Goal: Task Accomplishment & Management: Complete application form

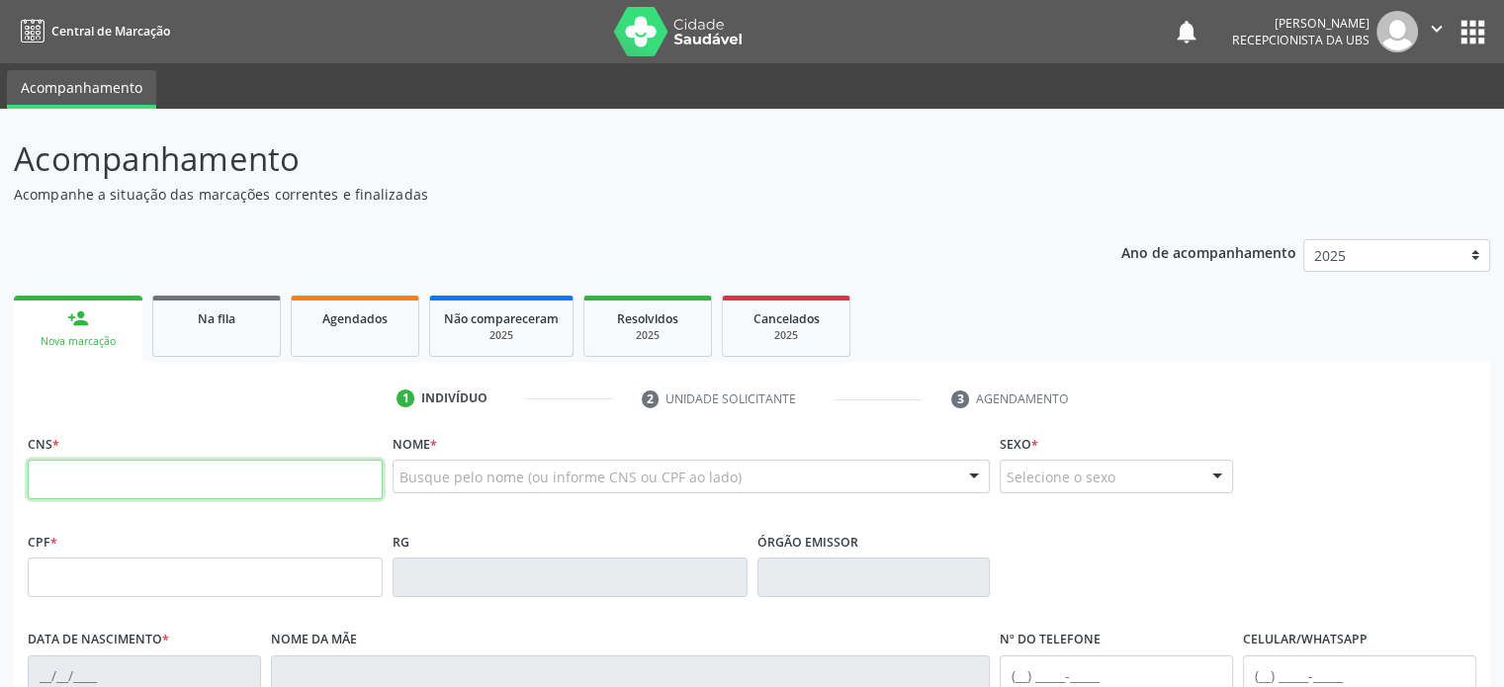
click at [97, 483] on input "text" at bounding box center [205, 480] width 355 height 40
type input "705 0062 2788 5857"
type input "595.655.558-02"
type input "23[DATE]"
type input "[PERSON_NAME]"
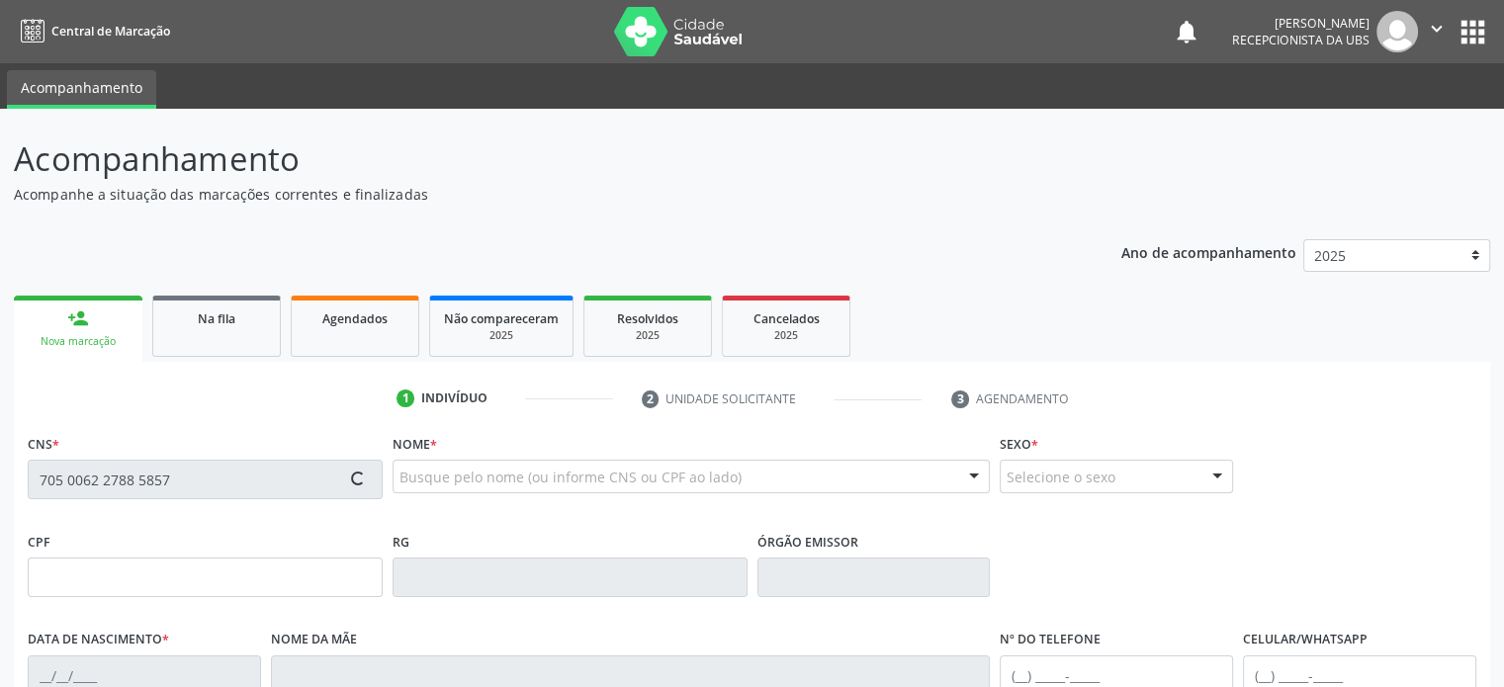
type input "[PHONE_NUMBER]"
type input "859.634.035-10"
type input "S/N"
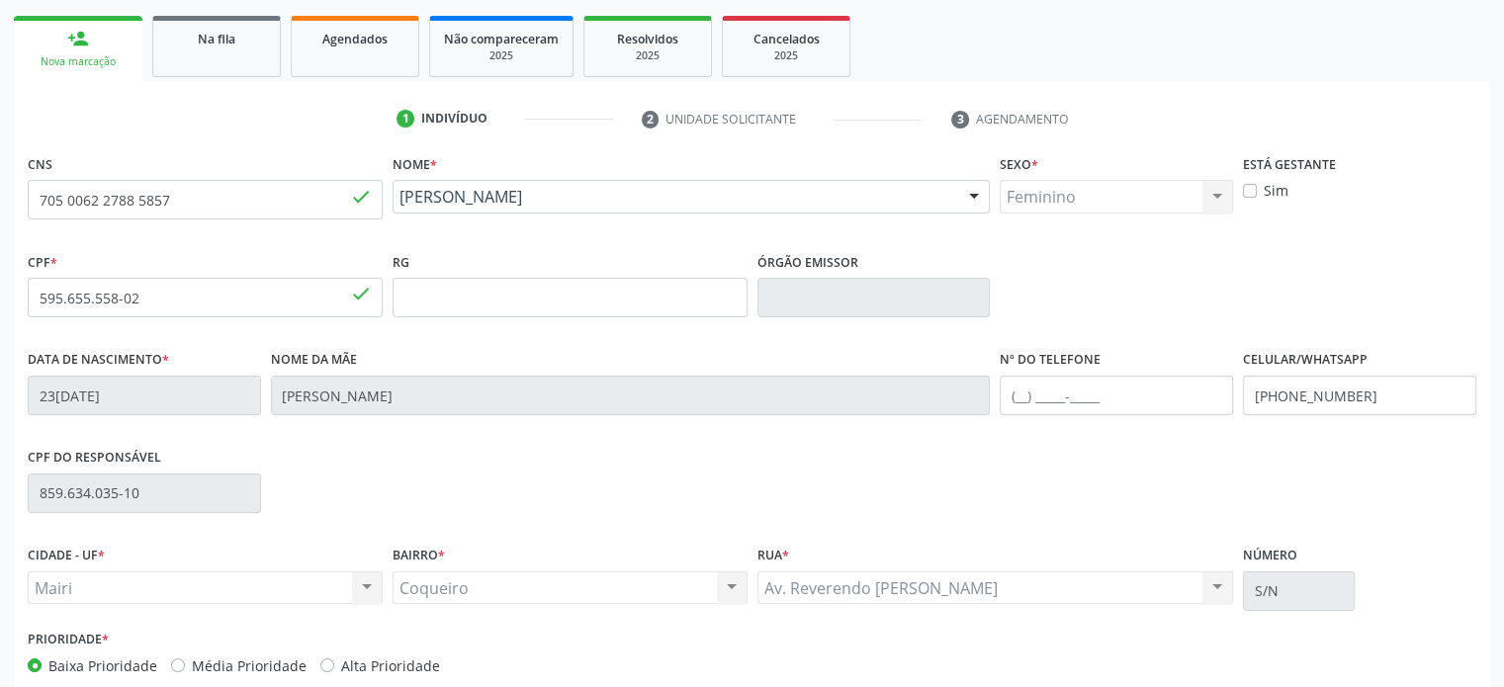
scroll to position [384, 0]
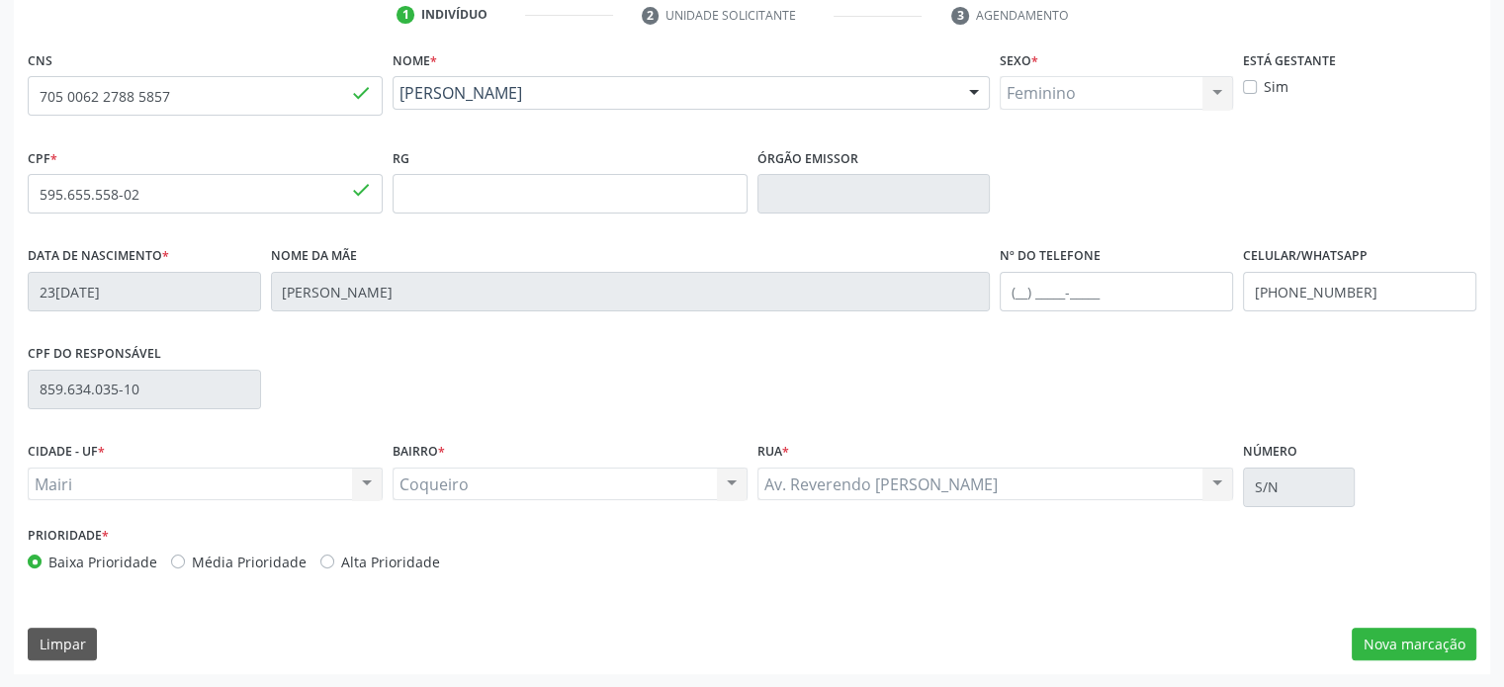
click at [368, 561] on label "Alta Prioridade" at bounding box center [390, 562] width 99 height 21
click at [334, 561] on input "Alta Prioridade" at bounding box center [327, 561] width 14 height 18
radio input "true"
click at [1400, 643] on button "Nova marcação" at bounding box center [1414, 645] width 125 height 34
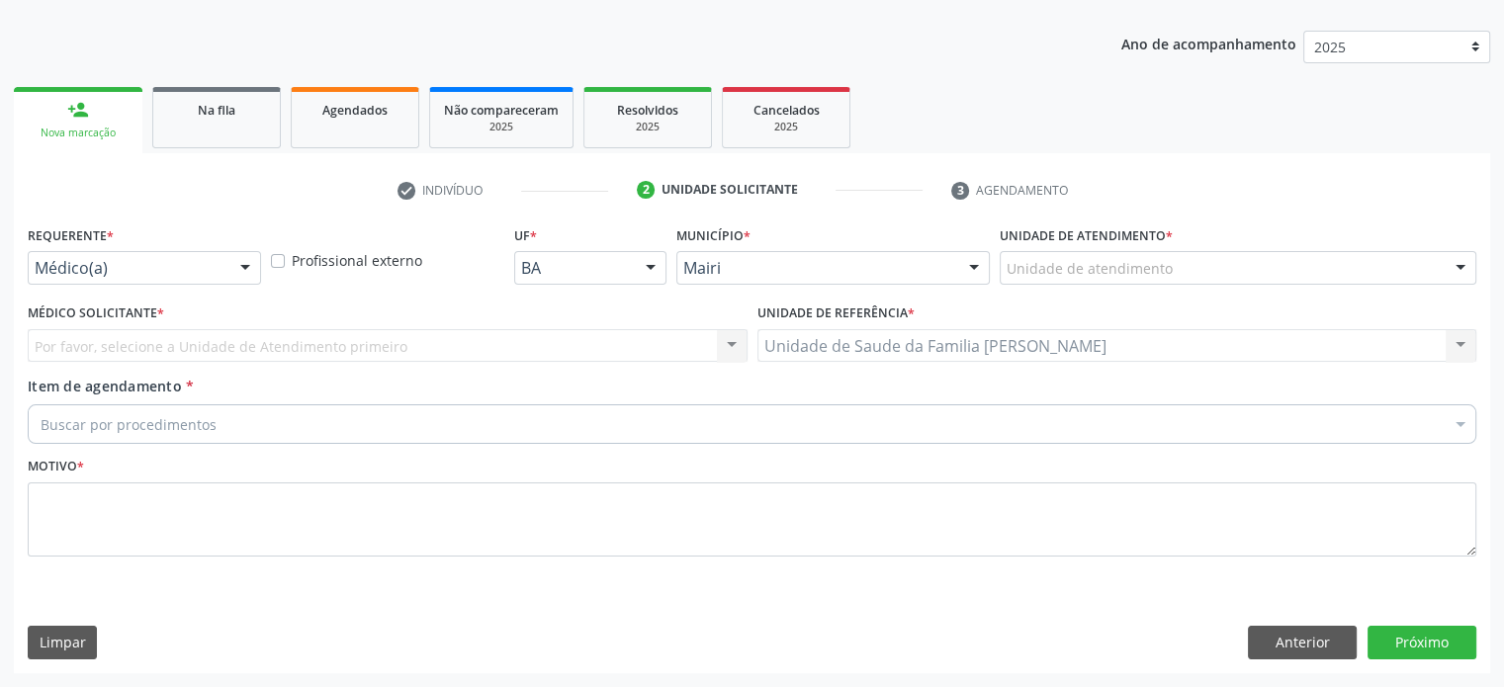
scroll to position [207, 0]
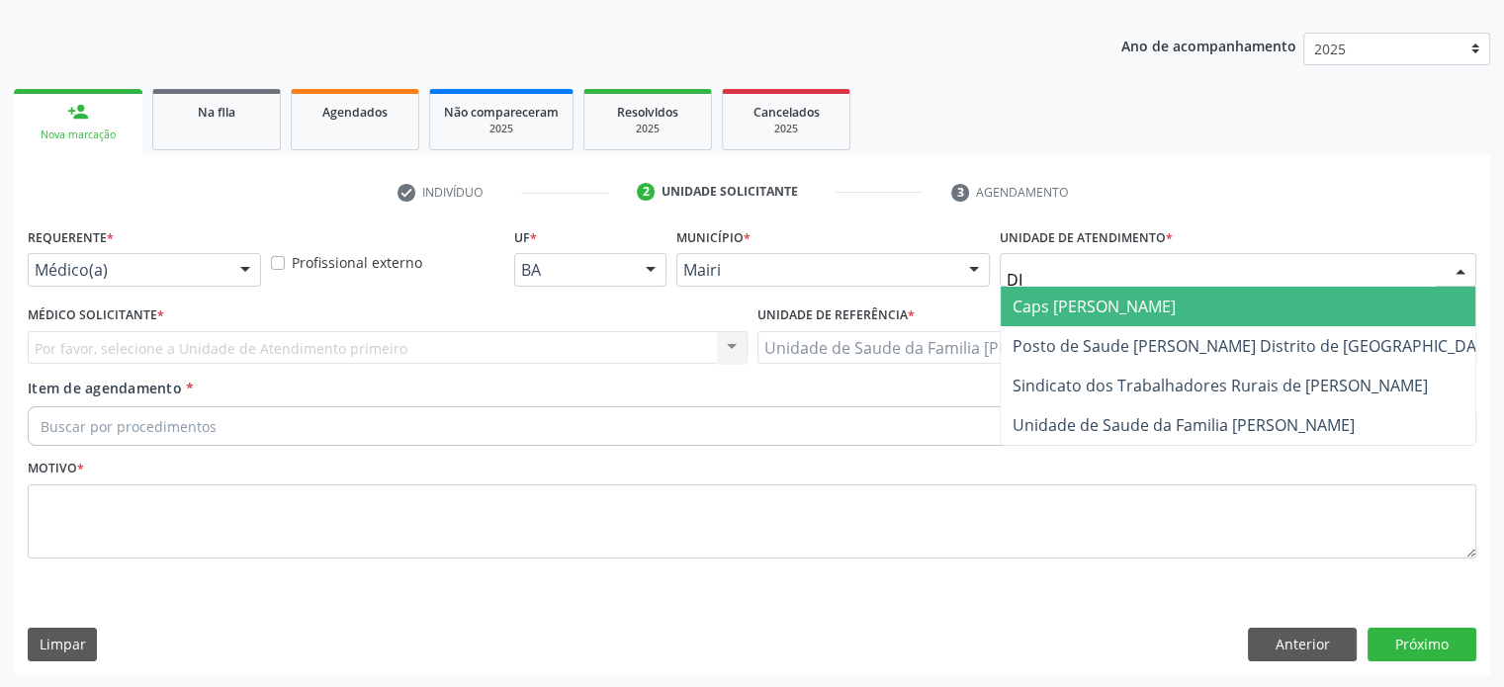
type input "DIL"
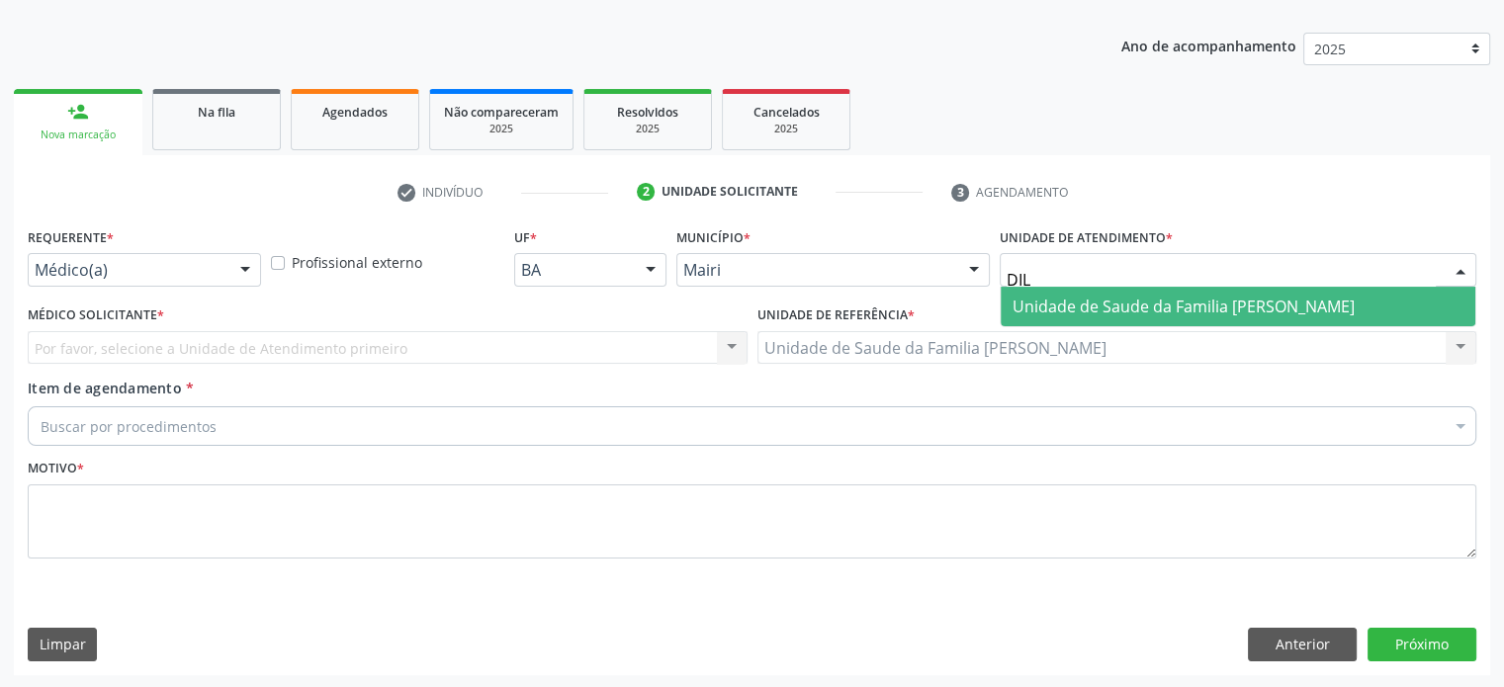
click at [1111, 297] on span "Unidade de Saude da Familia [PERSON_NAME]" at bounding box center [1184, 307] width 342 height 22
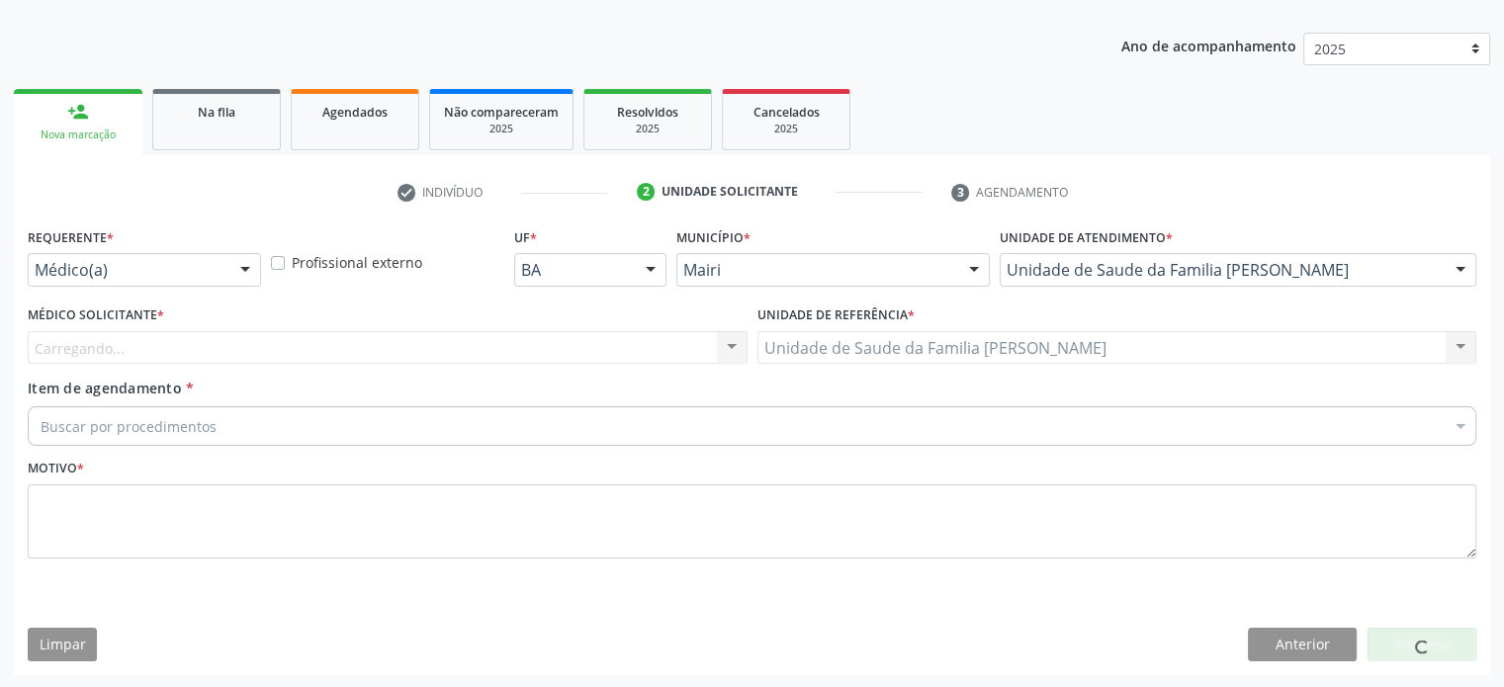
click at [221, 341] on div "Carregando... Nenhum resultado encontrado para: " " Não há nenhuma opção para s…" at bounding box center [388, 348] width 720 height 34
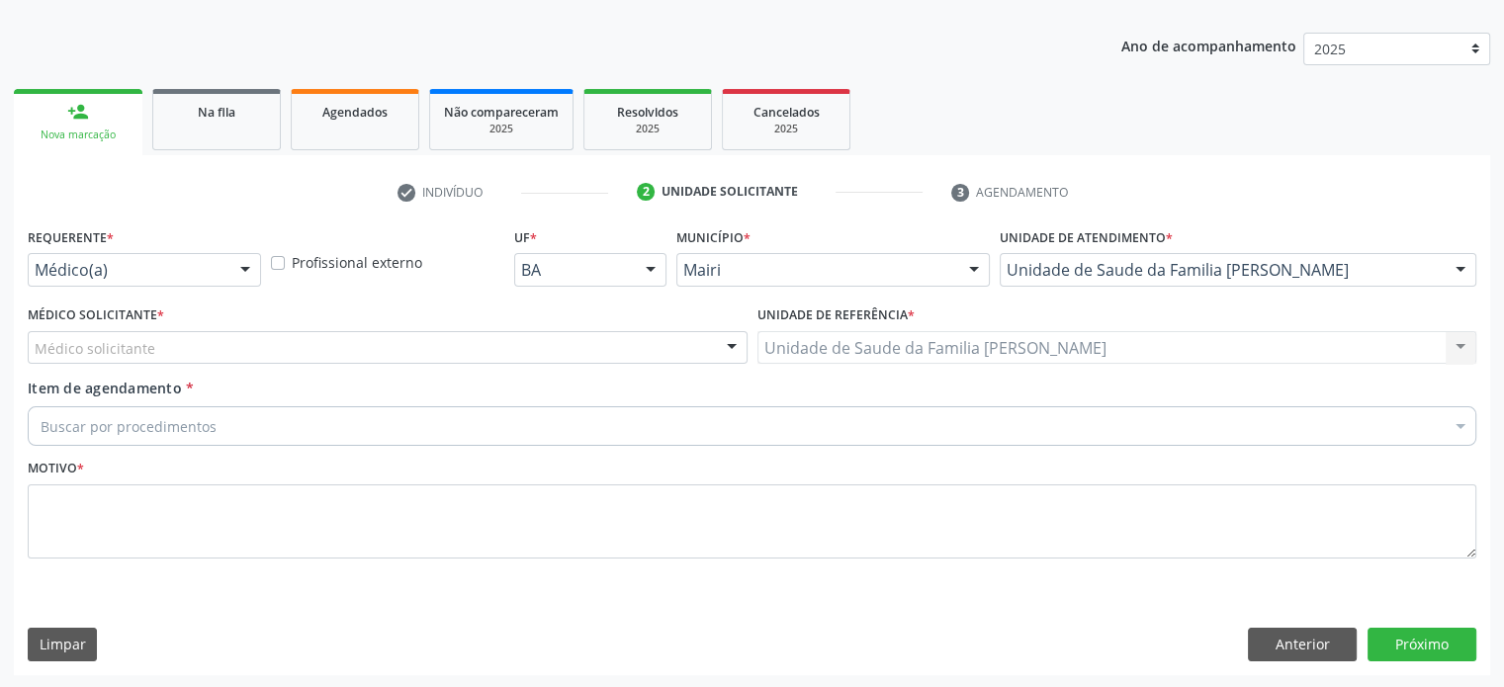
click at [221, 348] on div "Médico solicitante" at bounding box center [388, 348] width 720 height 34
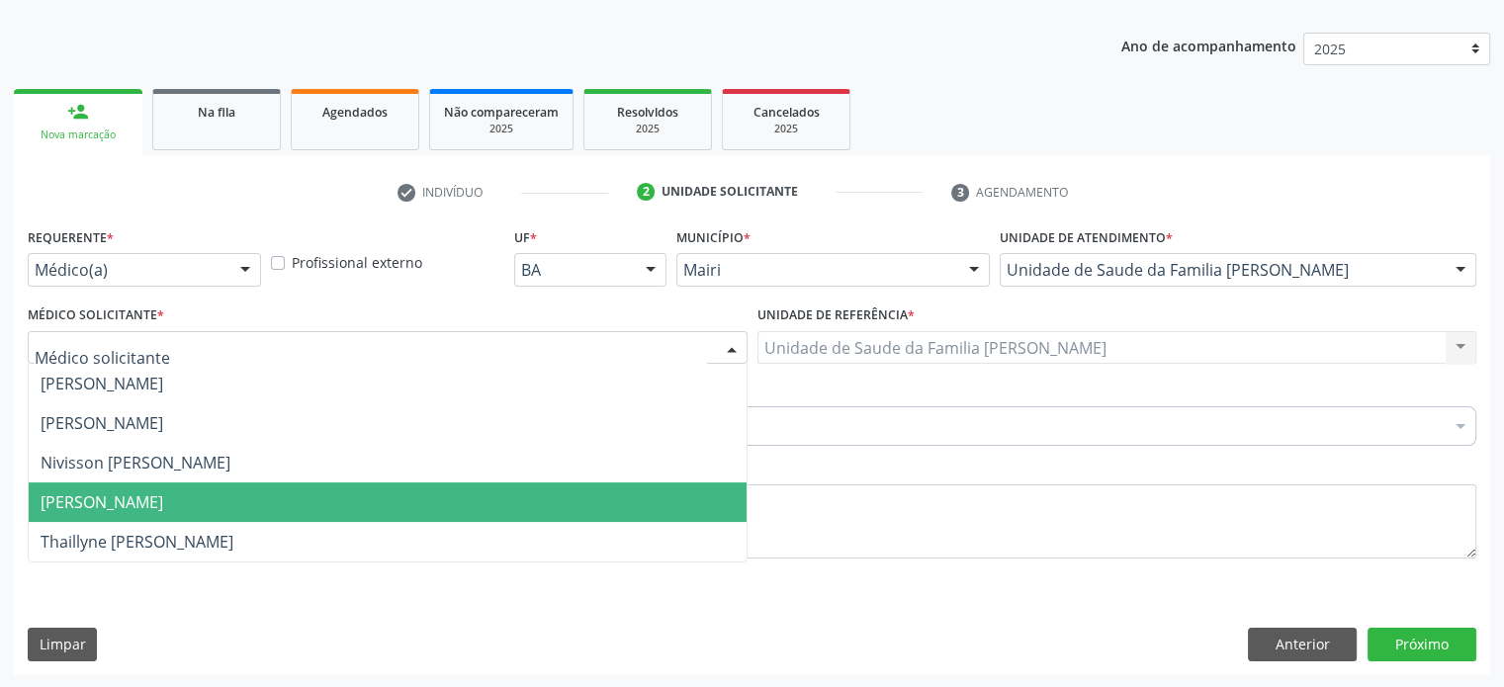
click at [163, 498] on span "[PERSON_NAME]" at bounding box center [102, 502] width 123 height 22
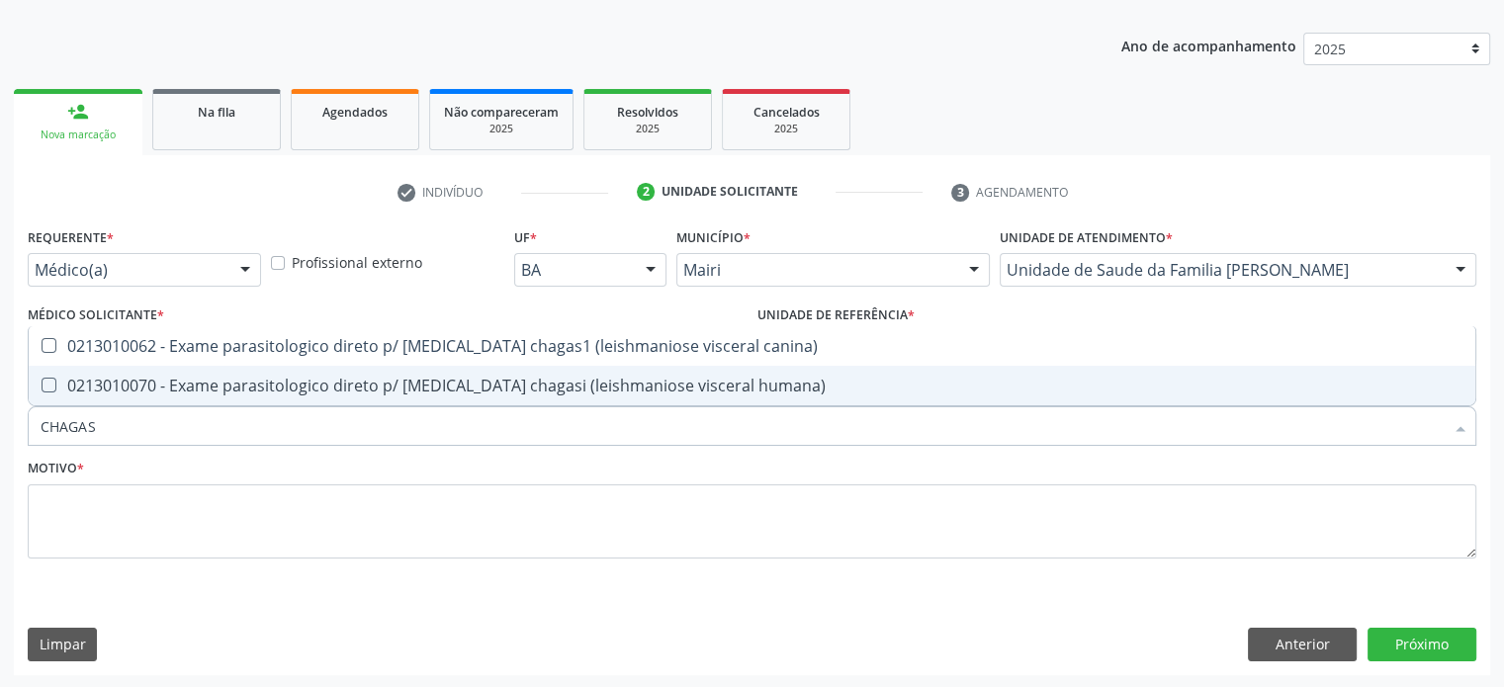
drag, startPoint x: 127, startPoint y: 430, endPoint x: 0, endPoint y: 426, distance: 126.6
click at [0, 426] on div "Acompanhamento Acompanhe a situação das marcações correntes e finalizadas Relat…" at bounding box center [752, 295] width 1504 height 787
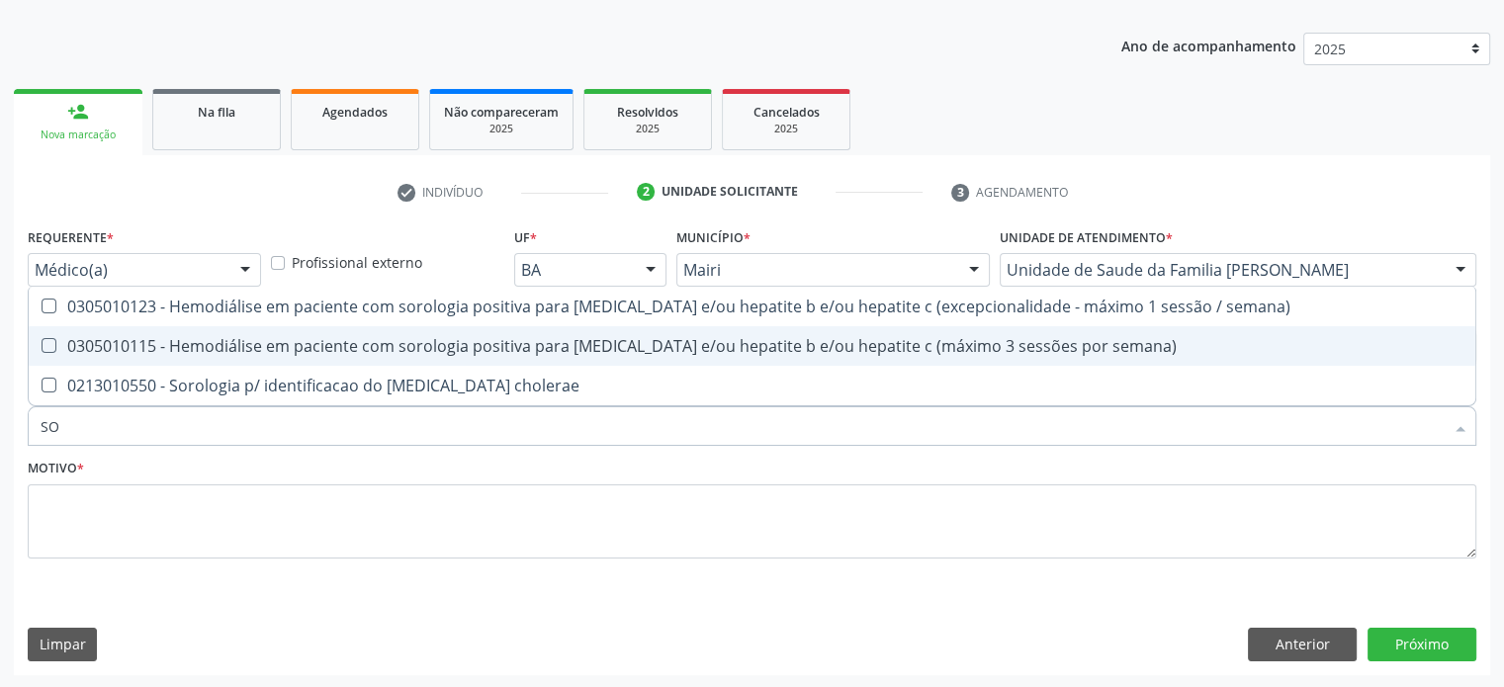
type input "S"
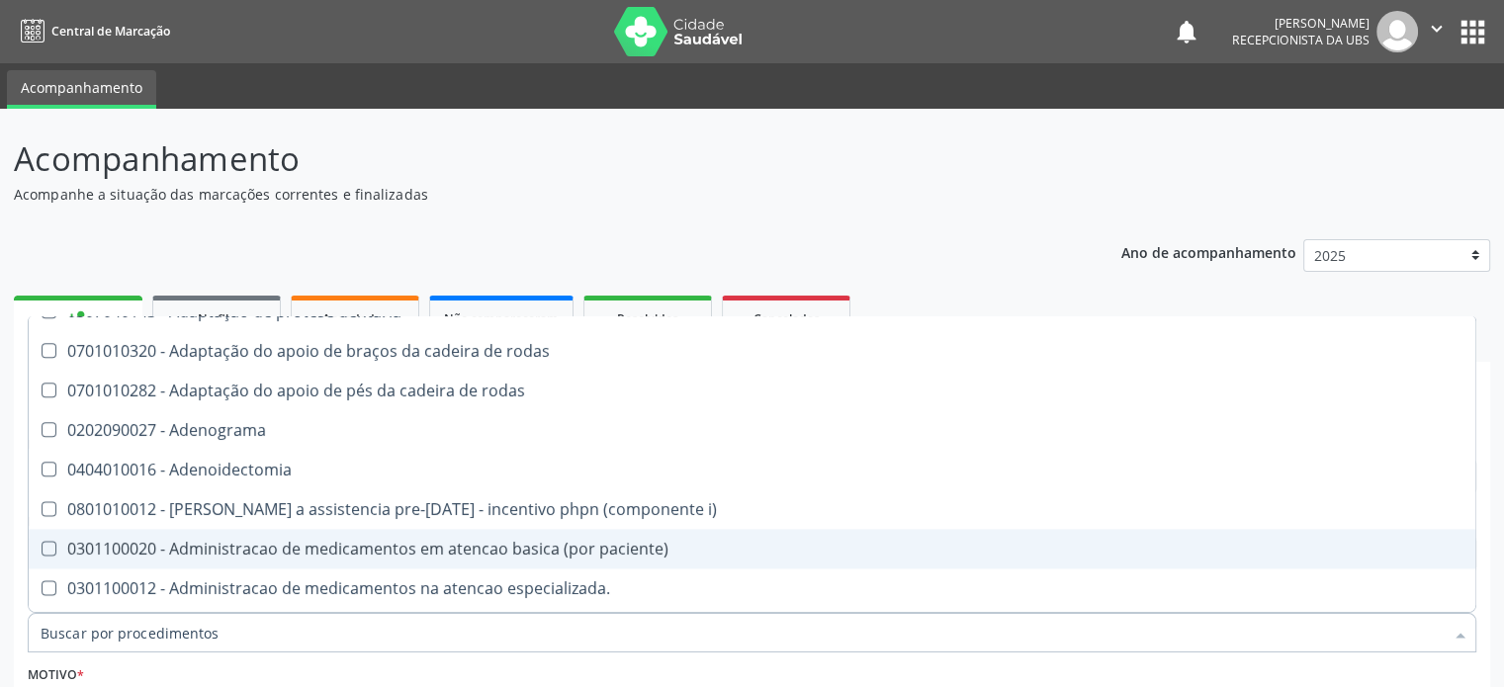
scroll to position [2670, 0]
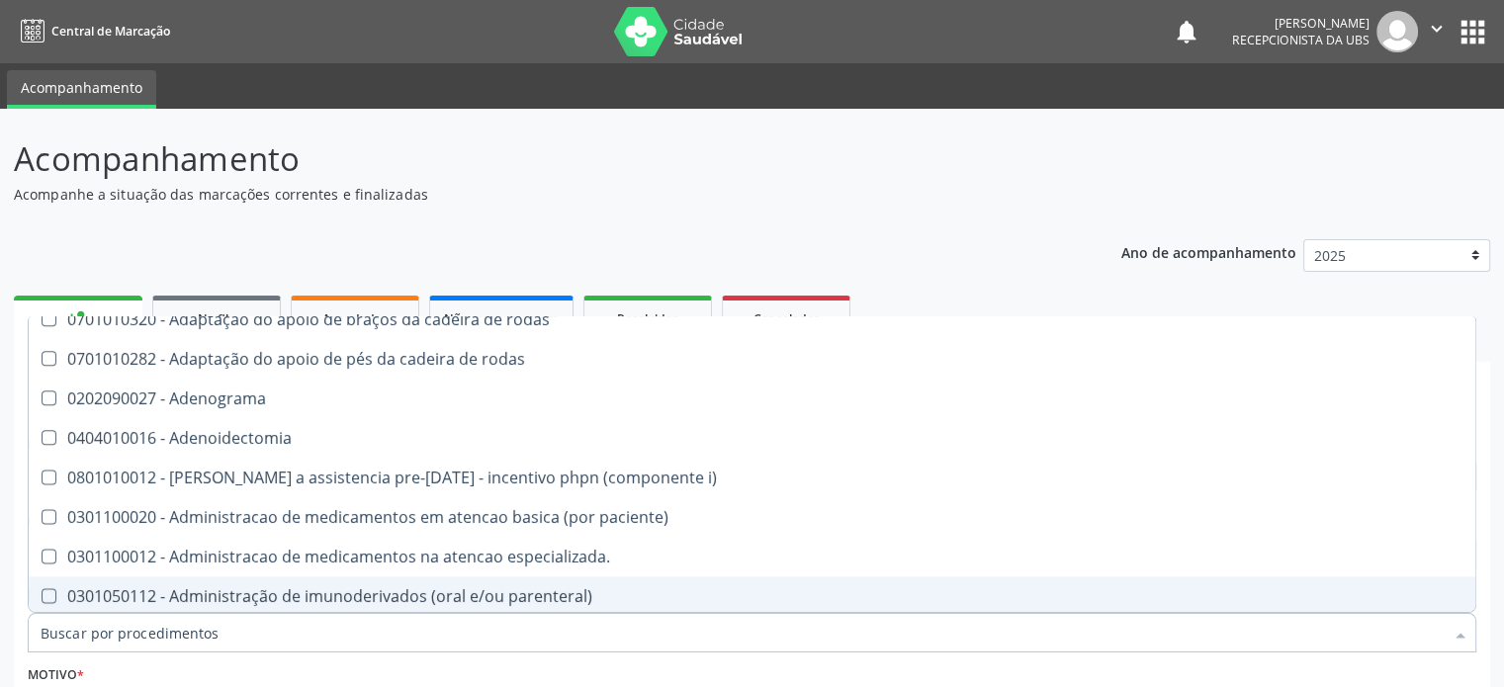
click at [1497, 616] on div "Acompanhamento Acompanhe a situação das marcações correntes e finalizadas Relat…" at bounding box center [752, 502] width 1504 height 787
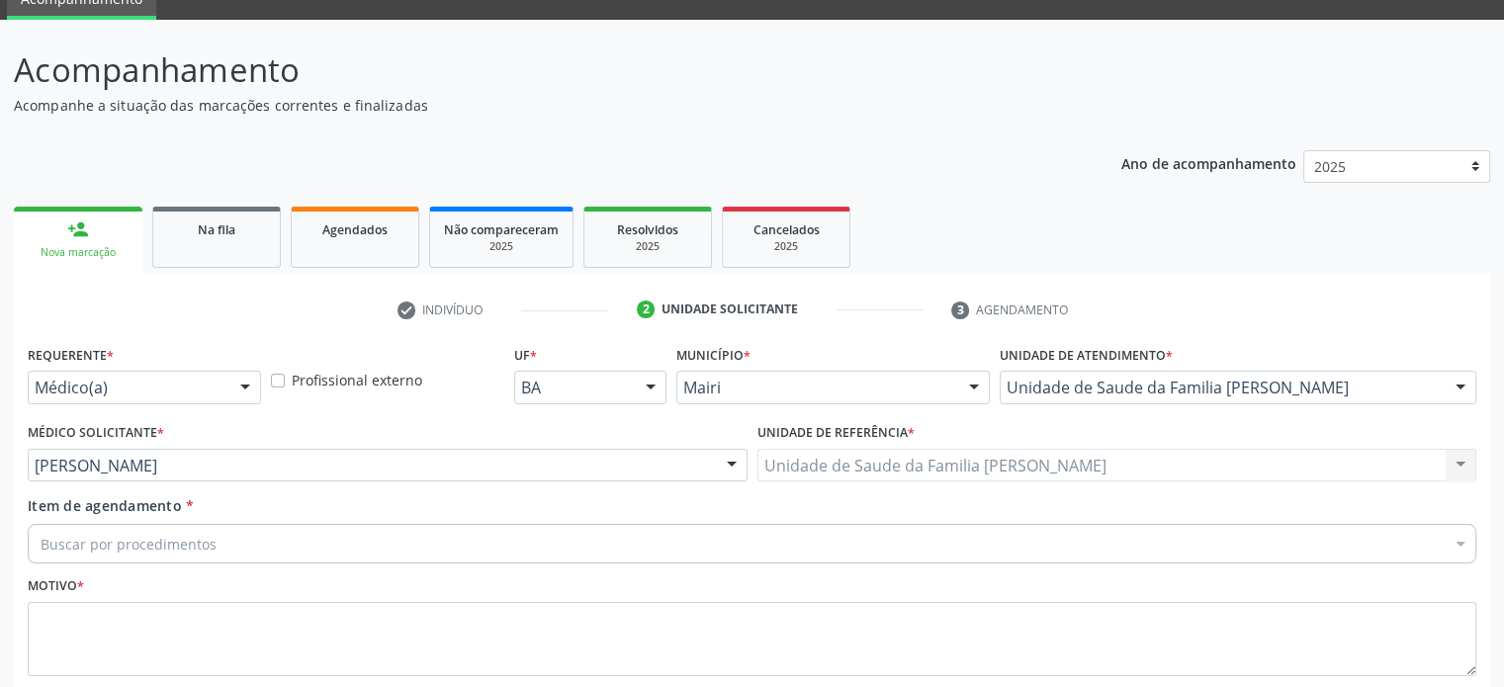
scroll to position [207, 0]
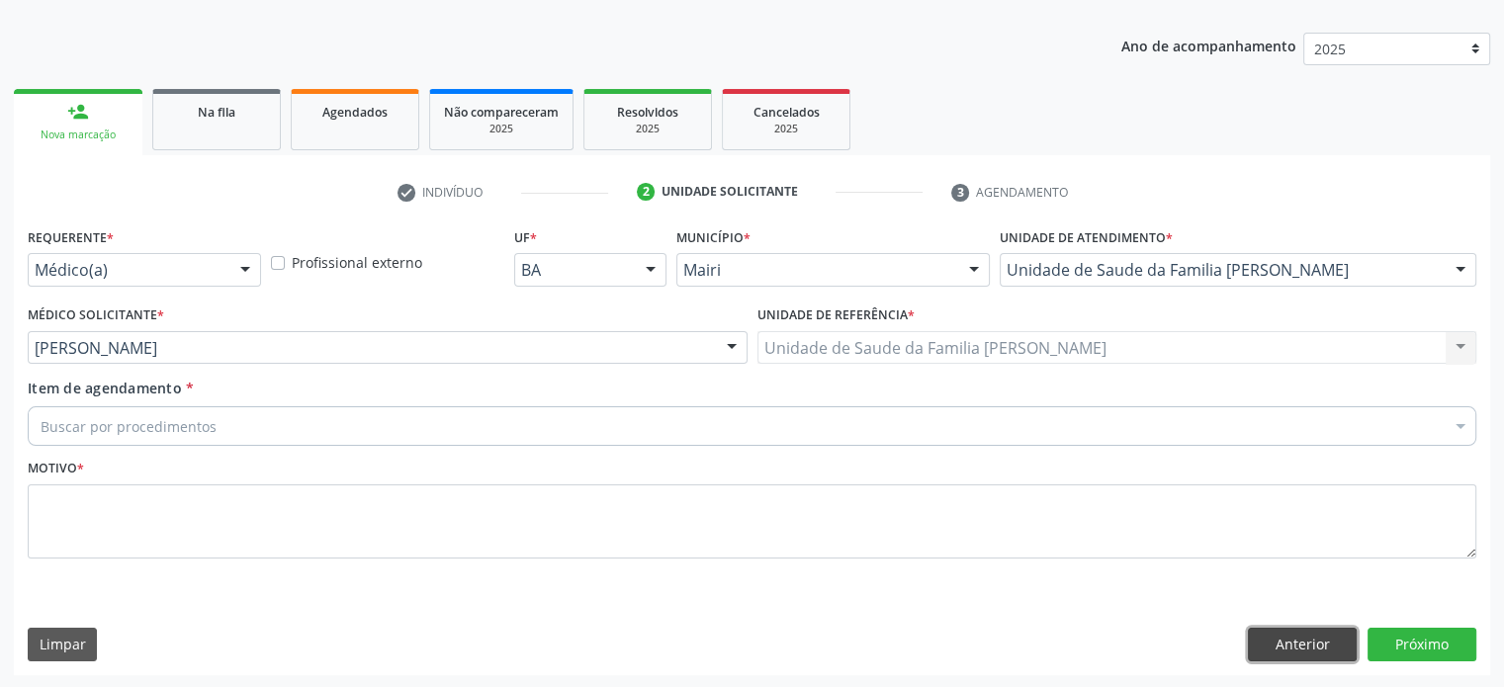
click at [1294, 646] on button "Anterior" at bounding box center [1302, 645] width 109 height 34
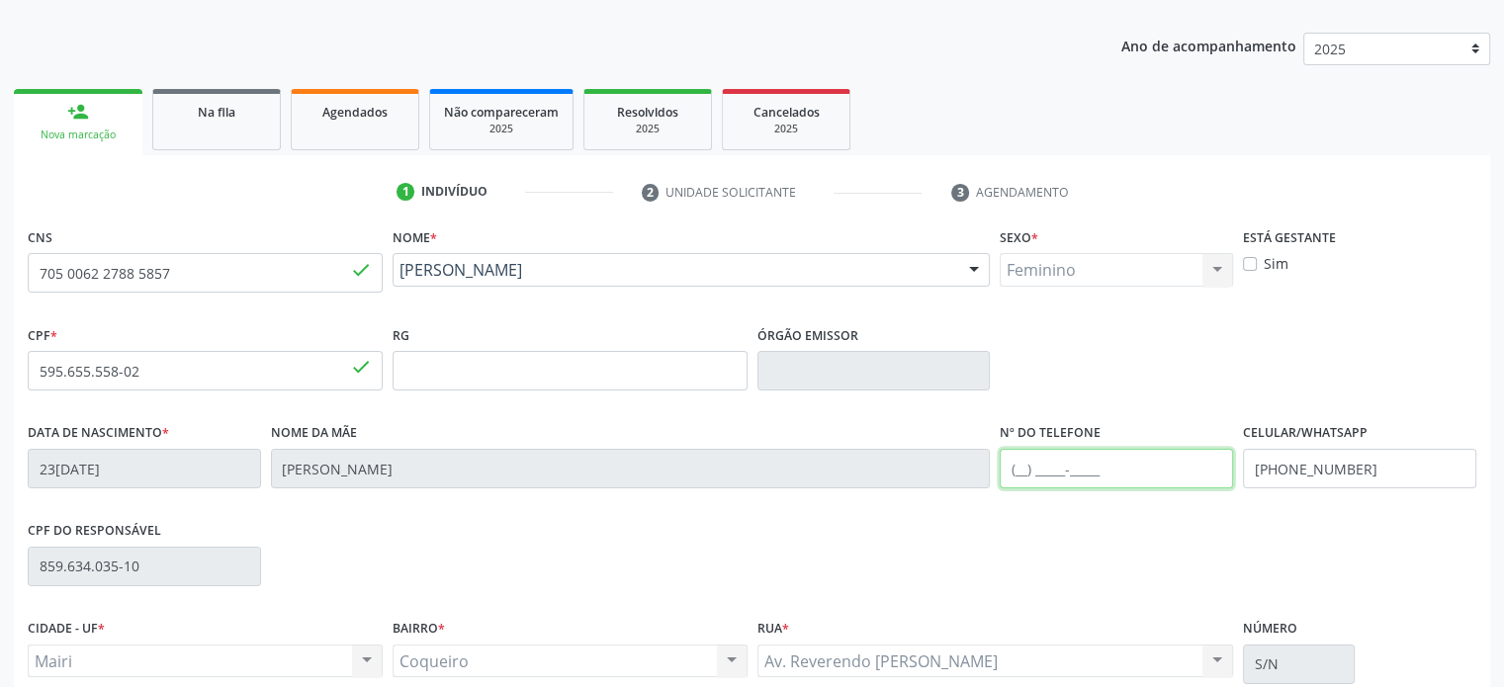
click at [1016, 468] on input "text" at bounding box center [1116, 469] width 233 height 40
type input "(74) 99973-9107"
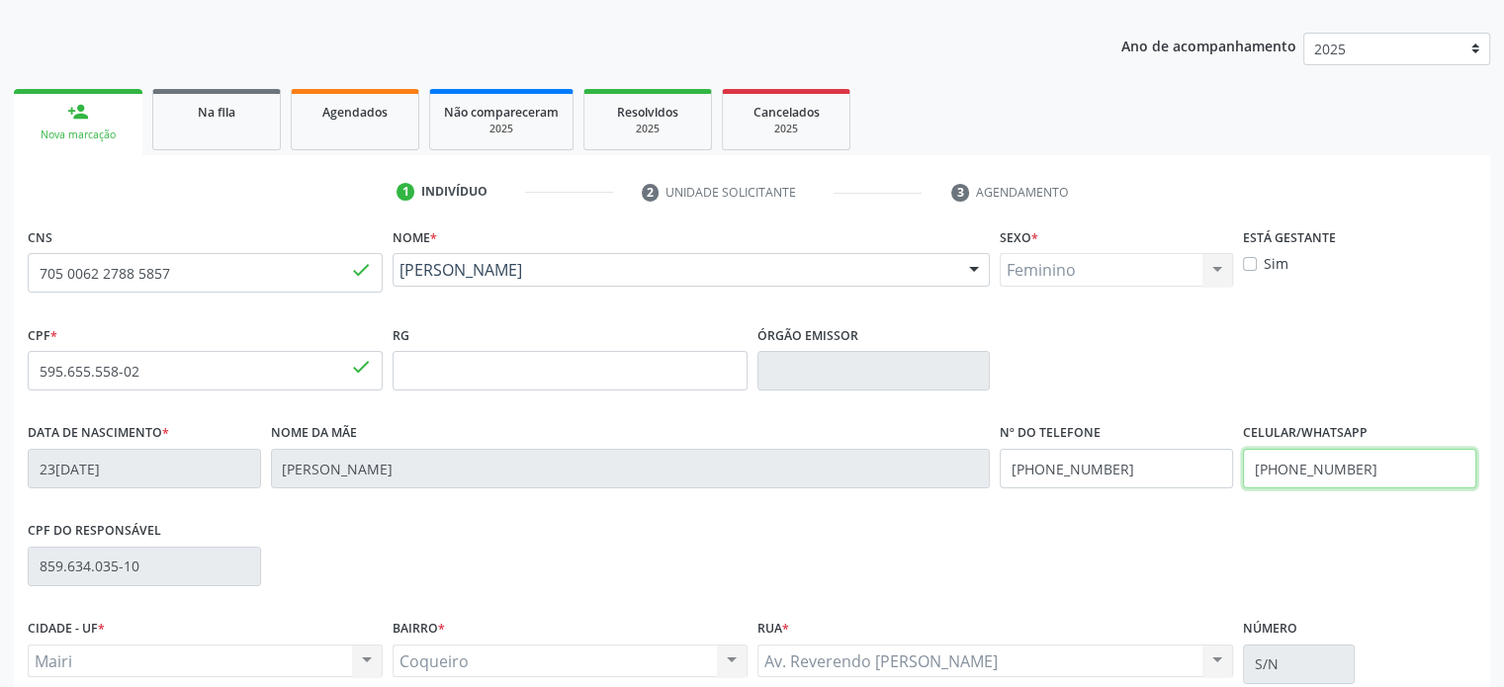
drag, startPoint x: 1397, startPoint y: 467, endPoint x: 1234, endPoint y: 465, distance: 163.2
click at [1230, 465] on div "Data de nascimento * 23/01/2008 Nome da mãe Girleide da Silva Sena Nº do Telefo…" at bounding box center [752, 467] width 1458 height 98
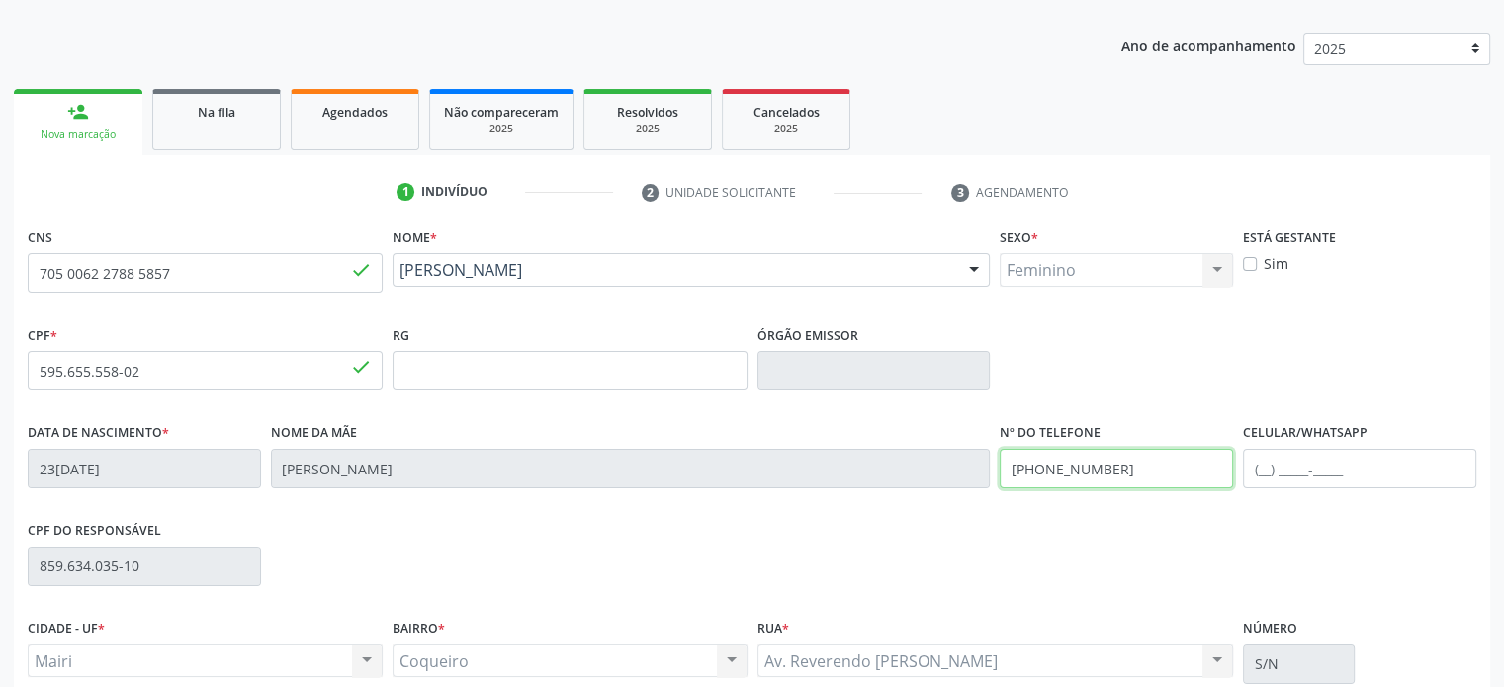
click at [983, 464] on div "Data de nascimento * 23/01/2008 Nome da mãe Girleide da Silva Sena Nº do Telefo…" at bounding box center [752, 467] width 1458 height 98
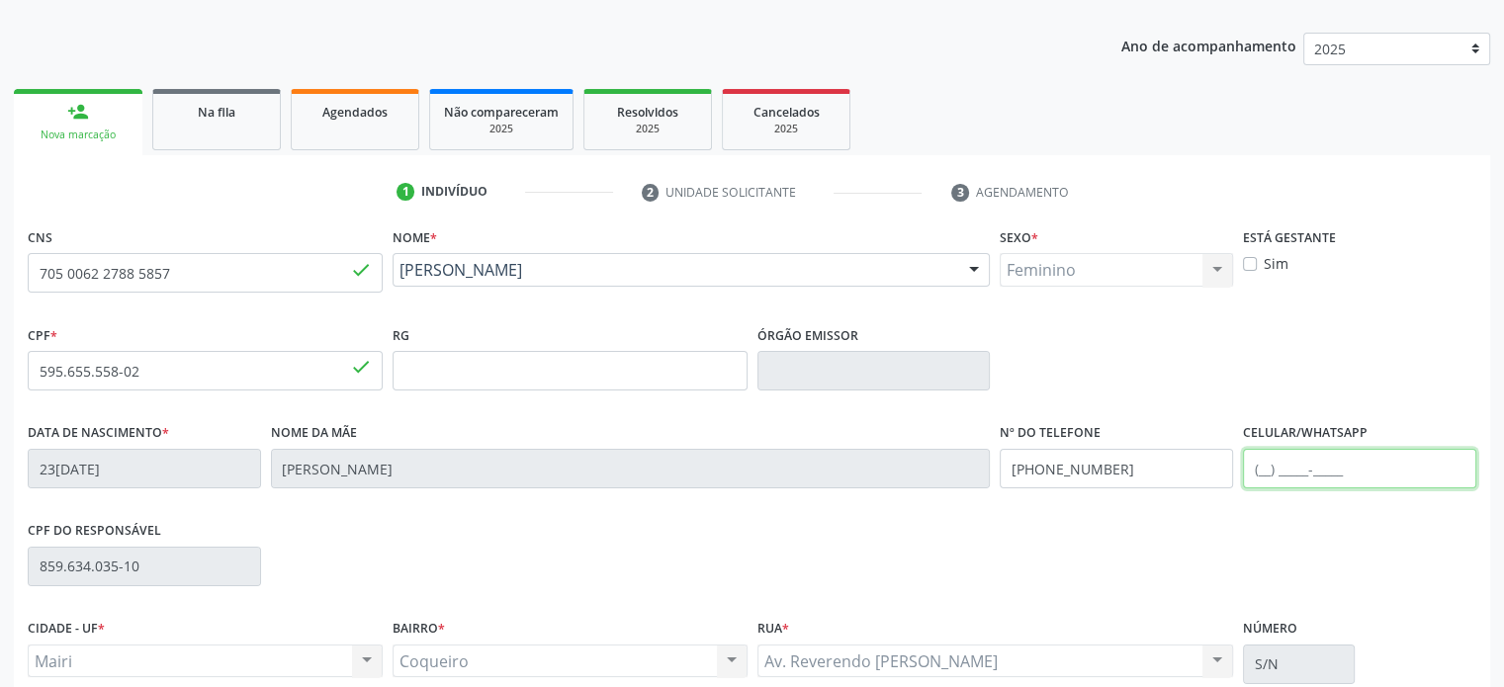
click at [1269, 468] on input "text" at bounding box center [1359, 469] width 233 height 40
paste input "(74) 99973-9107"
type input "(74) 99973-9107"
click at [604, 555] on div "CPF do responsável 859.634.035-10" at bounding box center [752, 565] width 1458 height 98
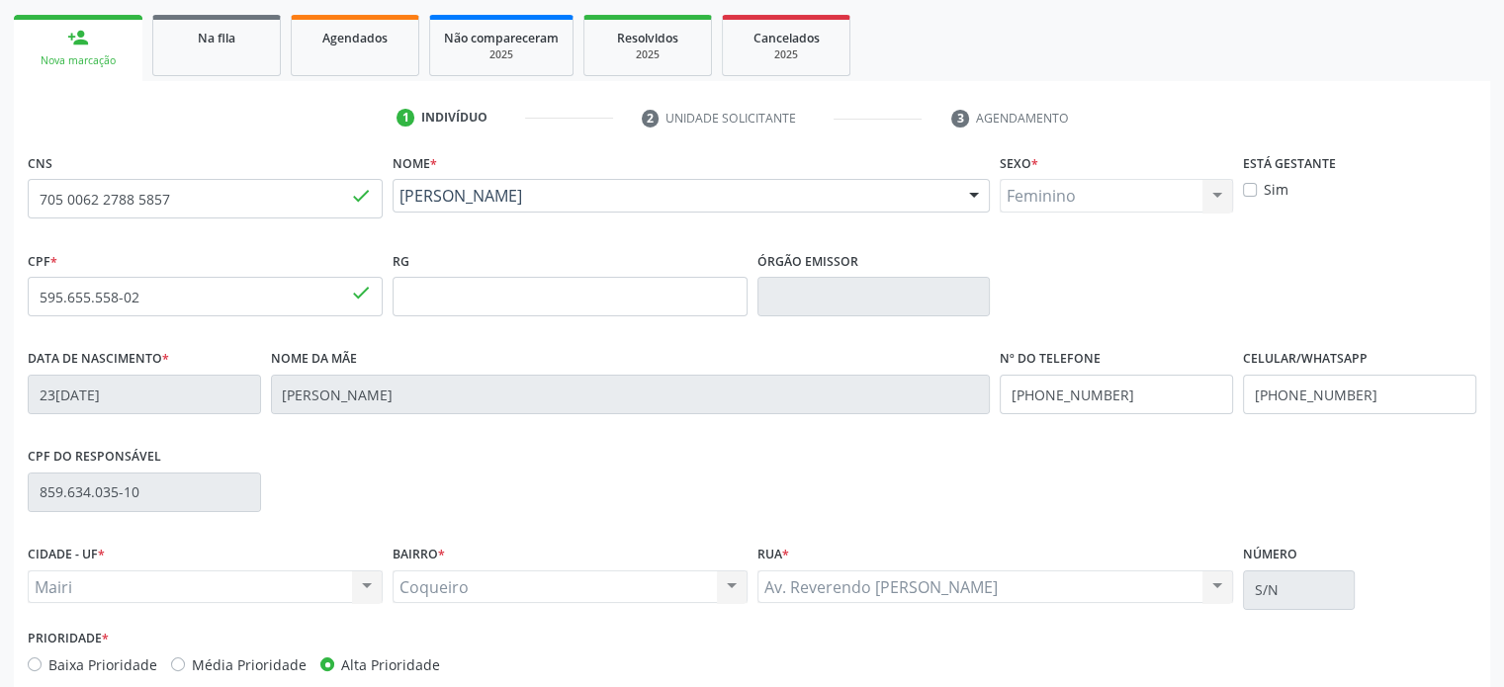
scroll to position [384, 0]
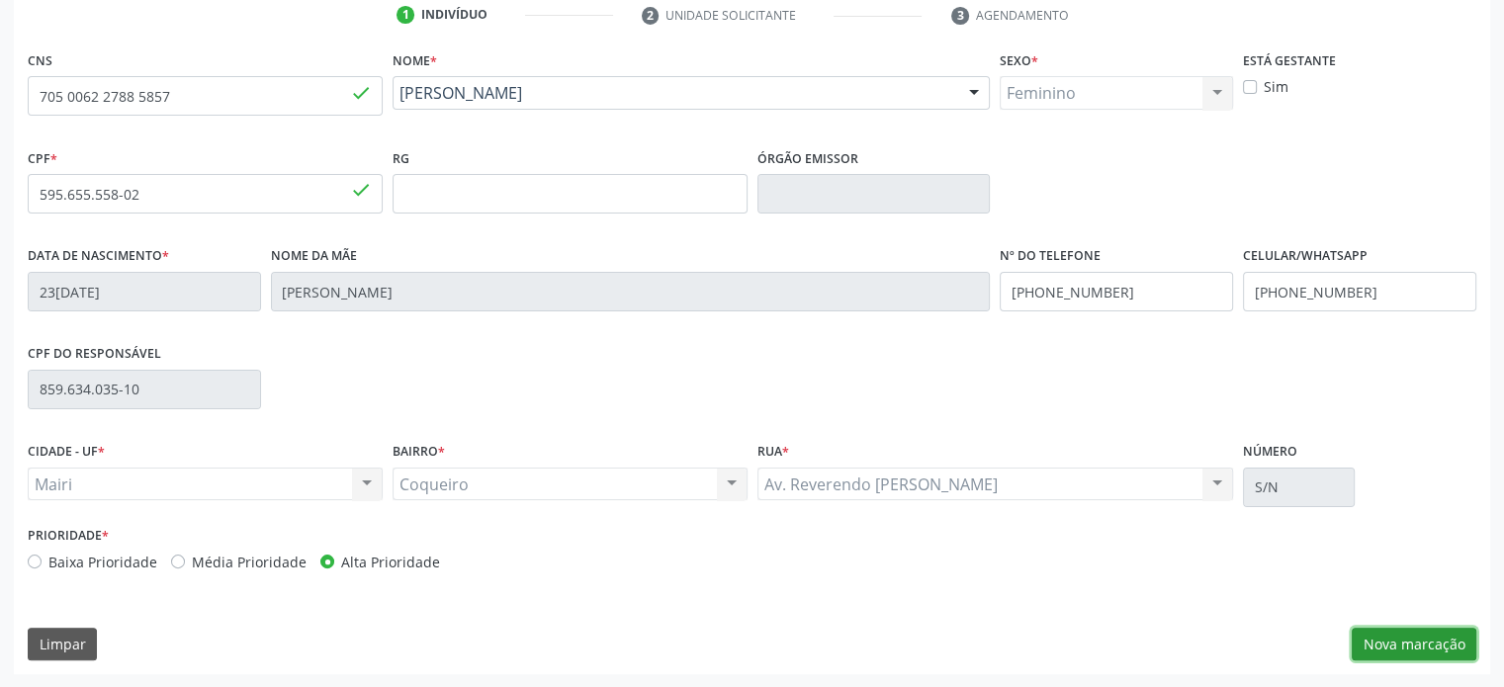
click at [1445, 648] on button "Nova marcação" at bounding box center [1414, 645] width 125 height 34
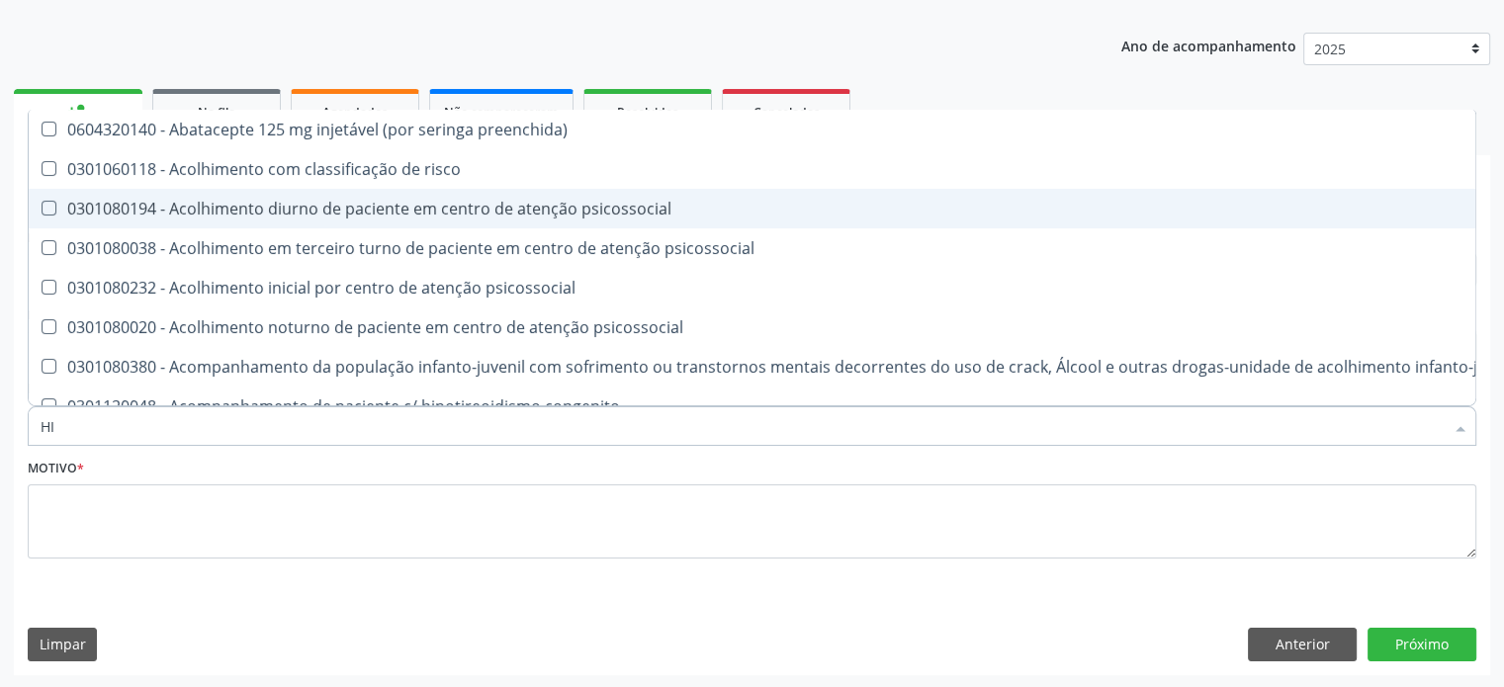
type input "HIV"
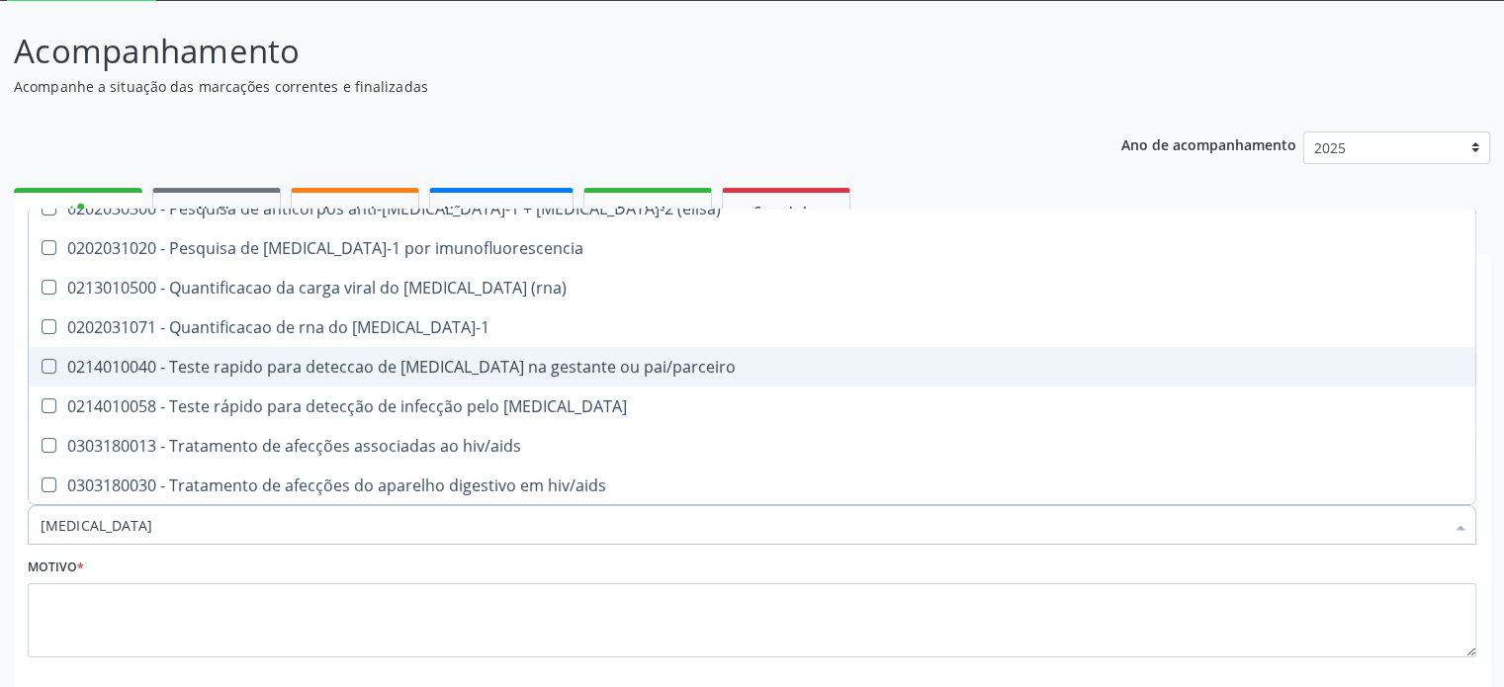
scroll to position [396, 0]
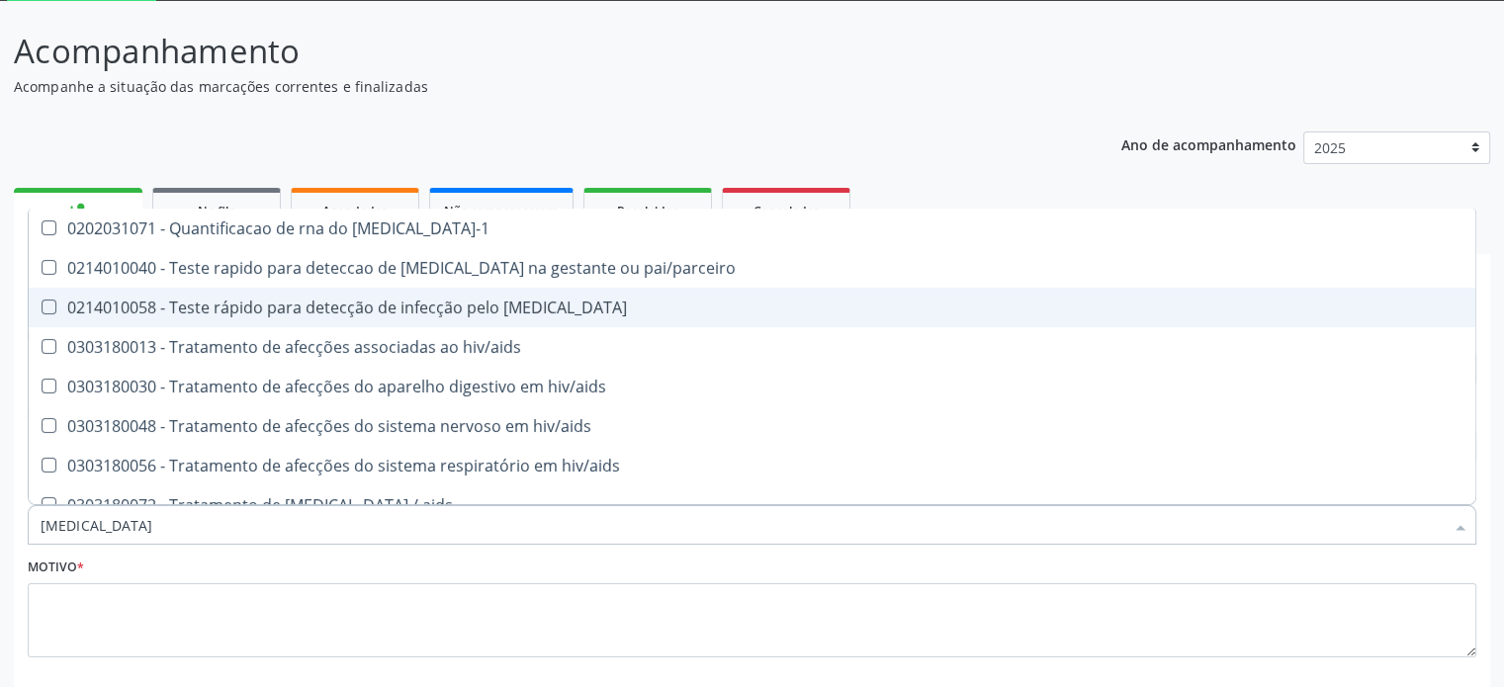
click at [309, 312] on div "0214010058 - Teste rápido para detecção de infecção pelo [MEDICAL_DATA]" at bounding box center [752, 308] width 1423 height 16
checkbox hiv "true"
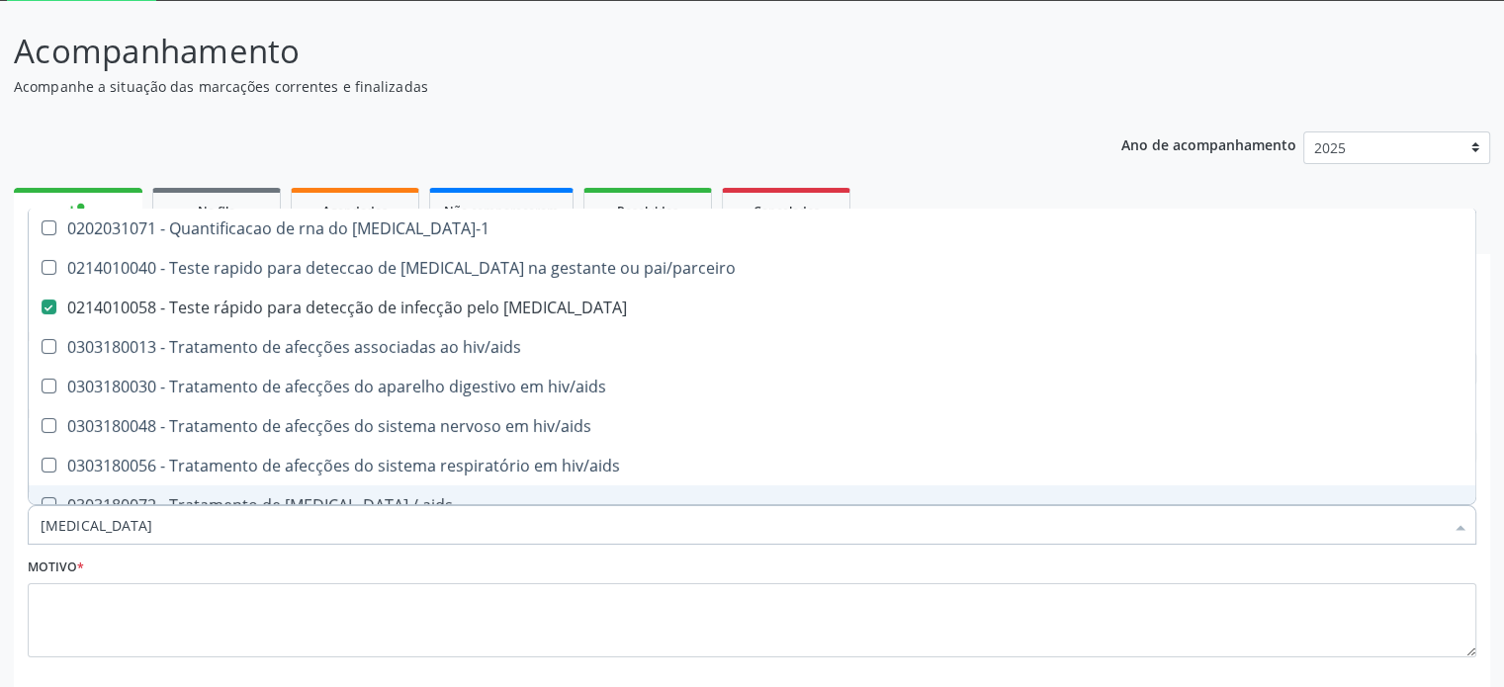
drag, startPoint x: 95, startPoint y: 524, endPoint x: 4, endPoint y: 528, distance: 91.1
click at [4, 528] on div "Acompanhamento Acompanhe a situação das marcações correntes e finalizadas Relat…" at bounding box center [752, 394] width 1504 height 787
type input "R"
checkbox hiv "false"
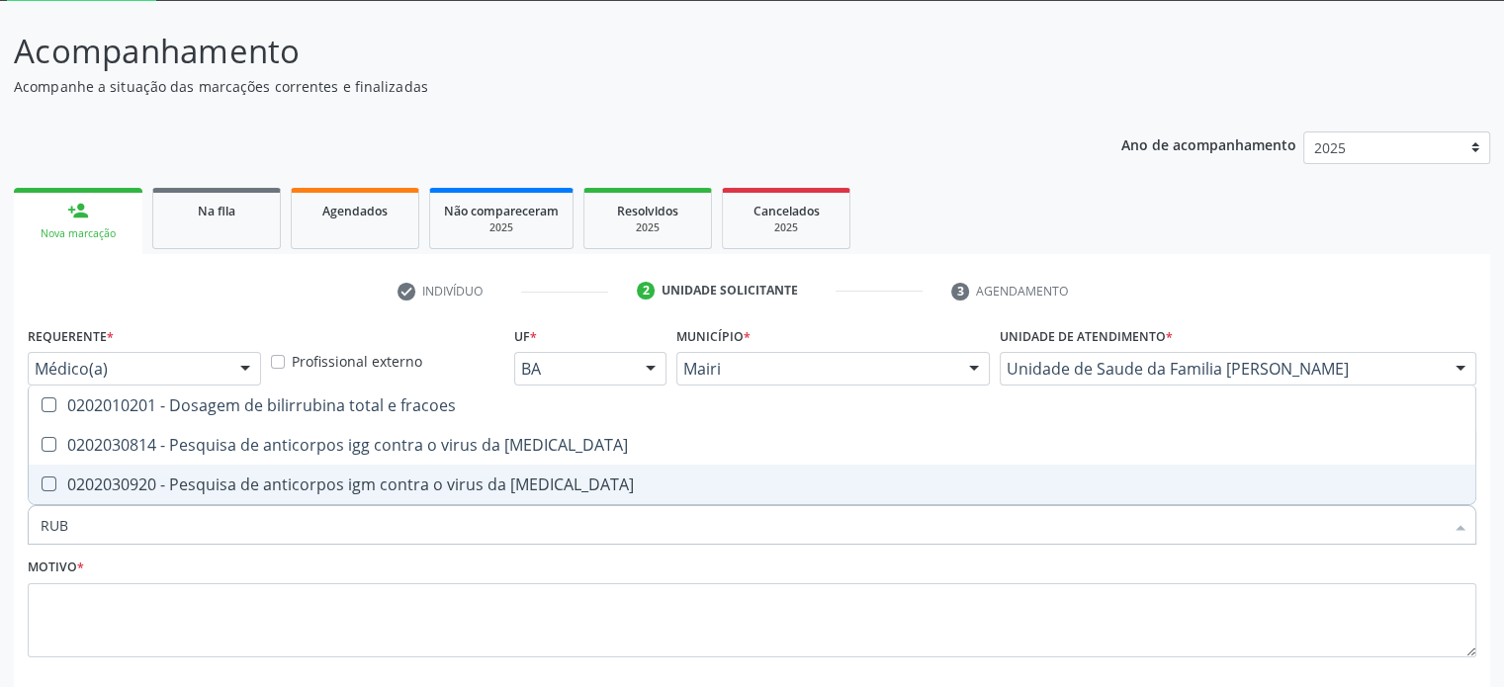
scroll to position [0, 0]
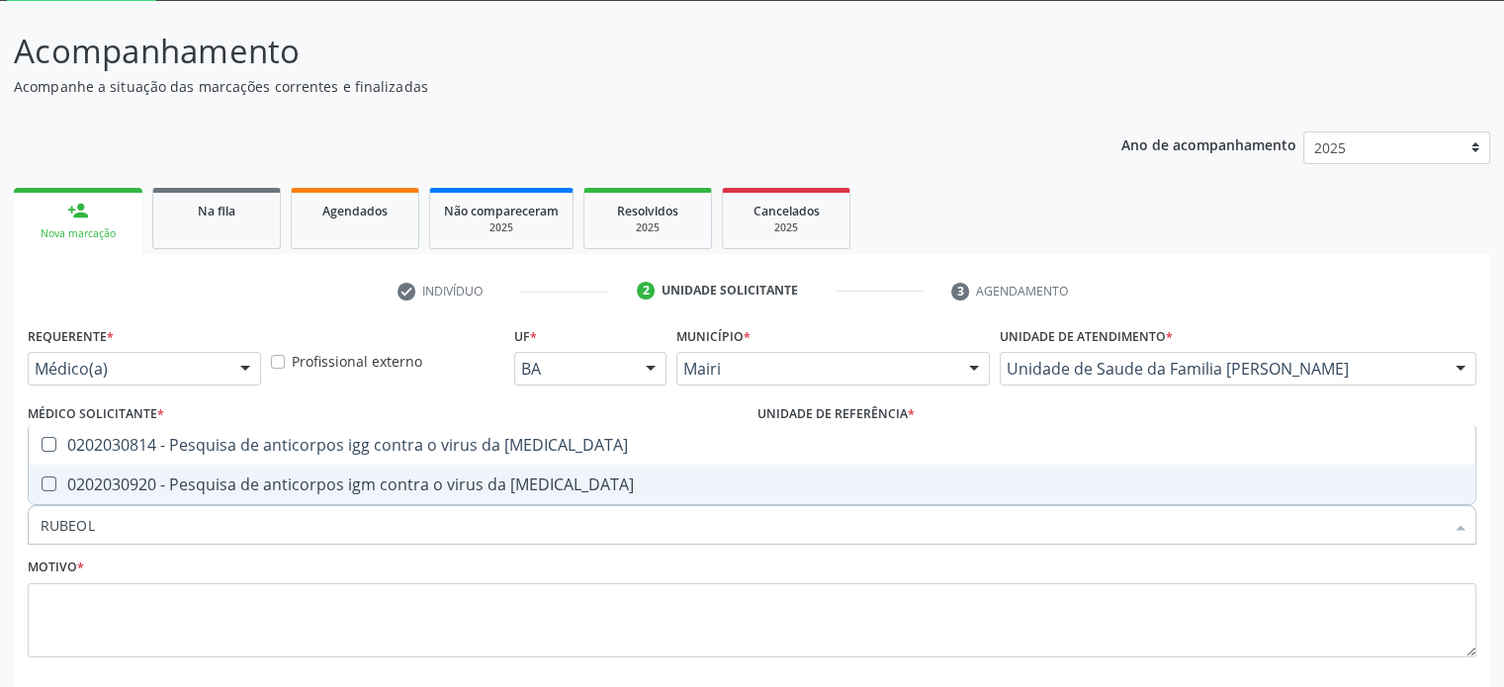
type input "RUBEOLA"
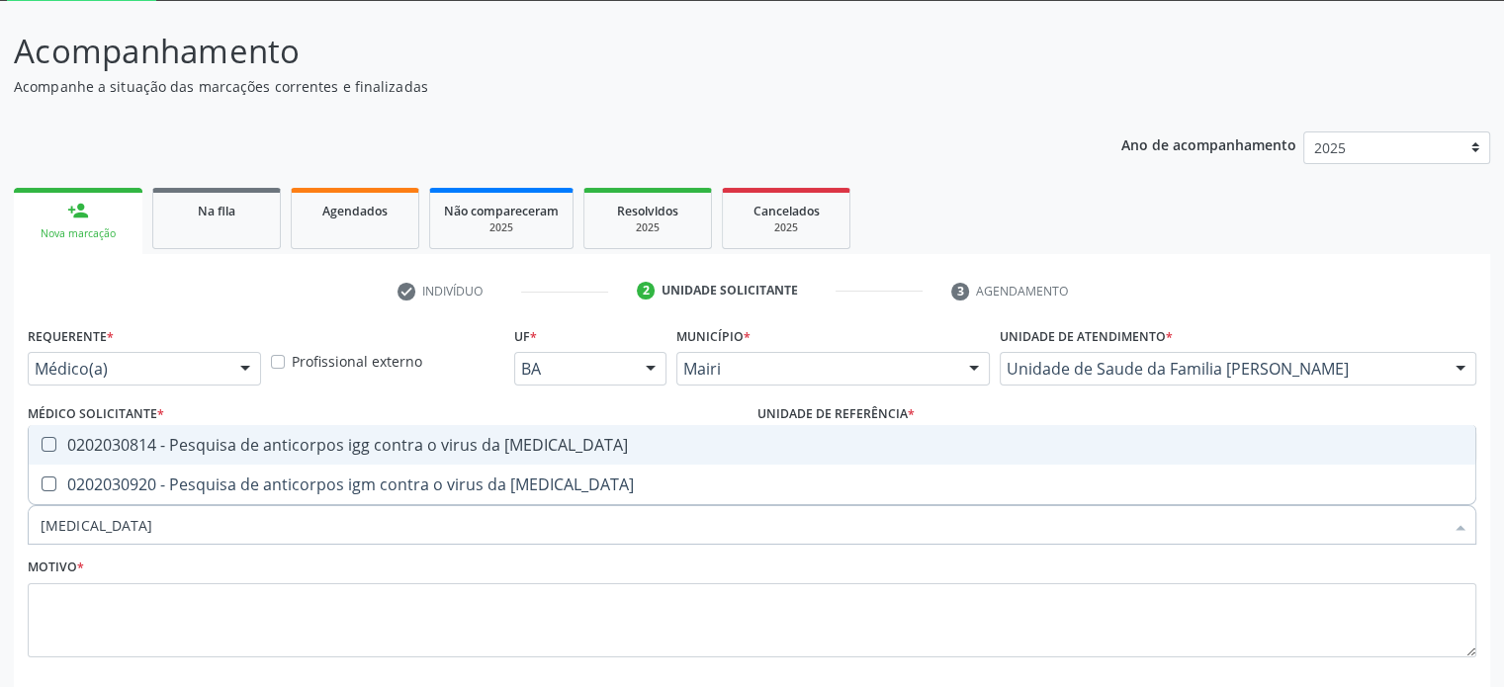
click at [248, 446] on div "0202030814 - Pesquisa de anticorpos igg contra o virus da [MEDICAL_DATA]" at bounding box center [752, 445] width 1423 height 16
checkbox rubeola "true"
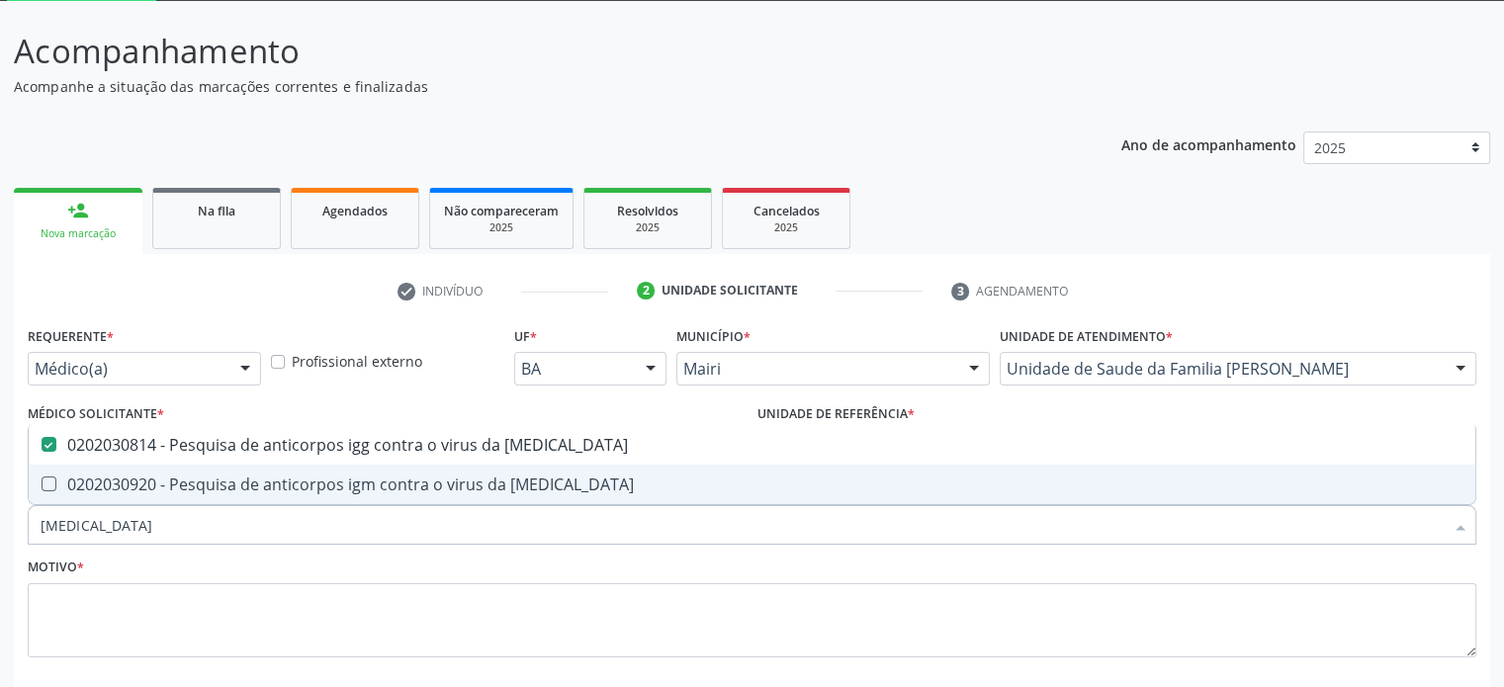
click at [236, 489] on div "0202030920 - Pesquisa de anticorpos igm contra o virus da [MEDICAL_DATA]" at bounding box center [752, 485] width 1423 height 16
checkbox rubeola "true"
drag, startPoint x: 115, startPoint y: 530, endPoint x: 16, endPoint y: 527, distance: 98.9
click at [16, 527] on div "Requerente * Médico(a) Médico(a) Enfermeiro(a) Paciente Nenhum resultado encont…" at bounding box center [752, 547] width 1476 height 452
type input "H"
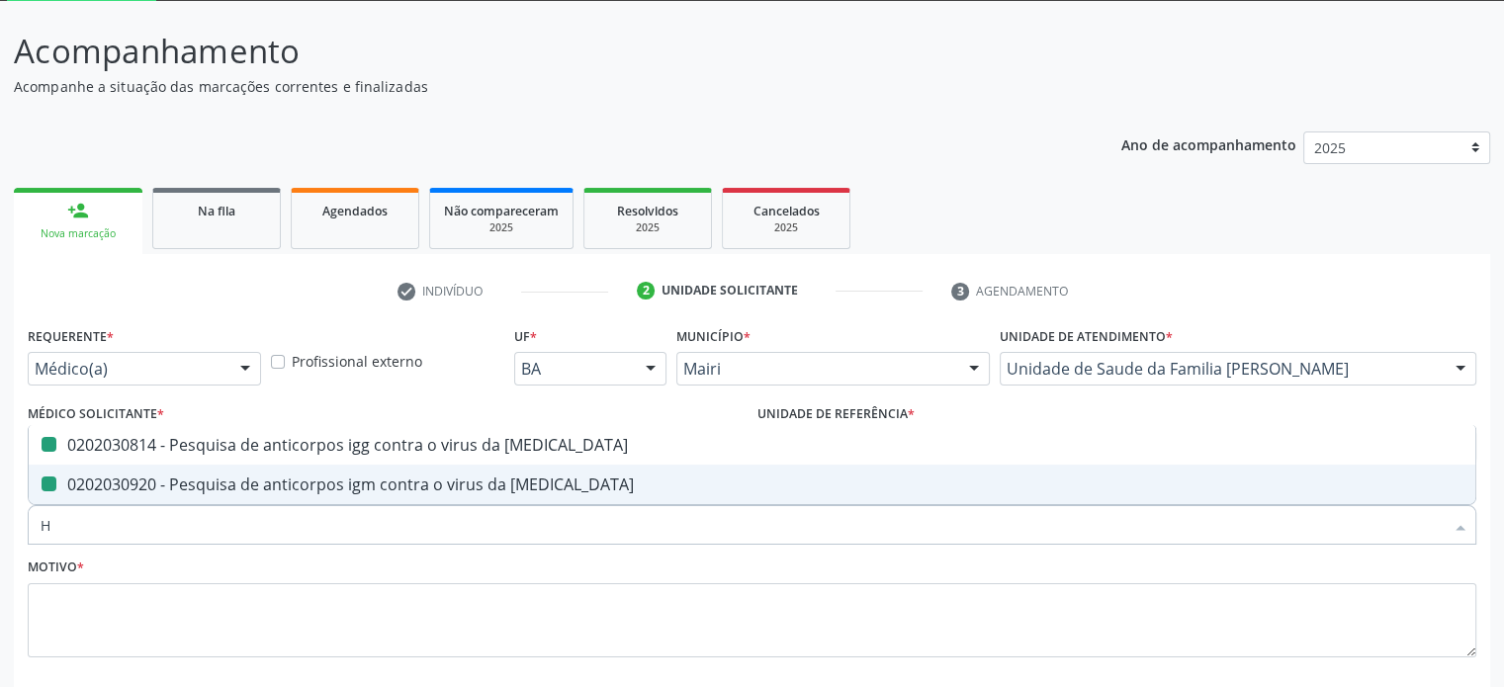
checkbox rubeola "false"
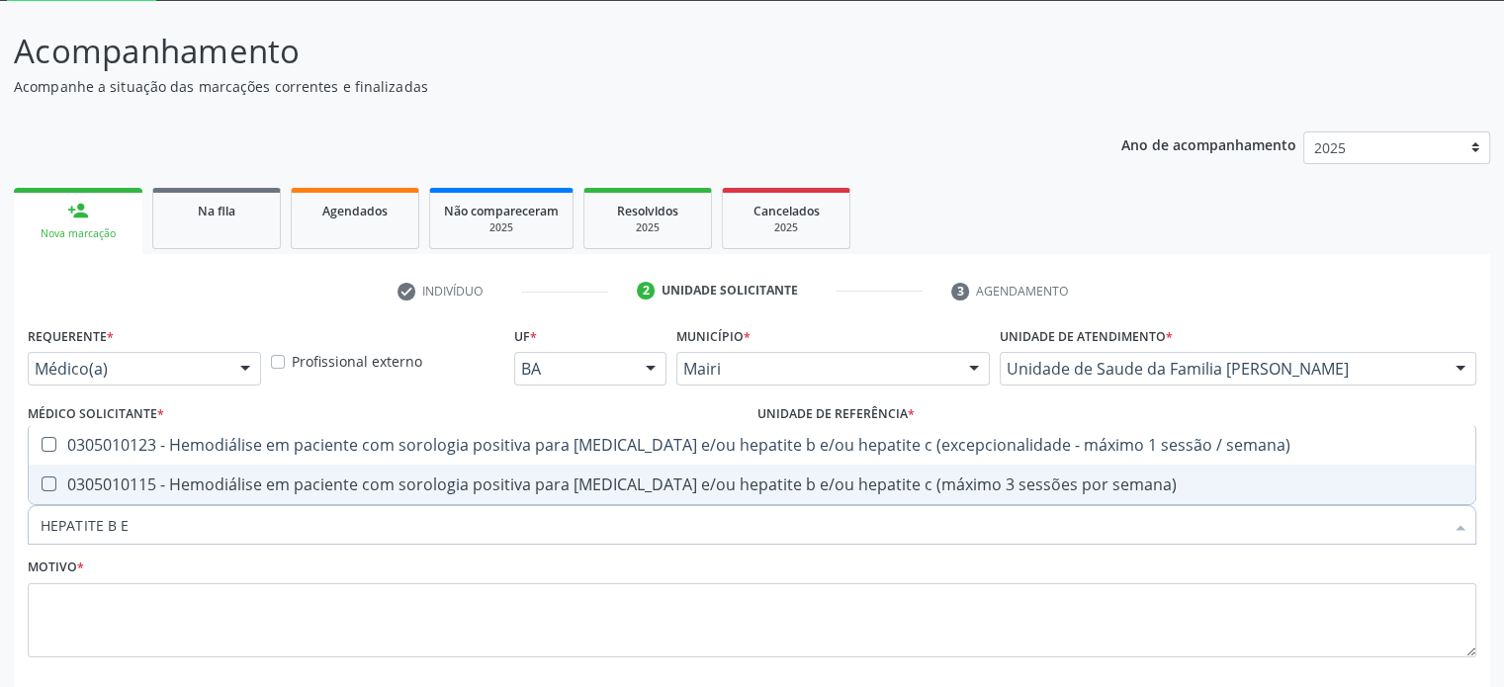
type input "HEPATITE B E"
click at [530, 485] on div "0305010115 - Hemodiálise em paciente com sorologia positiva para [MEDICAL_DATA]…" at bounding box center [752, 485] width 1423 height 16
checkbox semana\) "true"
drag, startPoint x: 155, startPoint y: 523, endPoint x: 0, endPoint y: 513, distance: 155.6
click at [0, 513] on div "Acompanhamento Acompanhe a situação das marcações correntes e finalizadas Relat…" at bounding box center [752, 394] width 1504 height 787
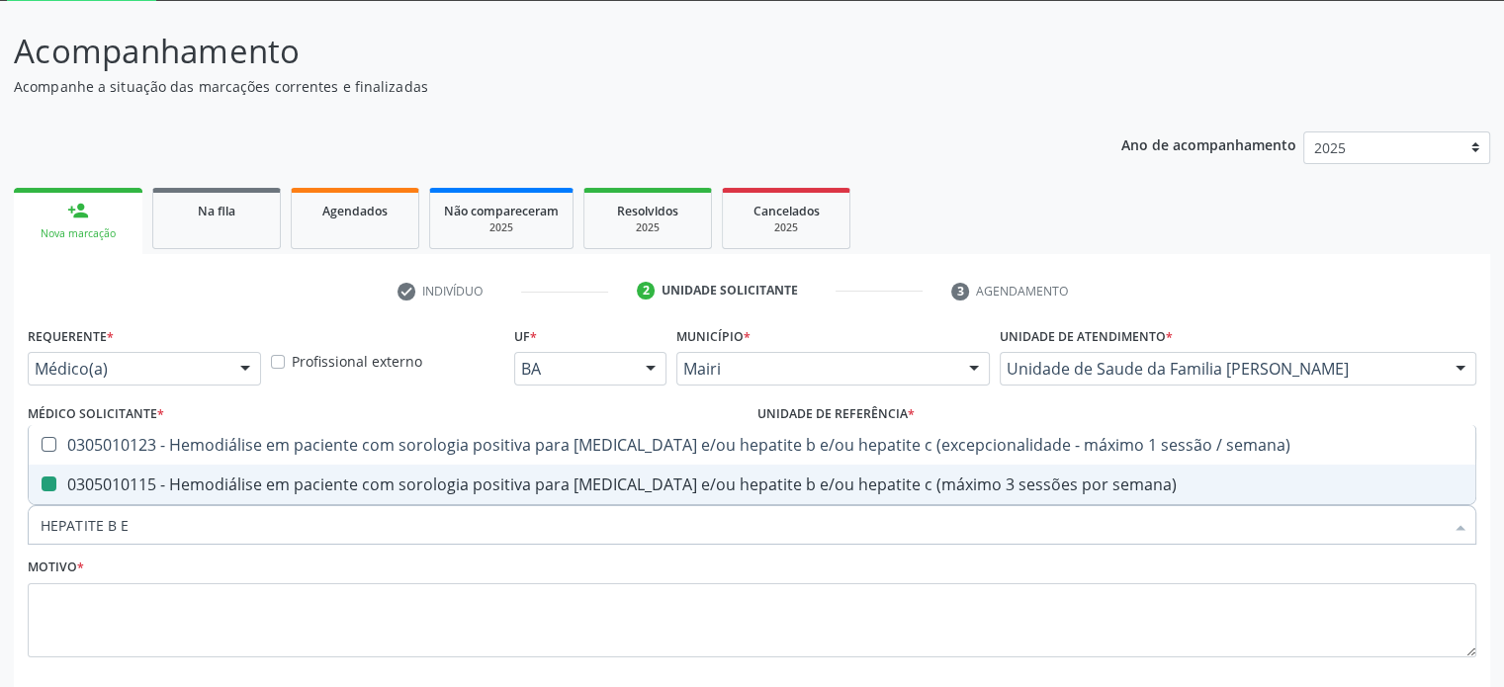
type input "C"
checkbox semana\) "false"
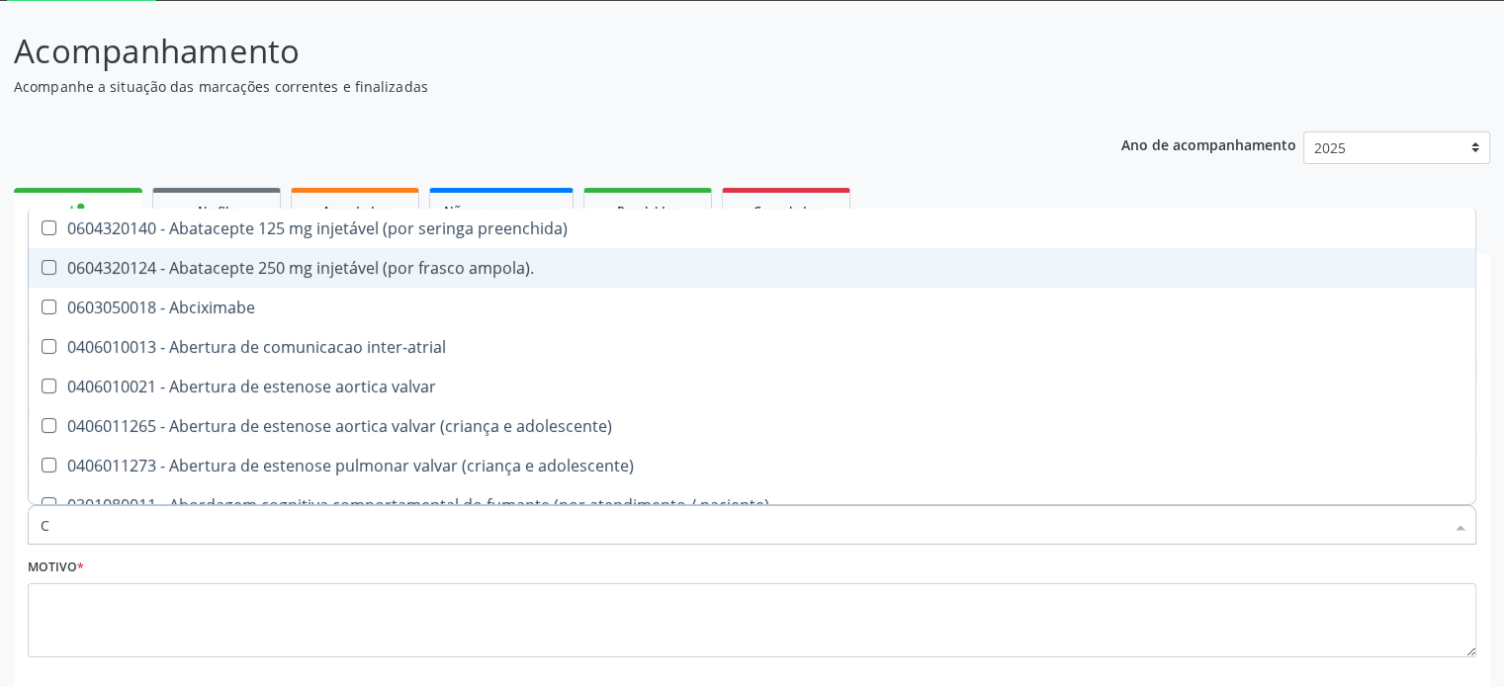
type input "CI"
checkbox pulpar "true"
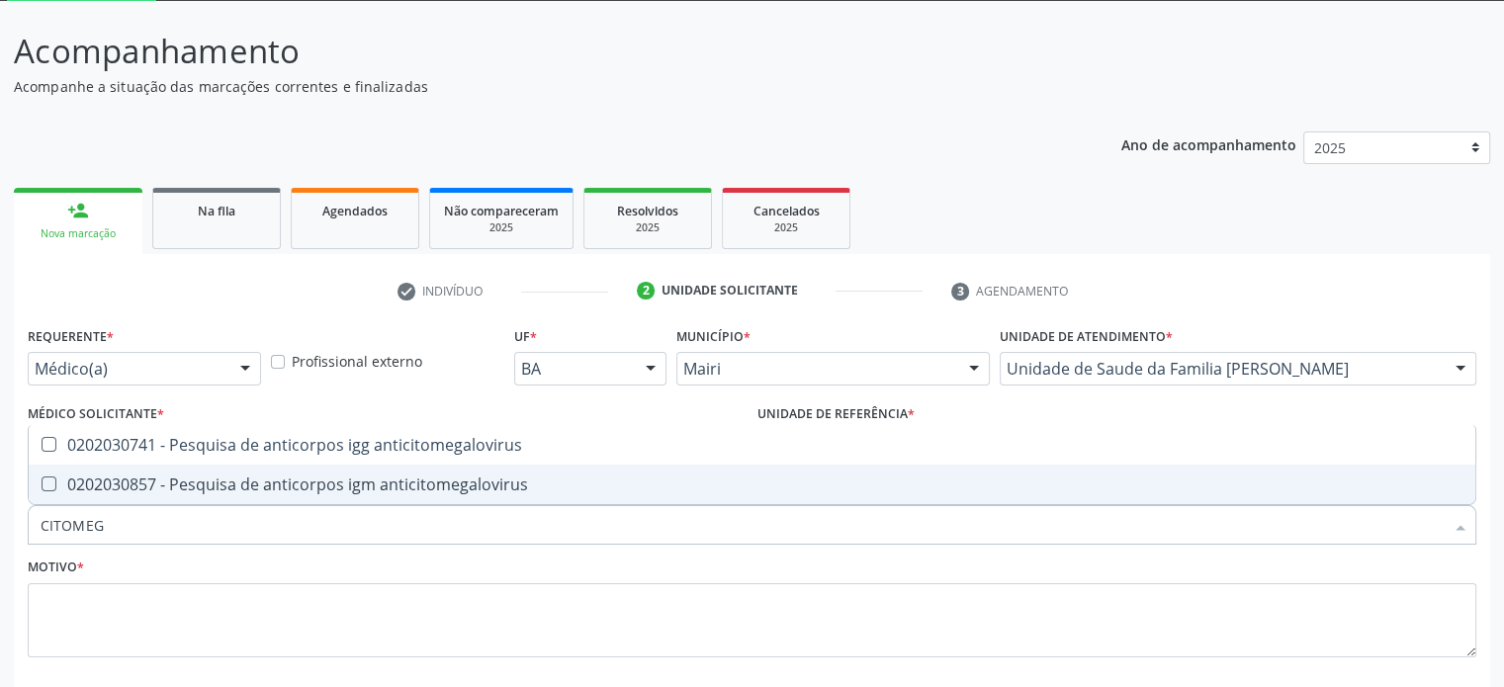
type input "CITOMEGA"
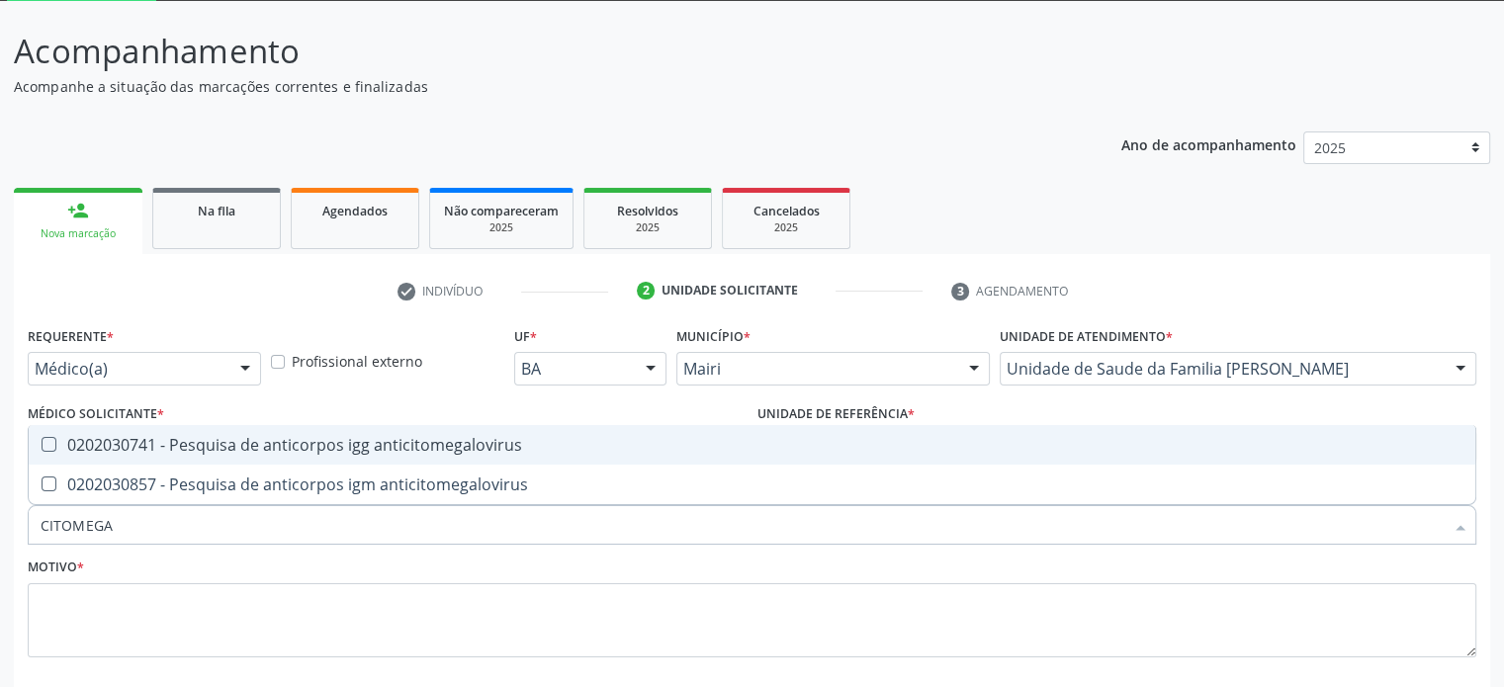
click at [233, 437] on div "0202030741 - Pesquisa de anticorpos igg anticitomegalovirus" at bounding box center [752, 445] width 1423 height 16
checkbox anticitomegalovirus "true"
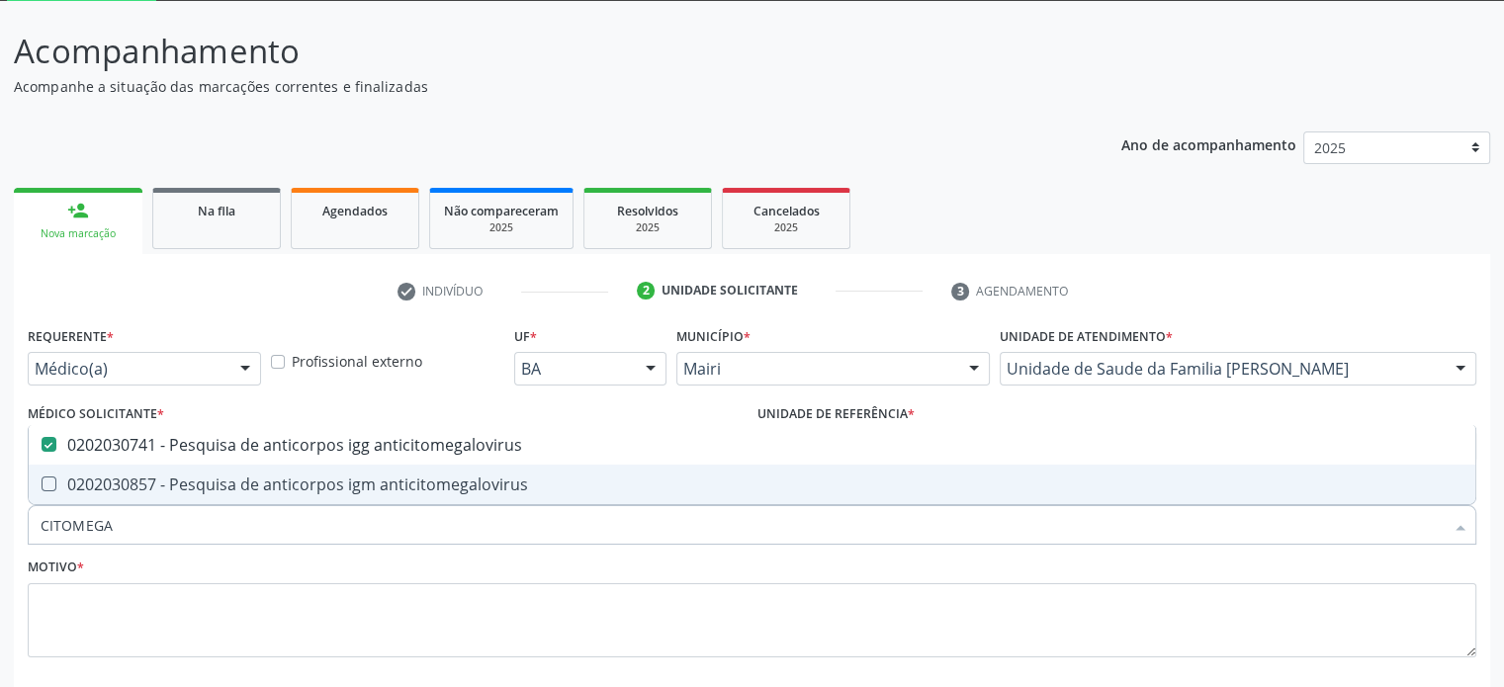
click at [230, 483] on div "0202030857 - Pesquisa de anticorpos igm anticitomegalovirus" at bounding box center [752, 485] width 1423 height 16
checkbox anticitomegalovirus "true"
drag, startPoint x: 163, startPoint y: 533, endPoint x: 14, endPoint y: 513, distance: 150.6
click at [14, 513] on div "Requerente * Médico(a) Médico(a) Enfermeiro(a) Paciente Nenhum resultado encont…" at bounding box center [752, 547] width 1476 height 452
type input "T"
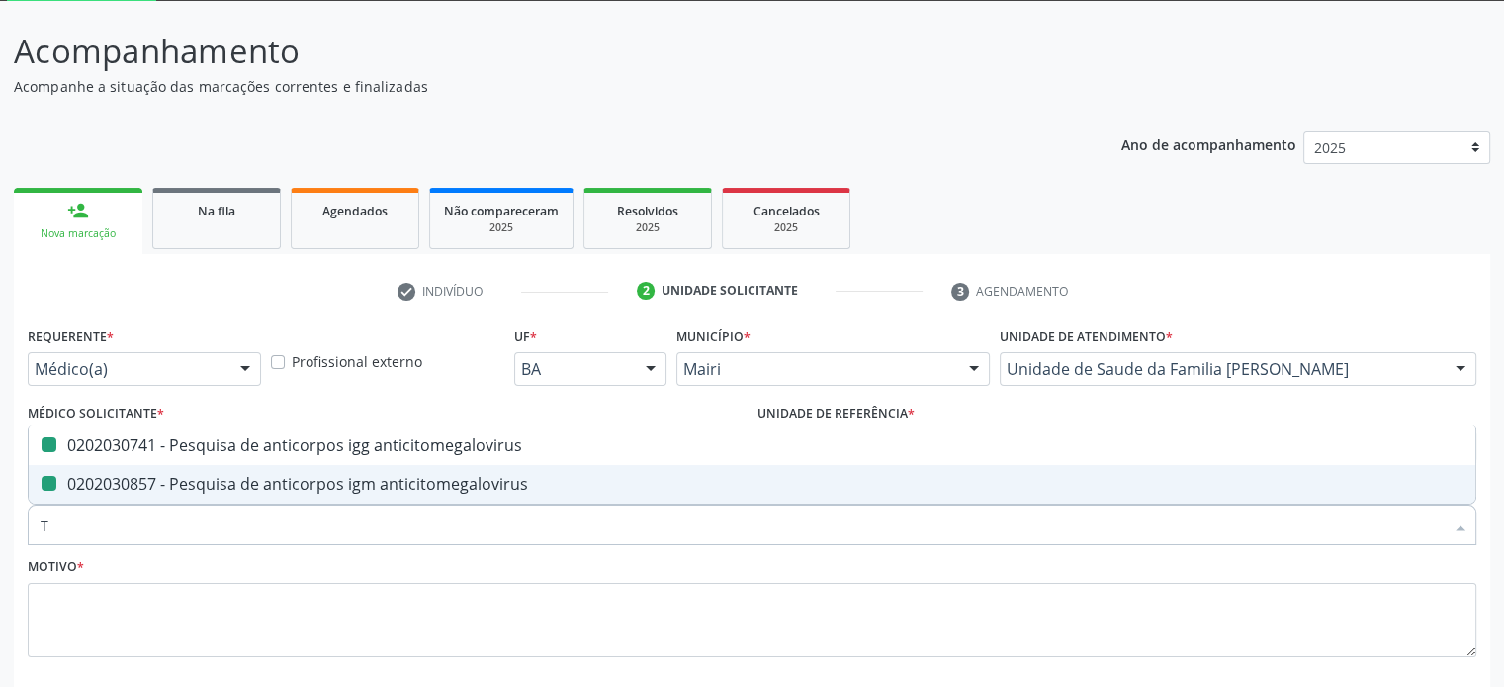
checkbox anticitomegalovirus "false"
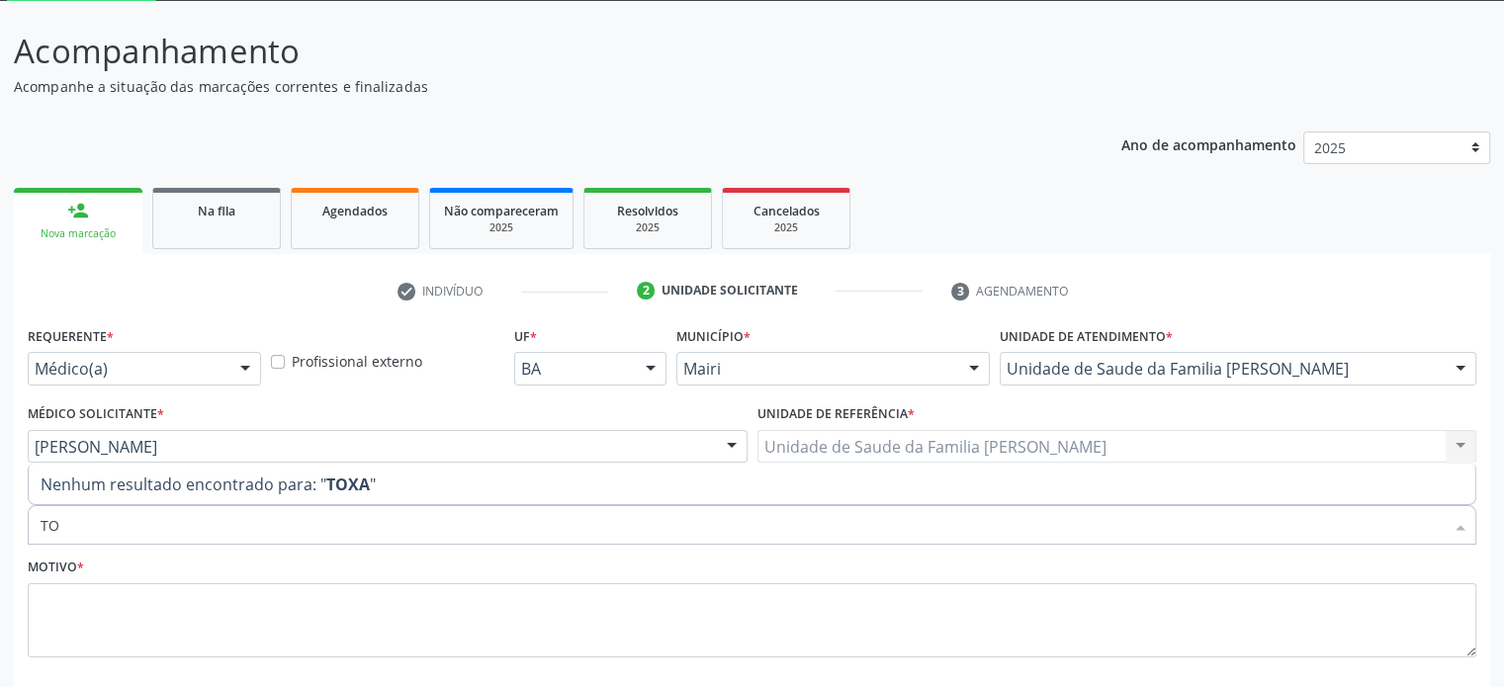
type input "T"
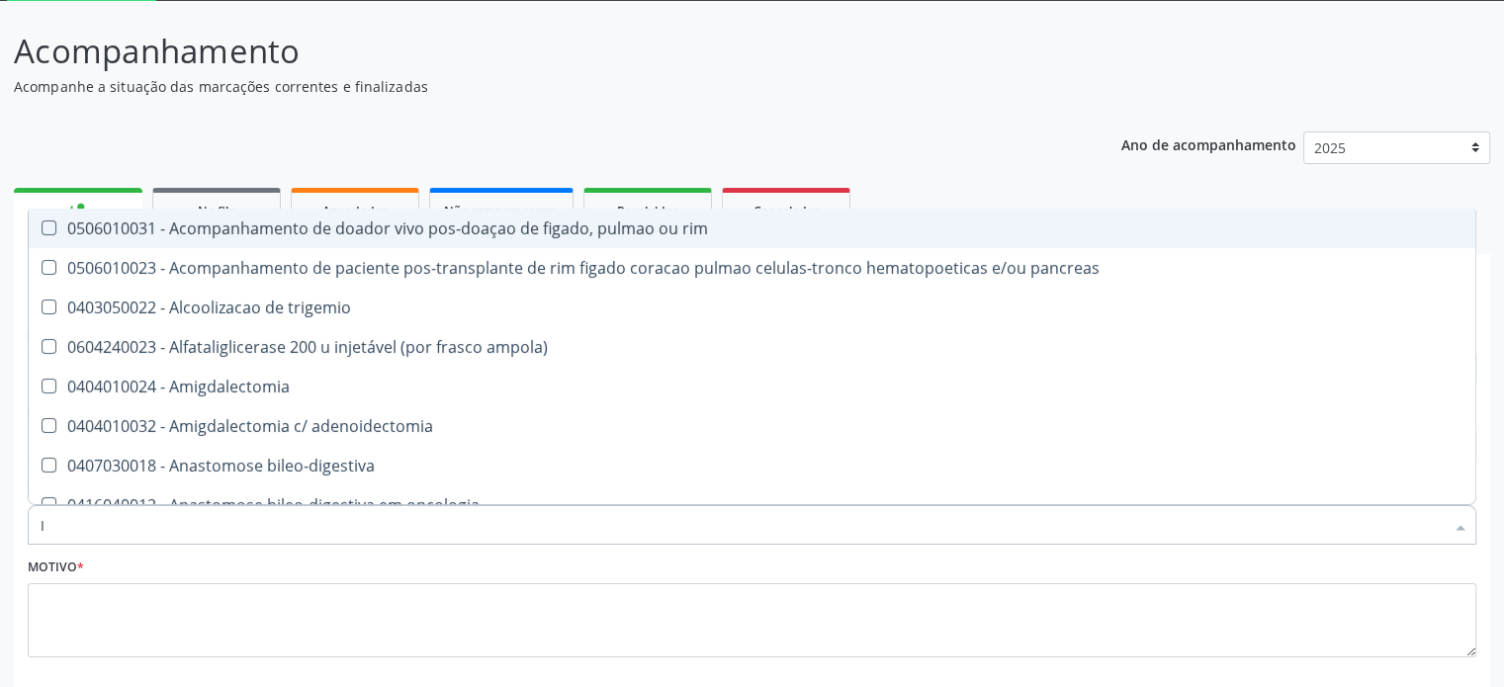
type input "IG"
checkbox anticitomegalovirus "true"
checkbox rubeola "true"
checkbox anticitomegalovirus "true"
checkbox rubeola "true"
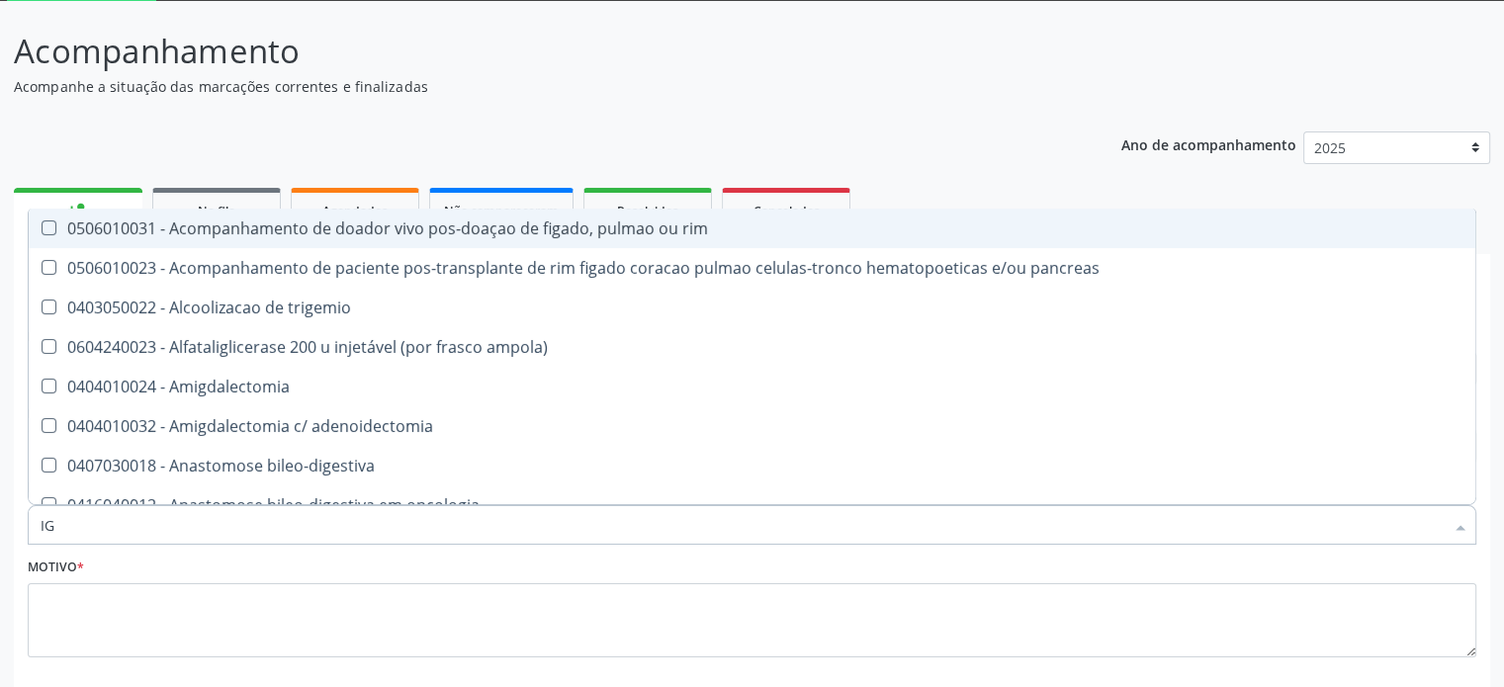
type input "IGG"
checkbox trigemio "true"
checkbox venosa\) "true"
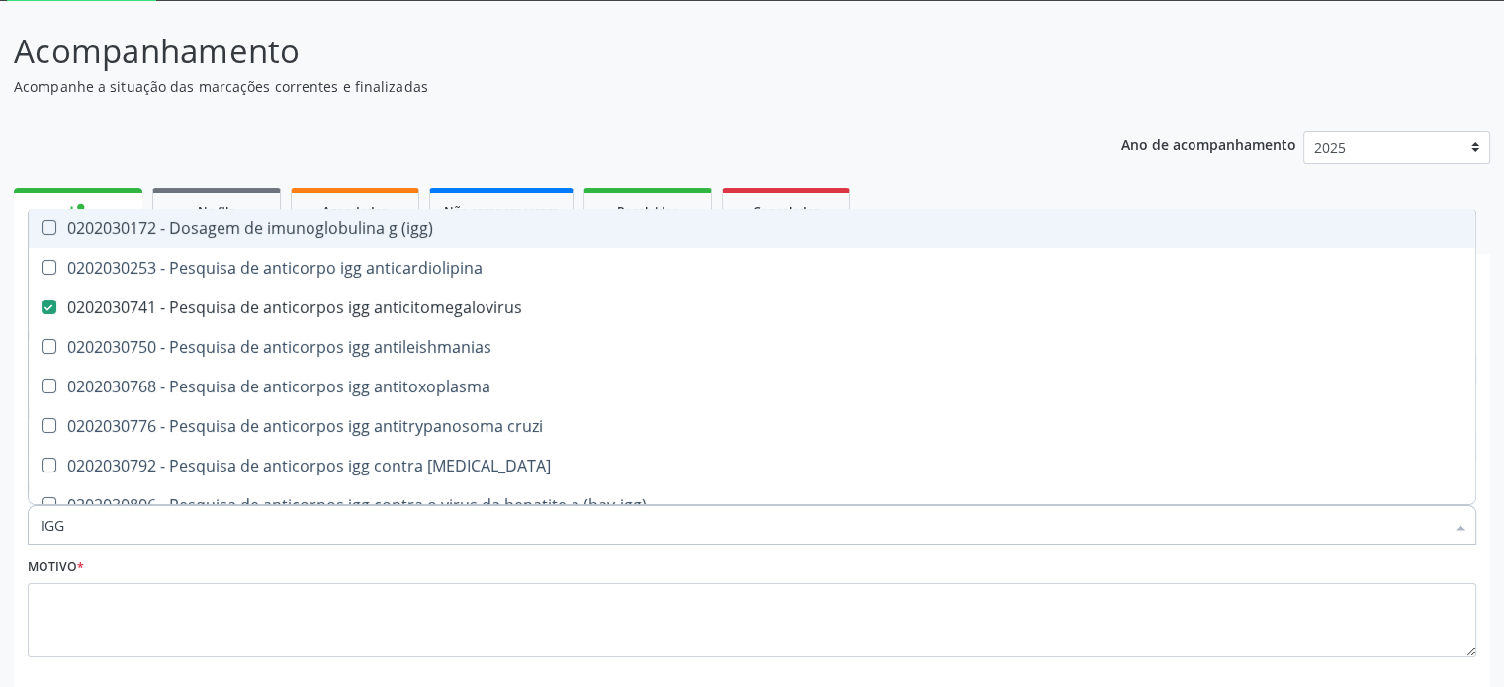
type input "IG"
checkbox anticitomegalovirus "false"
checkbox rubeola "false"
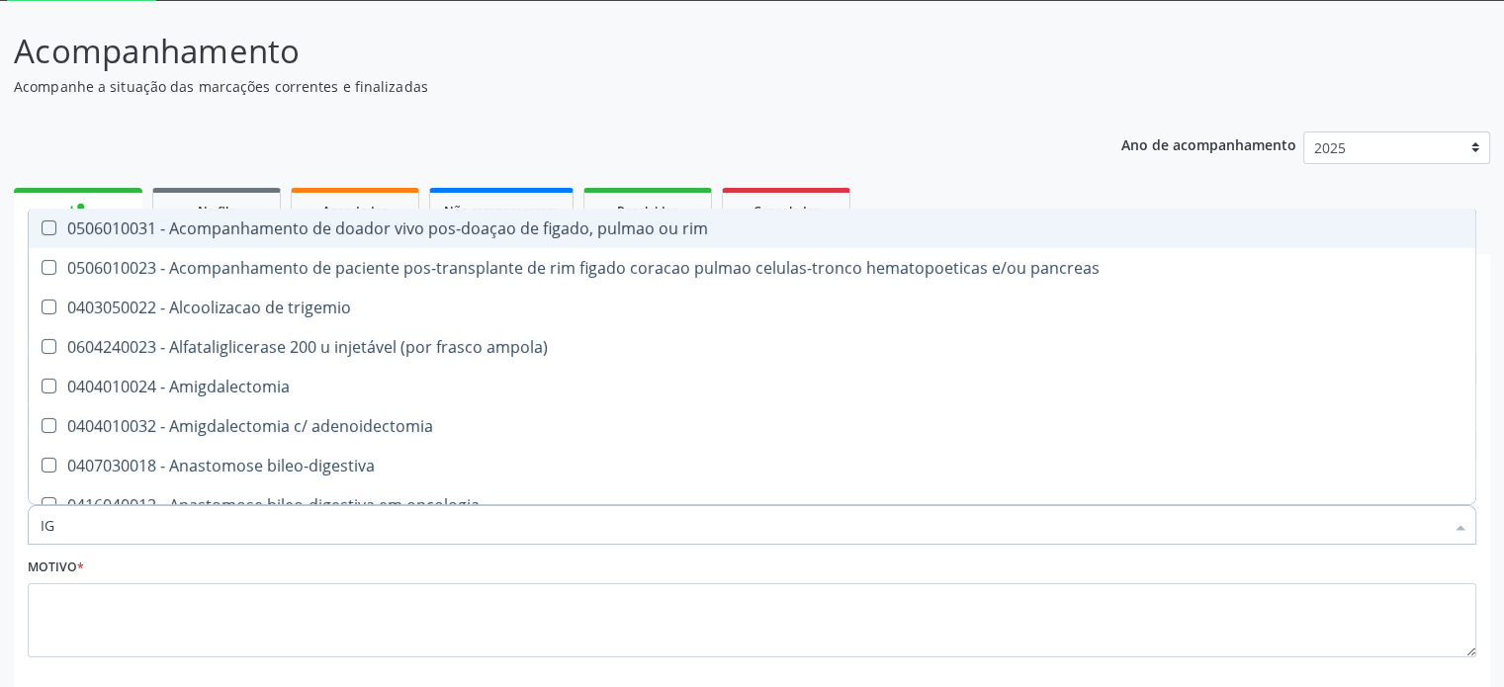
type input "I"
checkbox anticitomegalovirus "false"
checkbox rubeola "false"
checkbox anticitomegalovirus "false"
checkbox rubeola "false"
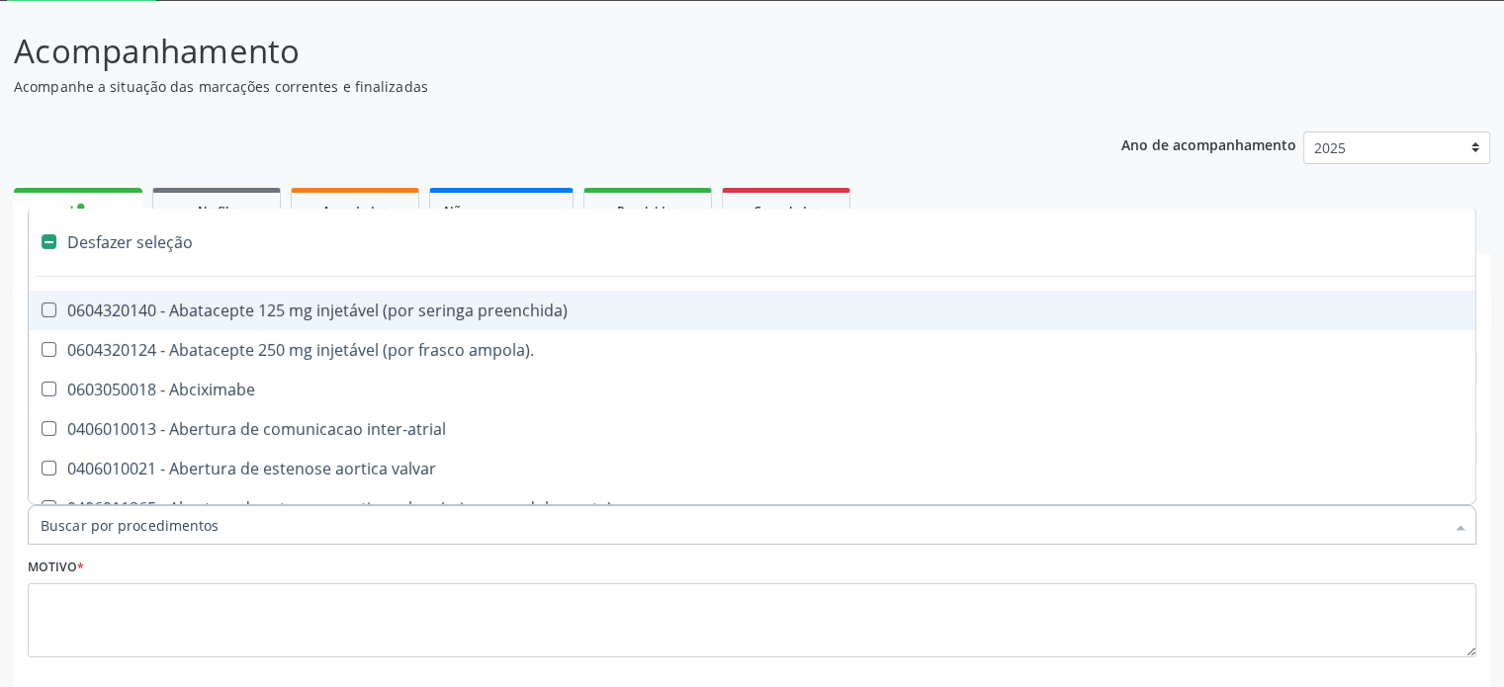
checkbox ampola\)\ "true"
checkbox Abciximabe "true"
checkbox inter-atrial "true"
checkbox valvar "true"
checkbox adolescente\) "true"
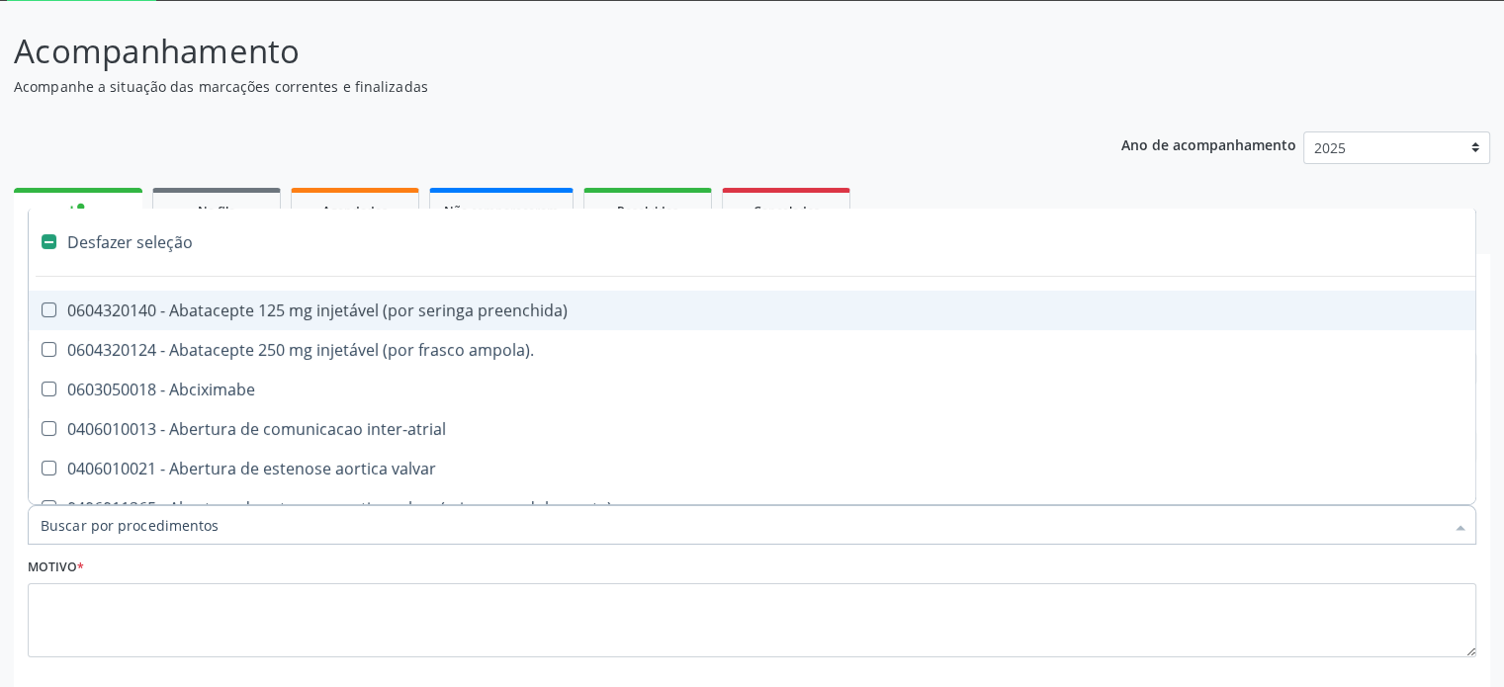
checkbox valvar "true"
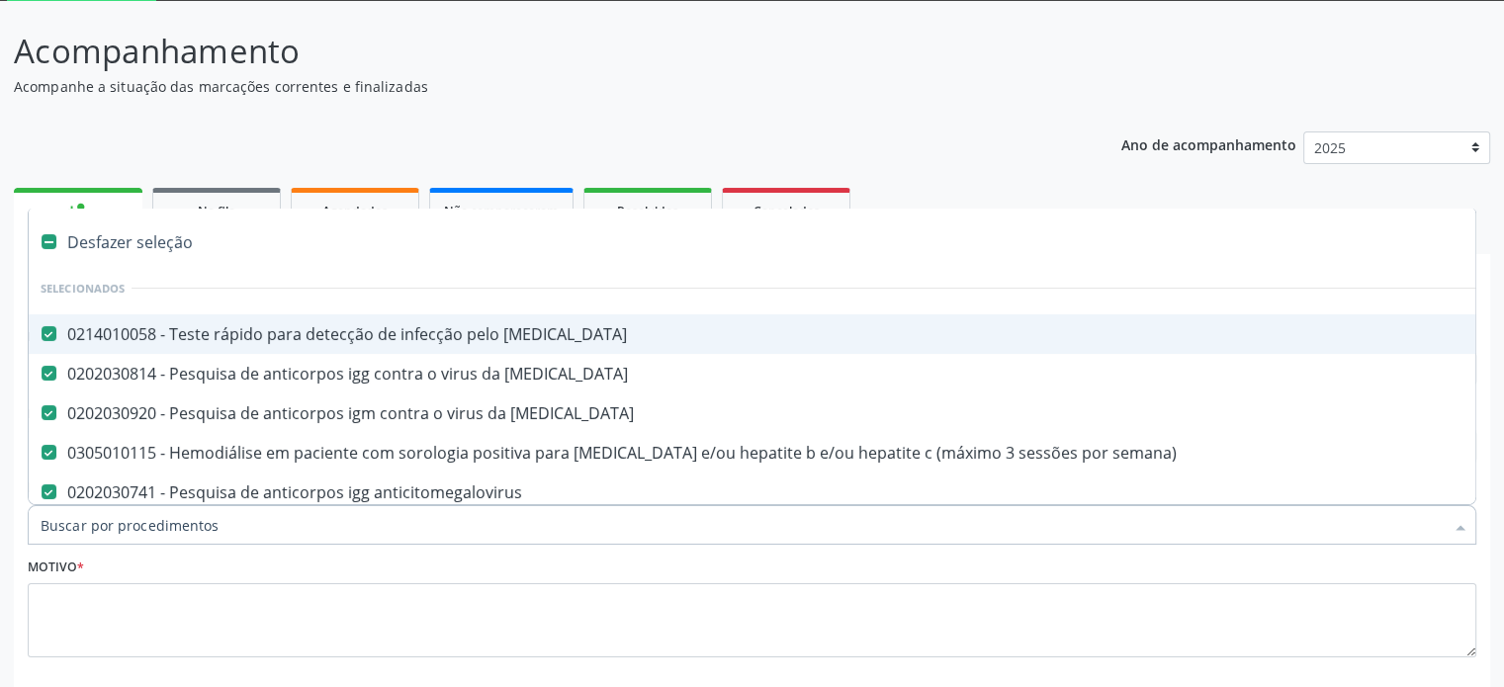
paste input "0202030768"
type input "0202030768"
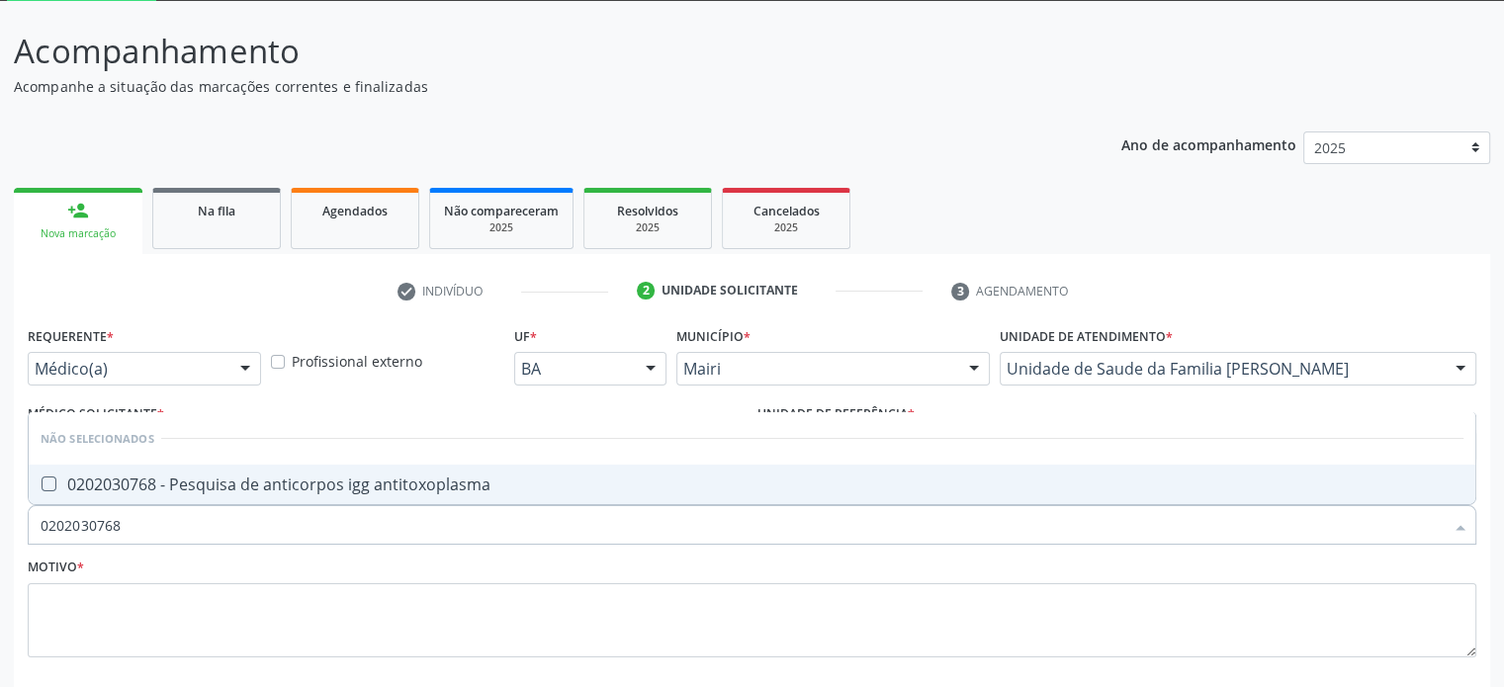
click at [380, 477] on div "0202030768 - Pesquisa de anticorpos igg antitoxoplasma" at bounding box center [752, 485] width 1423 height 16
checkbox antitoxoplasma "true"
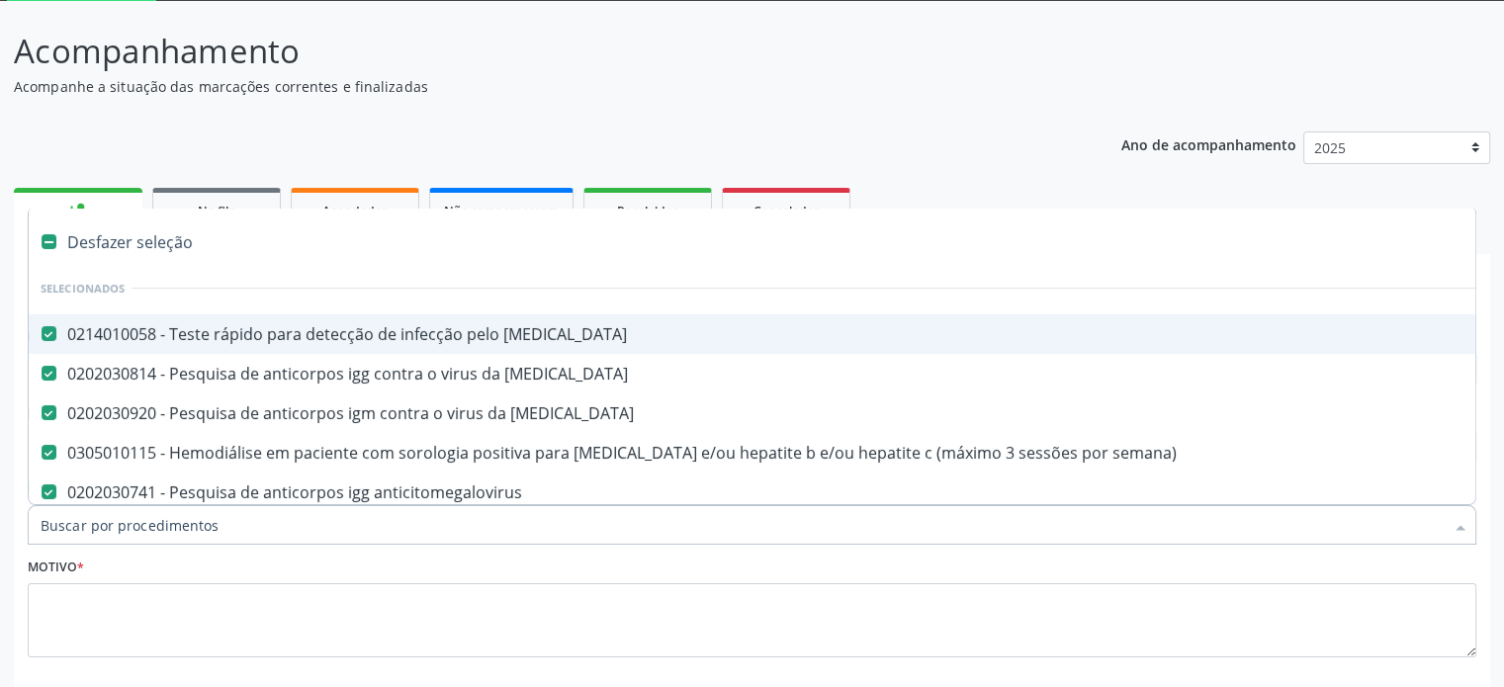
paste input "0202030873"
type input "0202030873"
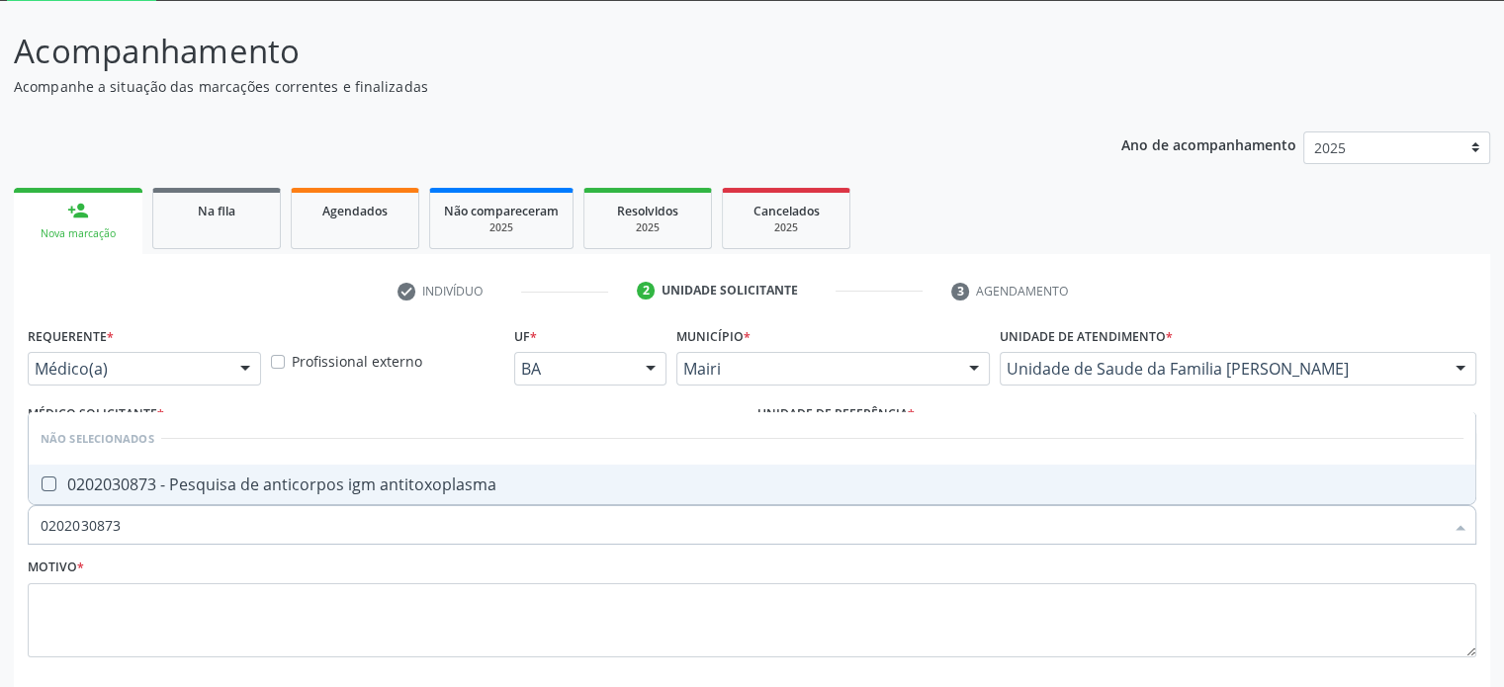
click at [289, 483] on div "0202030873 - Pesquisa de anticorpos igm antitoxoplasma" at bounding box center [752, 485] width 1423 height 16
checkbox antitoxoplasma "true"
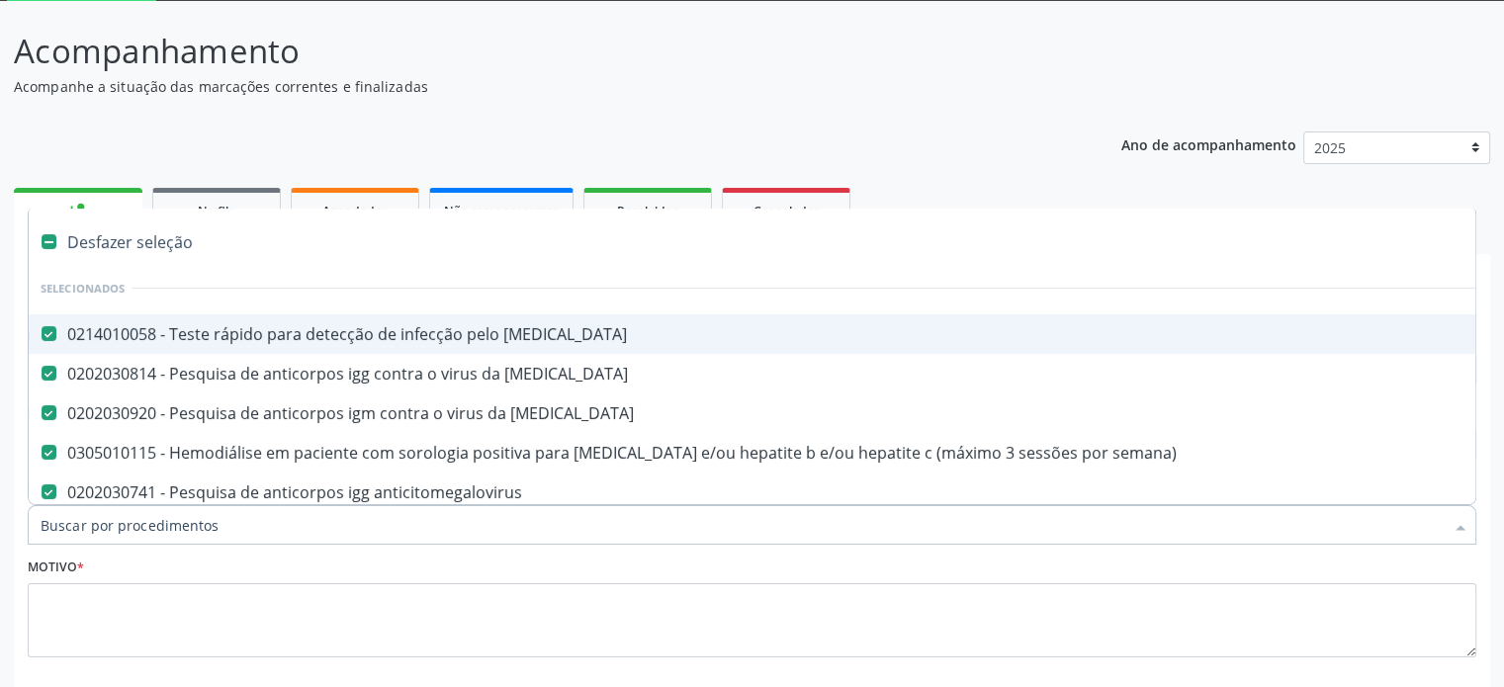
paste input "0202030741"
paste input "0202030857"
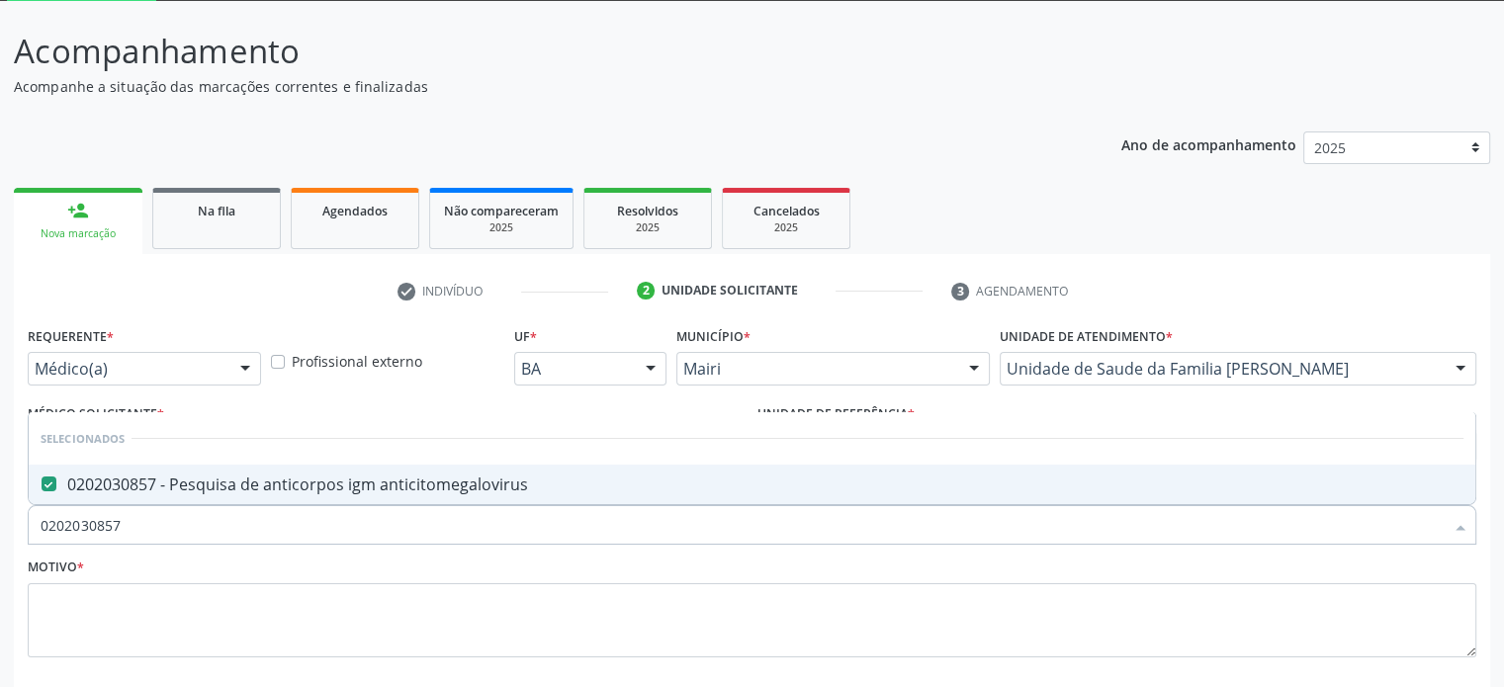
drag, startPoint x: 159, startPoint y: 521, endPoint x: 8, endPoint y: 517, distance: 151.3
click at [8, 517] on div "Acompanhamento Acompanhe a situação das marcações correntes e finalizadas Relat…" at bounding box center [752, 394] width 1504 height 787
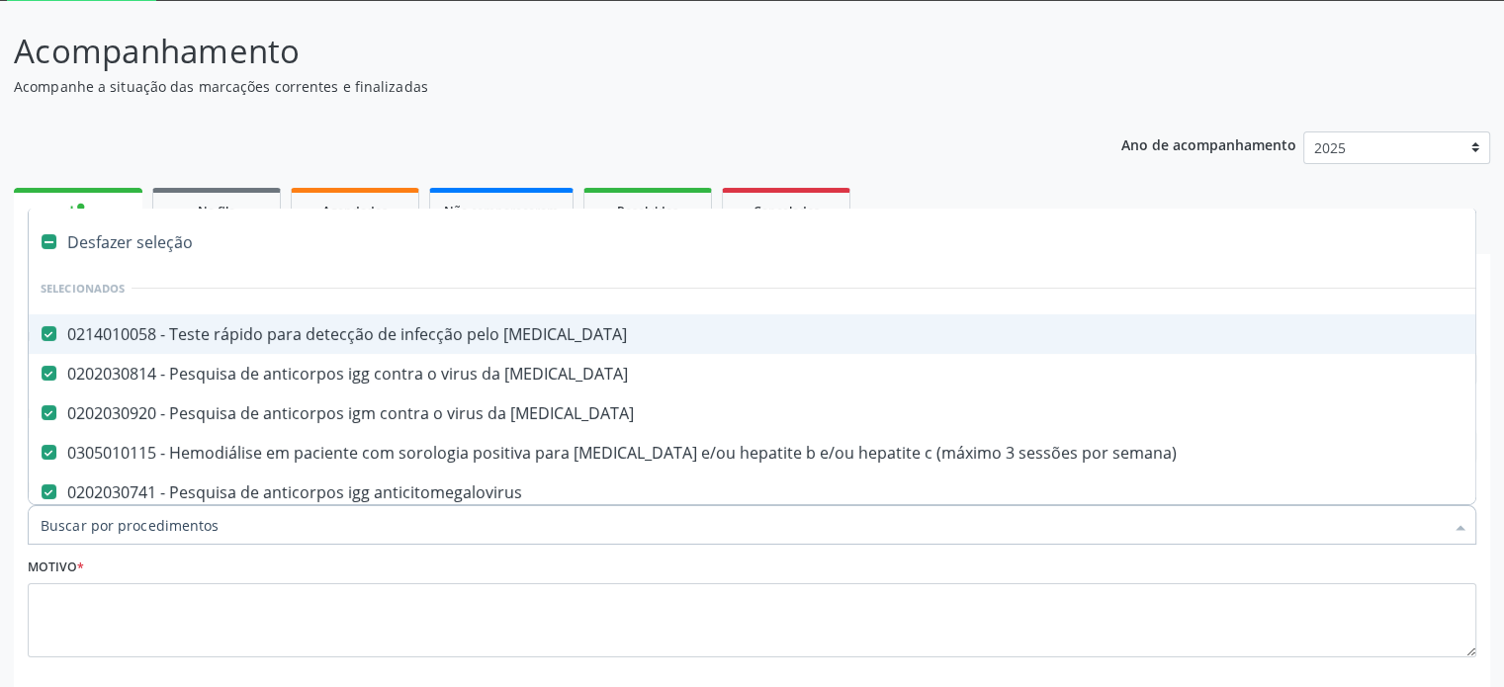
paste input "0202030970"
type input "0202030970"
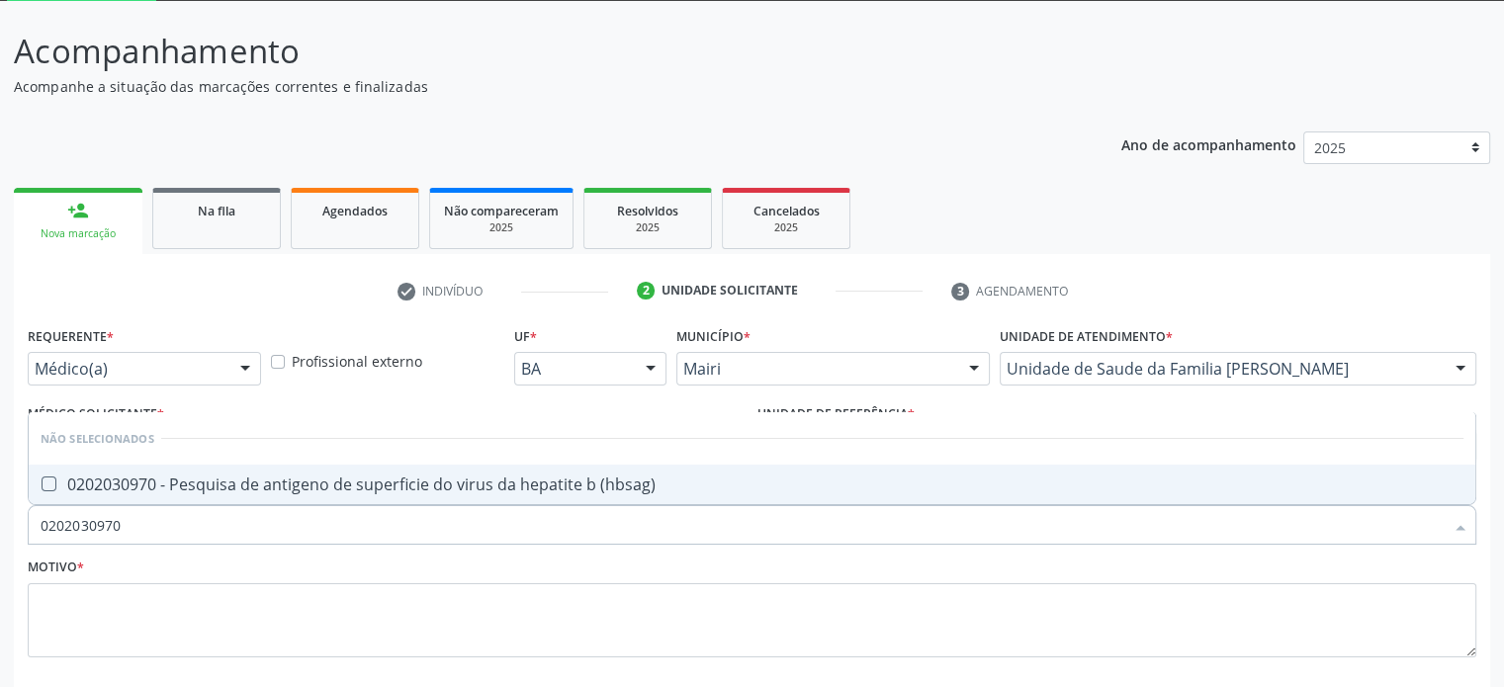
click at [269, 485] on div "0202030970 - Pesquisa de antigeno de superficie do virus da hepatite b (hbsag)" at bounding box center [752, 485] width 1423 height 16
checkbox \(hbsag\) "true"
drag, startPoint x: 174, startPoint y: 521, endPoint x: 32, endPoint y: 517, distance: 142.4
click at [32, 517] on div "0202030970" at bounding box center [752, 525] width 1449 height 40
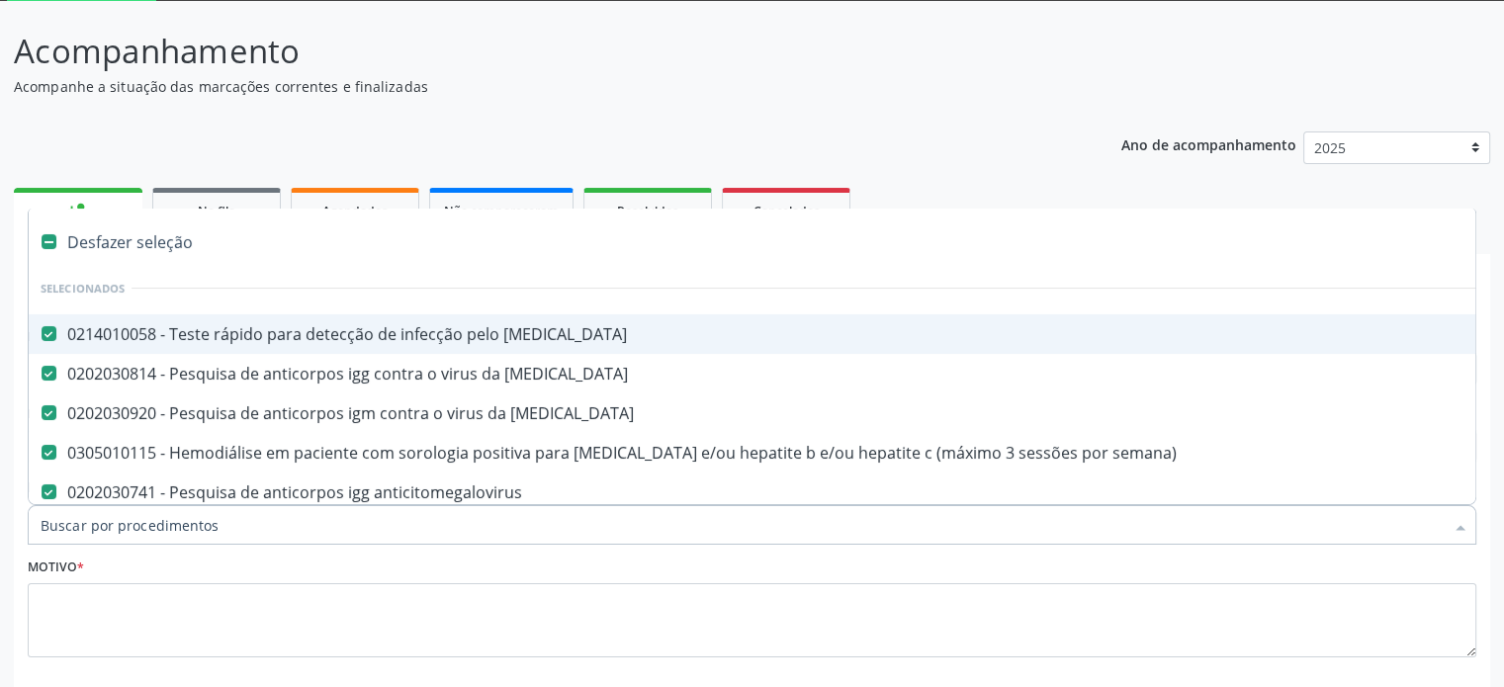
paste input "0202030679"
type input "0202030679"
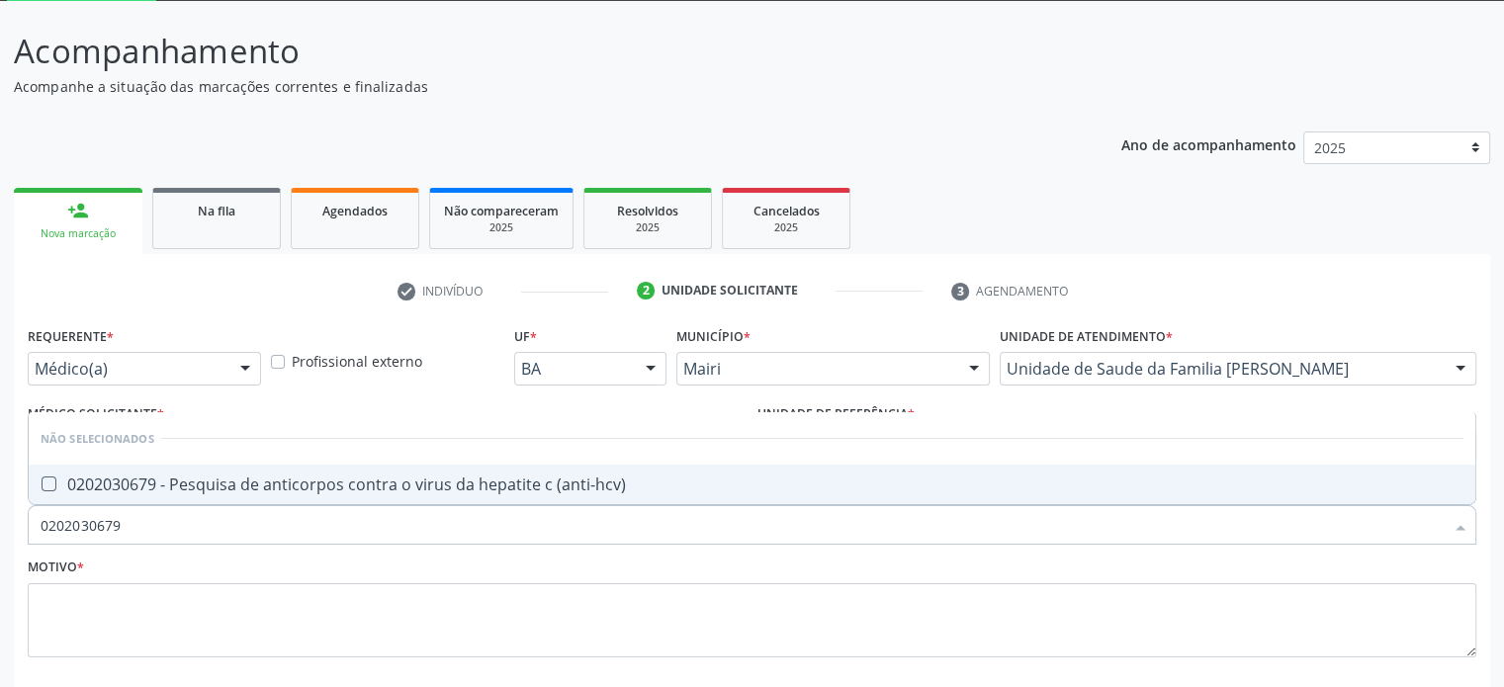
click at [359, 485] on div "0202030679 - Pesquisa de anticorpos contra o virus da hepatite c (anti-hcv)" at bounding box center [752, 485] width 1423 height 16
checkbox \(anti-hcv\) "true"
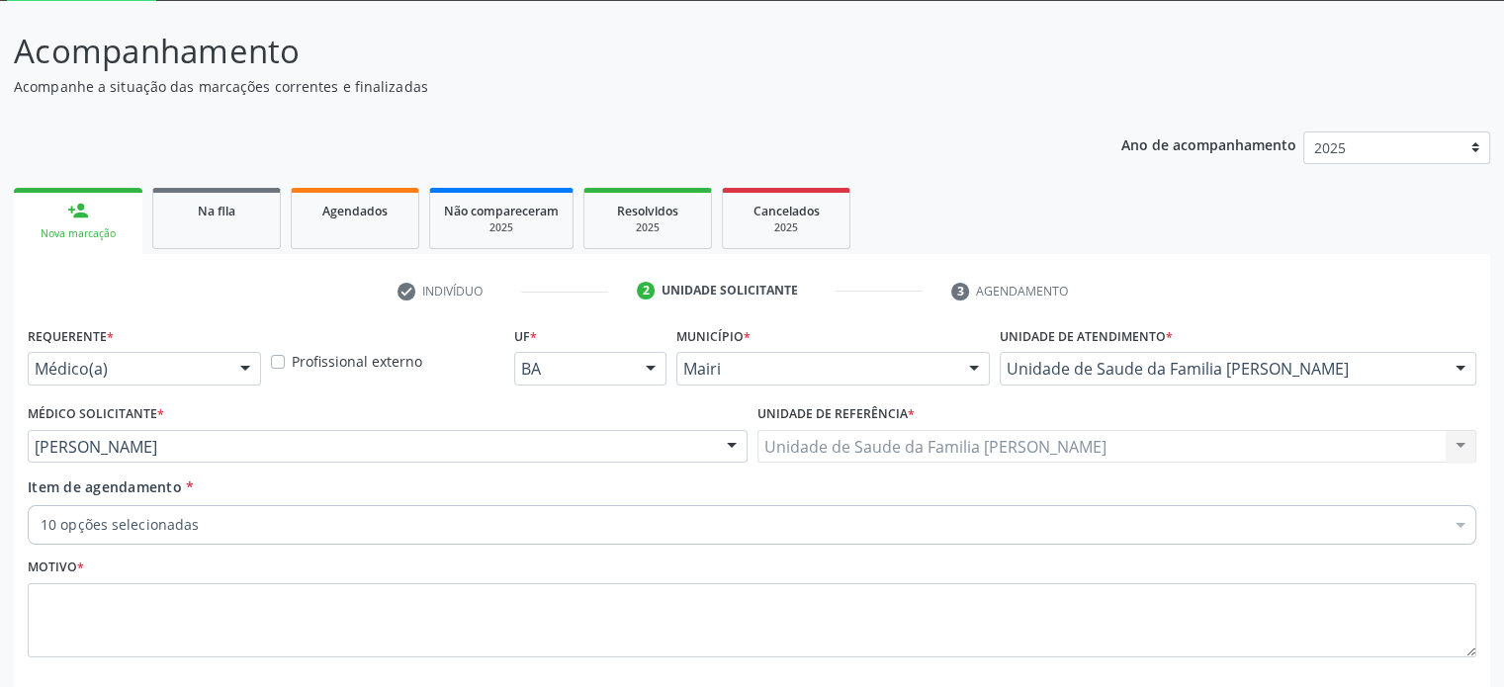
click at [200, 535] on div "10 opções selecionadas" at bounding box center [752, 525] width 1449 height 40
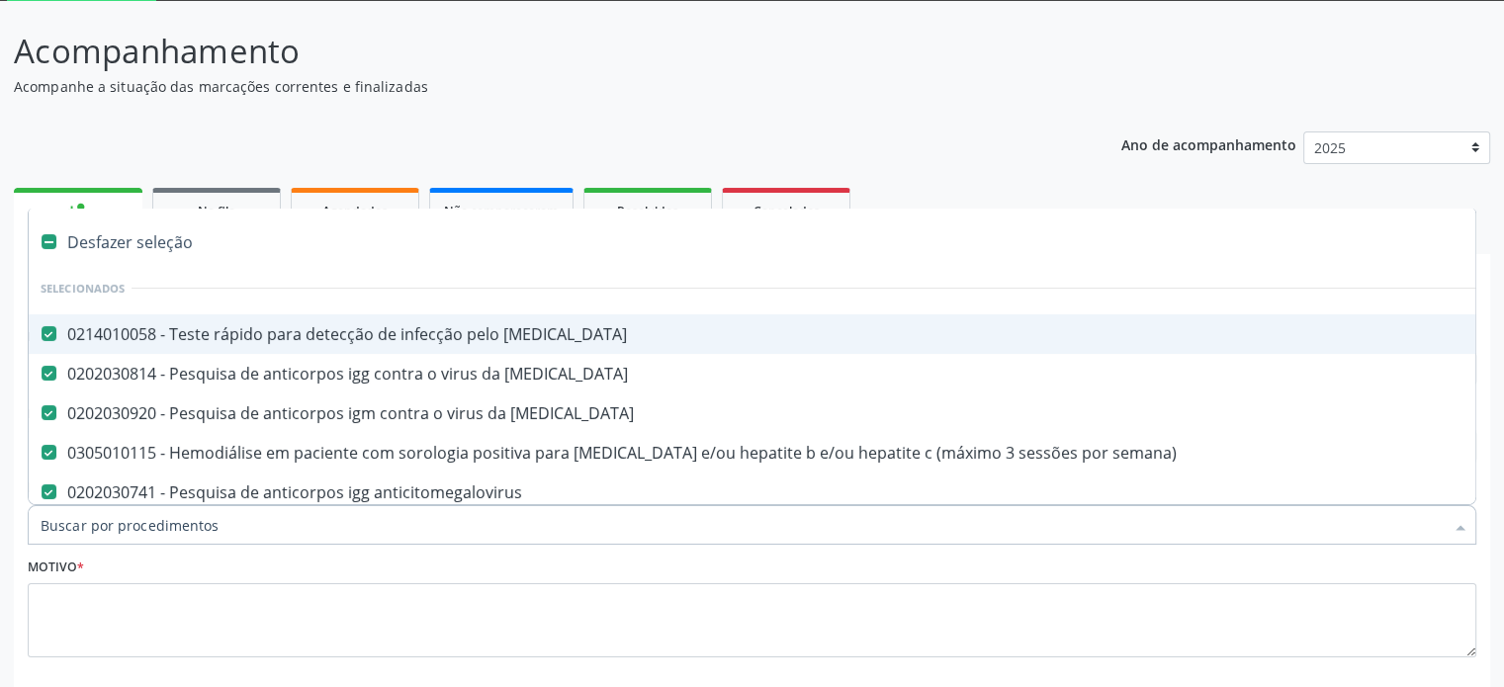
paste input "0202060250"
type input "0202060250"
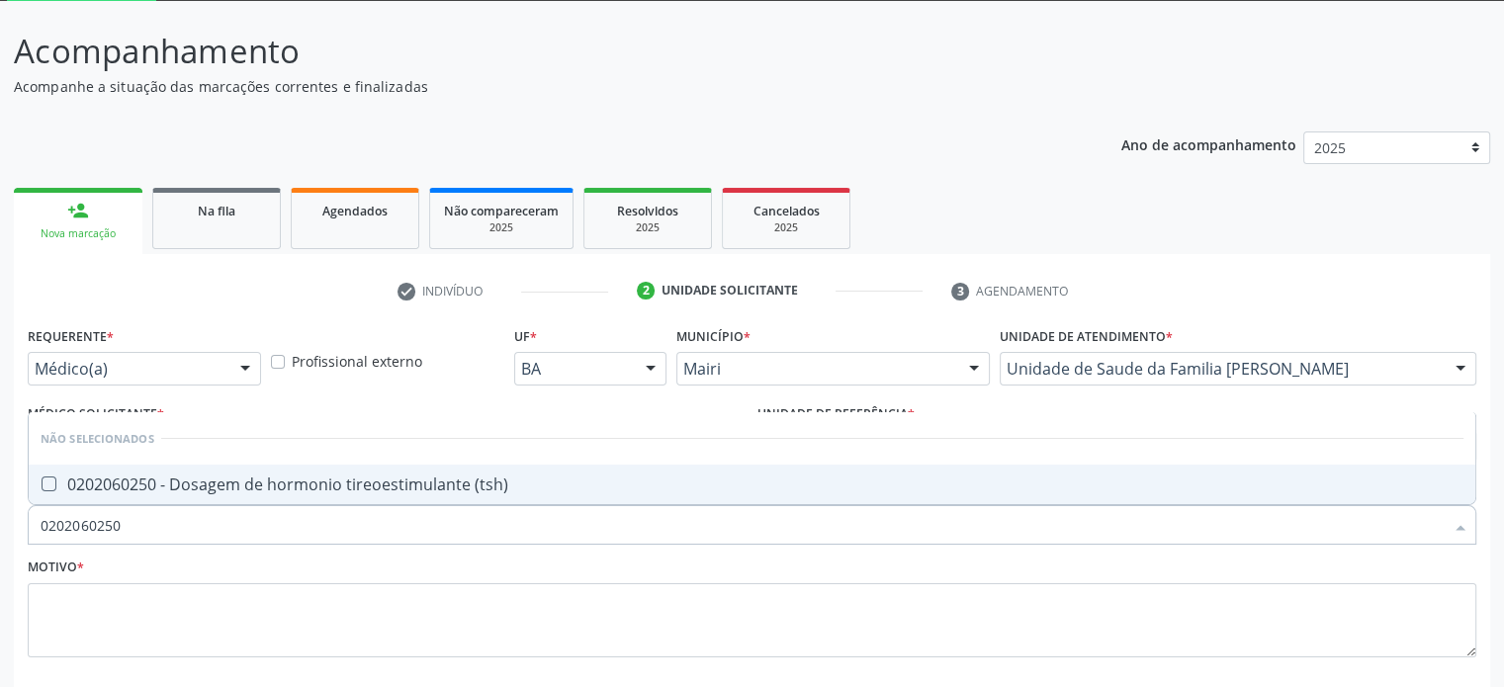
click at [424, 493] on span "0202060250 - Dosagem de hormonio tireoestimulante (tsh)" at bounding box center [752, 485] width 1447 height 40
checkbox \(tsh\) "true"
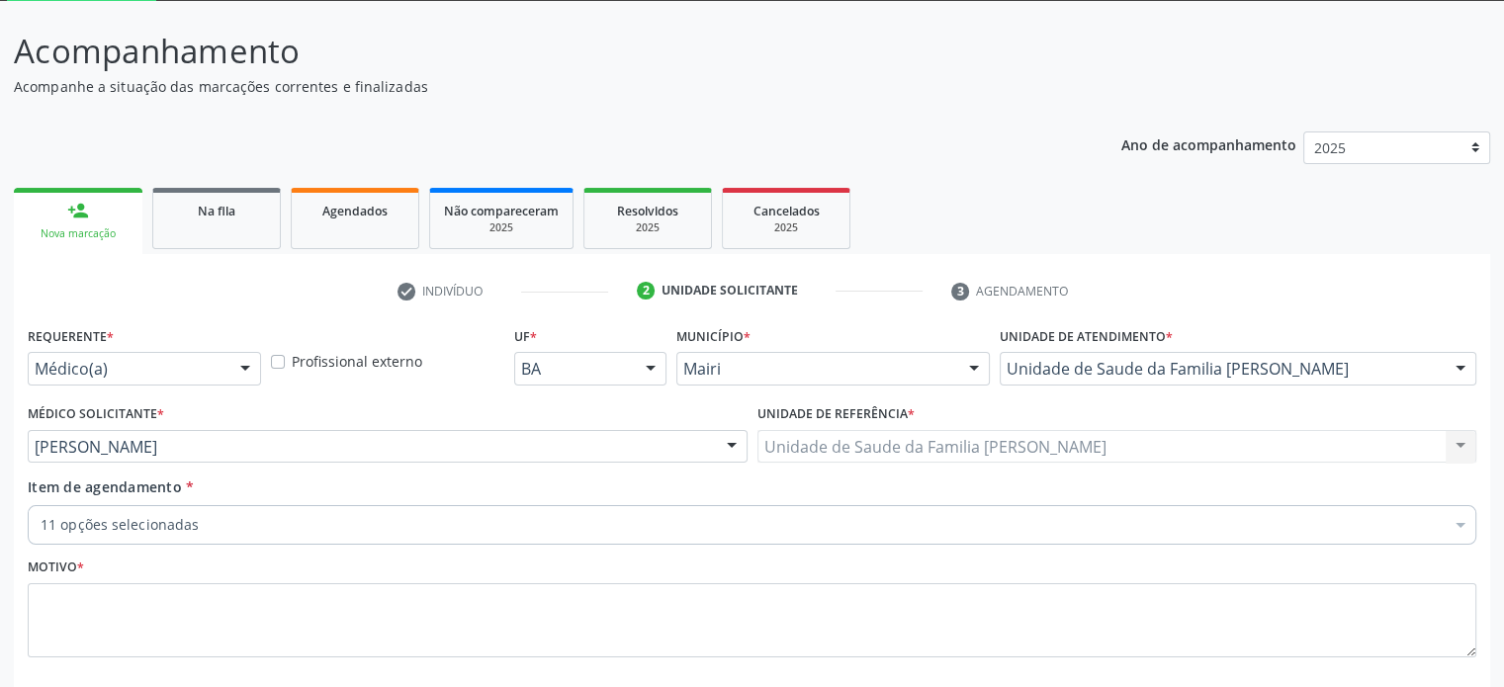
click at [247, 536] on div "11 opções selecionadas" at bounding box center [752, 525] width 1449 height 40
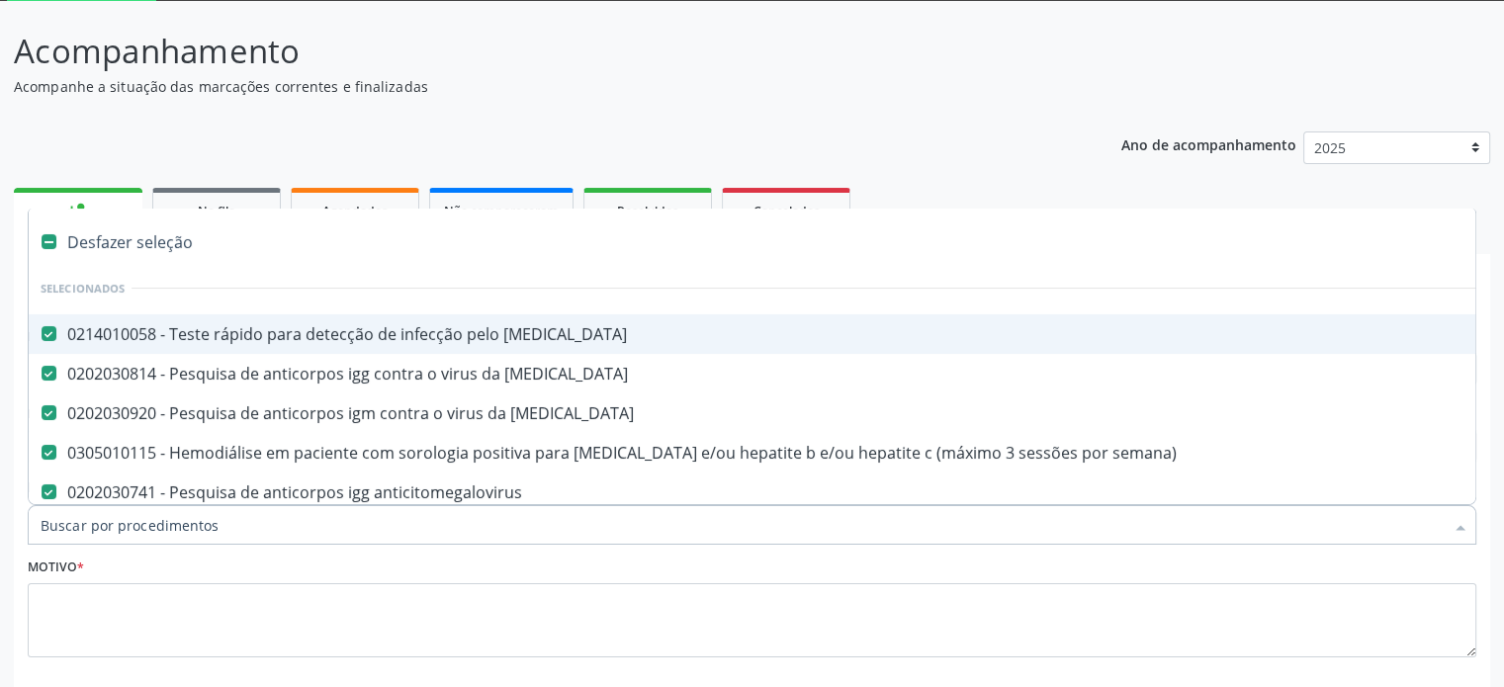
paste input "0202060390"
type input "0202060390"
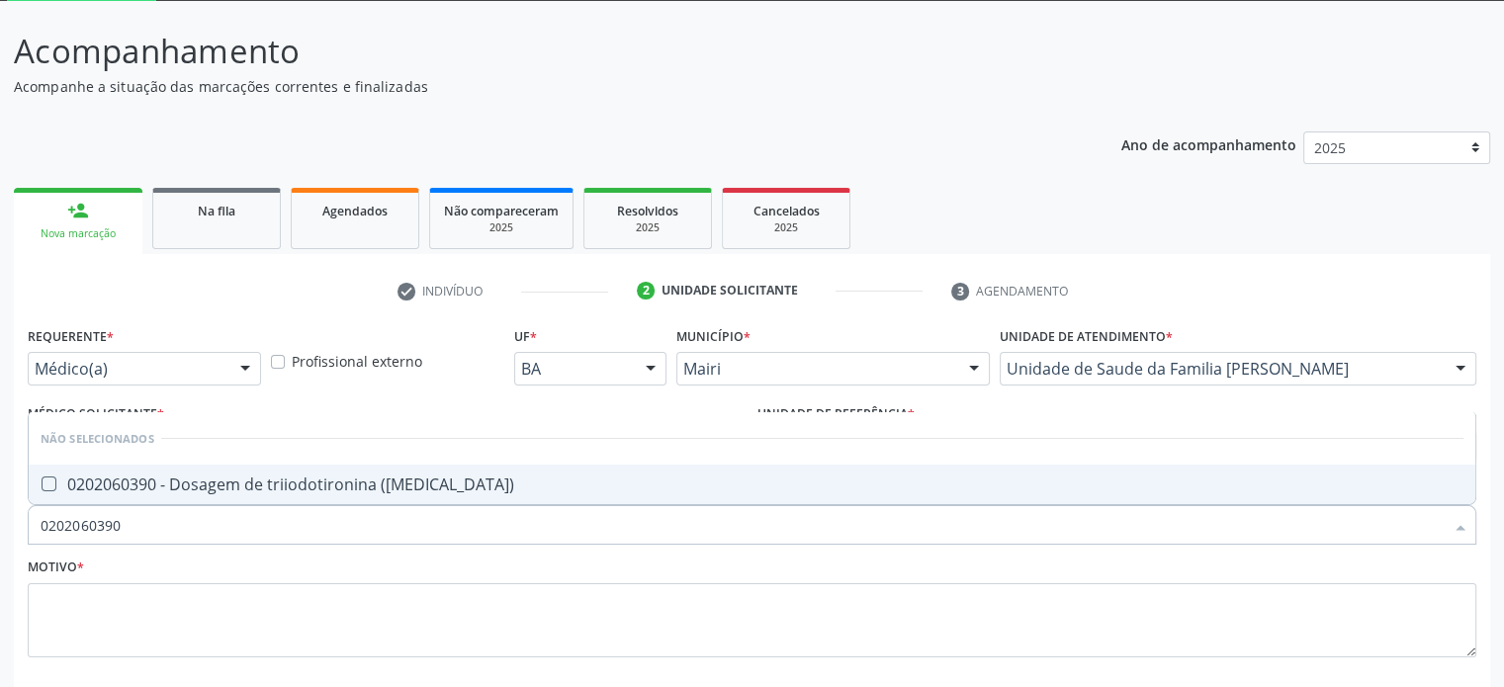
click at [265, 485] on div "0202060390 - Dosagem de triiodotironina (t3)" at bounding box center [752, 485] width 1423 height 16
checkbox \(t3\) "true"
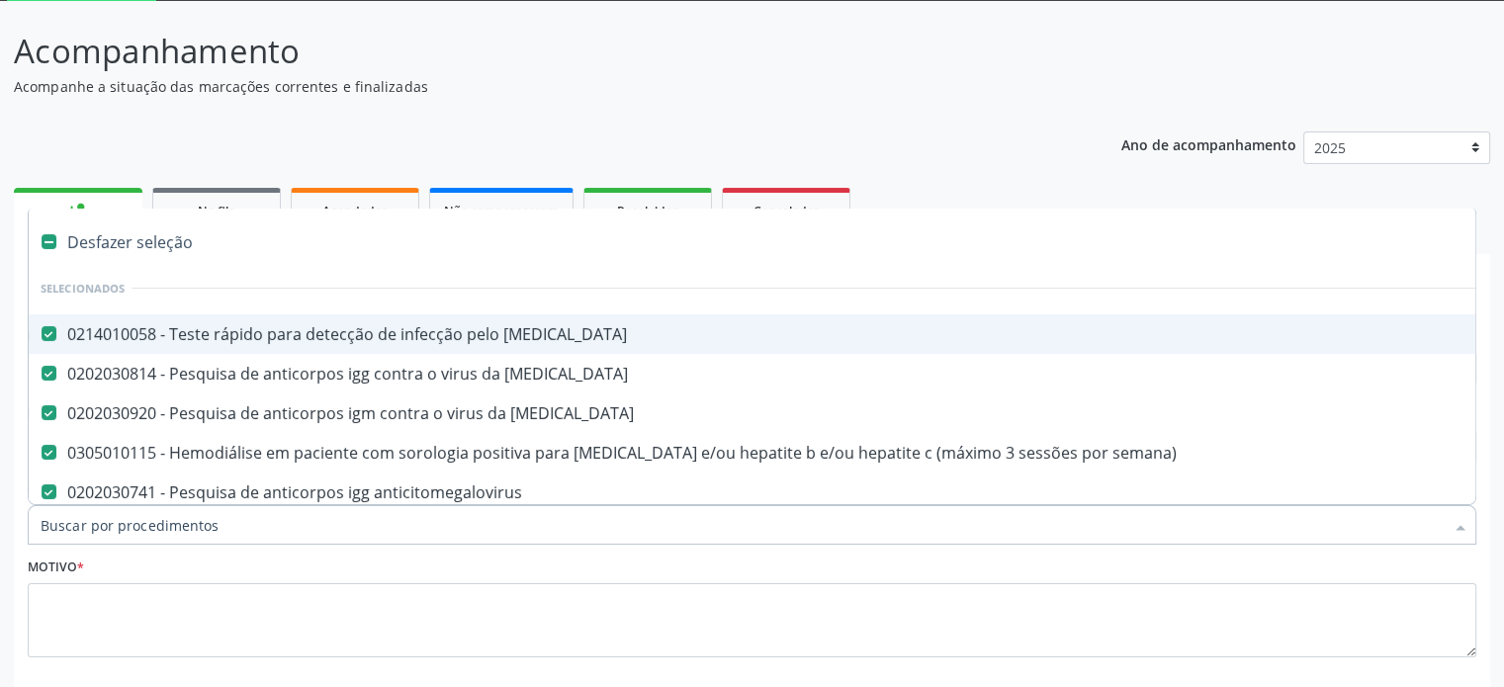
paste input "0202060373"
type input "0202060373"
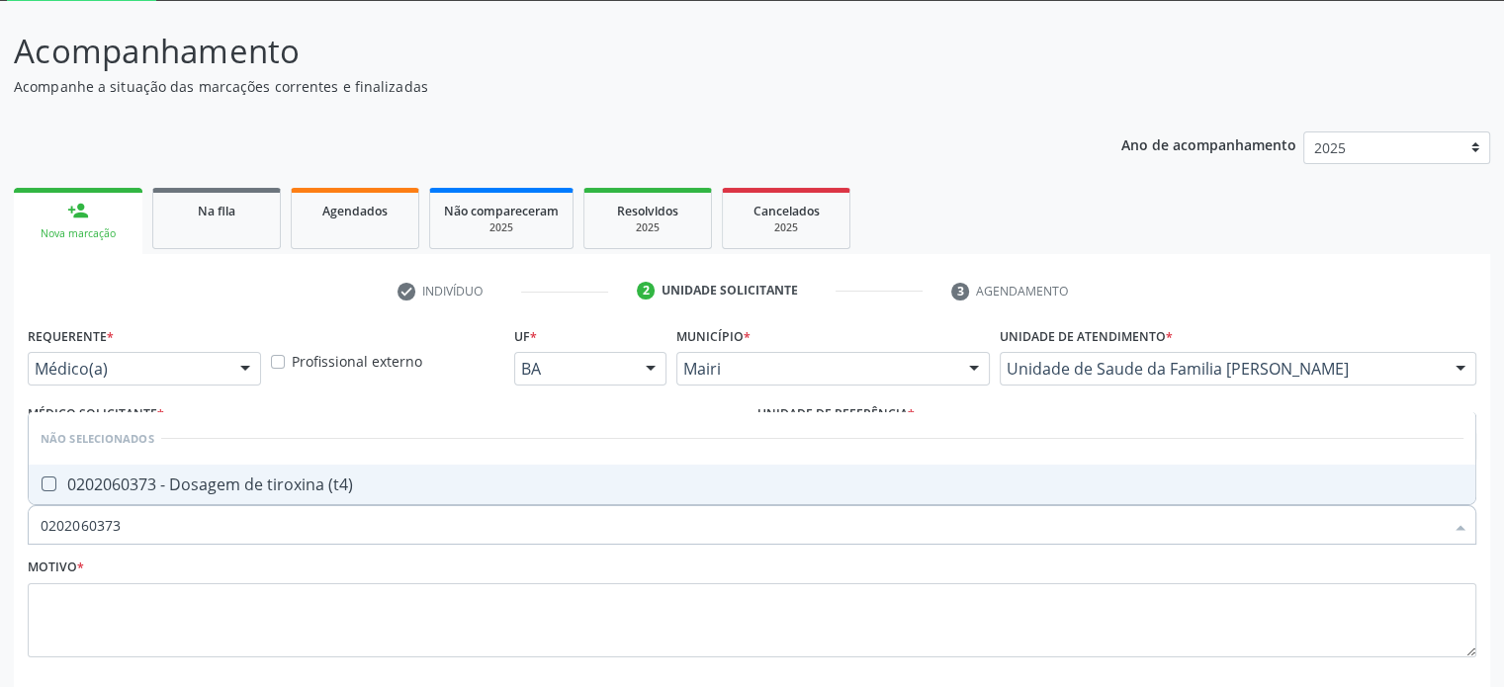
click at [216, 485] on div "0202060373 - Dosagem de tiroxina (t4)" at bounding box center [752, 485] width 1423 height 16
checkbox \(t4\) "true"
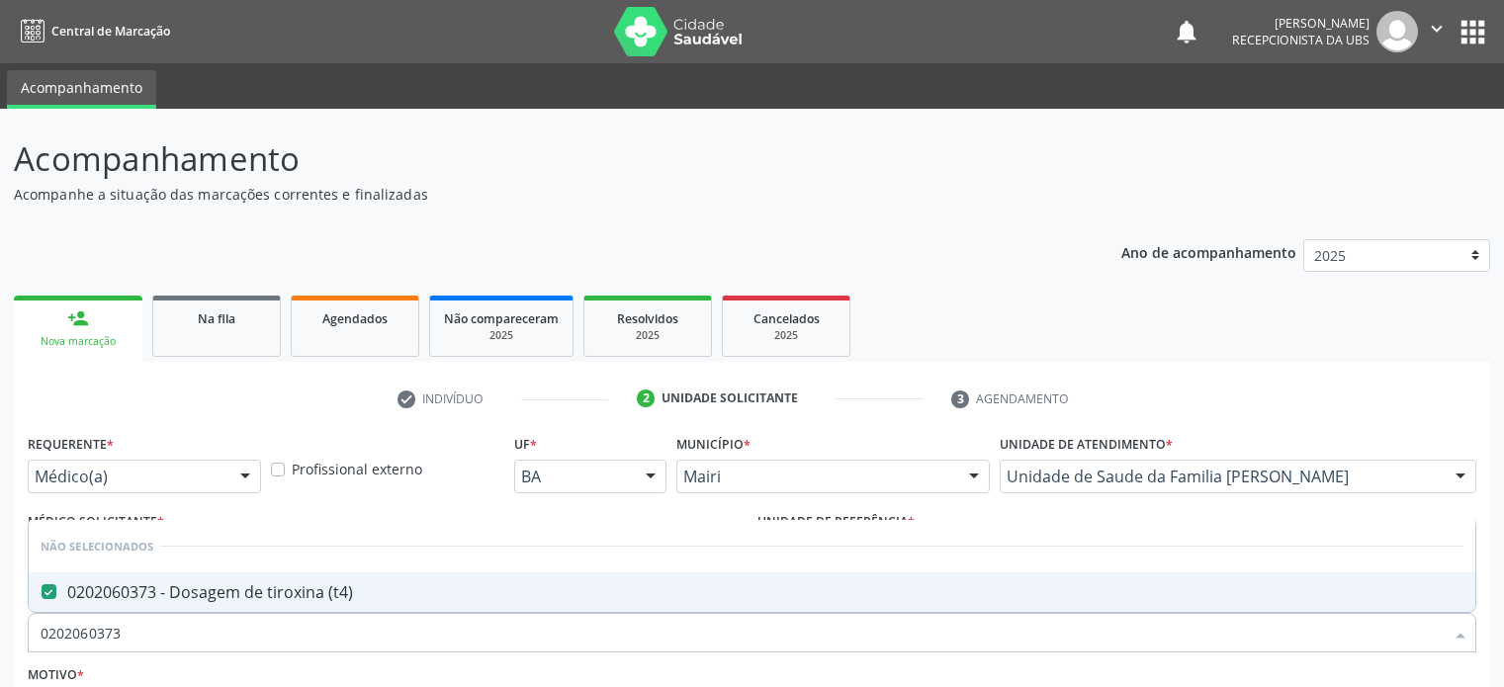
scroll to position [108, 0]
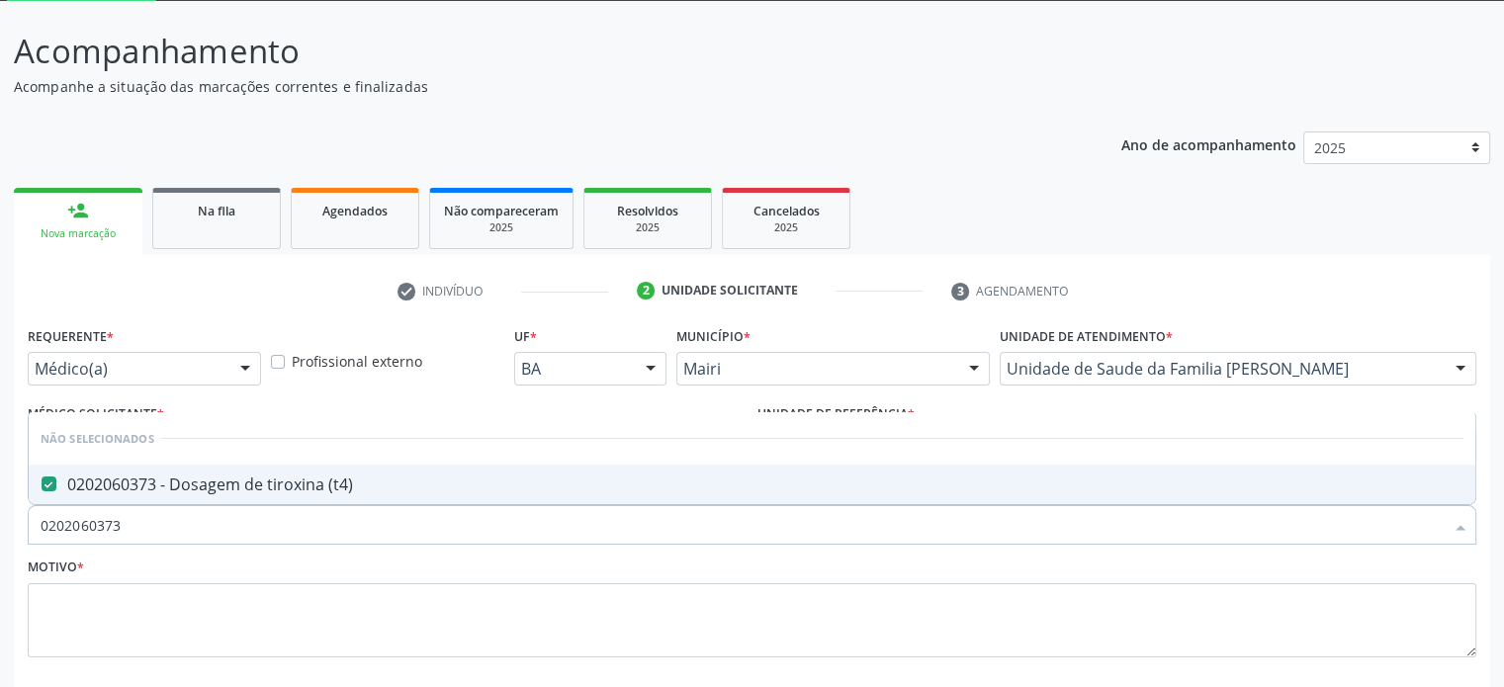
drag, startPoint x: 137, startPoint y: 523, endPoint x: 33, endPoint y: 523, distance: 104.8
click at [33, 523] on div "0202060373" at bounding box center [752, 525] width 1449 height 40
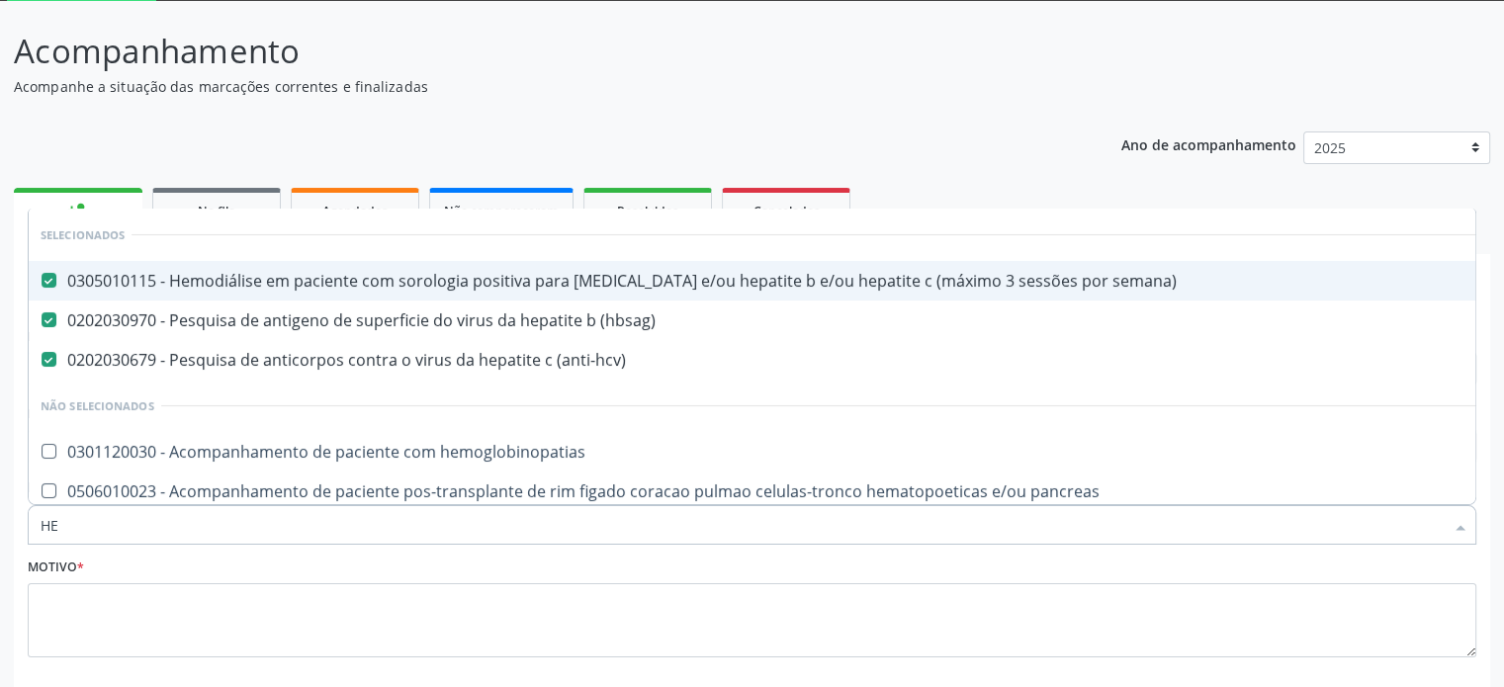
type input "HEM"
checkbox \(anti-hcv\) "false"
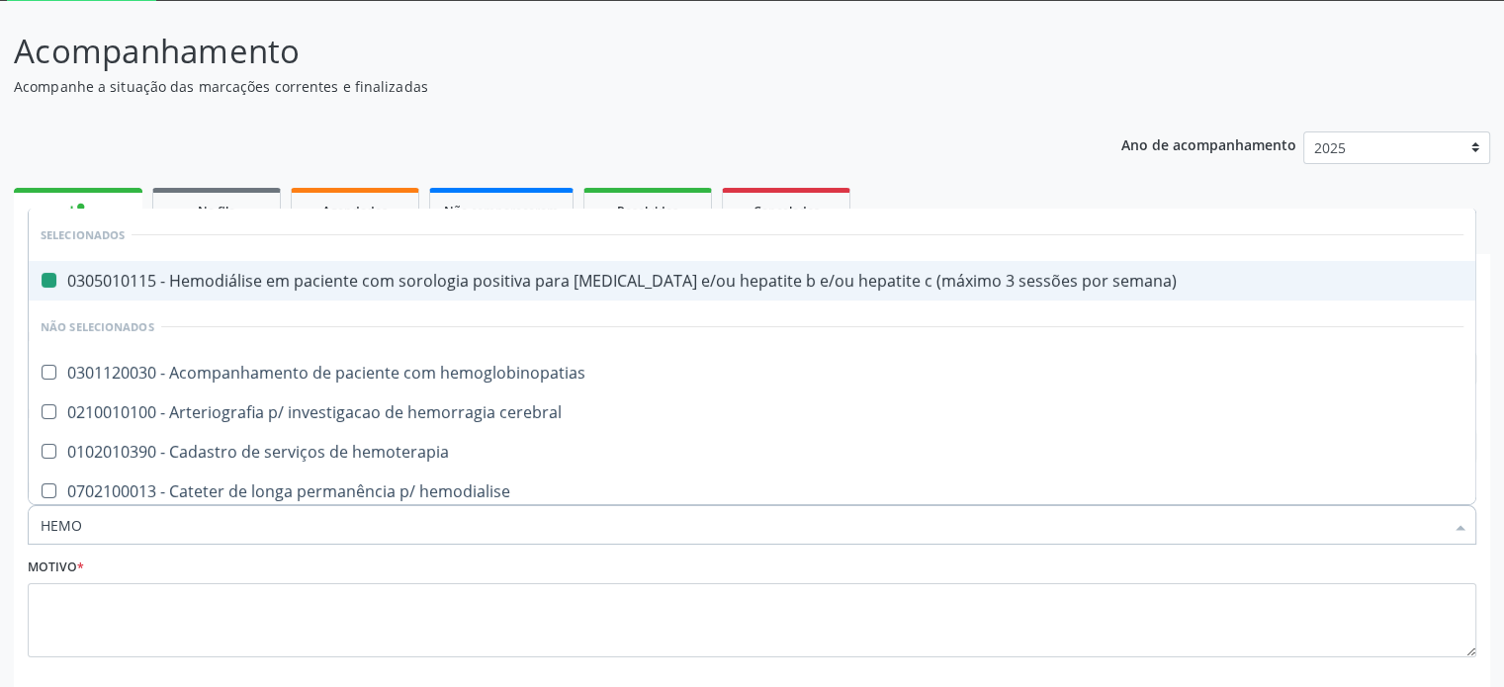
type input "HEMOG"
checkbox semana\) "false"
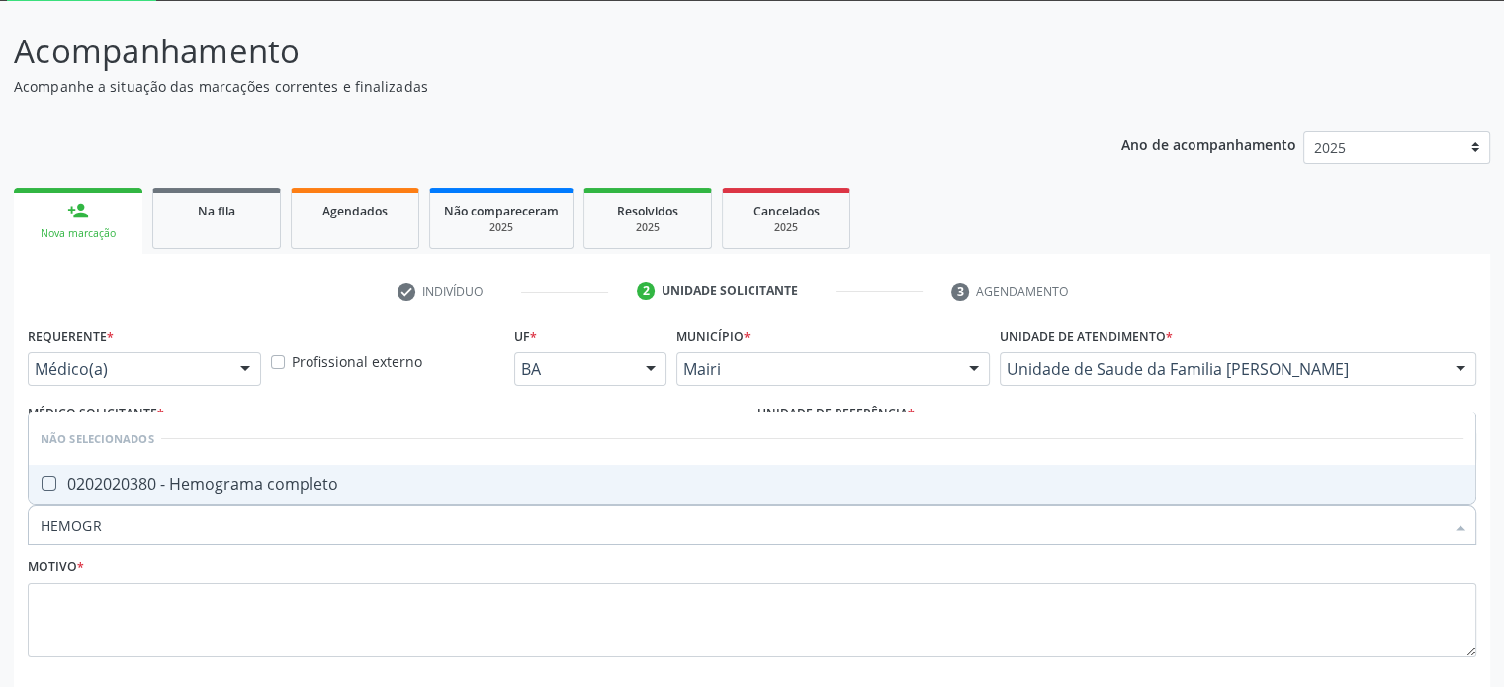
type input "HEMOGRA"
click at [133, 487] on div "0202020380 - Hemograma completo" at bounding box center [752, 485] width 1423 height 16
checkbox completo "true"
drag, startPoint x: 131, startPoint y: 527, endPoint x: 2, endPoint y: 521, distance: 128.7
click at [2, 521] on div "Acompanhamento Acompanhe a situação das marcações correntes e finalizadas Relat…" at bounding box center [752, 394] width 1504 height 787
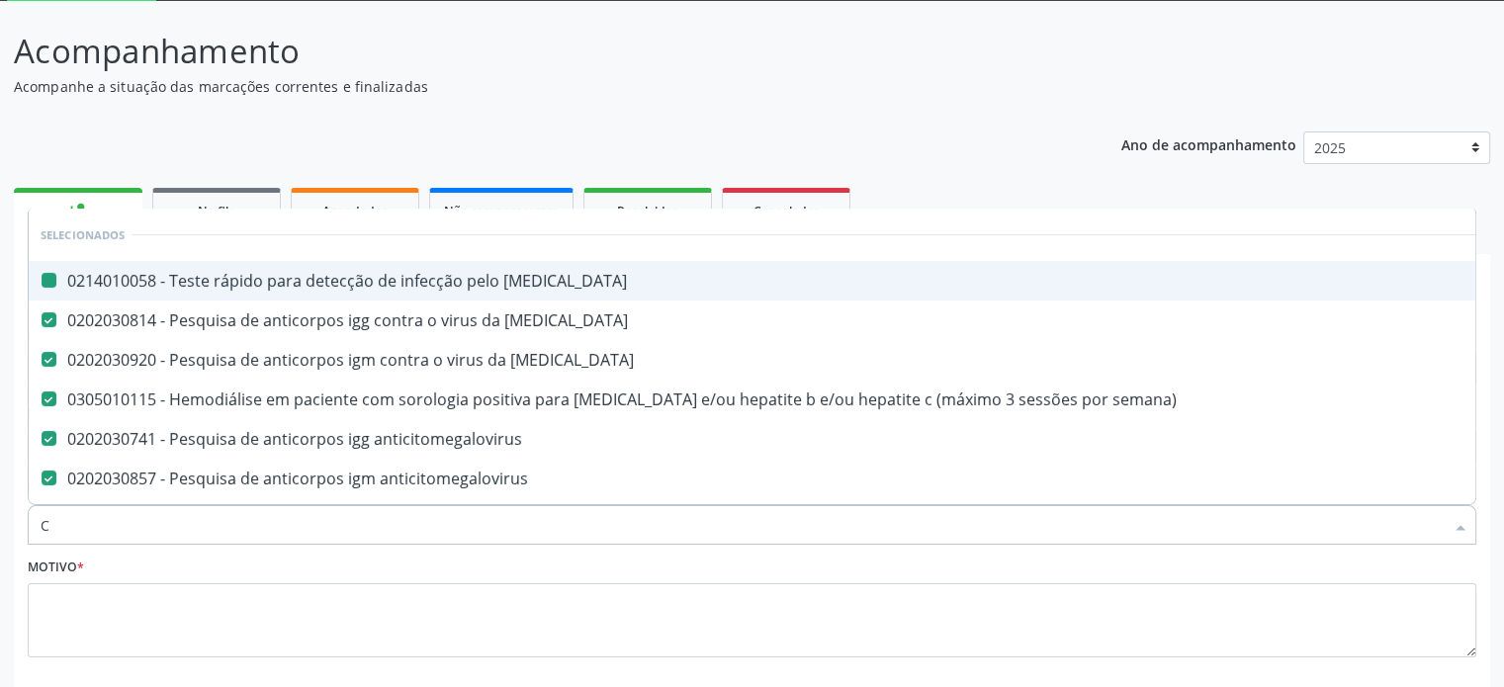
type input "CR"
checkbox hiv "false"
checkbox rubeola "false"
checkbox semana\) "false"
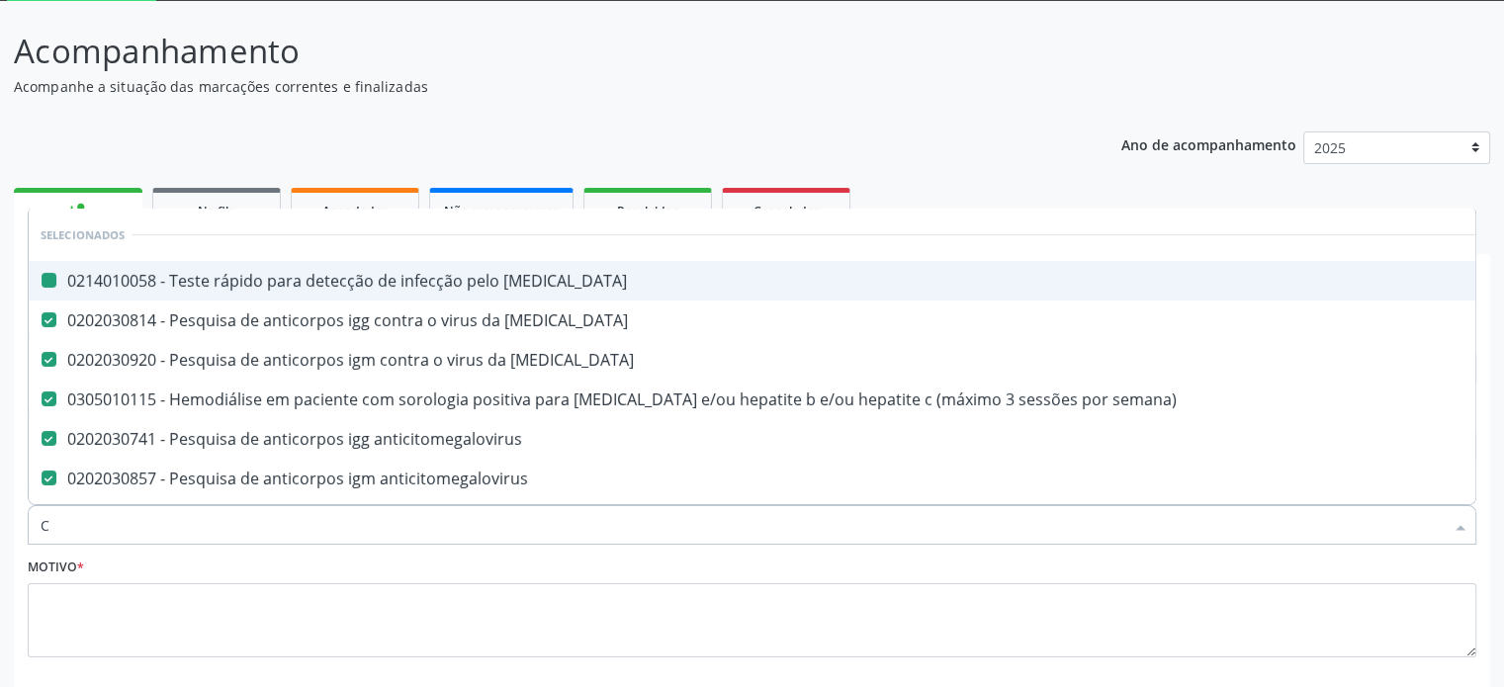
checkbox anticitomegalovirus "false"
checkbox antitoxoplasma "false"
checkbox \(hbsag\) "false"
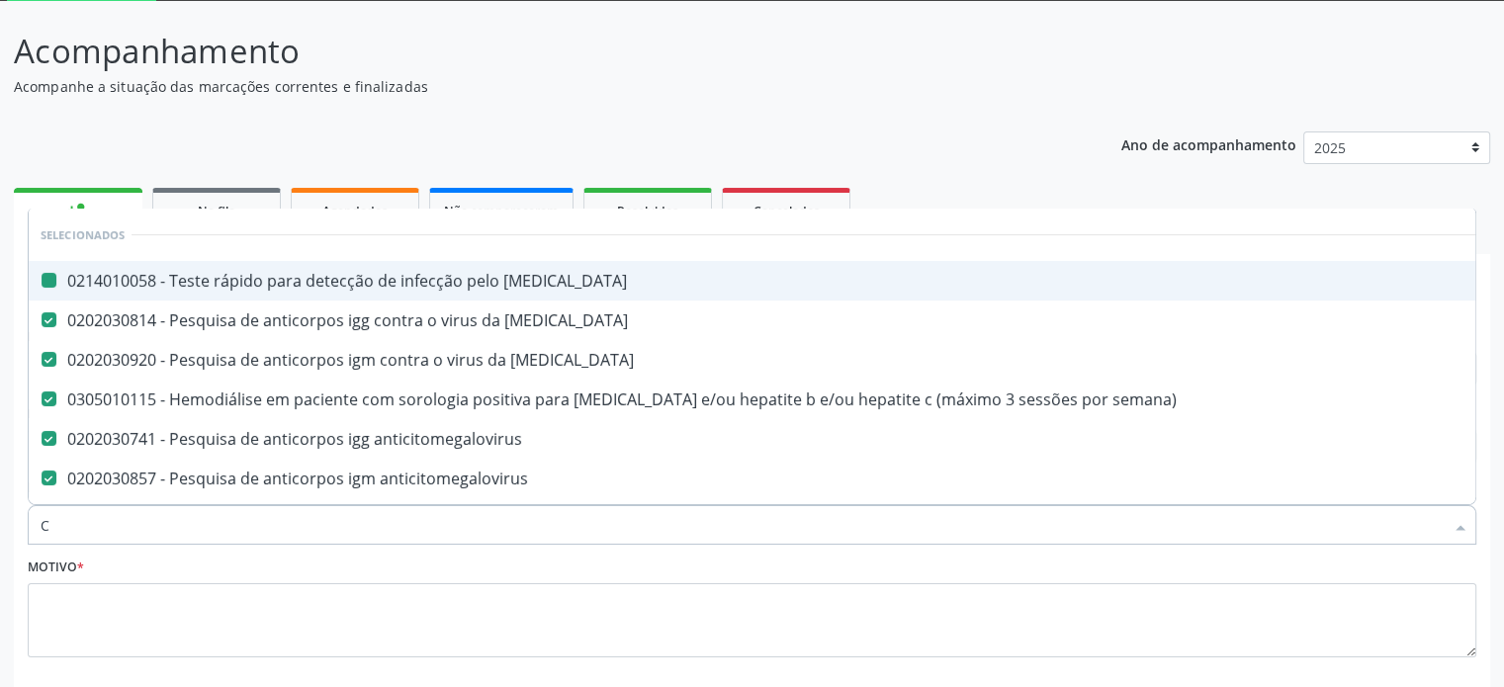
checkbox \(anti-hcv\) "false"
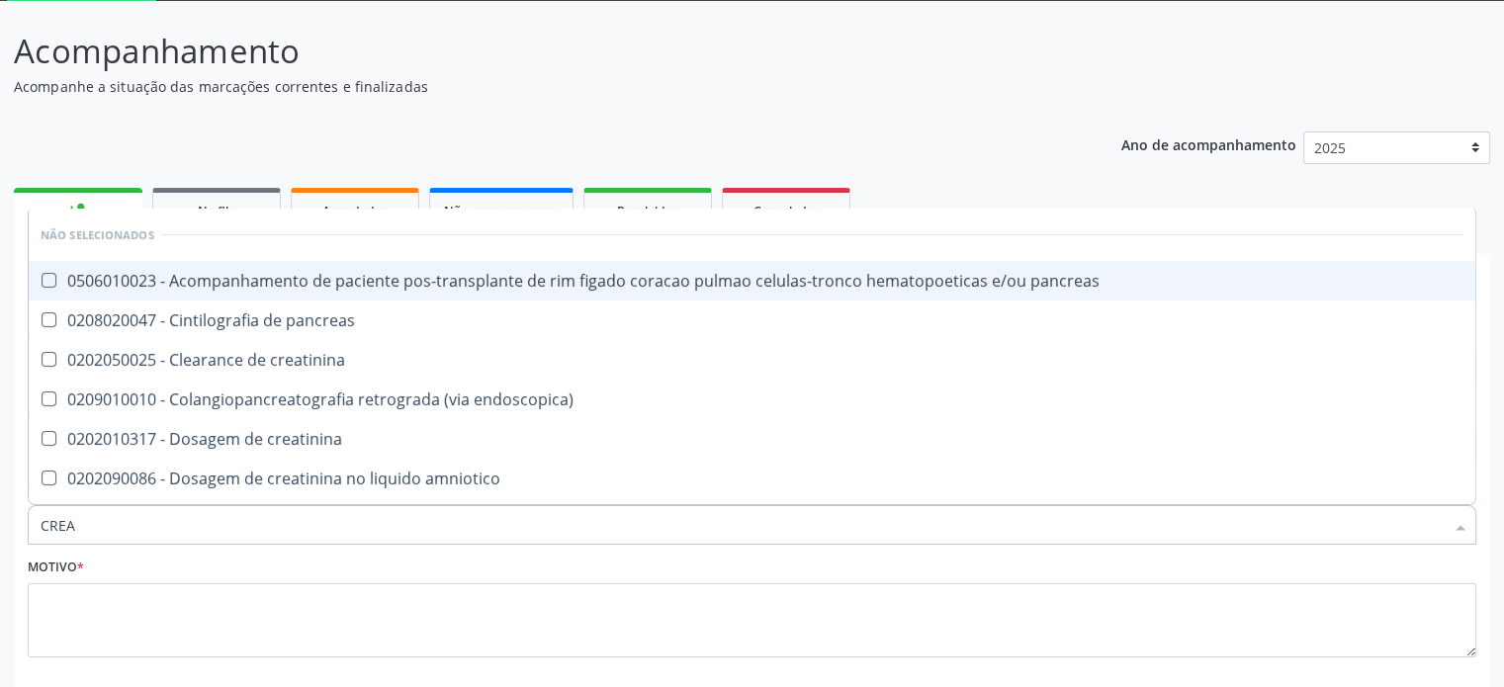
type input "CREAT"
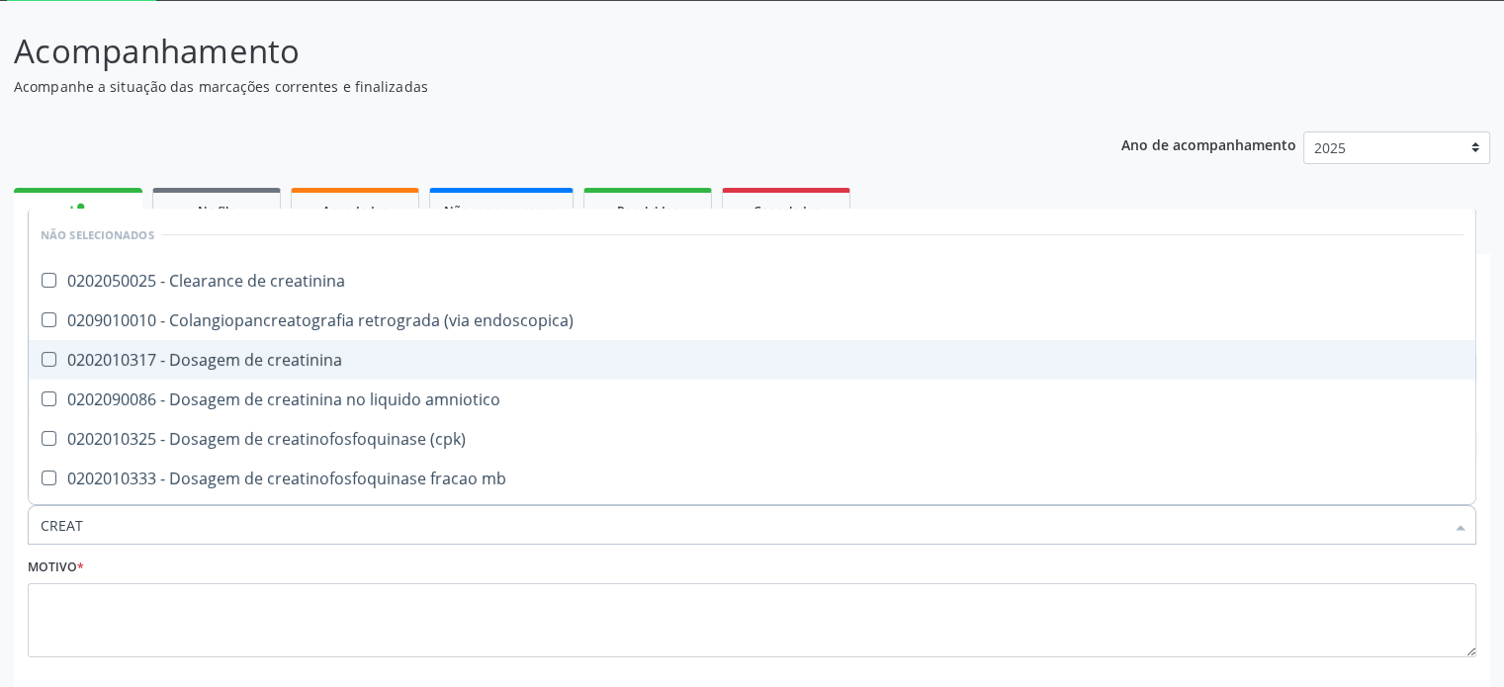
click at [233, 361] on div "0202010317 - Dosagem de creatinina" at bounding box center [752, 360] width 1423 height 16
checkbox creatinina "true"
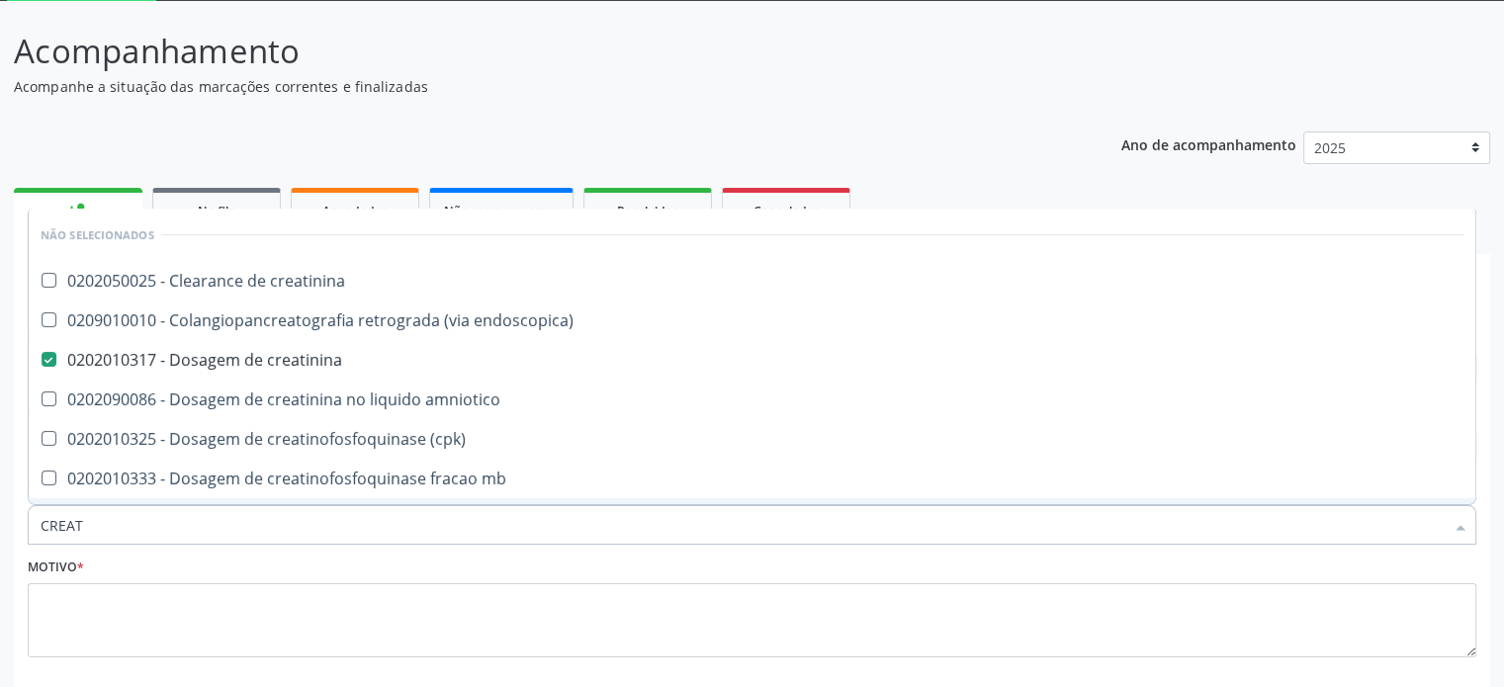
drag, startPoint x: 130, startPoint y: 527, endPoint x: 0, endPoint y: 529, distance: 129.5
click at [0, 529] on div "Acompanhamento Acompanhe a situação das marcações correntes e finalizadas Relat…" at bounding box center [752, 394] width 1504 height 787
type input "T"
checkbox creatinina "true"
checkbox endoscopica\) "true"
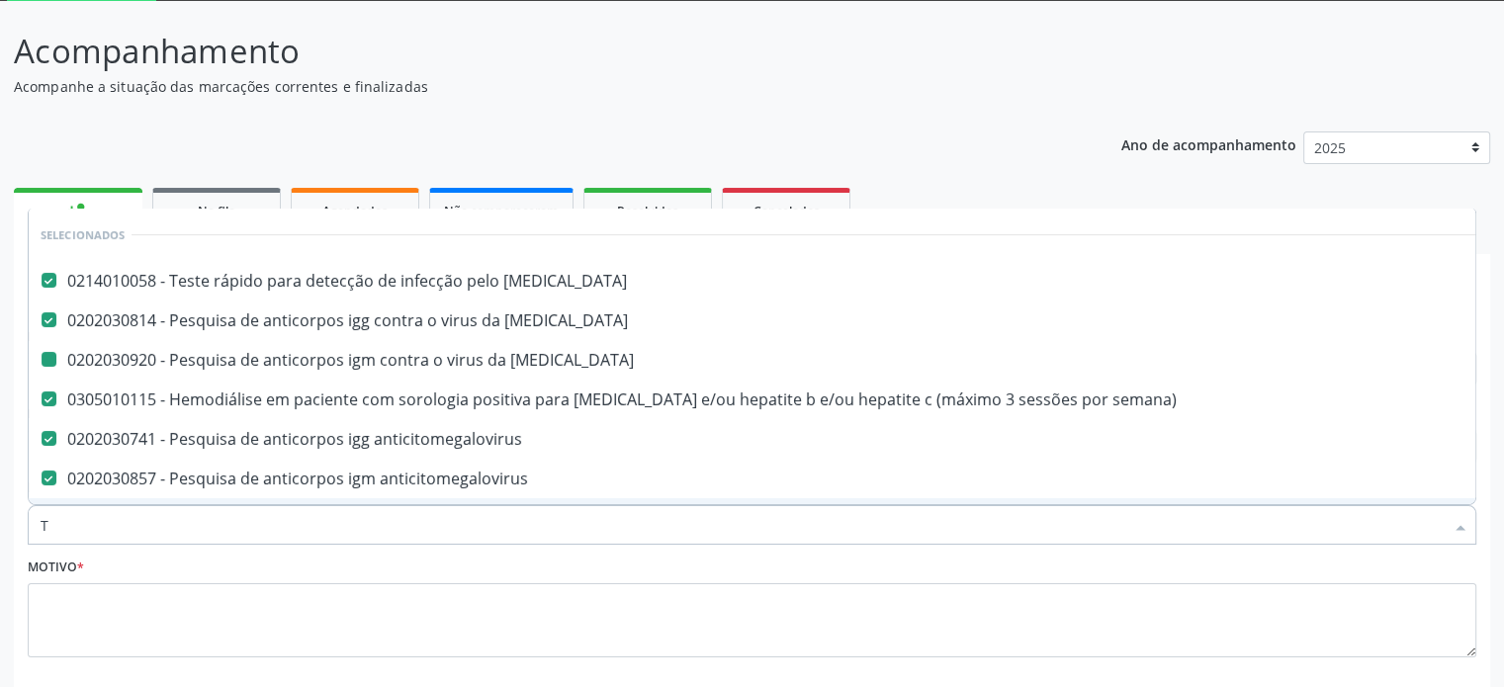
type input "TG"
checkbox hiv "false"
checkbox rubeola "false"
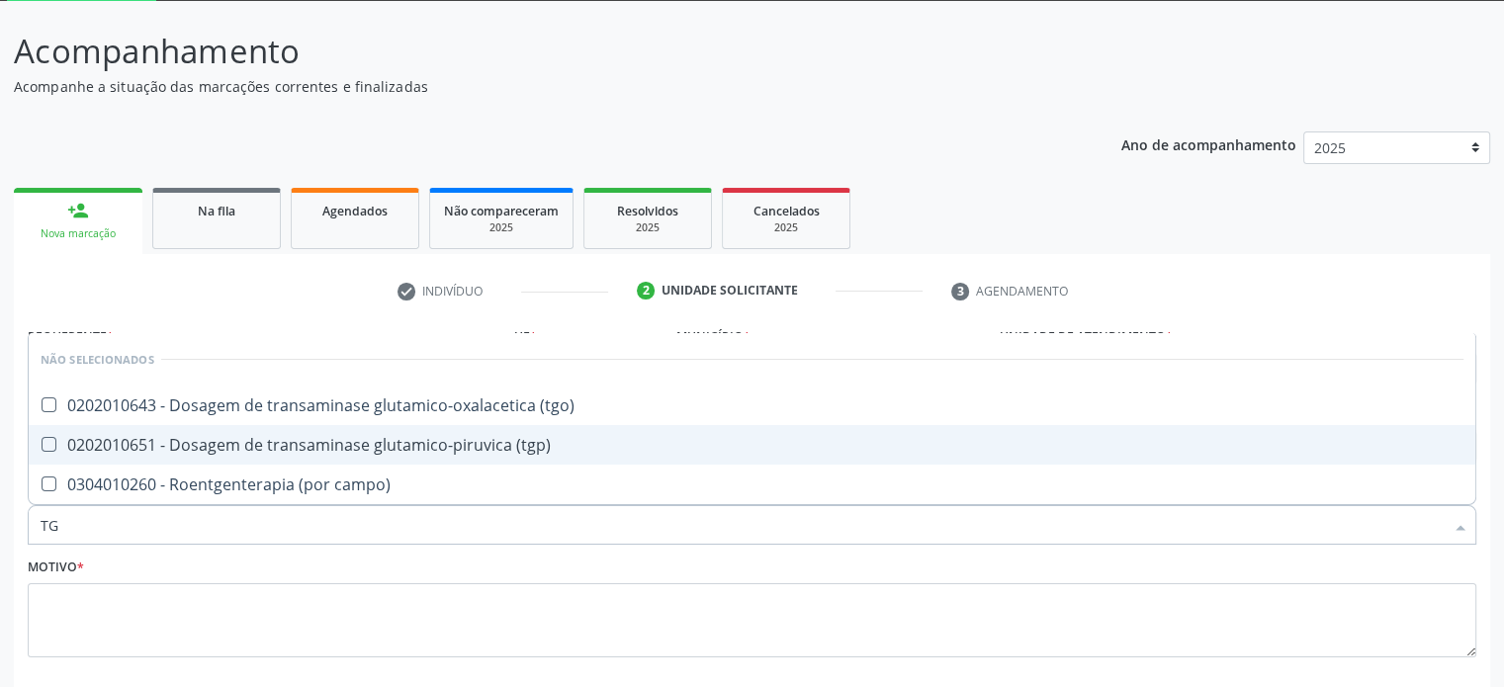
click at [257, 449] on div "0202010651 - Dosagem de transaminase glutamico-piruvica (tgp)" at bounding box center [752, 445] width 1423 height 16
checkbox \(tgp\) "true"
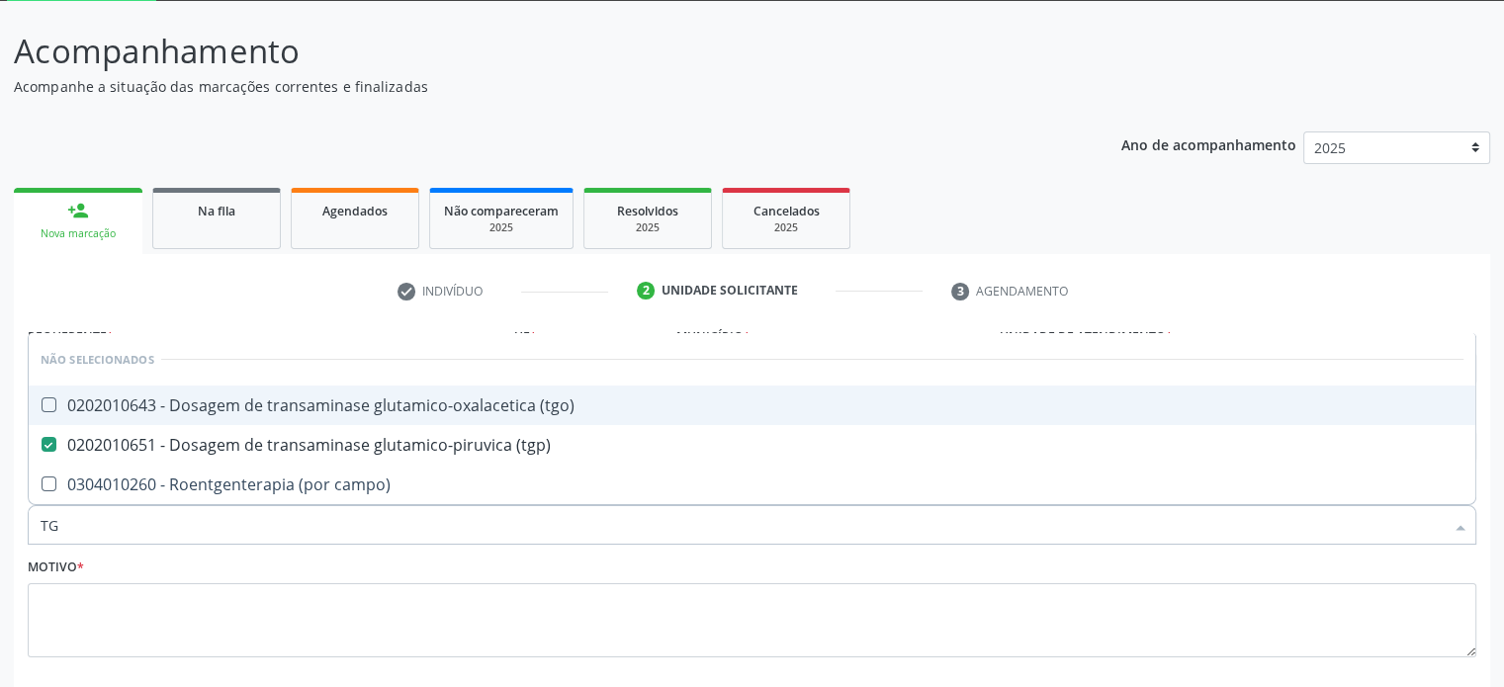
click at [257, 406] on div "0202010643 - Dosagem de transaminase glutamico-oxalacetica (tgo)" at bounding box center [752, 405] width 1423 height 16
checkbox \(tgo\) "true"
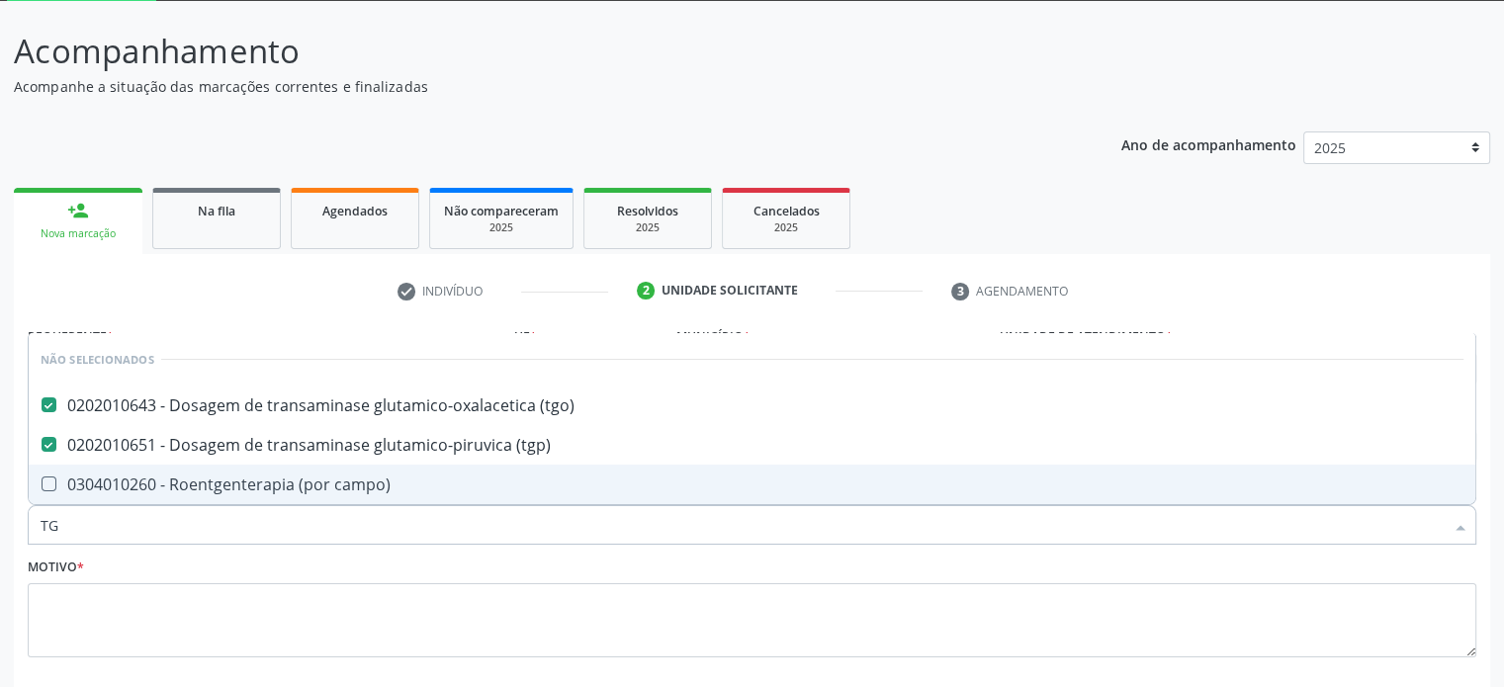
drag, startPoint x: 171, startPoint y: 530, endPoint x: 20, endPoint y: 527, distance: 151.3
click at [20, 527] on div "Requerente * Médico(a) Médico(a) Enfermeiro(a) Paciente Nenhum resultado encont…" at bounding box center [752, 547] width 1476 height 452
type input "U"
checkbox campo\) "true"
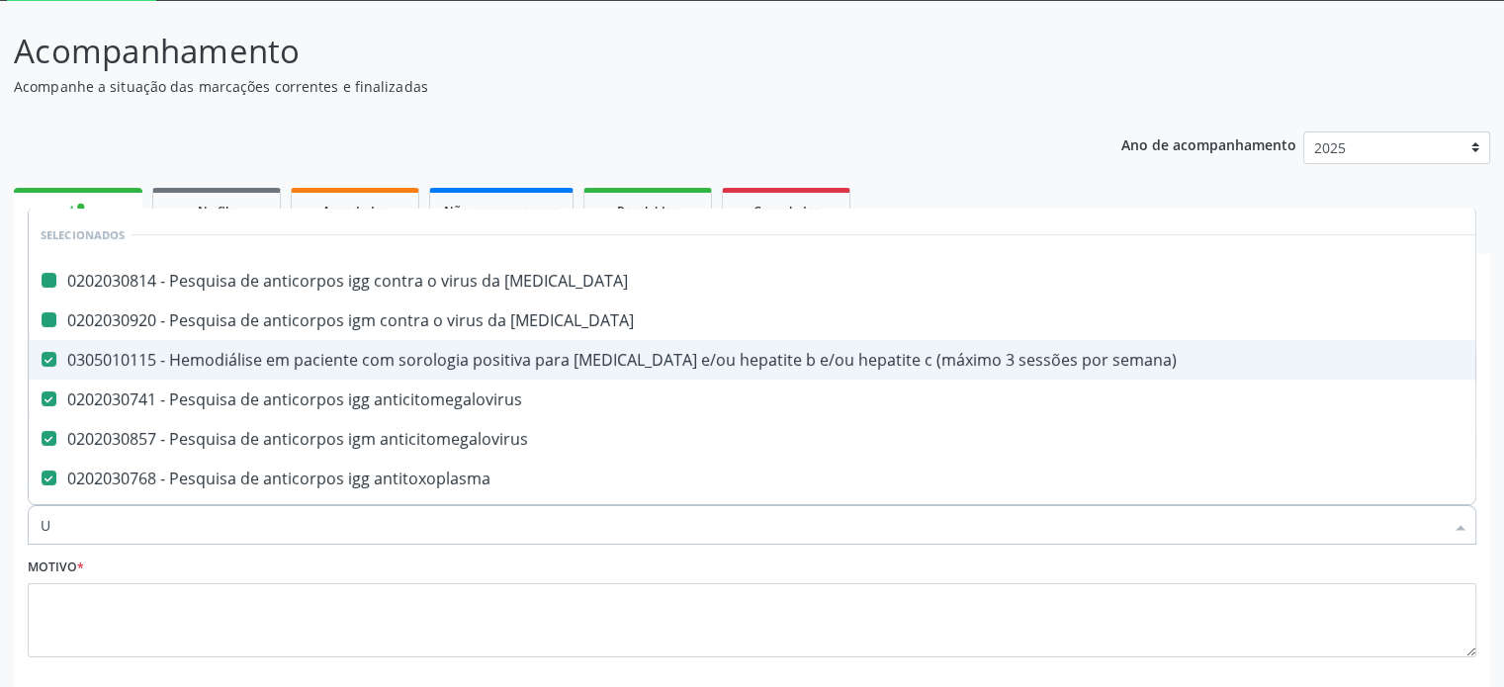
type input "UR"
checkbox rubeola "false"
checkbox semana\) "false"
checkbox anticitomegalovirus "false"
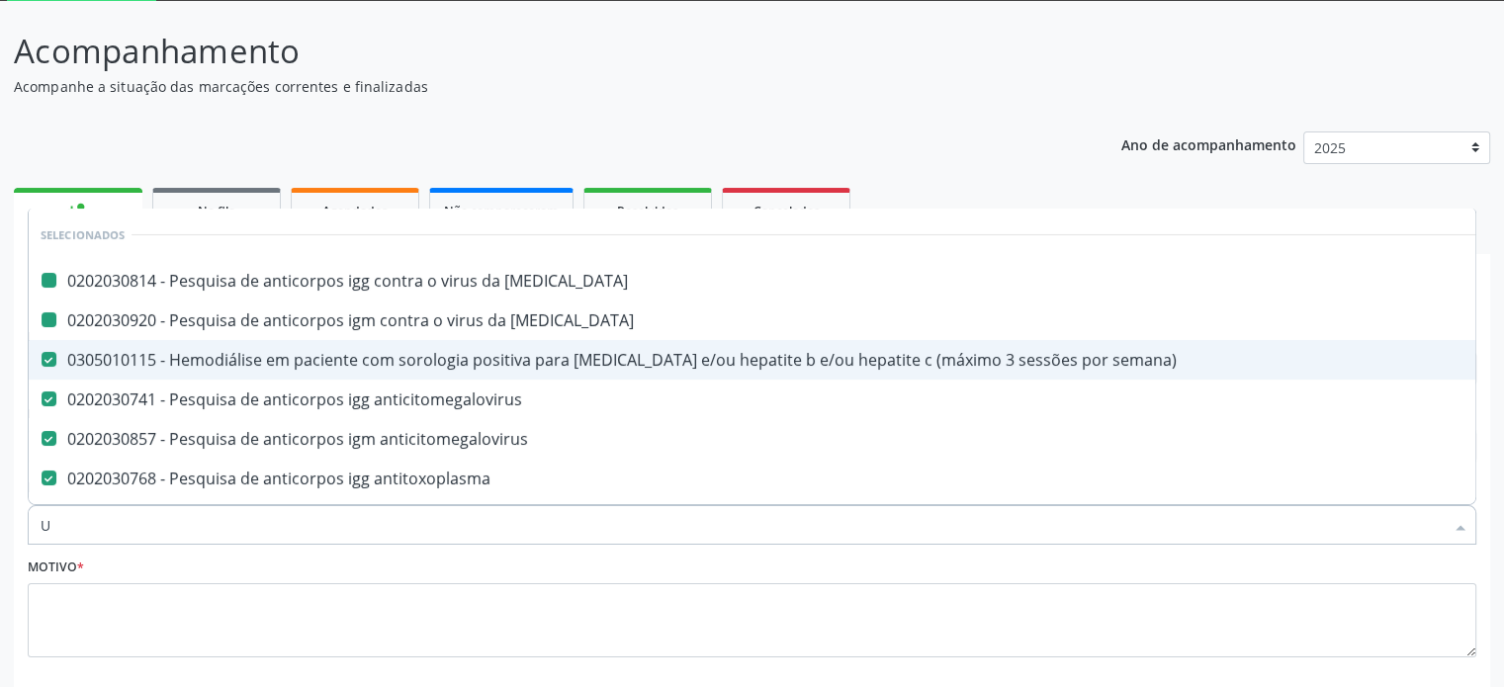
checkbox anticitomegalovirus "false"
checkbox antitoxoplasma "false"
checkbox \(hbsag\) "false"
checkbox \(anti-hcv\) "false"
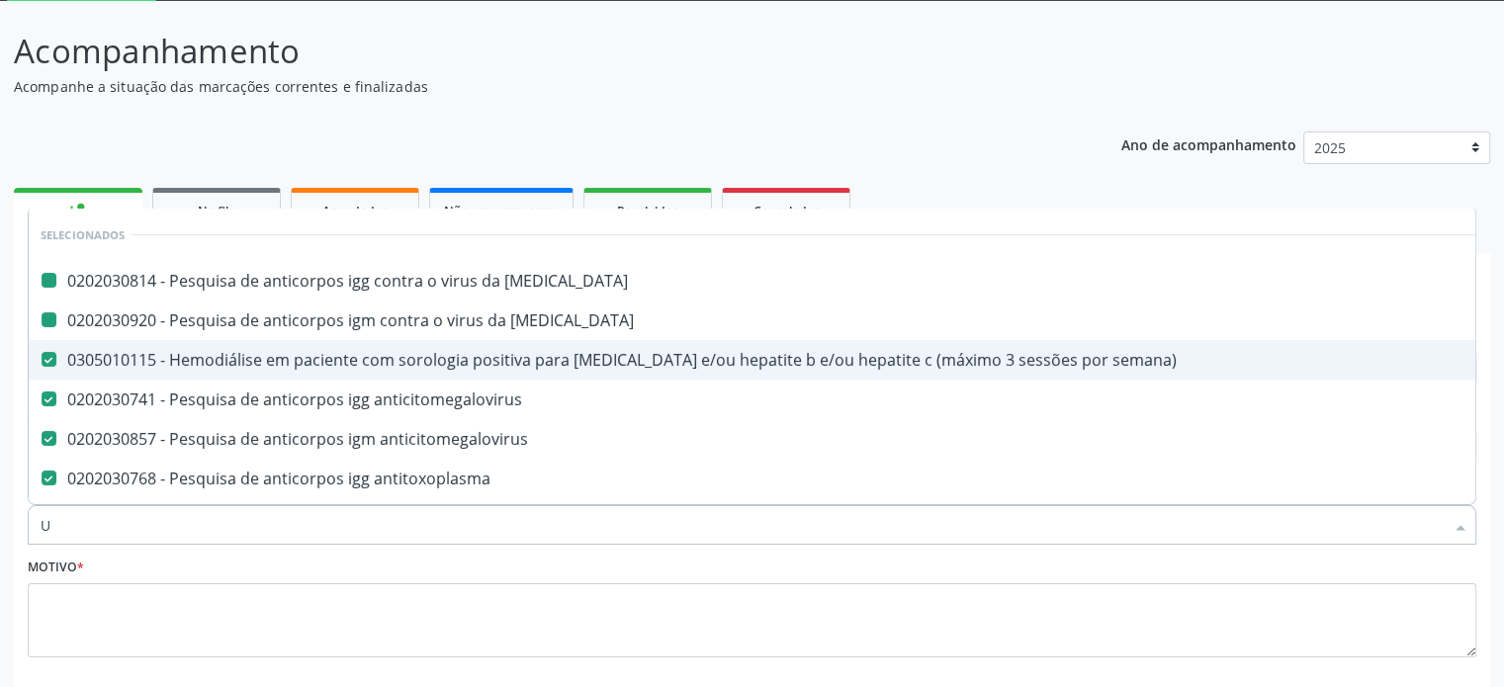
checkbox \(tsh\) "false"
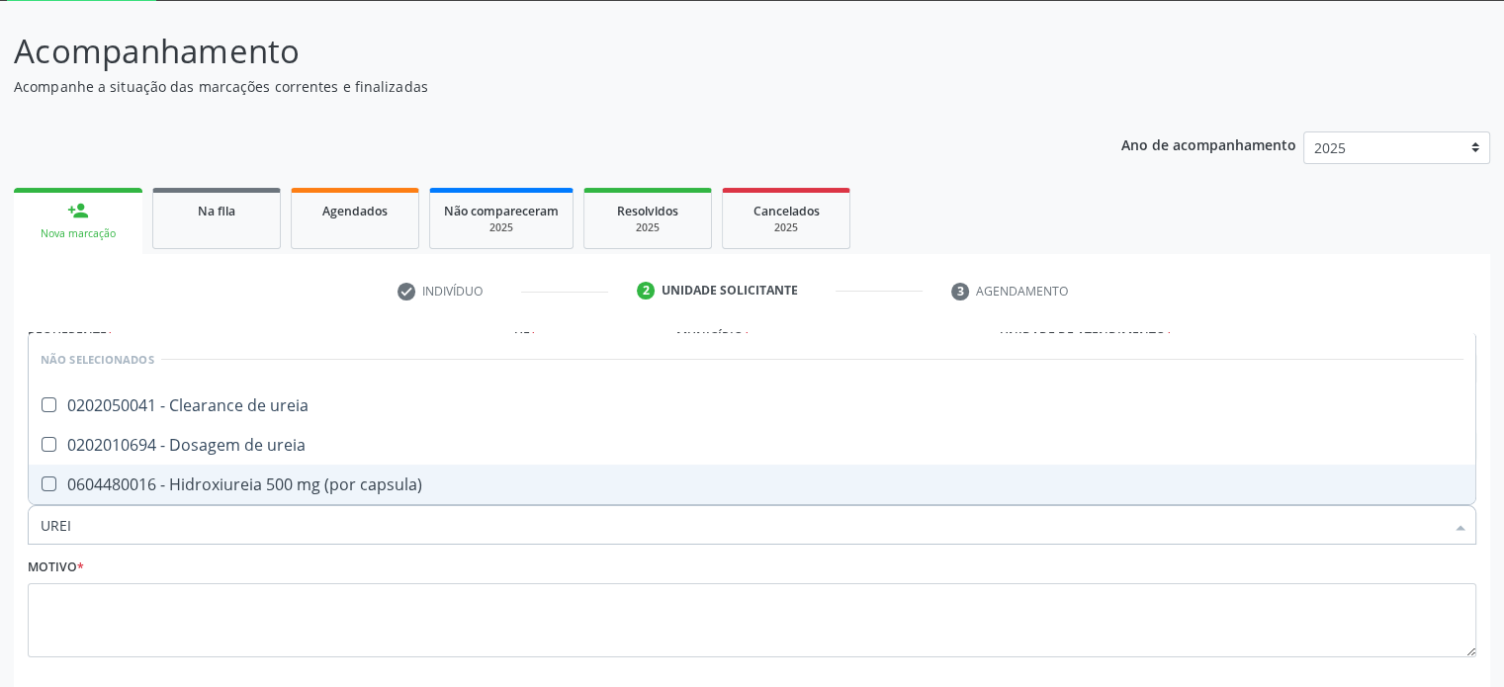
type input "UREIA"
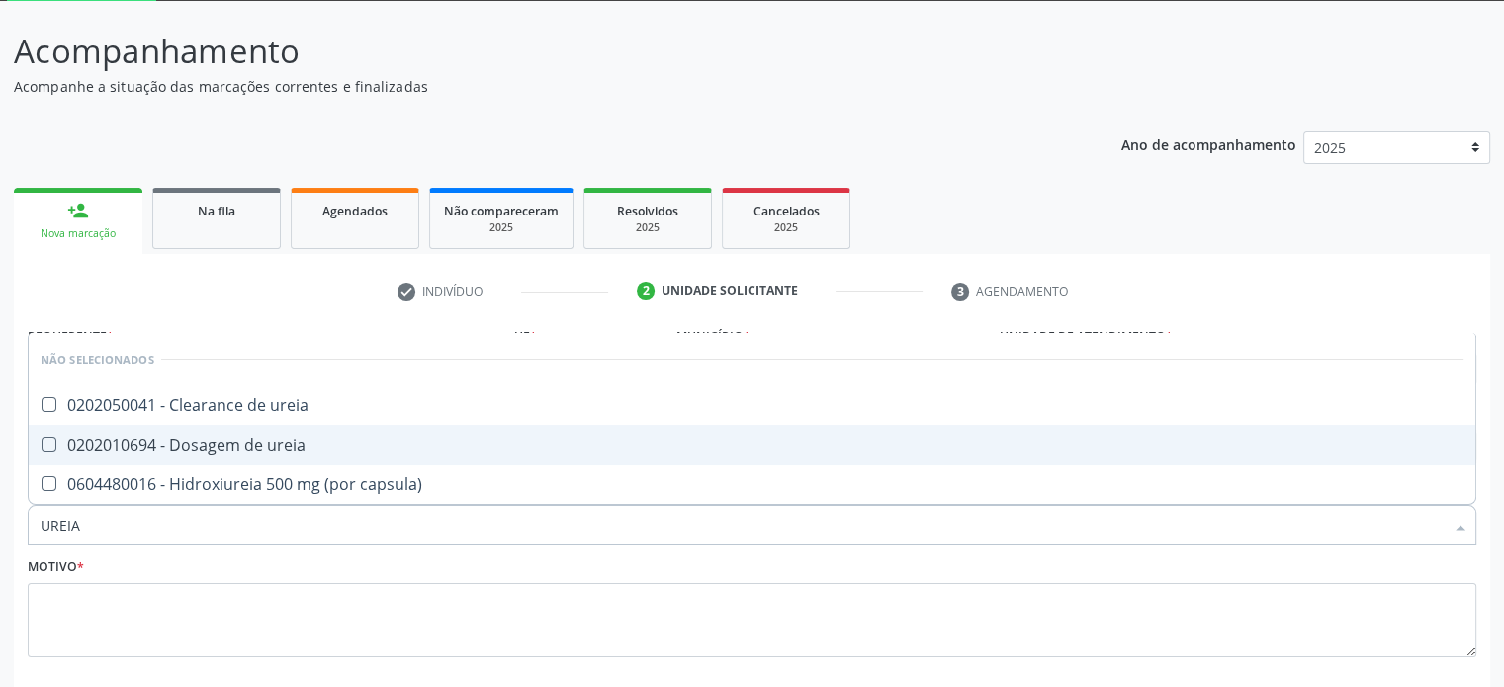
click at [117, 437] on div "0202010694 - Dosagem de ureia" at bounding box center [752, 445] width 1423 height 16
checkbox ureia "true"
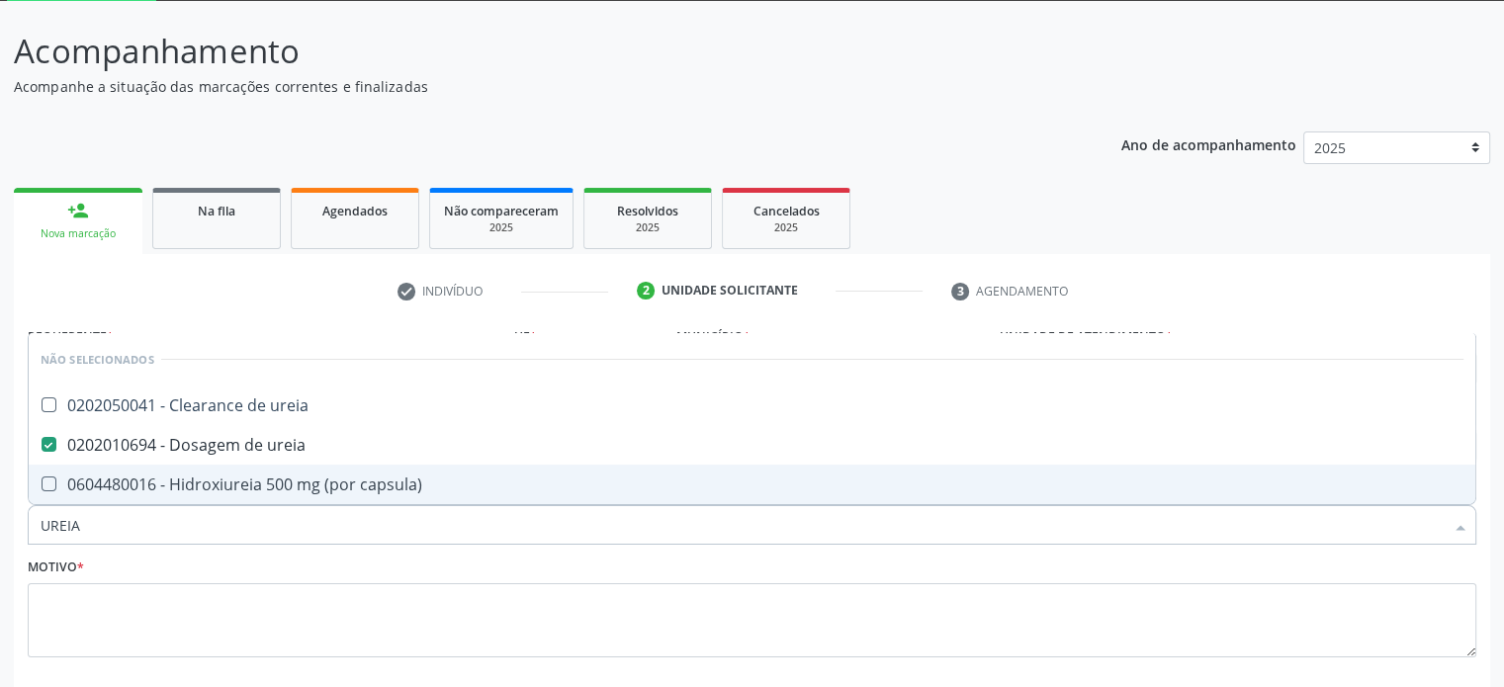
drag, startPoint x: 107, startPoint y: 532, endPoint x: 10, endPoint y: 525, distance: 97.1
click at [10, 525] on div "Acompanhamento Acompanhe a situação das marcações correntes e finalizadas Relat…" at bounding box center [752, 394] width 1504 height 787
type input "C"
checkbox ureia "true"
checkbox capsula\) "true"
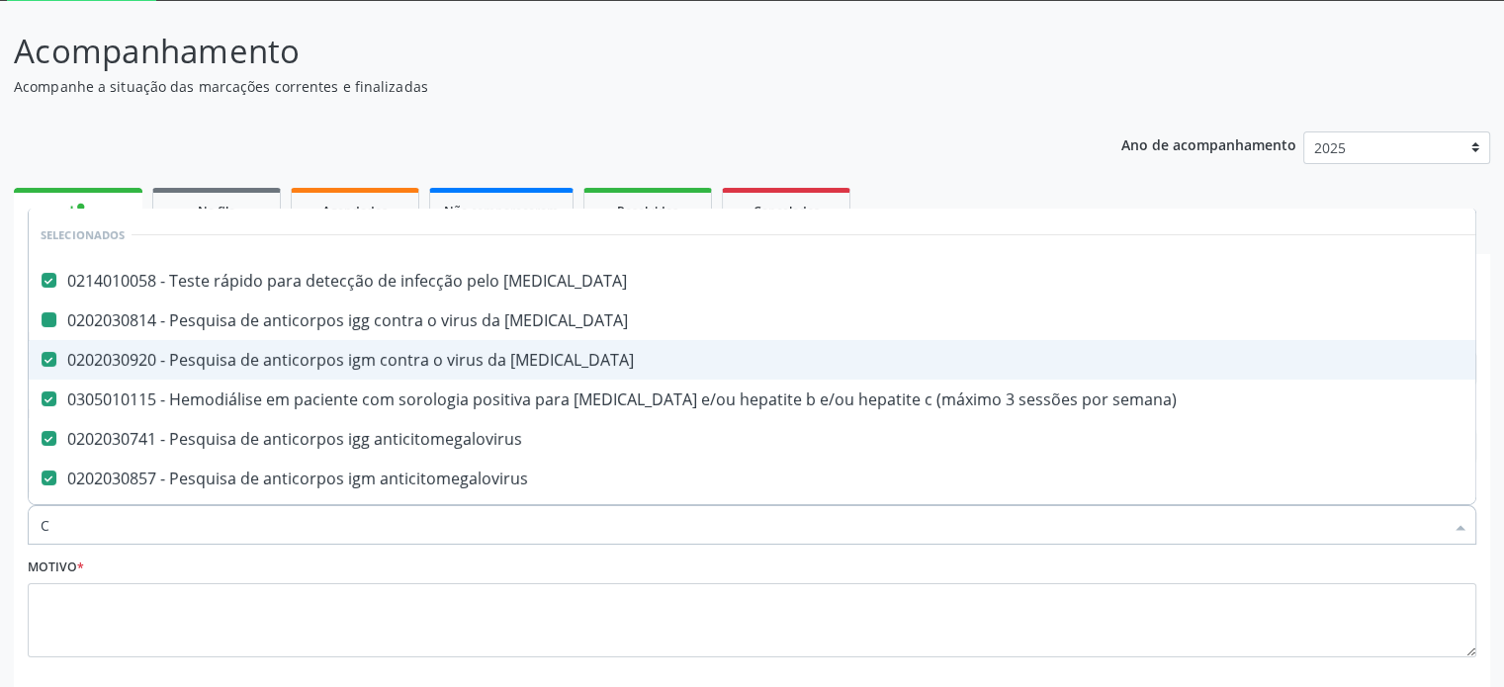
type input "CR"
checkbox hiv "false"
checkbox rubeola "false"
checkbox semana\) "false"
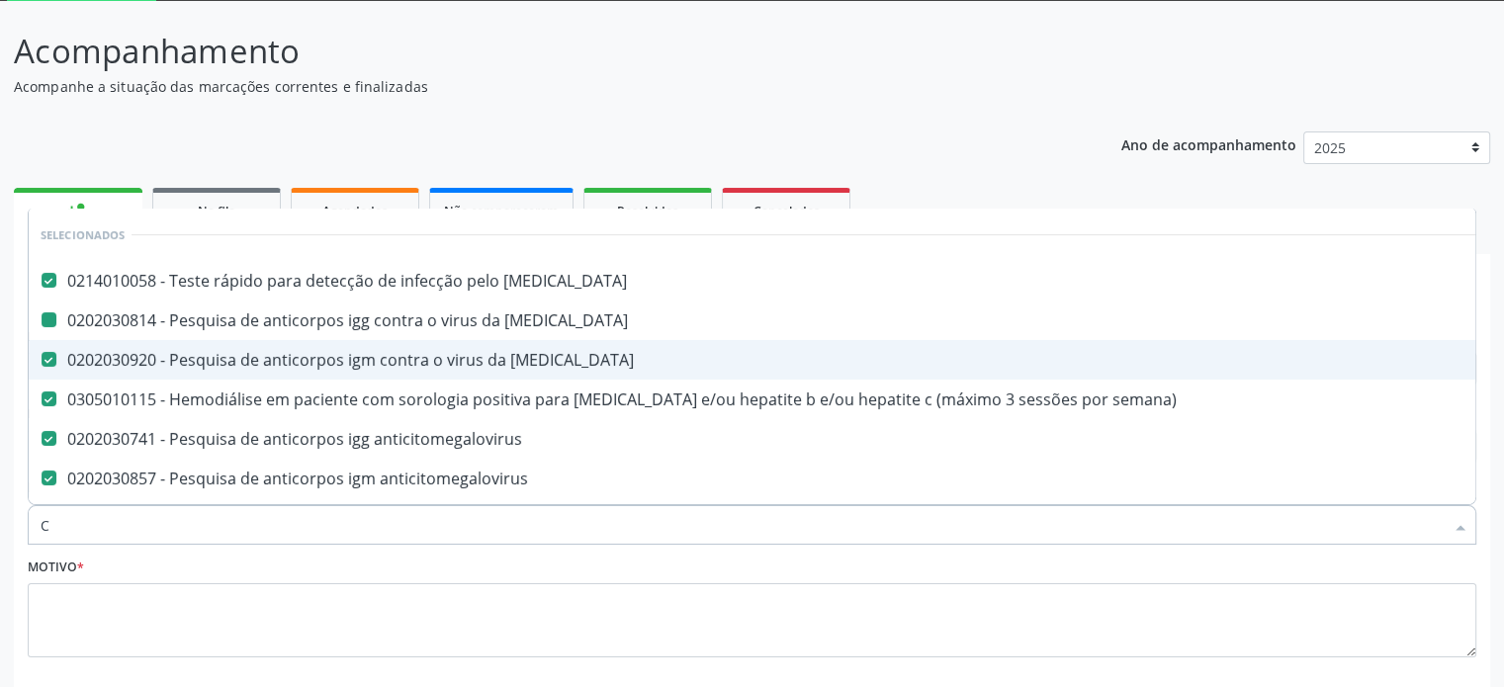
checkbox anticitomegalovirus "false"
checkbox antitoxoplasma "false"
checkbox \(hbsag\) "false"
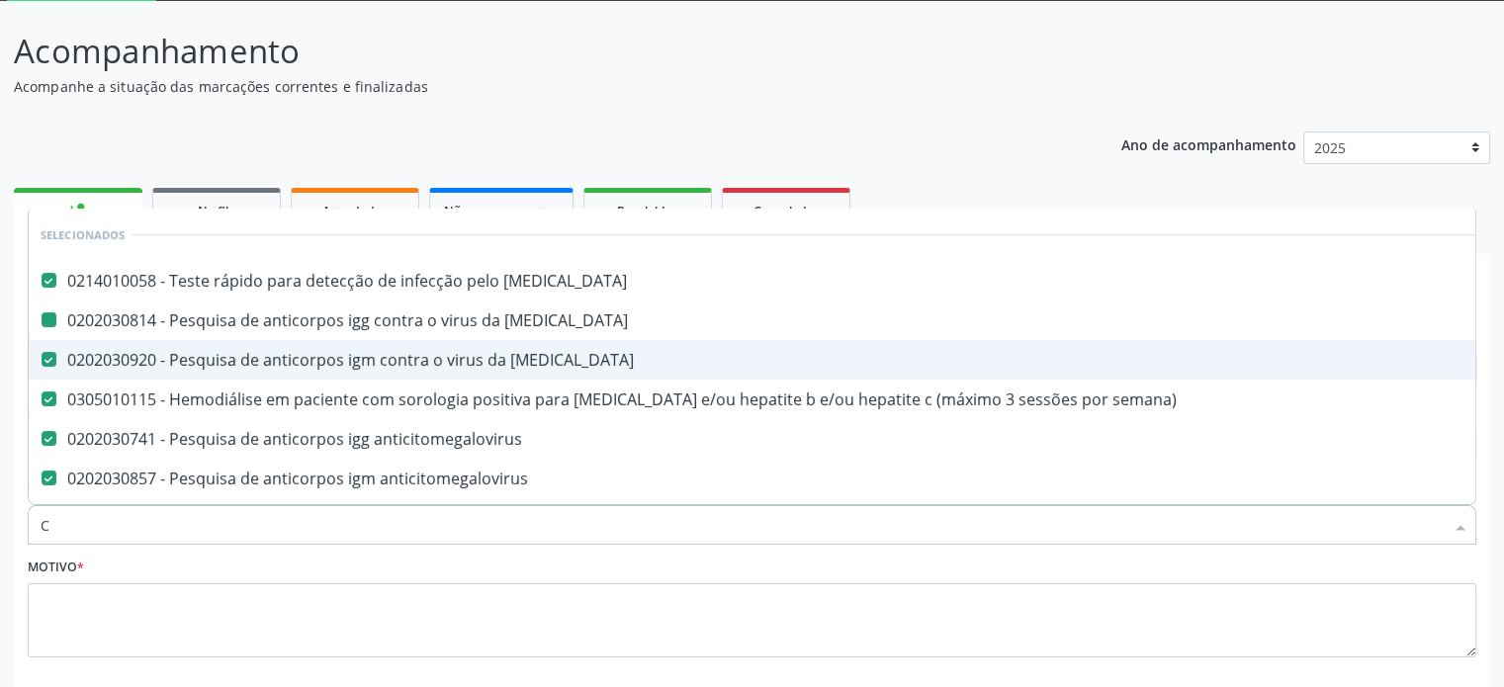
checkbox \(anti-hcv\) "false"
checkbox ampola\) "true"
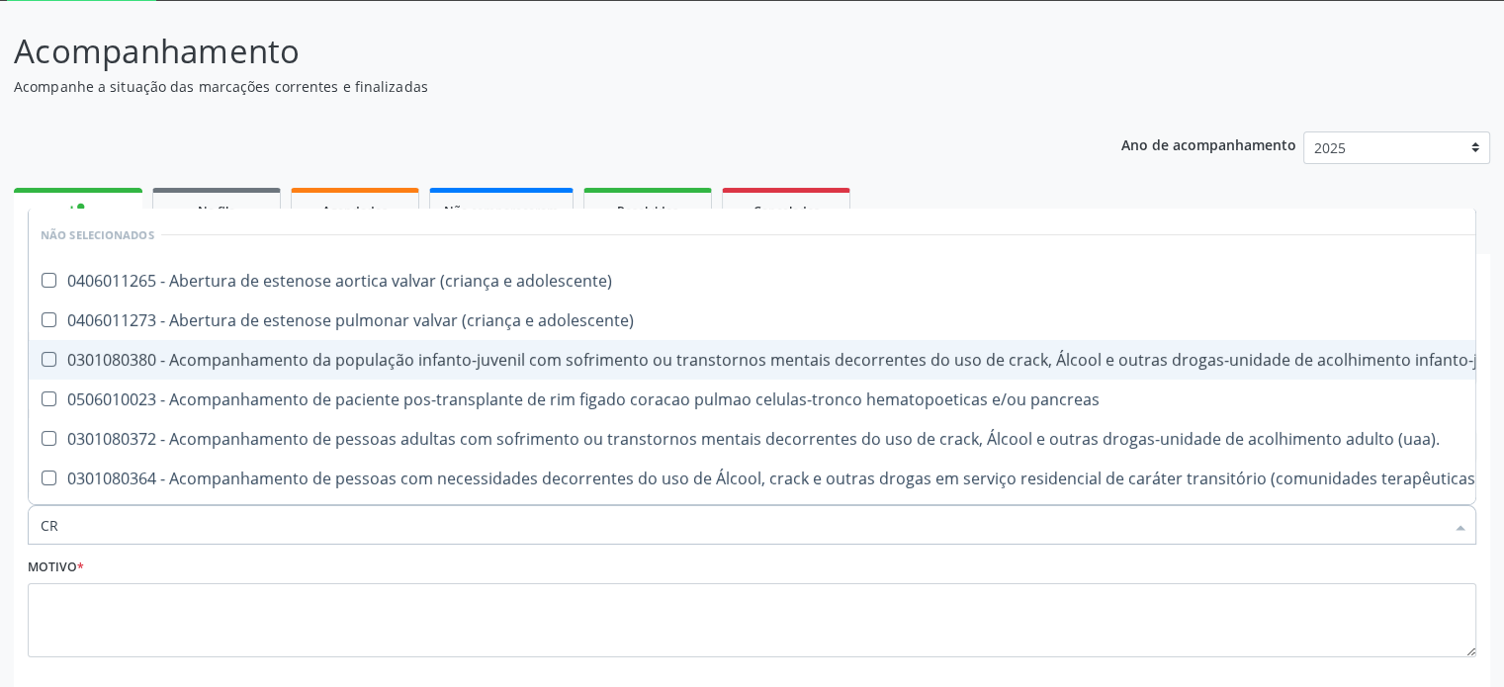
type input "CRE"
checkbox crâniofacial "true"
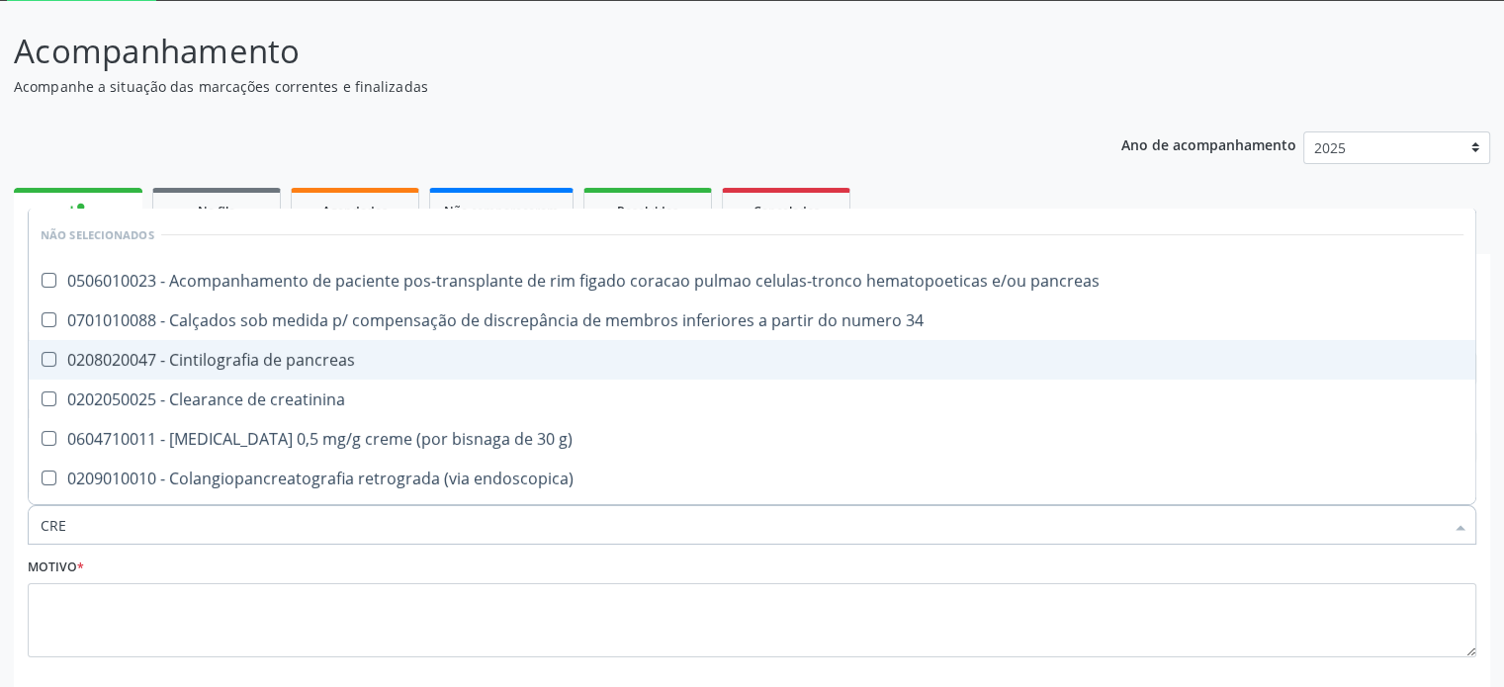
type input "CREA"
checkbox g\) "true"
checkbox creatinina "false"
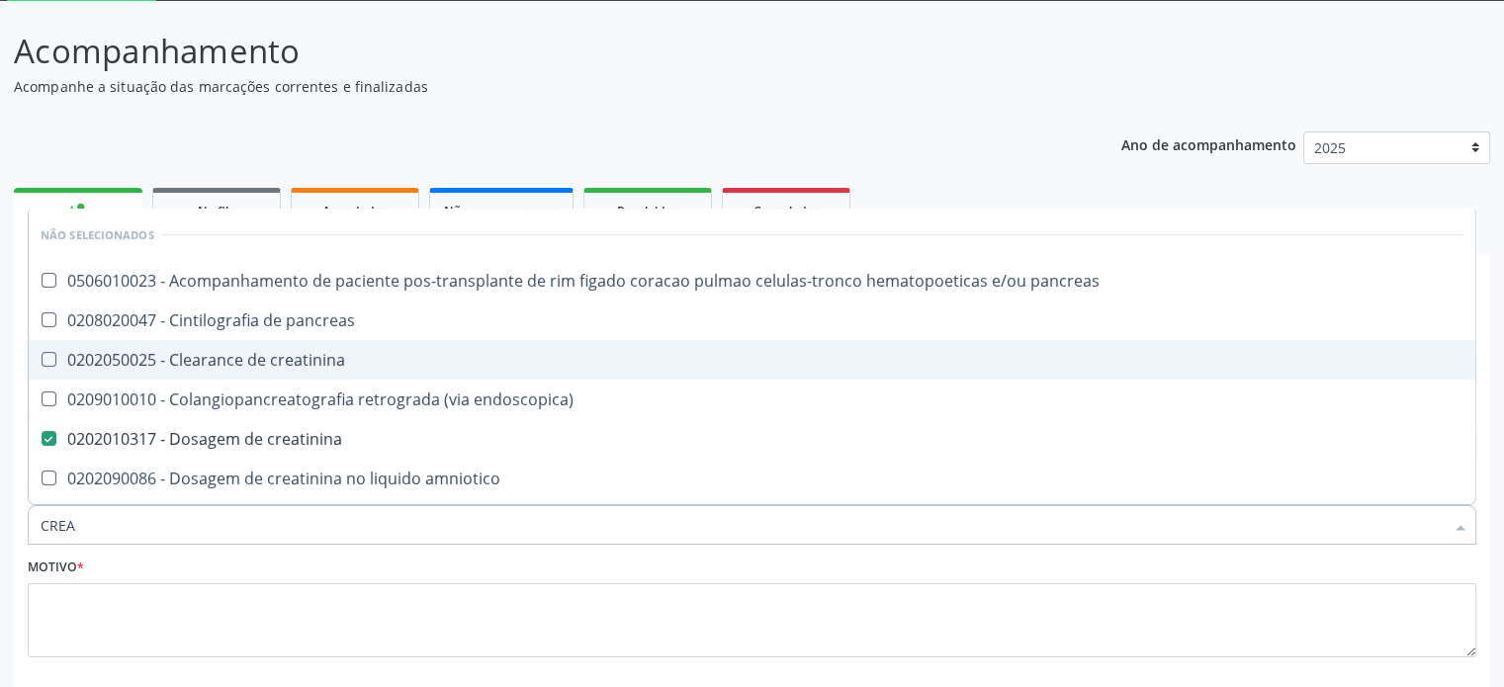
type input "CREAT"
checkbox creatinina "true"
checkbox creatinina "false"
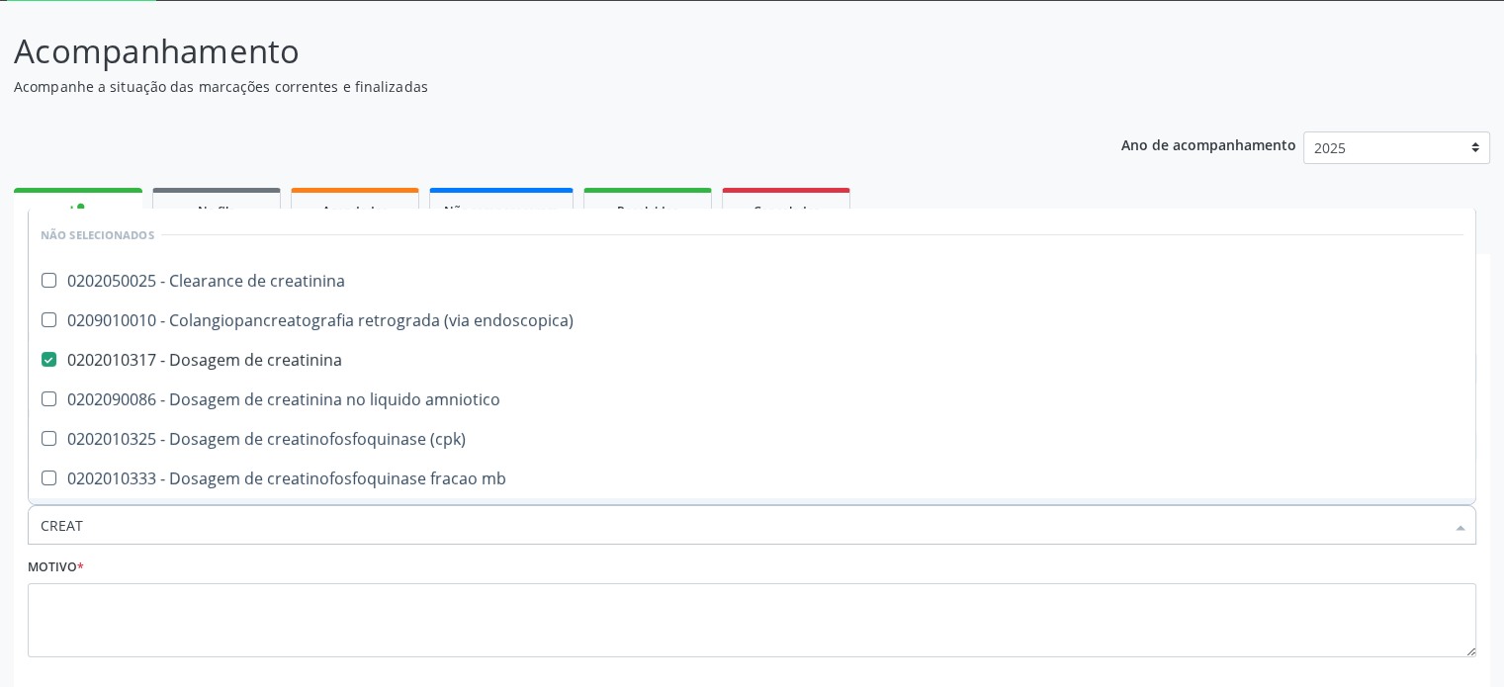
drag, startPoint x: 124, startPoint y: 529, endPoint x: 28, endPoint y: 521, distance: 96.2
click at [28, 521] on div "CREAT" at bounding box center [752, 525] width 1449 height 40
type input "F"
checkbox creatinina "true"
checkbox endoscopica\) "true"
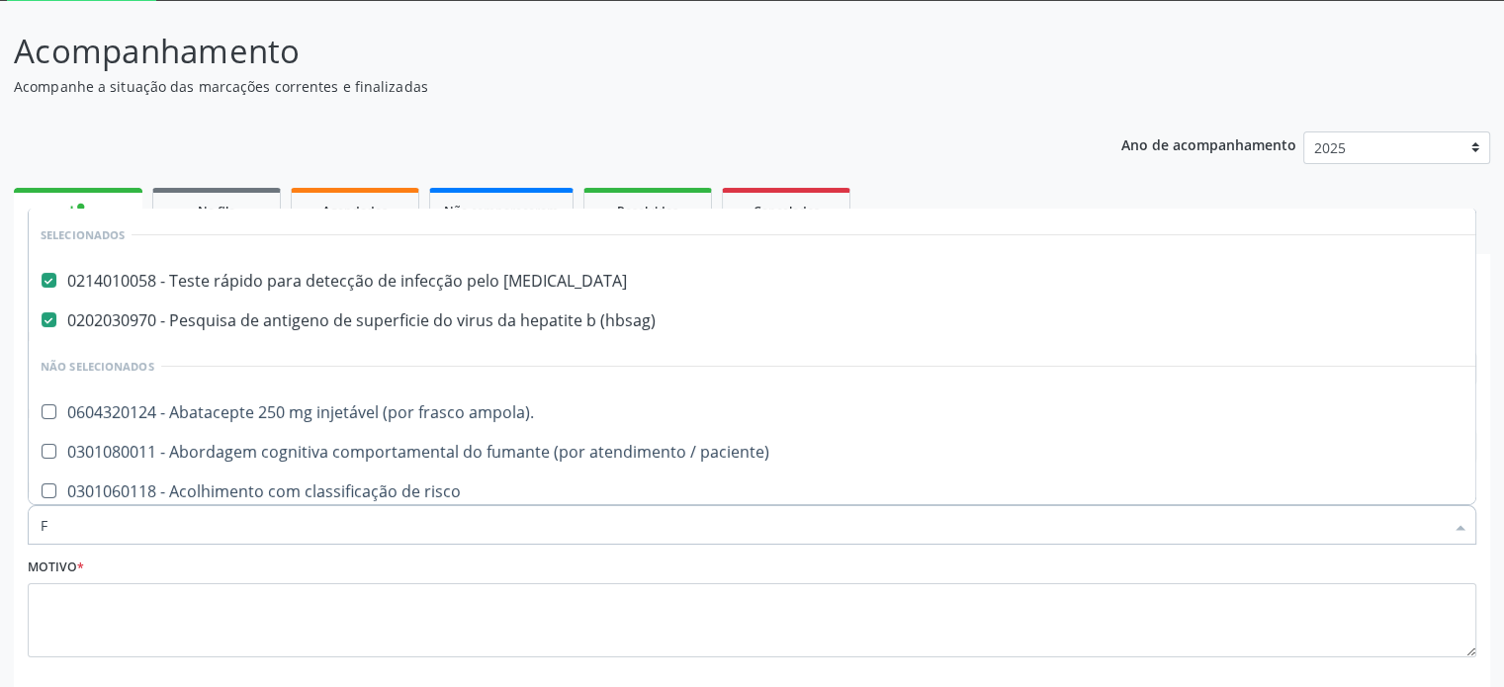
type input "FA"
checkbox hiv "false"
checkbox \(hbsag\) "false"
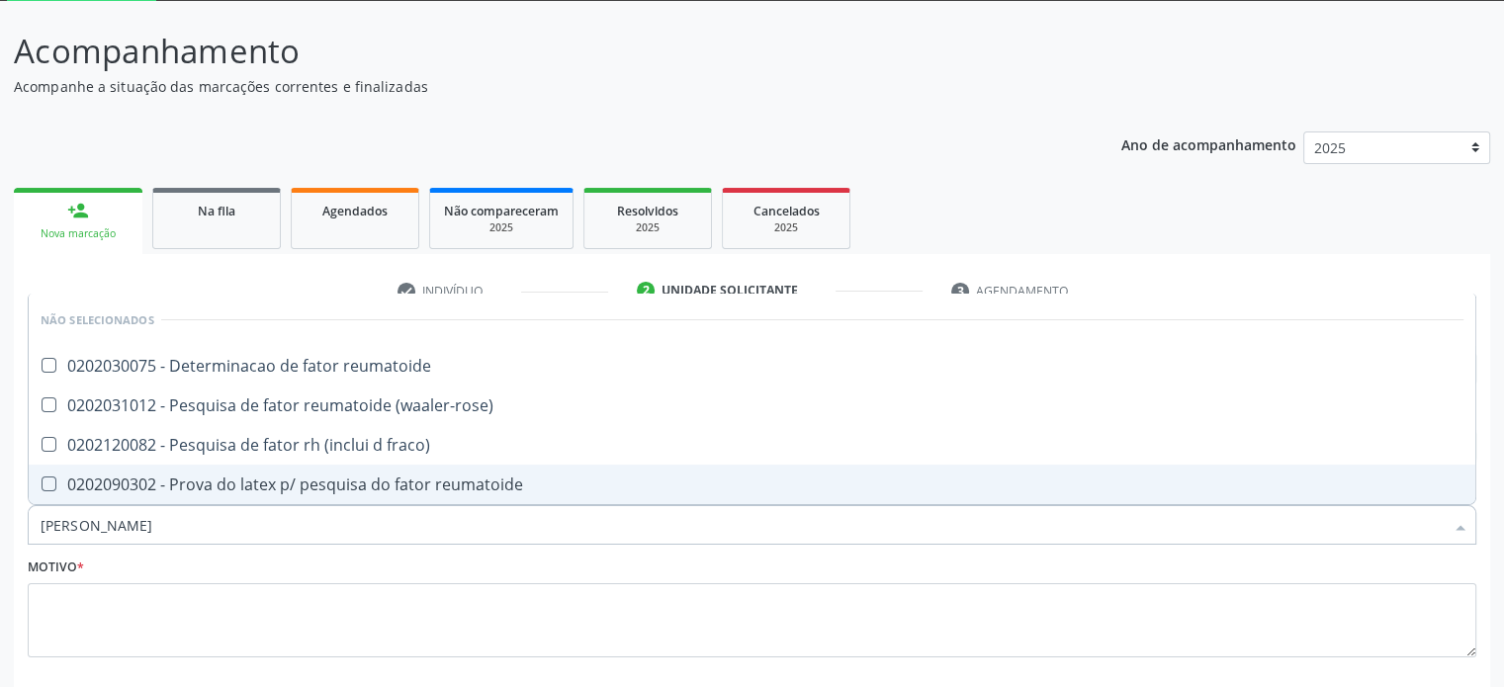
type input "FATOR RH"
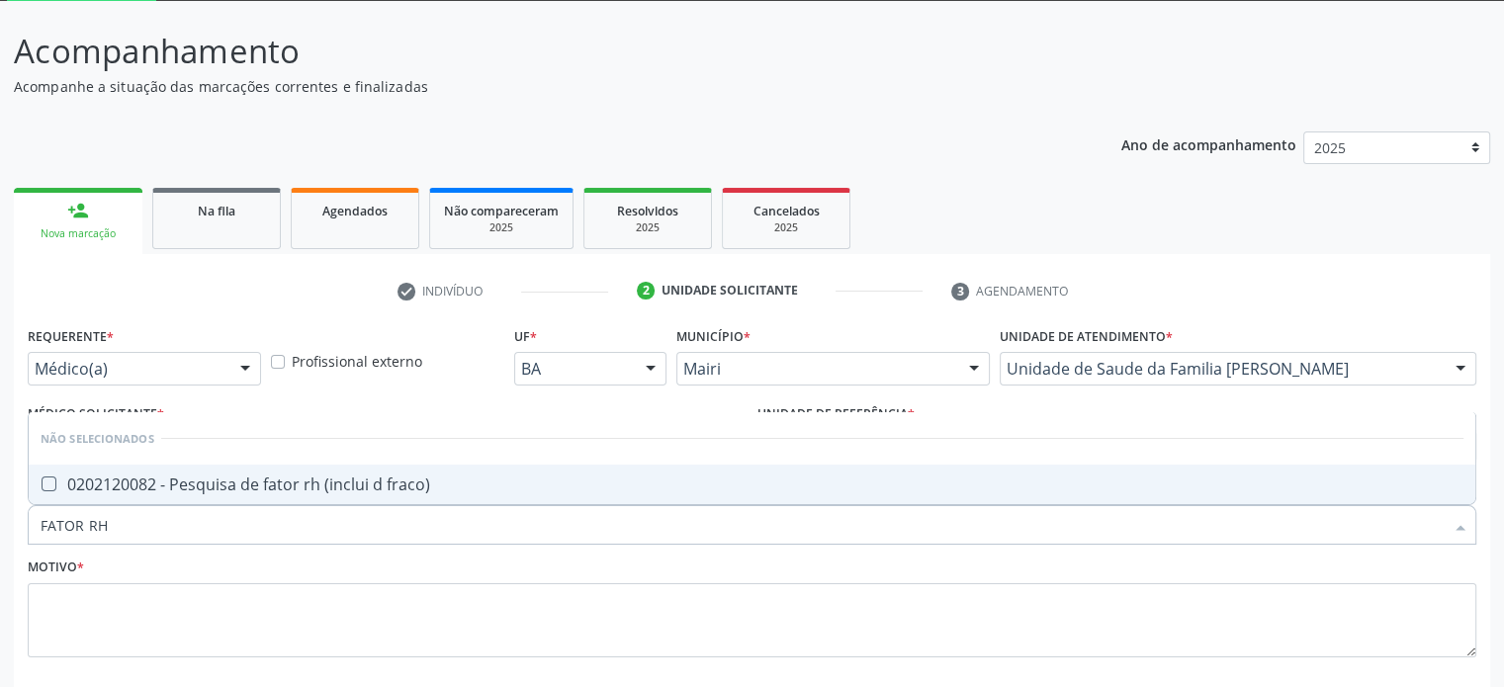
click at [155, 486] on div "0202120082 - Pesquisa de fator rh (inclui d fraco)" at bounding box center [752, 485] width 1423 height 16
checkbox fraco\) "true"
drag, startPoint x: 149, startPoint y: 525, endPoint x: 8, endPoint y: 527, distance: 141.4
click at [8, 527] on div "Acompanhamento Acompanhe a situação das marcações correntes e finalizadas Relat…" at bounding box center [752, 394] width 1504 height 787
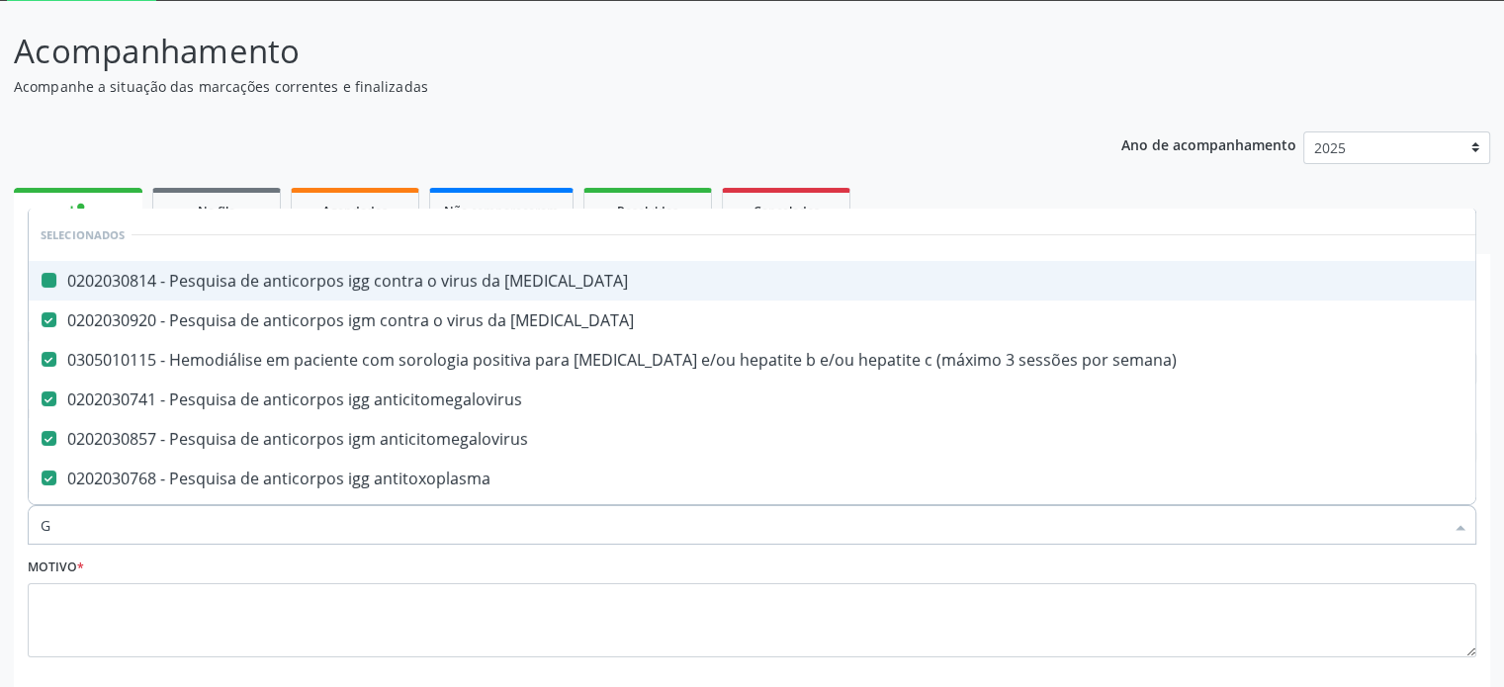
type input "GL"
checkbox rubeola "false"
checkbox semana\) "false"
checkbox anticitomegalovirus "false"
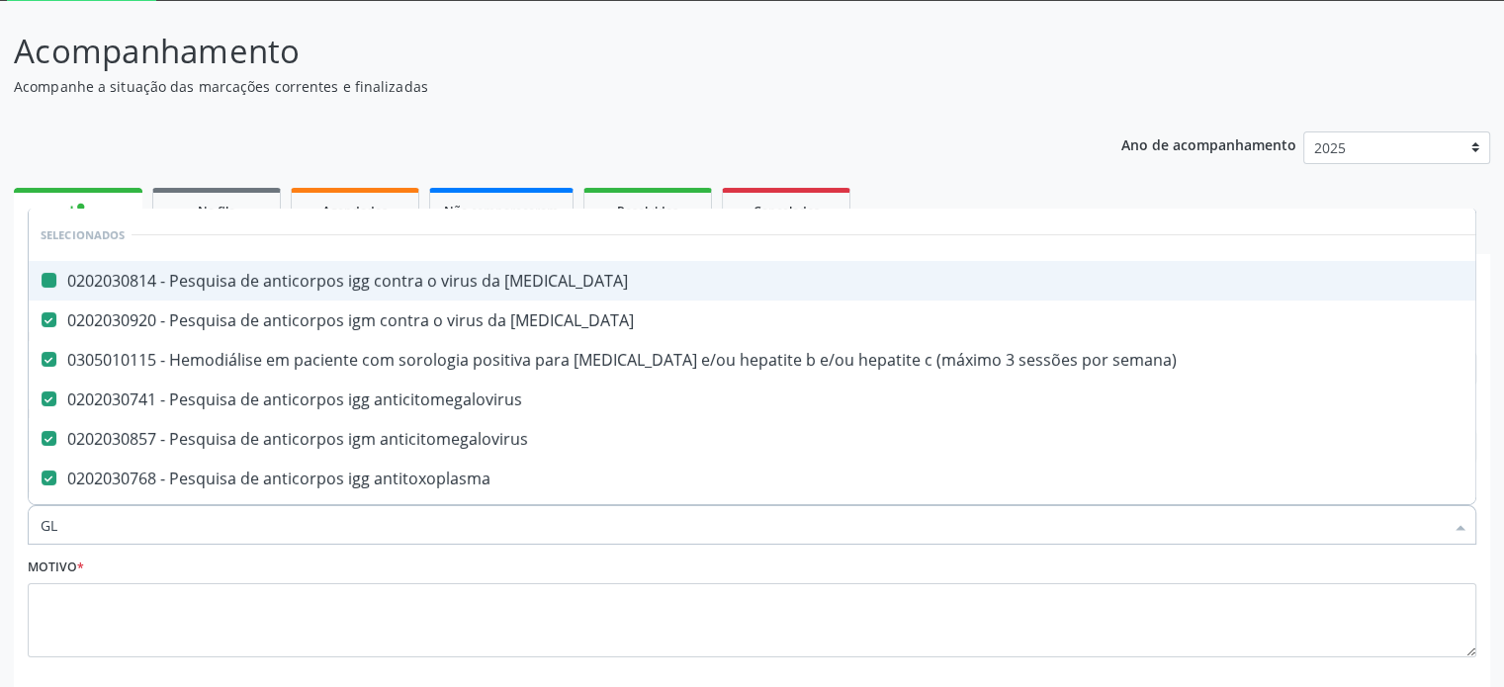
checkbox anticitomegalovirus "false"
checkbox antitoxoplasma "false"
checkbox \(hbsag\) "false"
checkbox \(tsh\) "false"
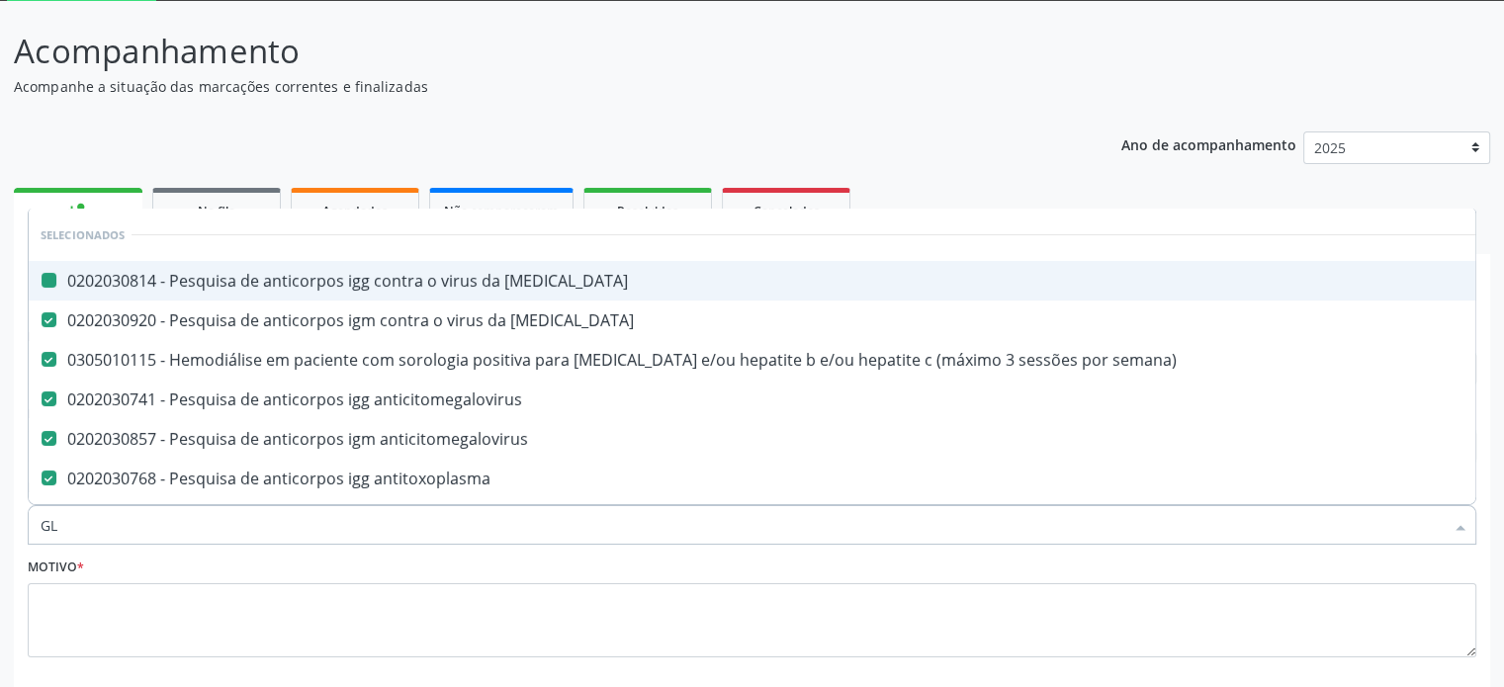
checkbox \(t3\) "false"
checkbox capsula\) "true"
checkbox ampola\) "true"
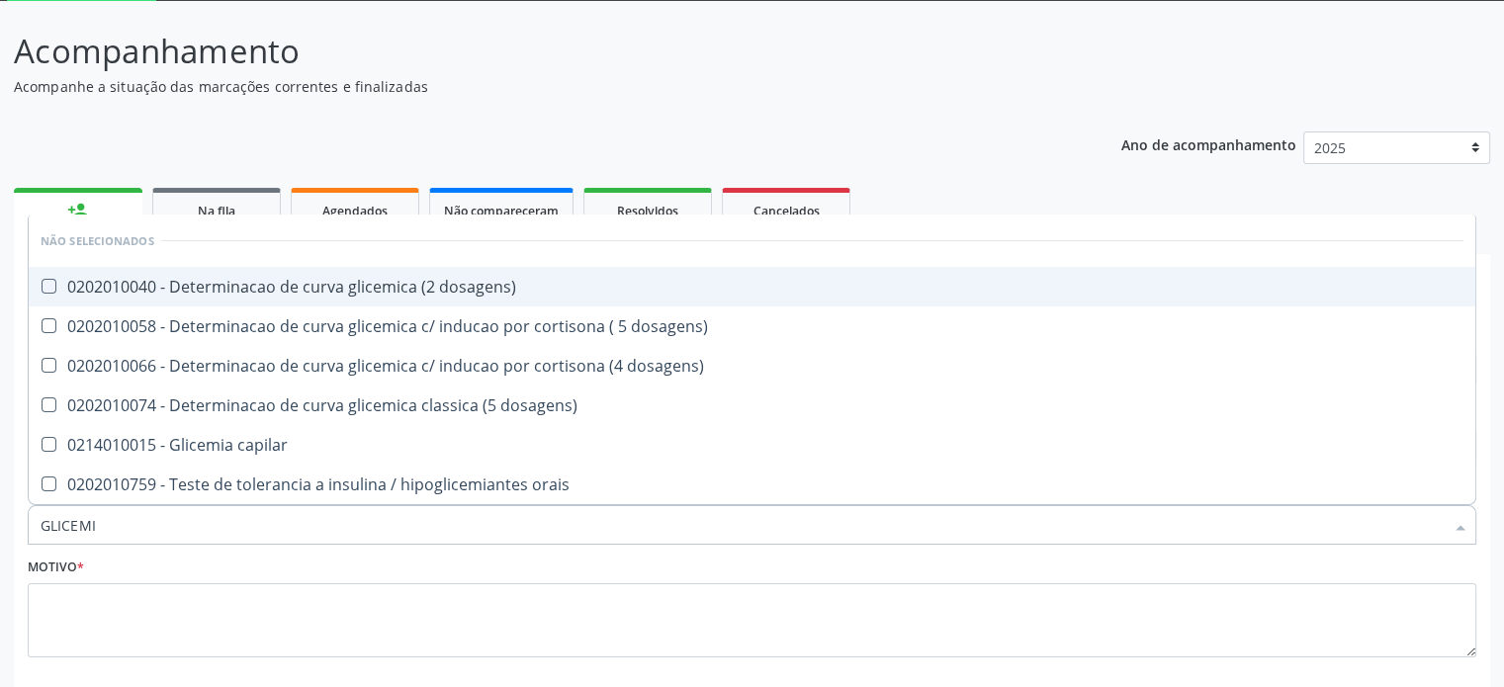
type input "GLICEMIA"
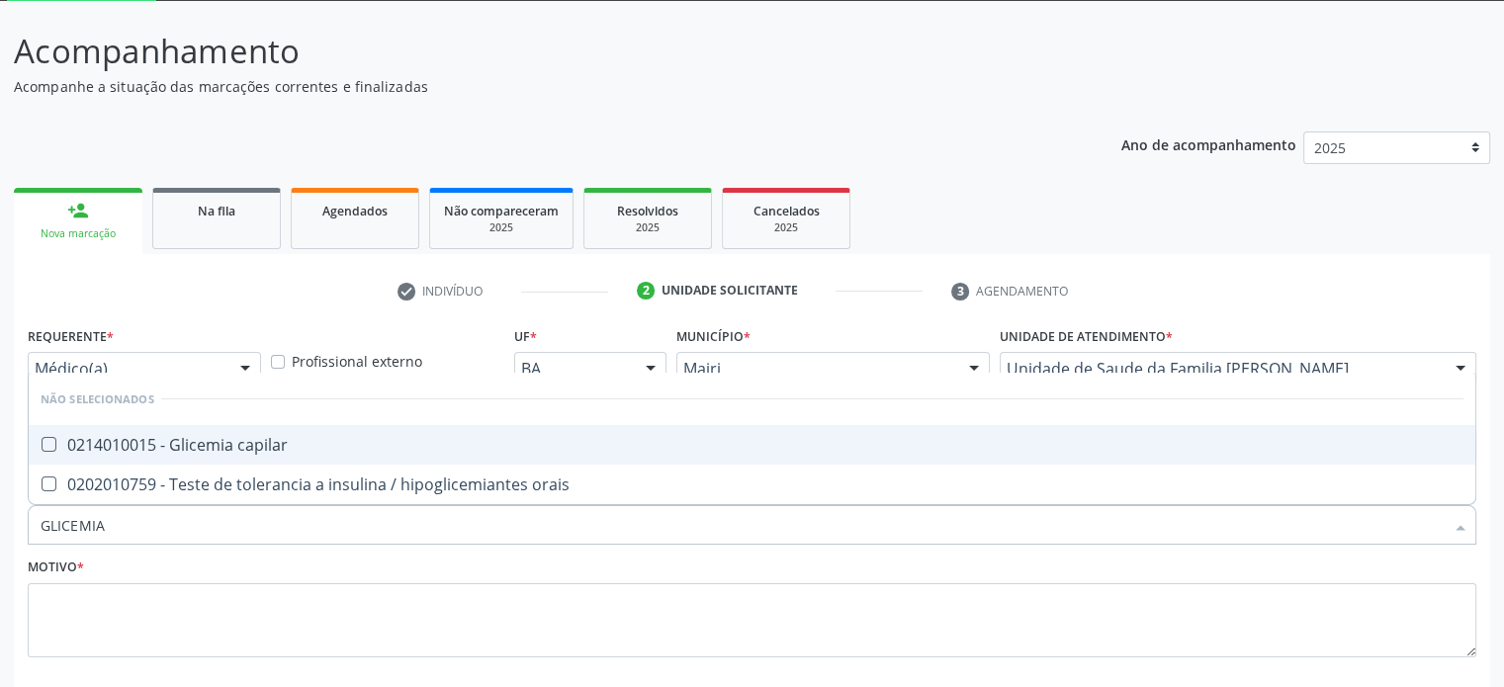
click at [173, 439] on div "0214010015 - Glicemia capilar" at bounding box center [752, 445] width 1423 height 16
checkbox capilar "true"
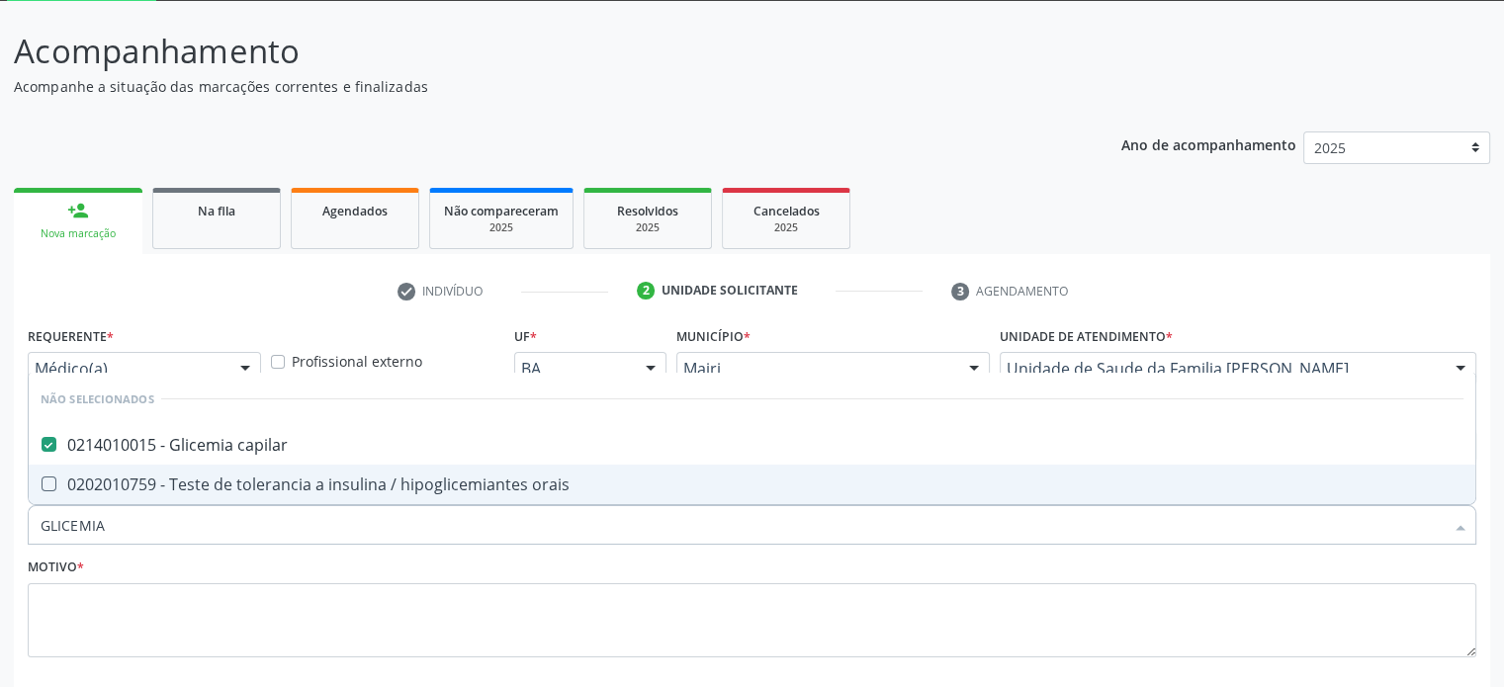
drag, startPoint x: 153, startPoint y: 517, endPoint x: 0, endPoint y: 528, distance: 153.6
click at [0, 528] on div "Acompanhamento Acompanhe a situação das marcações correntes e finalizadas Relat…" at bounding box center [752, 394] width 1504 height 787
type input "A"
checkbox orais "true"
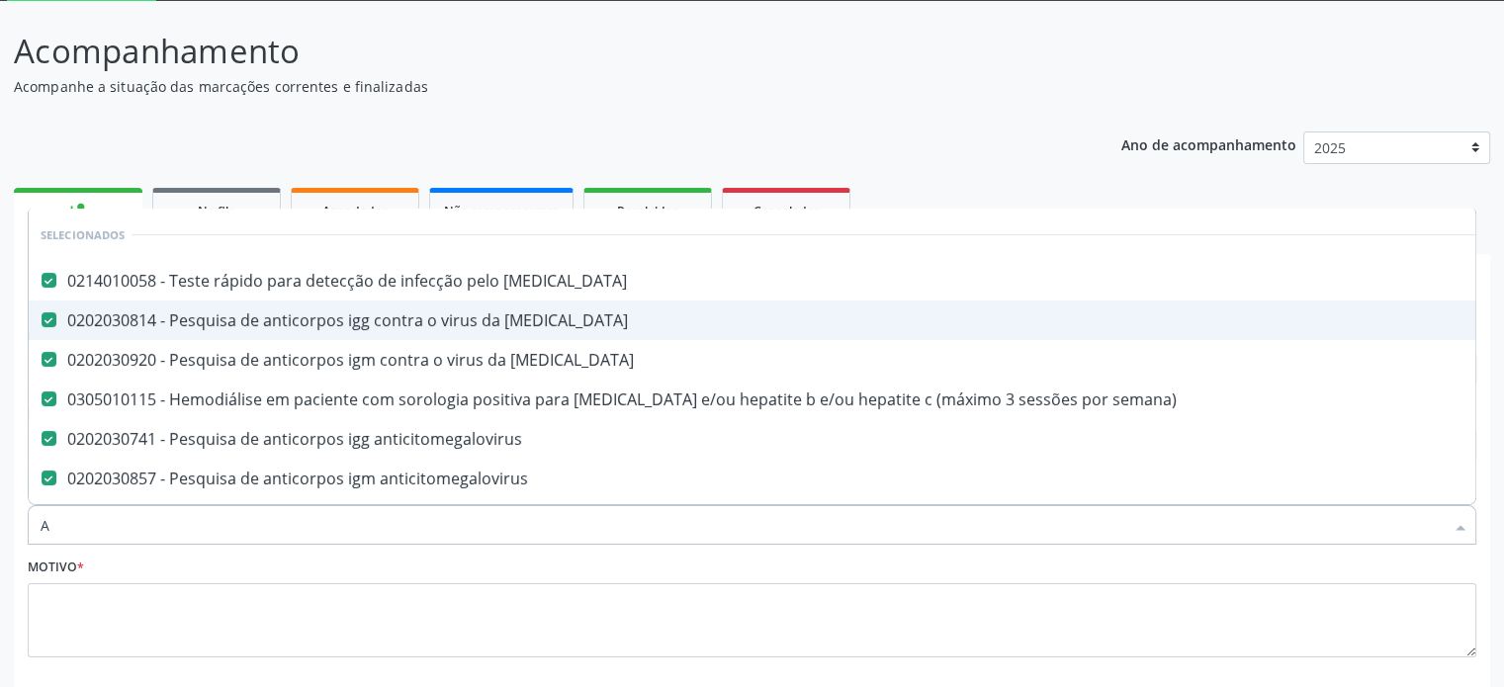
type input "AC"
checkbox rubeola "false"
checkbox semana\) "false"
checkbox anticitomegalovirus "false"
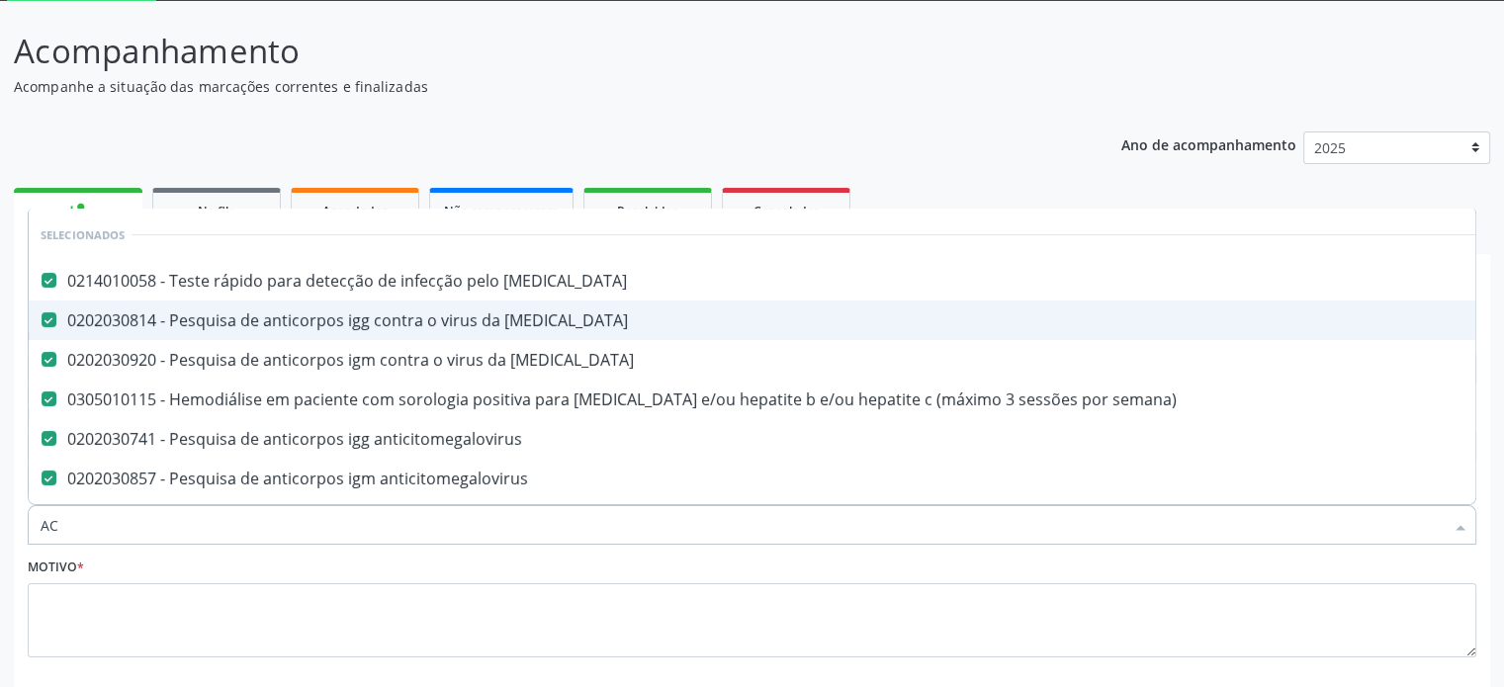
checkbox antitoxoplasma "false"
checkbox \(hbsag\) "false"
checkbox \(anti-hcv\) "false"
checkbox \(tsh\) "false"
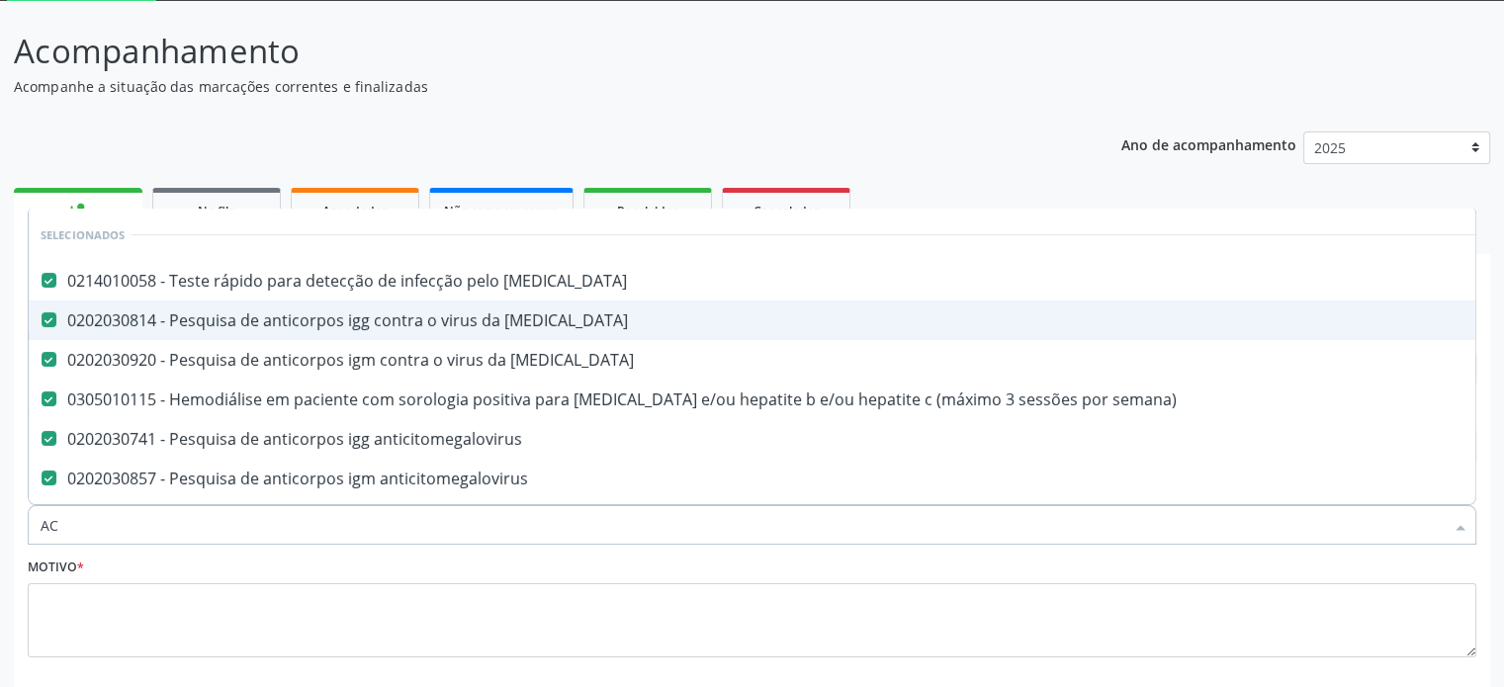
checkbox \(t3\) "false"
checkbox c\) "true"
checkbox capsula\) "true"
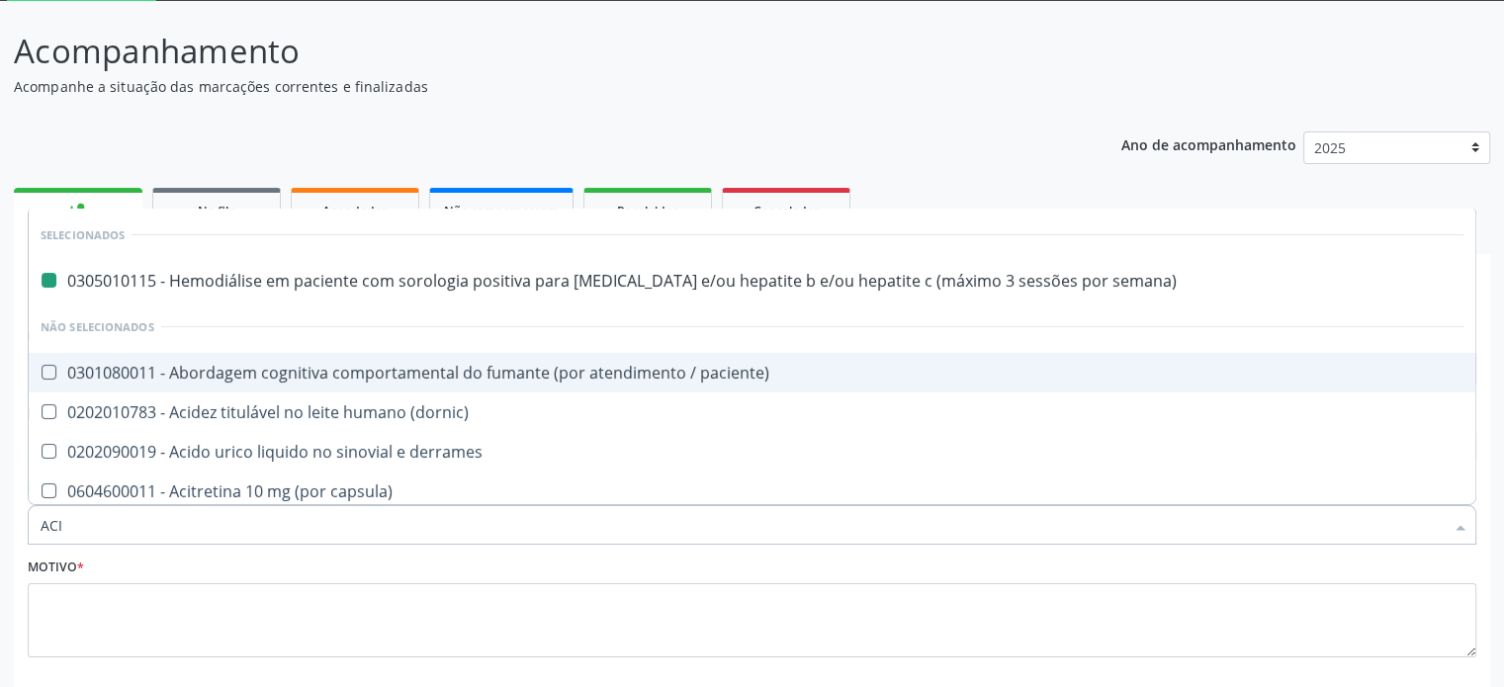
type input "ACID"
checkbox semana\) "false"
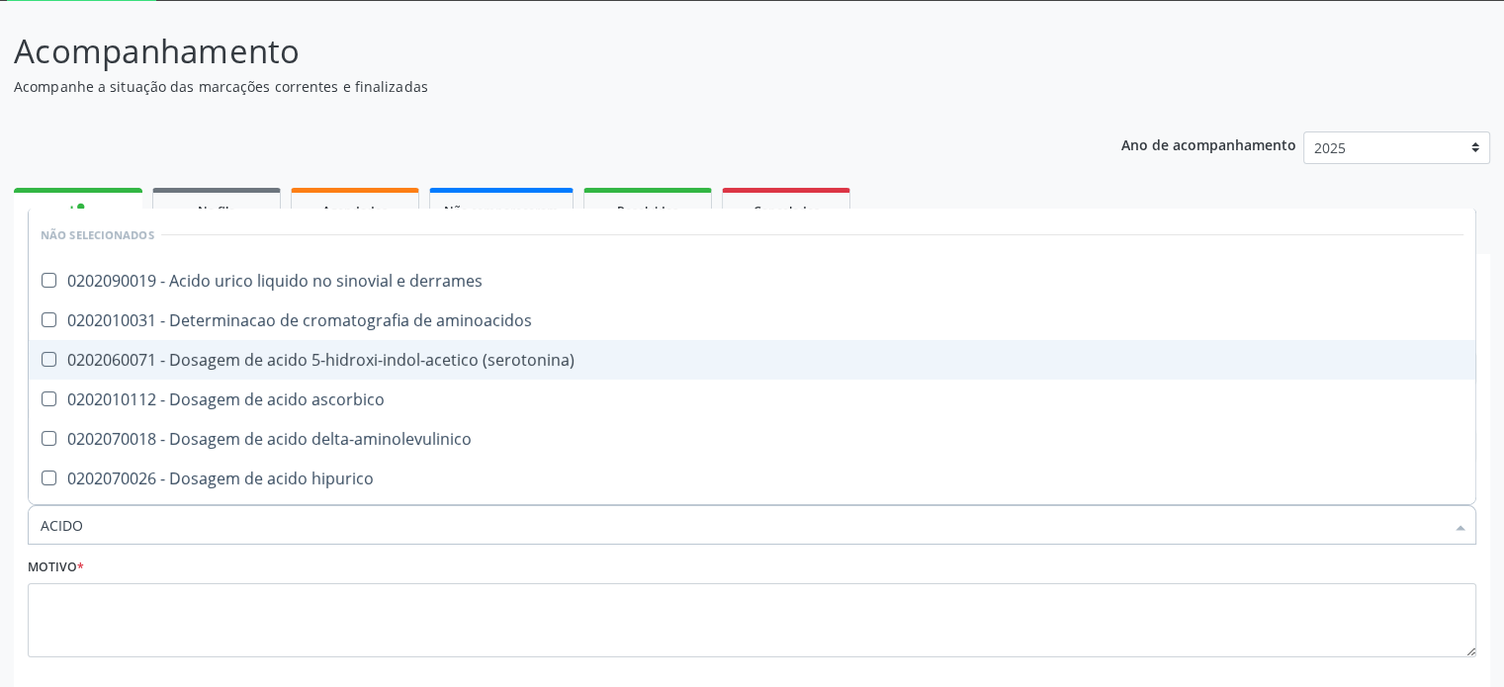
type input "ACIDO U"
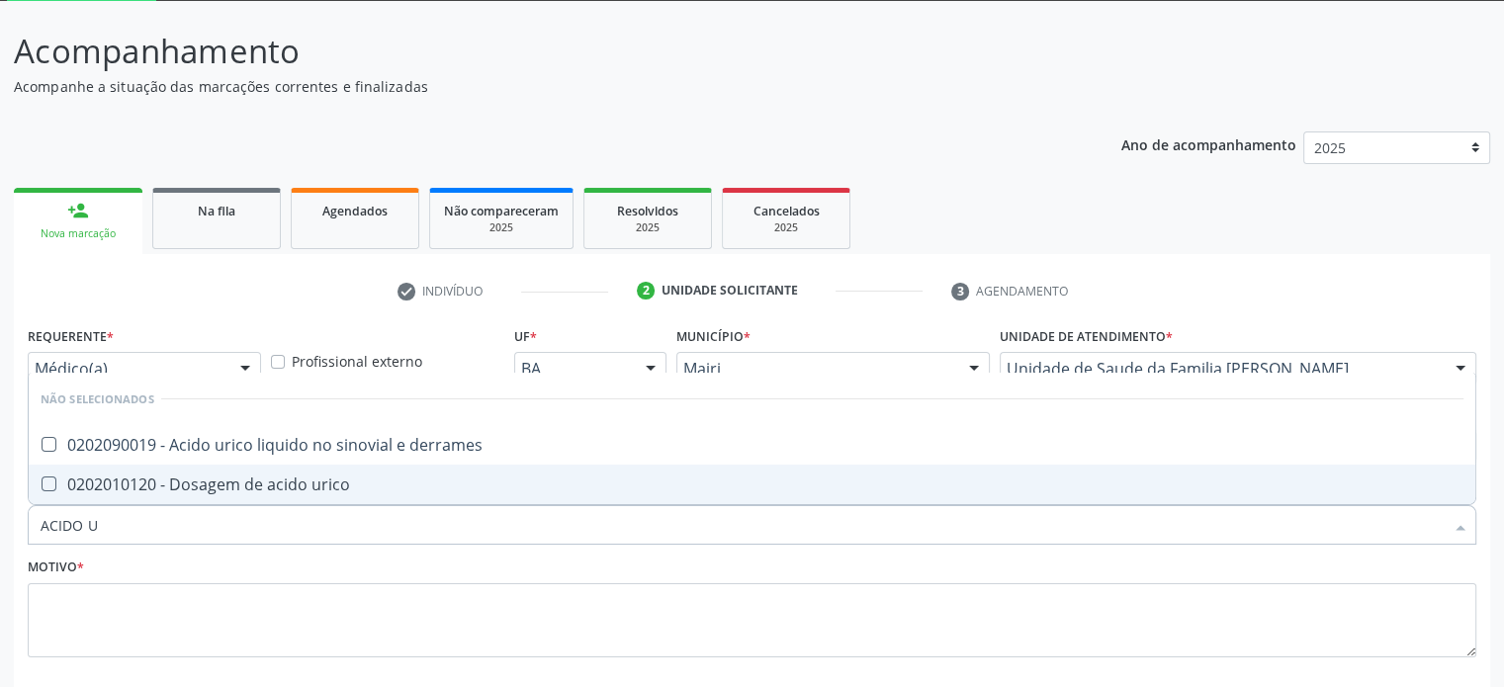
click at [98, 484] on div "0202010120 - Dosagem de acido urico" at bounding box center [752, 485] width 1423 height 16
checkbox urico "true"
type input "ACIDO"
checkbox urico "false"
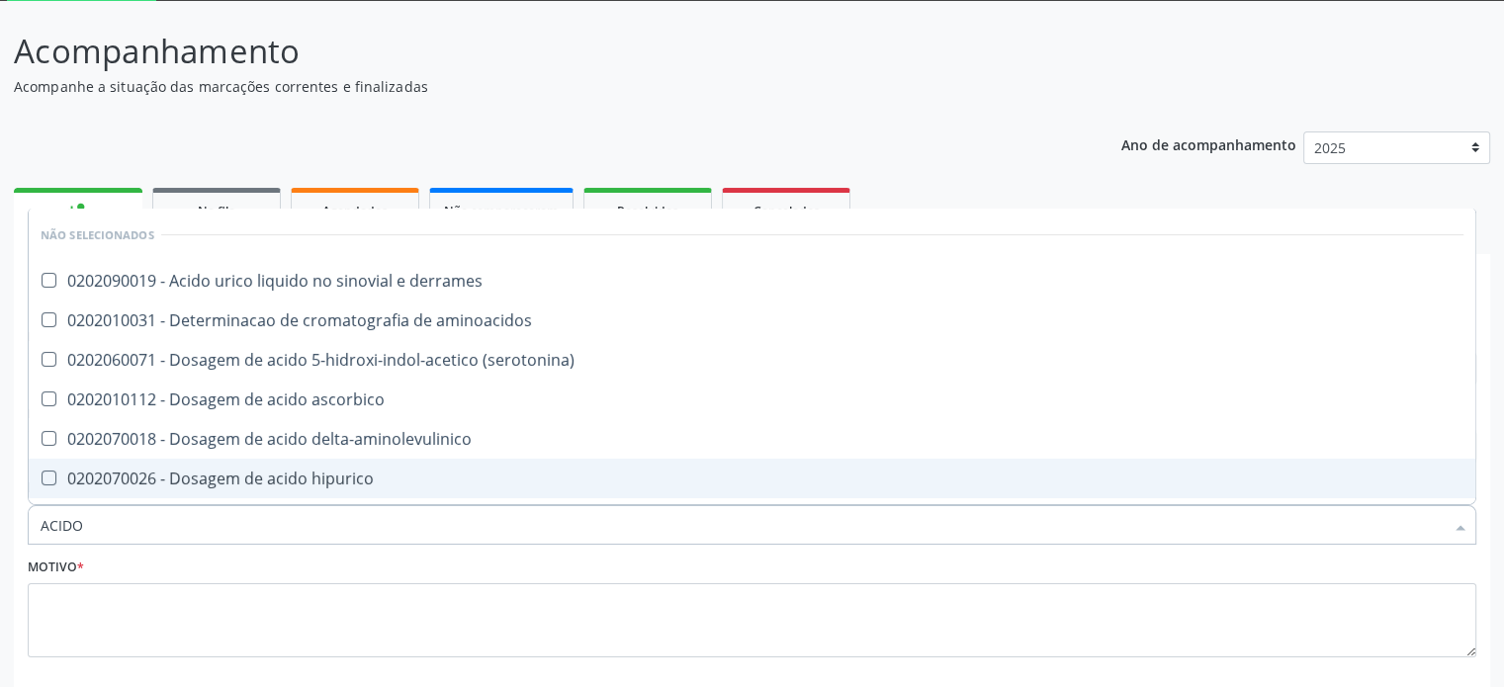
type input "ACID"
checkbox urico "false"
checkbox vanilmandelico "true"
type input "A"
checkbox derrames "true"
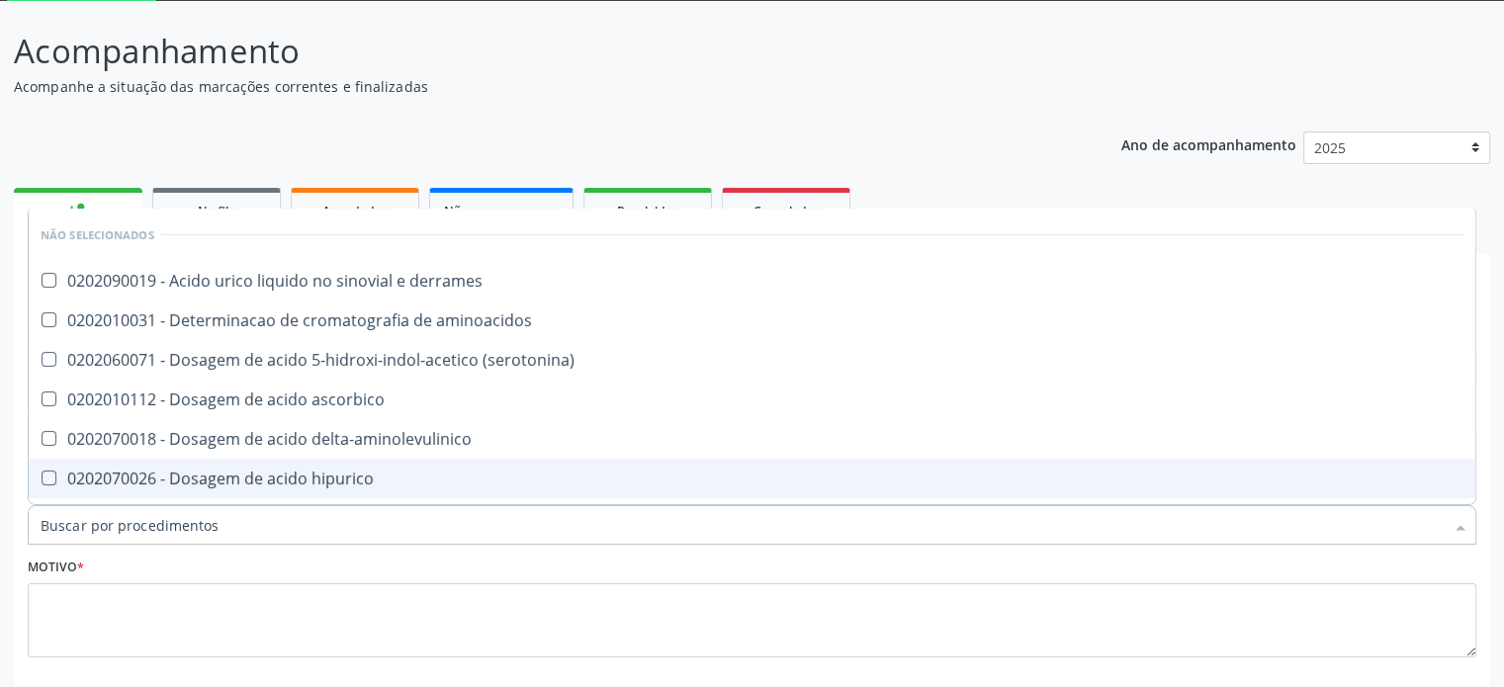
checkbox \(serotonina\) "true"
checkbox ascorbico "true"
checkbox delta-aminolevulinico "true"
checkbox hipurico "true"
checkbox mandelico "true"
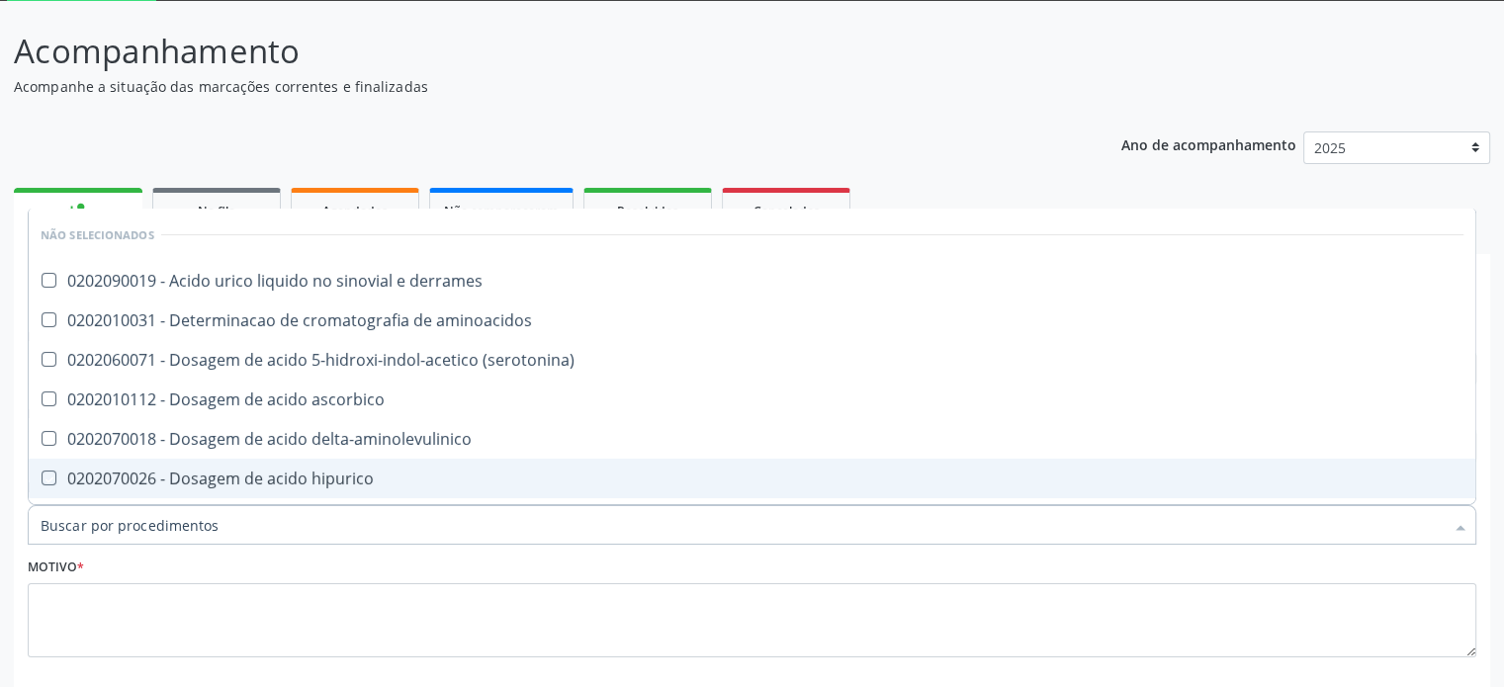
checkbox metil-hipurico "true"
checkbox urico "true"
checkbox valproico "true"
checkbox vanilmandelico "true"
checkbox organicos "true"
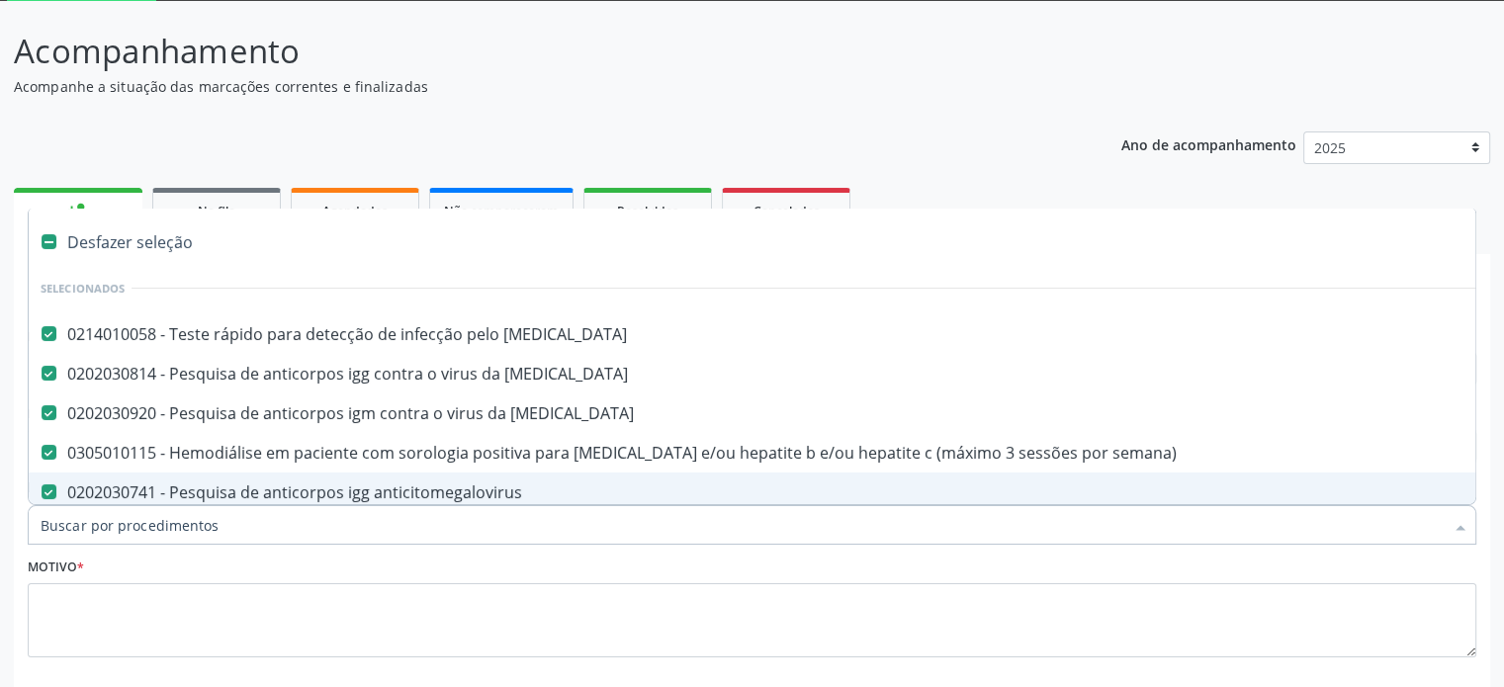
type input "U"
checkbox \(t3\) "false"
checkbox creatinina "true"
checkbox automatica\) "true"
checkbox neonatal "true"
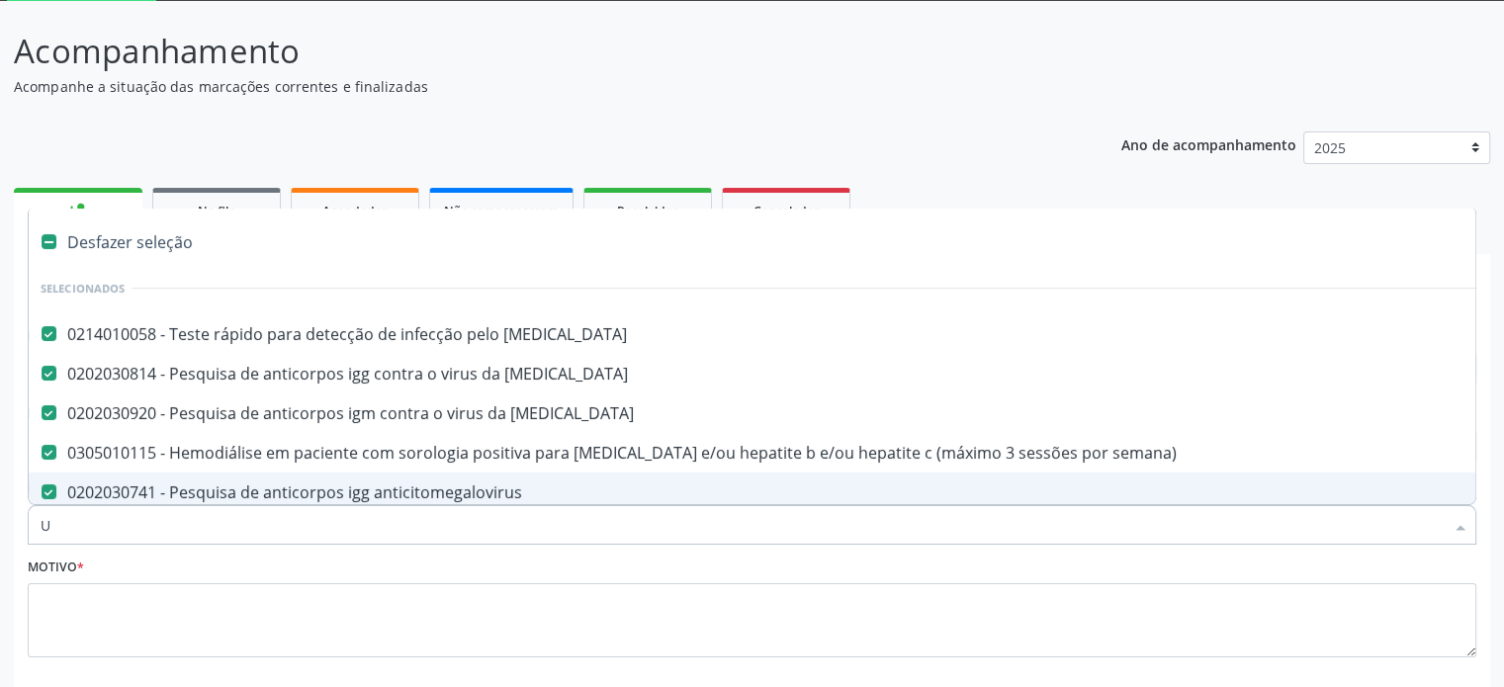
checkbox sexual "true"
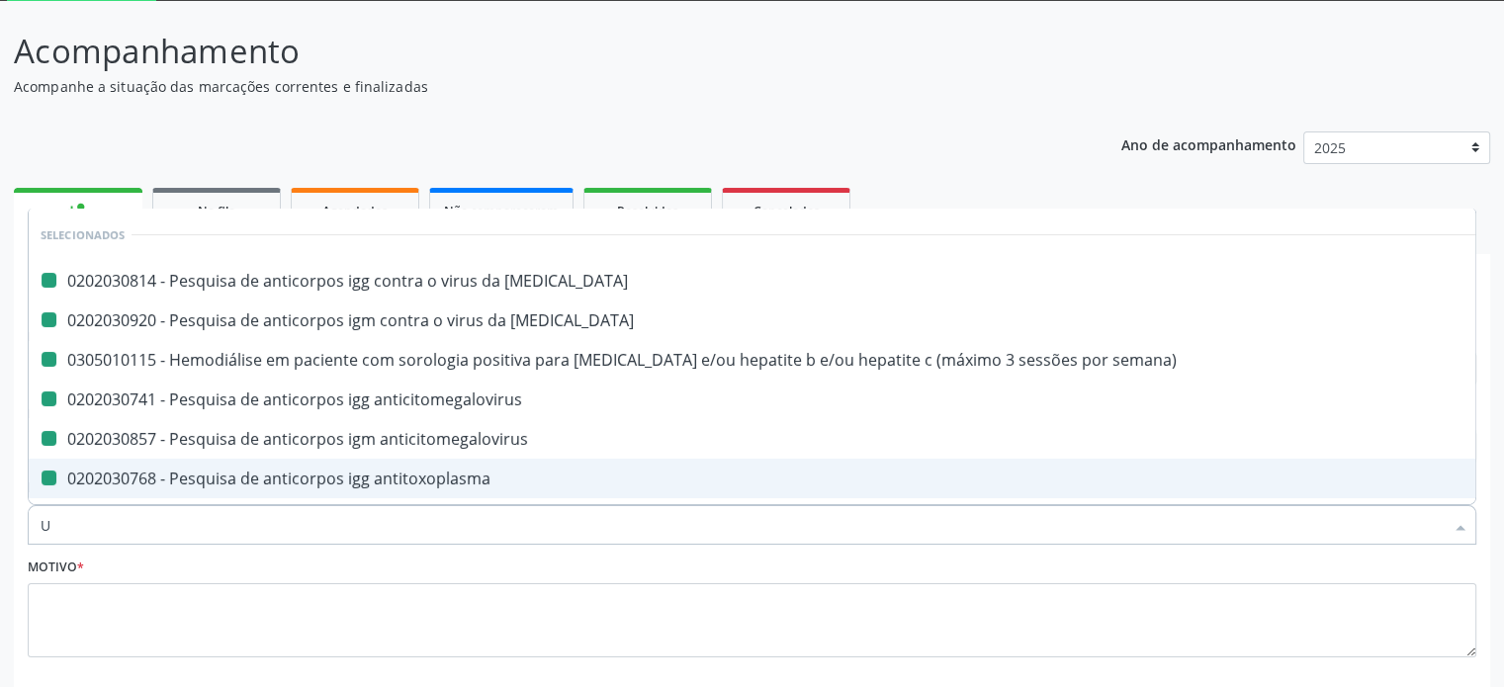
type input "UR"
checkbox rubeola "false"
checkbox semana\) "false"
checkbox anticitomegalovirus "false"
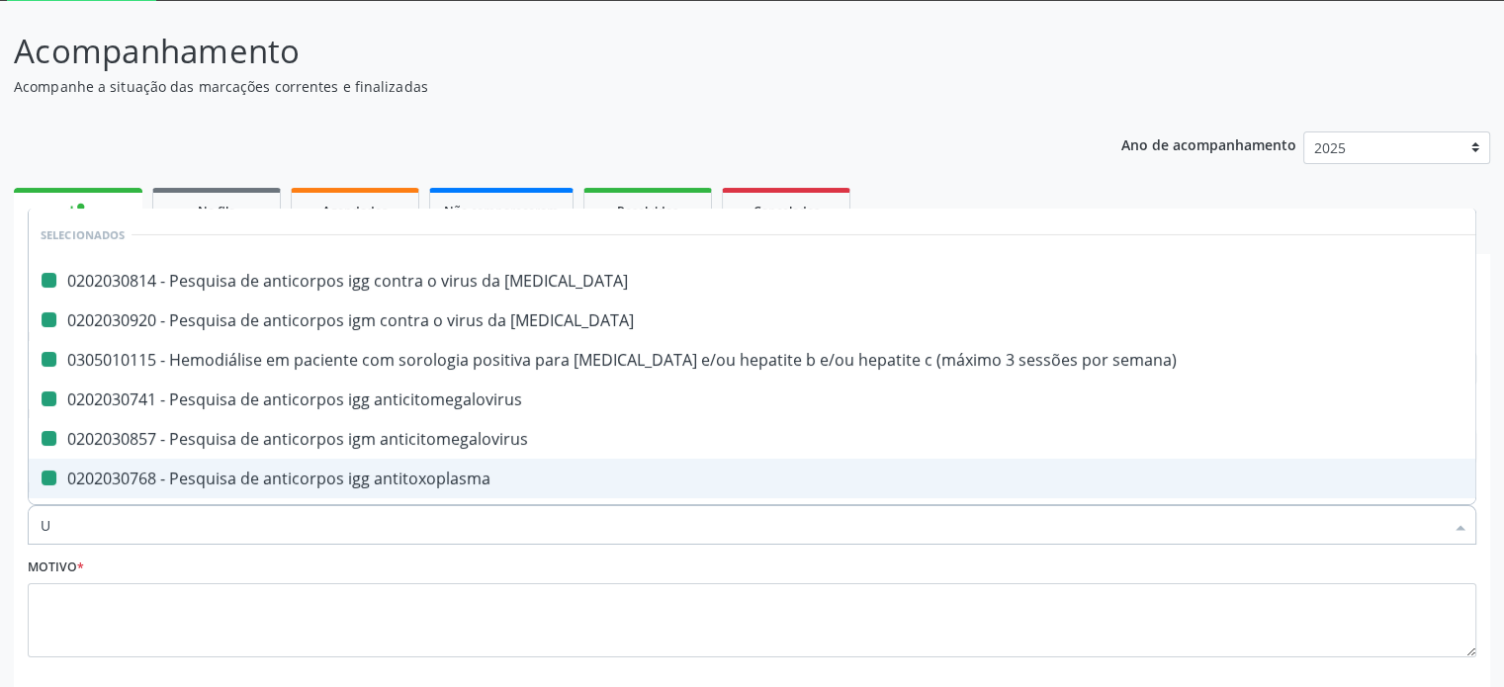
checkbox antitoxoplasma "false"
checkbox \(hbsag\) "false"
checkbox \(anti-hcv\) "false"
checkbox \(tsh\) "false"
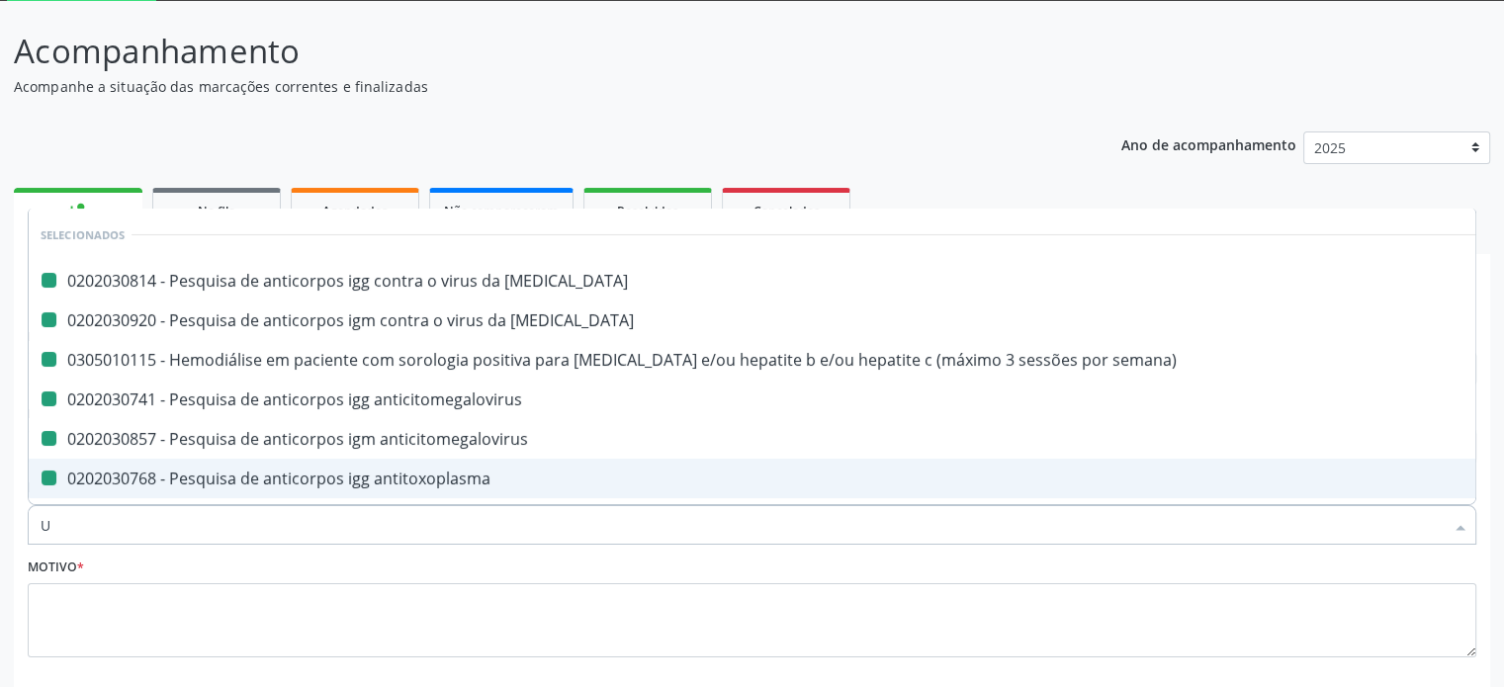
checkbox retrógrada "true"
checkbox pontos "true"
checkbox rubeola "false"
type input "URI"
checkbox \(uai\)\ "true"
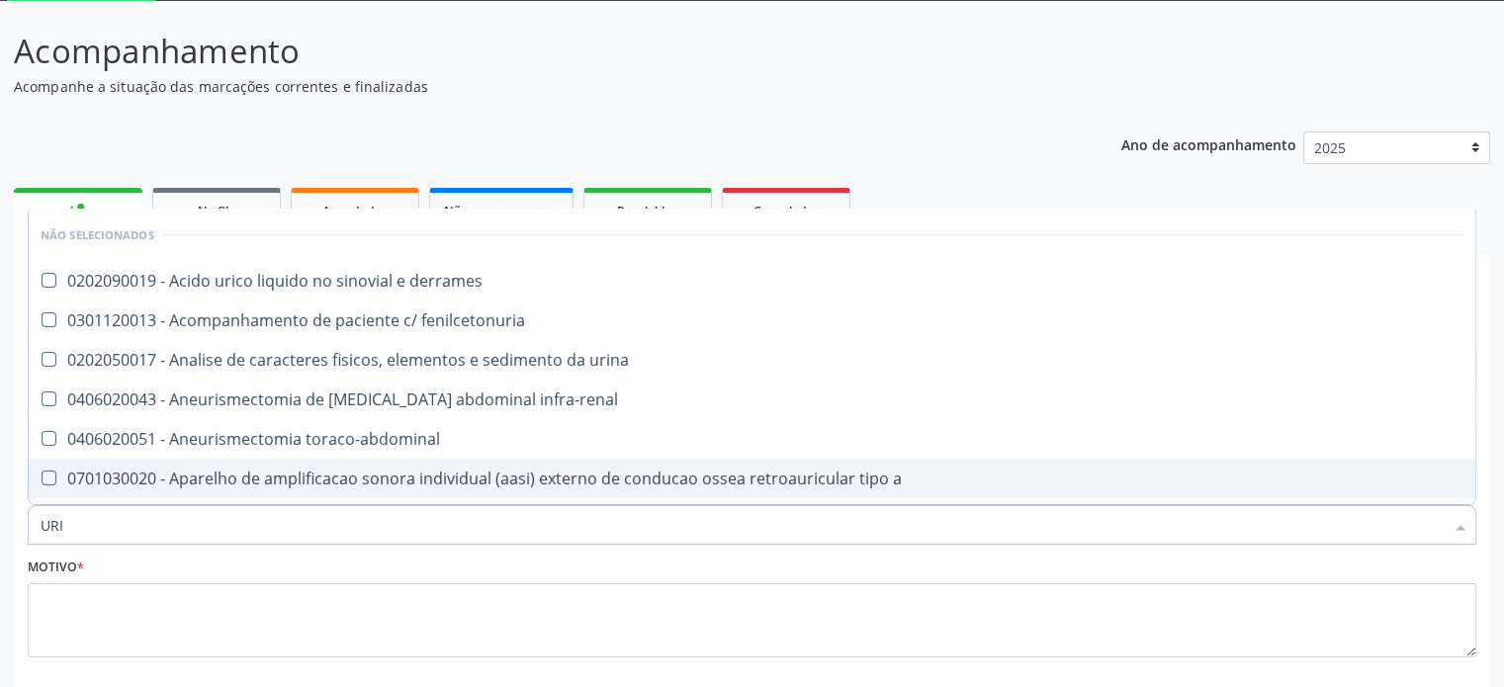
type input "URIN"
checkbox urico "false"
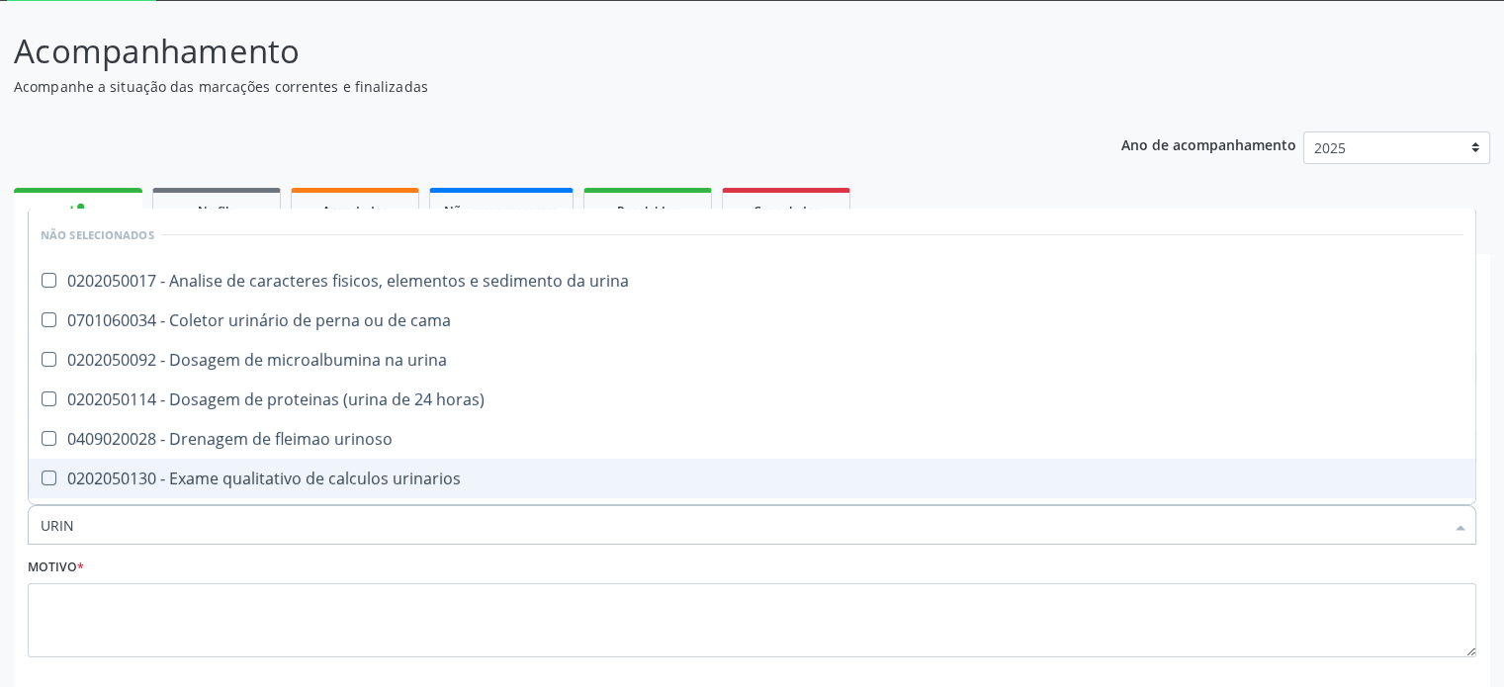
type input "URINA"
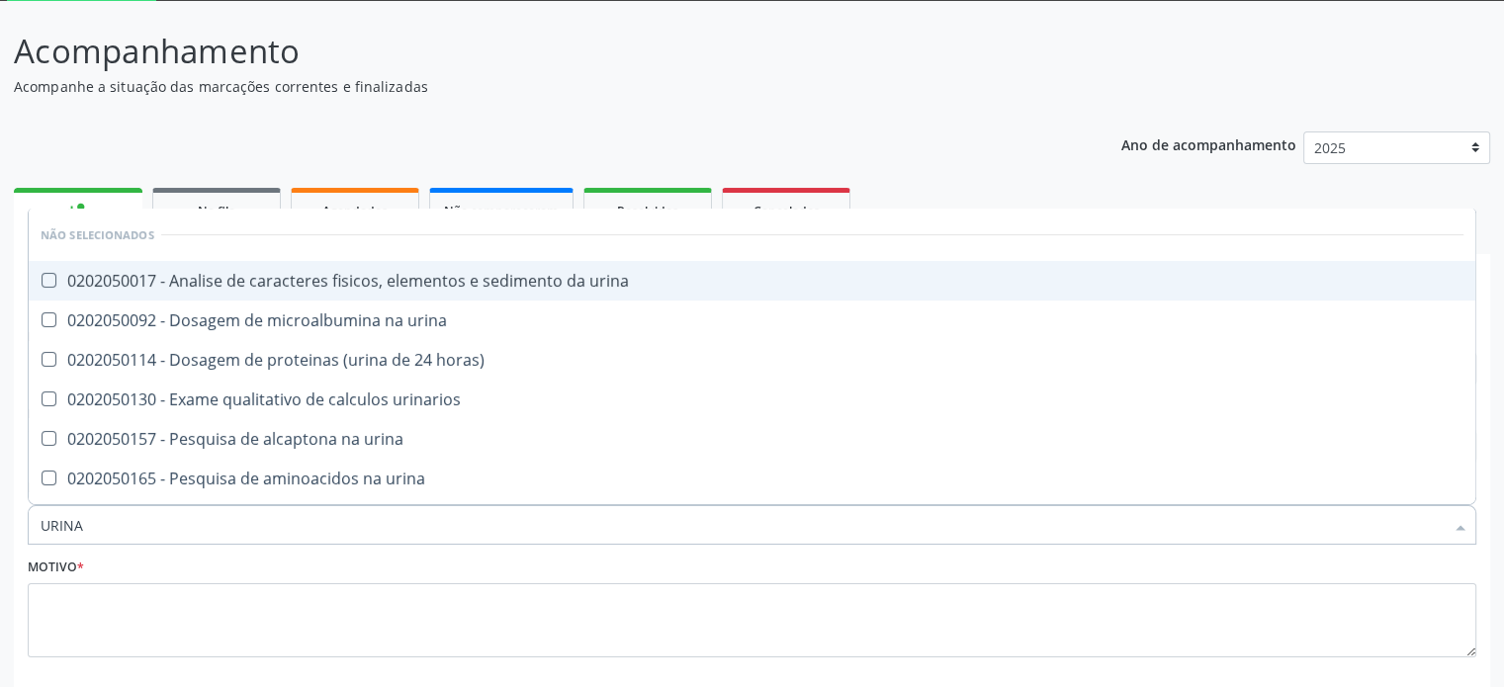
click at [165, 276] on div "0202050017 - Analise de caracteres fisicos, elementos e sedimento da urina" at bounding box center [752, 281] width 1423 height 16
checkbox urina "true"
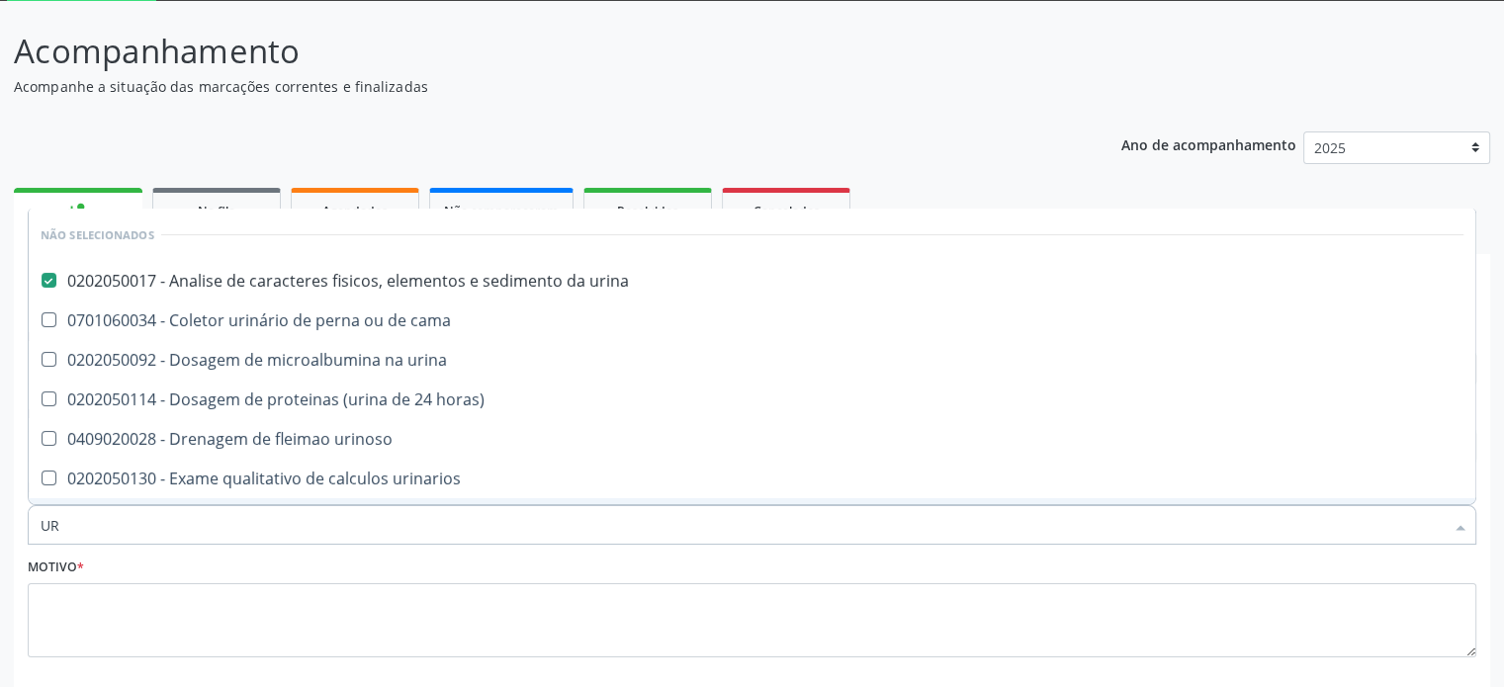
type input "U"
checkbox urina "true"
checkbox horas\) "true"
checkbox urinoso "true"
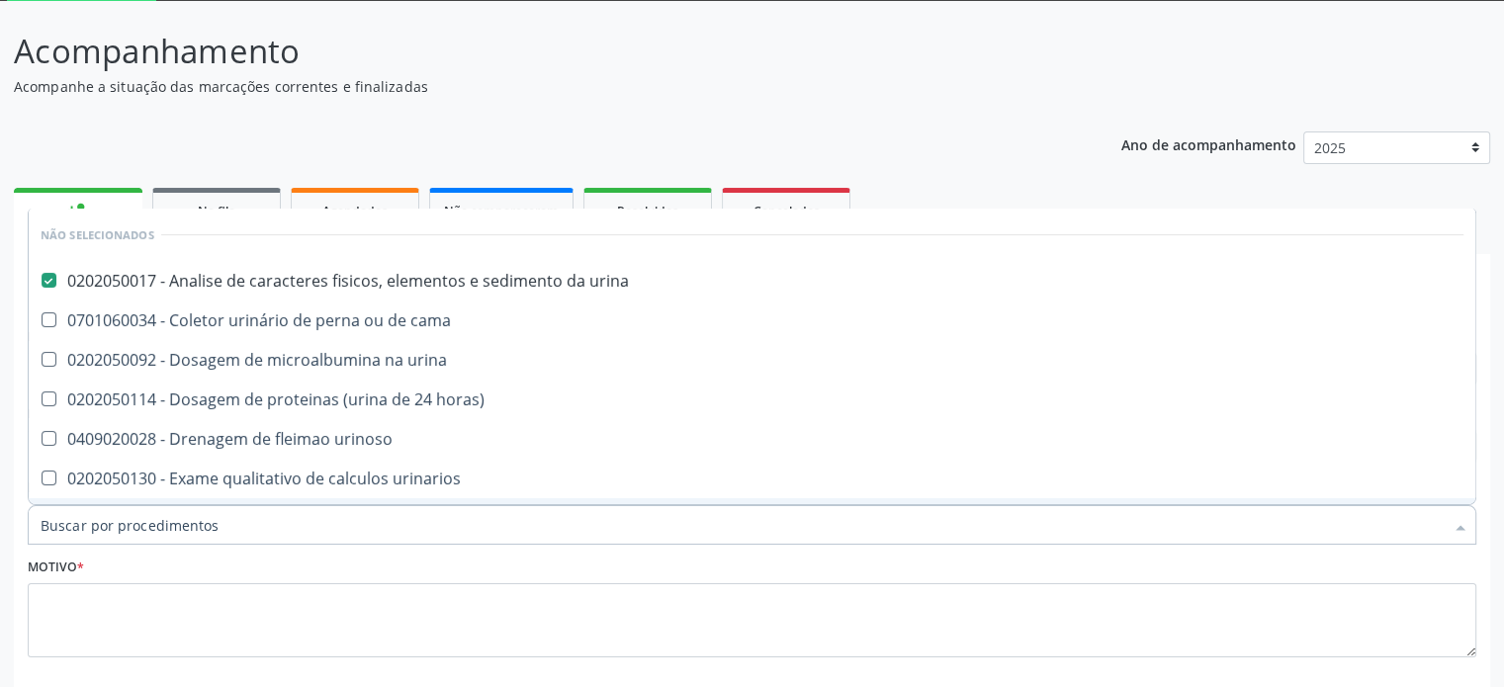
checkbox urinarios "true"
checkbox quantitativa "true"
checkbox delgada\) "true"
checkbox urina "true"
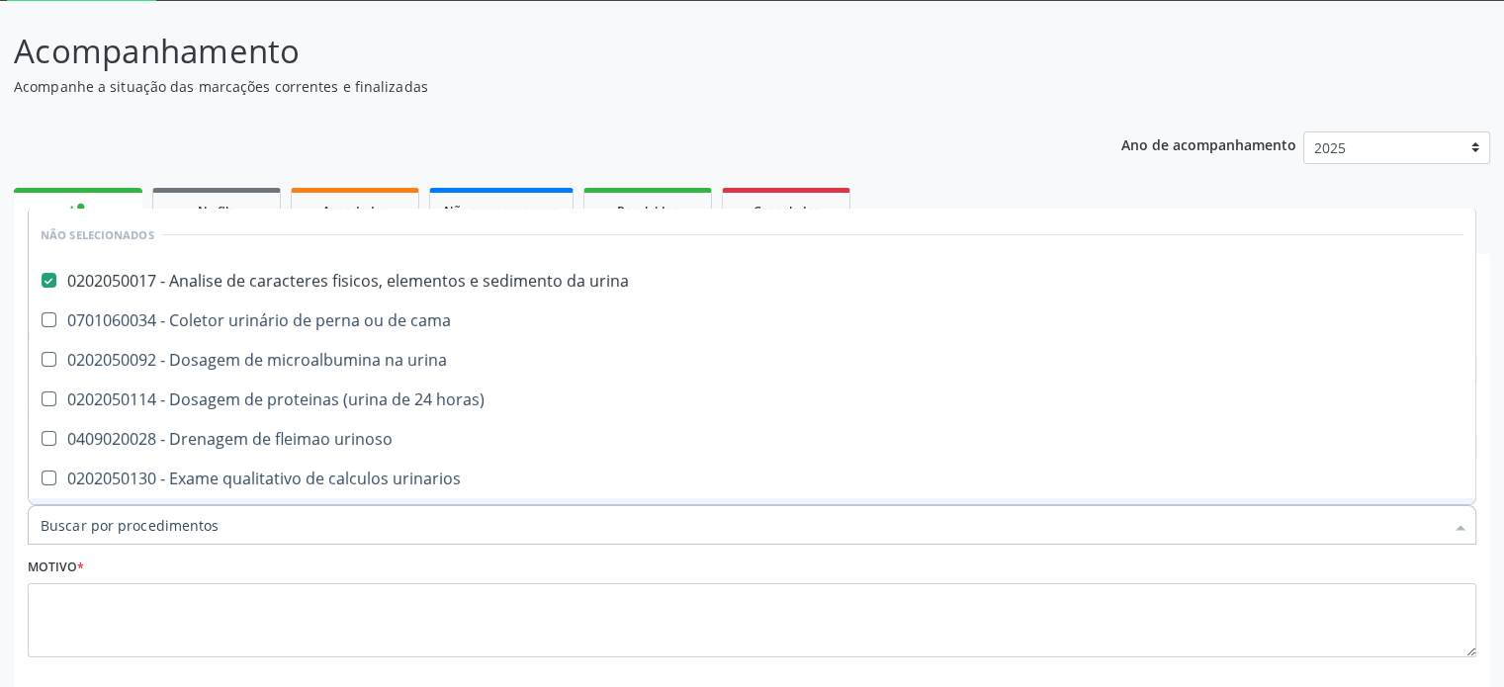
checkbox urina "true"
checkbox urina "false"
checkbox \(urina\) "false"
checkbox cama "true"
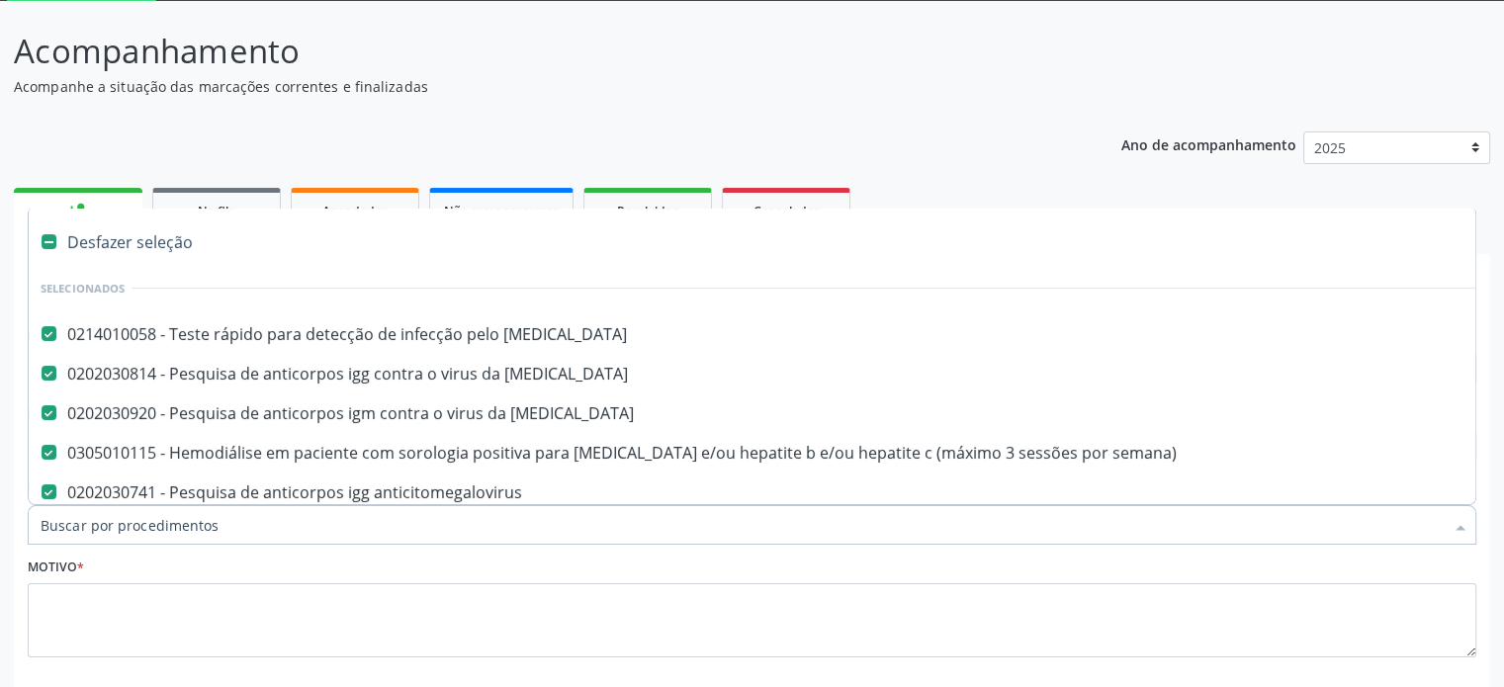
type input "F"
checkbox semana\) "false"
checkbox anticitomegalovirus "false"
checkbox antitoxoplasma "false"
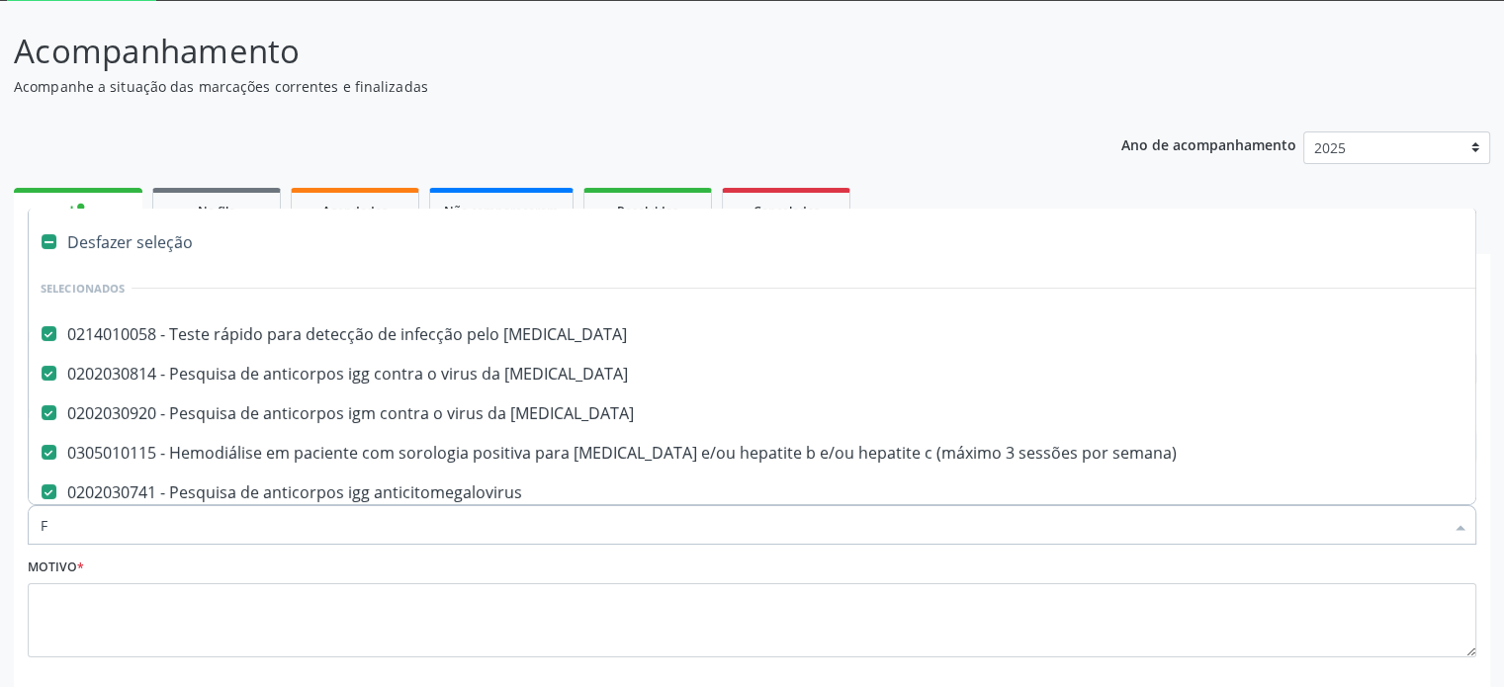
checkbox antitoxoplasma "false"
checkbox \(hbsag\) "false"
checkbox \(anti-hcv\) "false"
checkbox \(t3\) "false"
checkbox Órgãos "true"
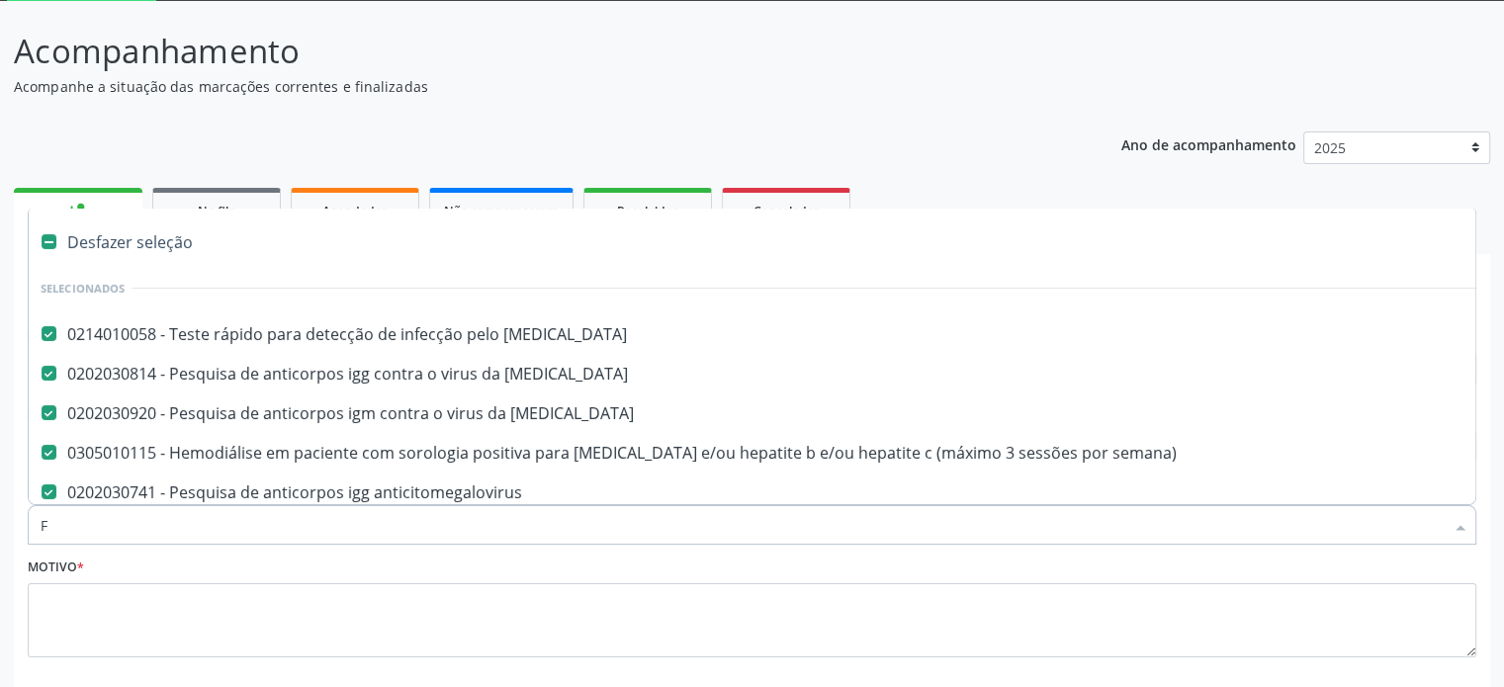
checkbox urina "false"
checkbox \(tsh\) "false"
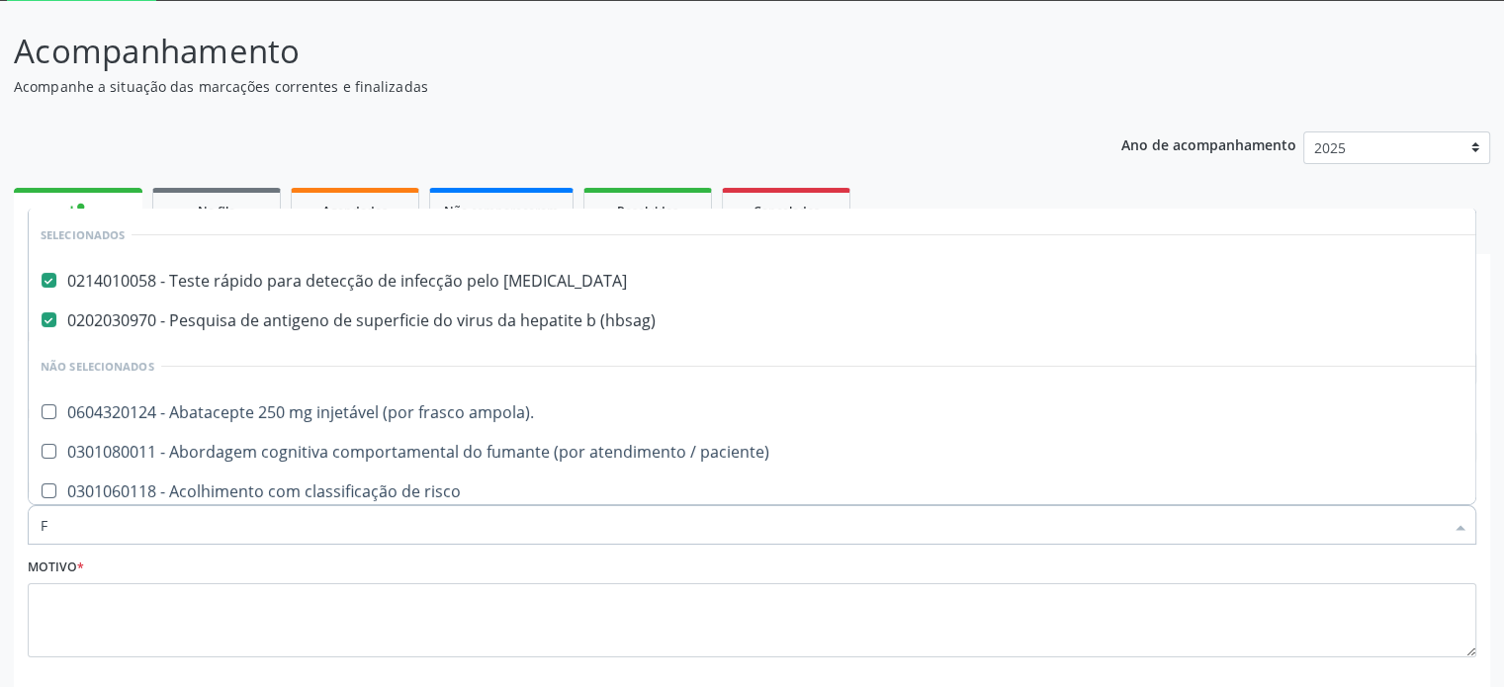
type input "FE"
checkbox urina "false"
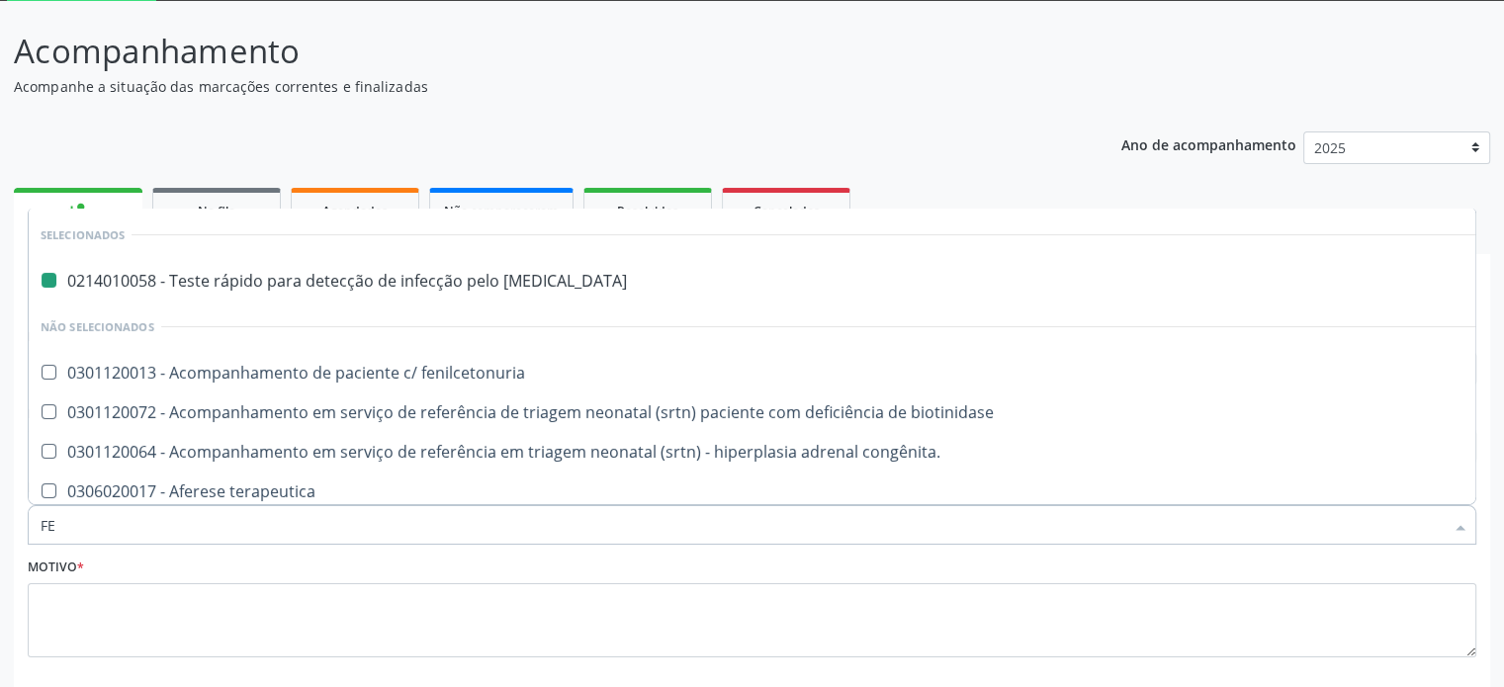
type input "FEZ"
checkbox hiv "false"
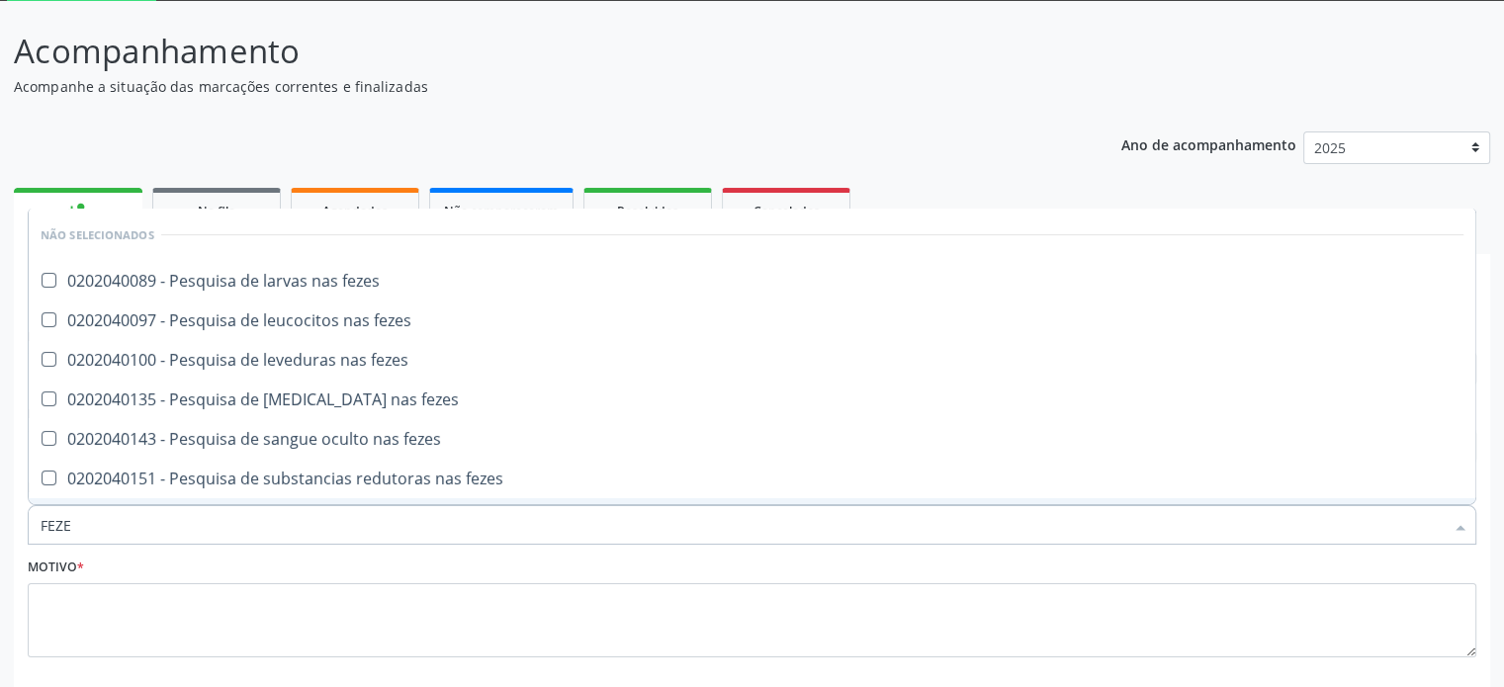
type input "FEZES"
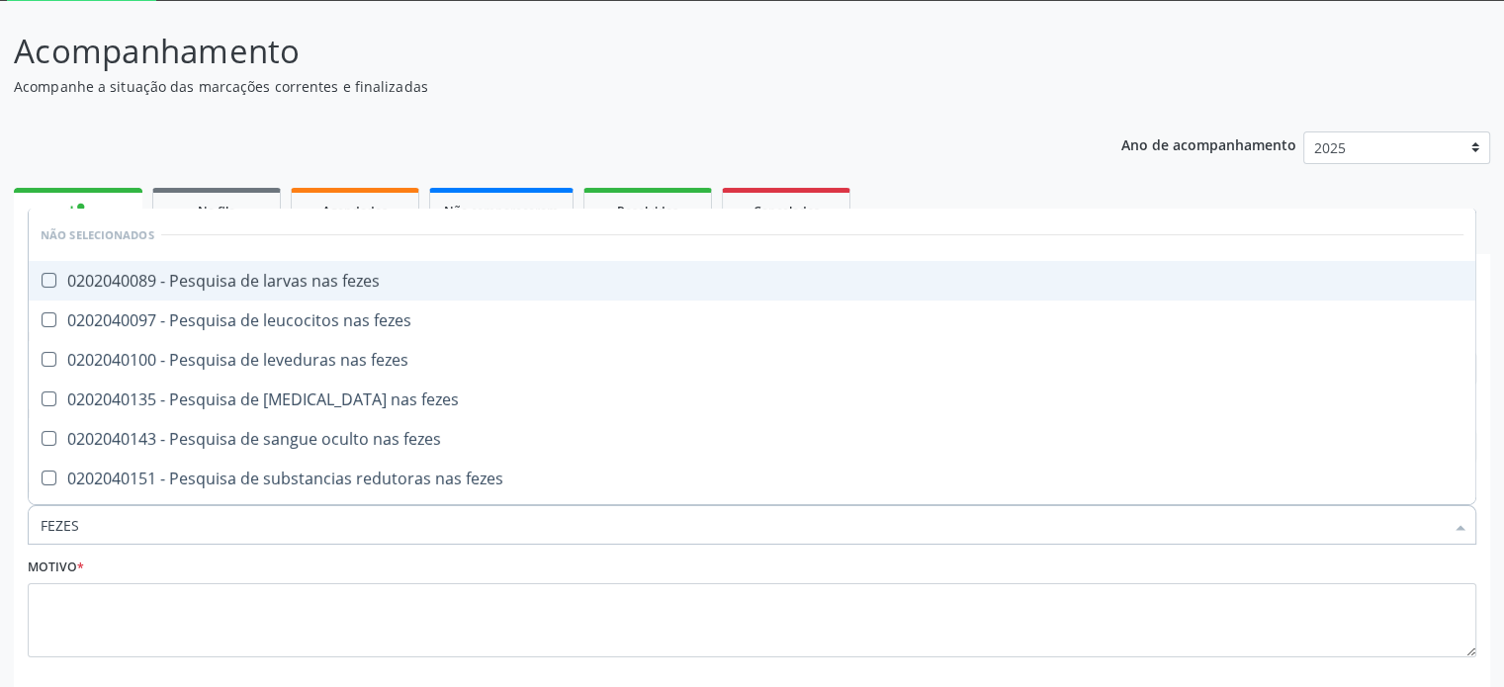
click at [253, 284] on div "0202040089 - Pesquisa de larvas nas fezes" at bounding box center [752, 281] width 1423 height 16
checkbox fezes "true"
type input "F"
checkbox fezes "true"
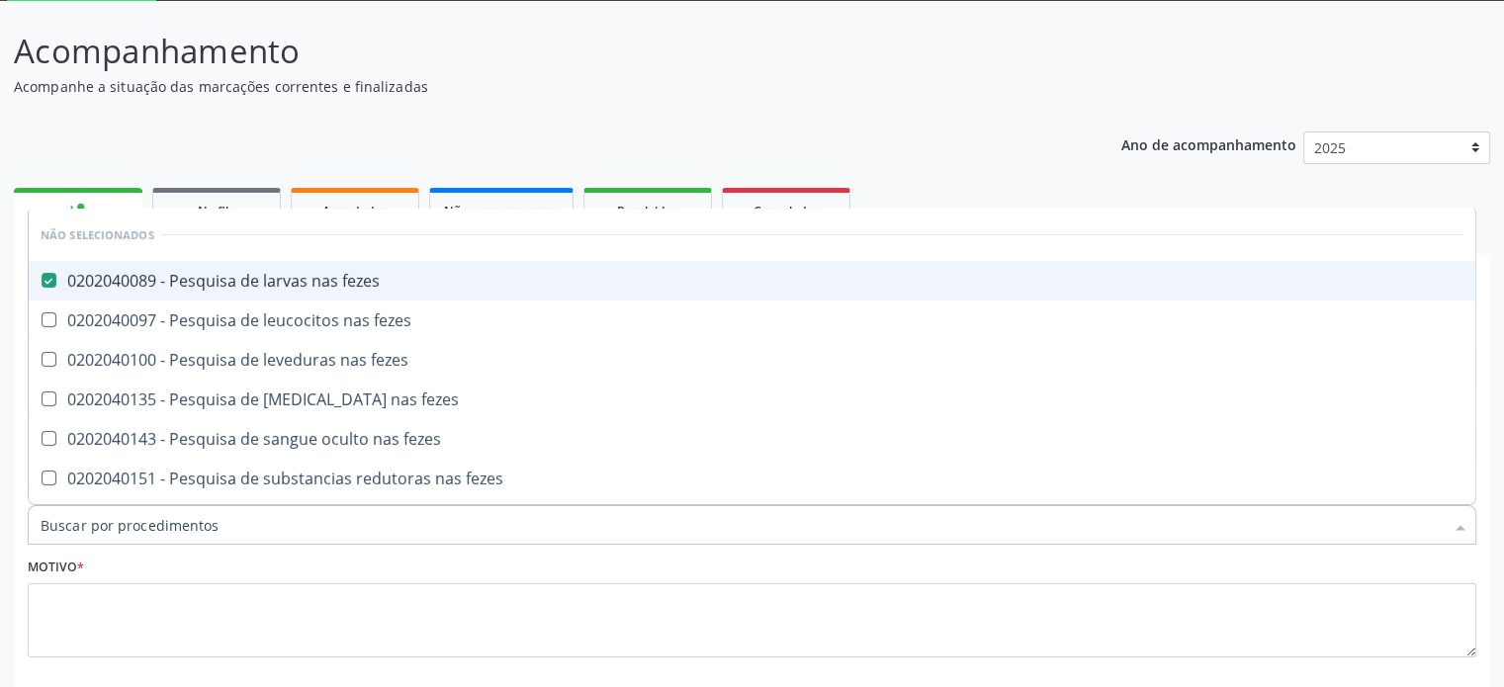
checkbox fezes "true"
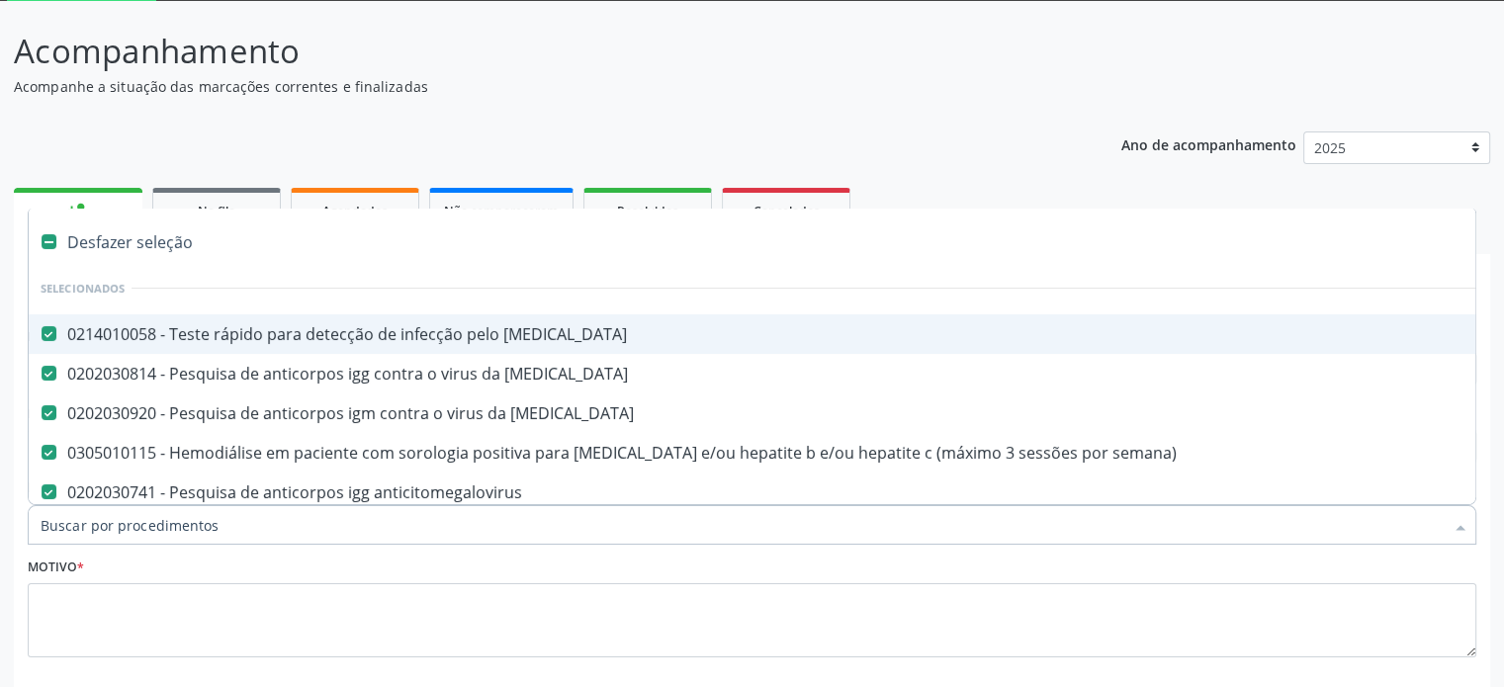
type input "U"
checkbox \(t3\) "false"
checkbox ampola\) "true"
checkbox urina "false"
checkbox creatinina "true"
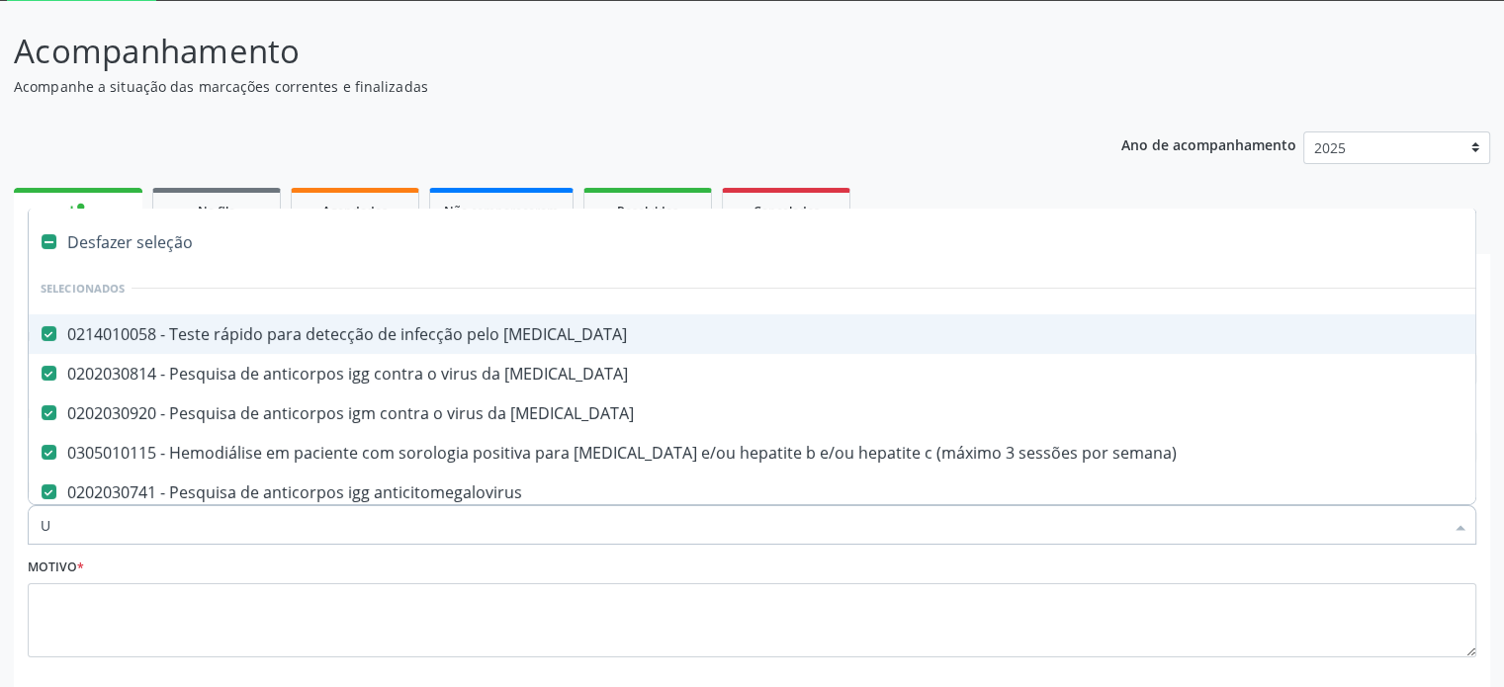
checkbox automatica\) "true"
checkbox neonatal "true"
checkbox sexual "true"
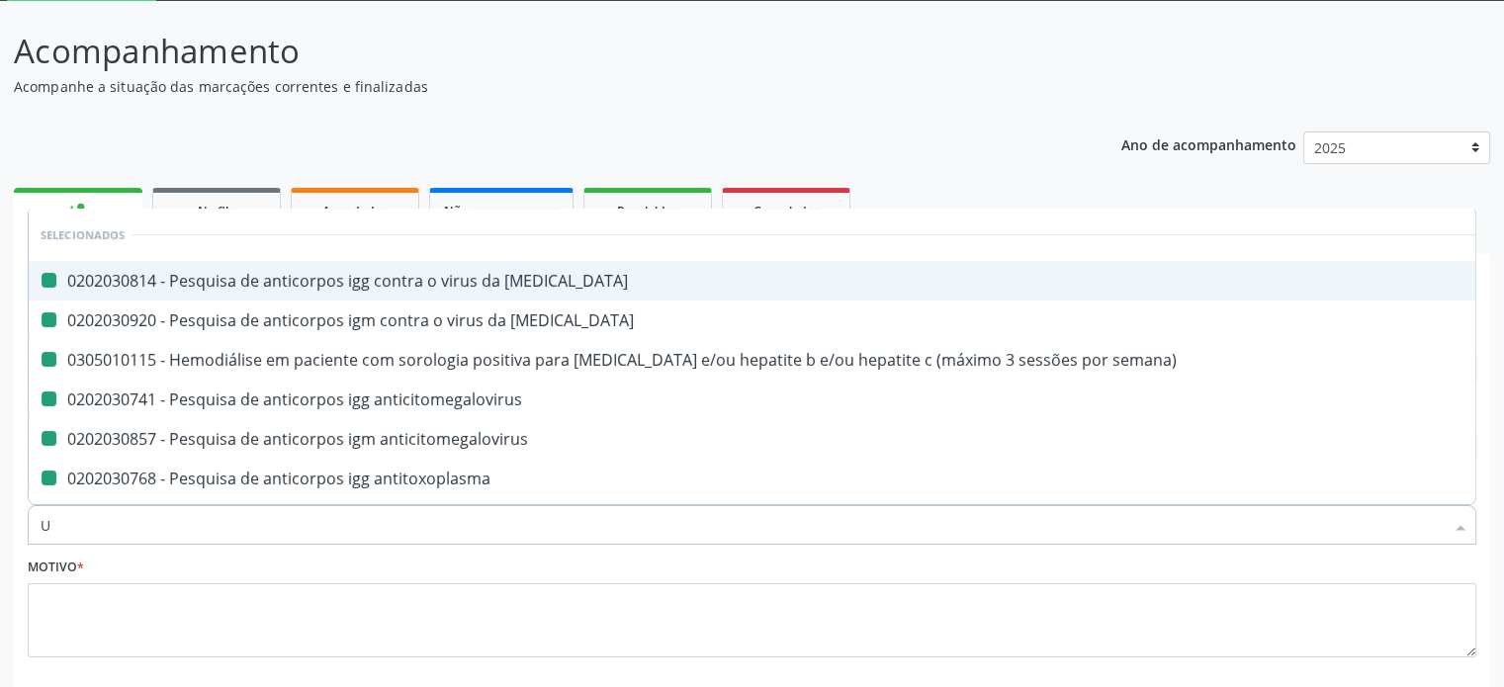
type input "UR"
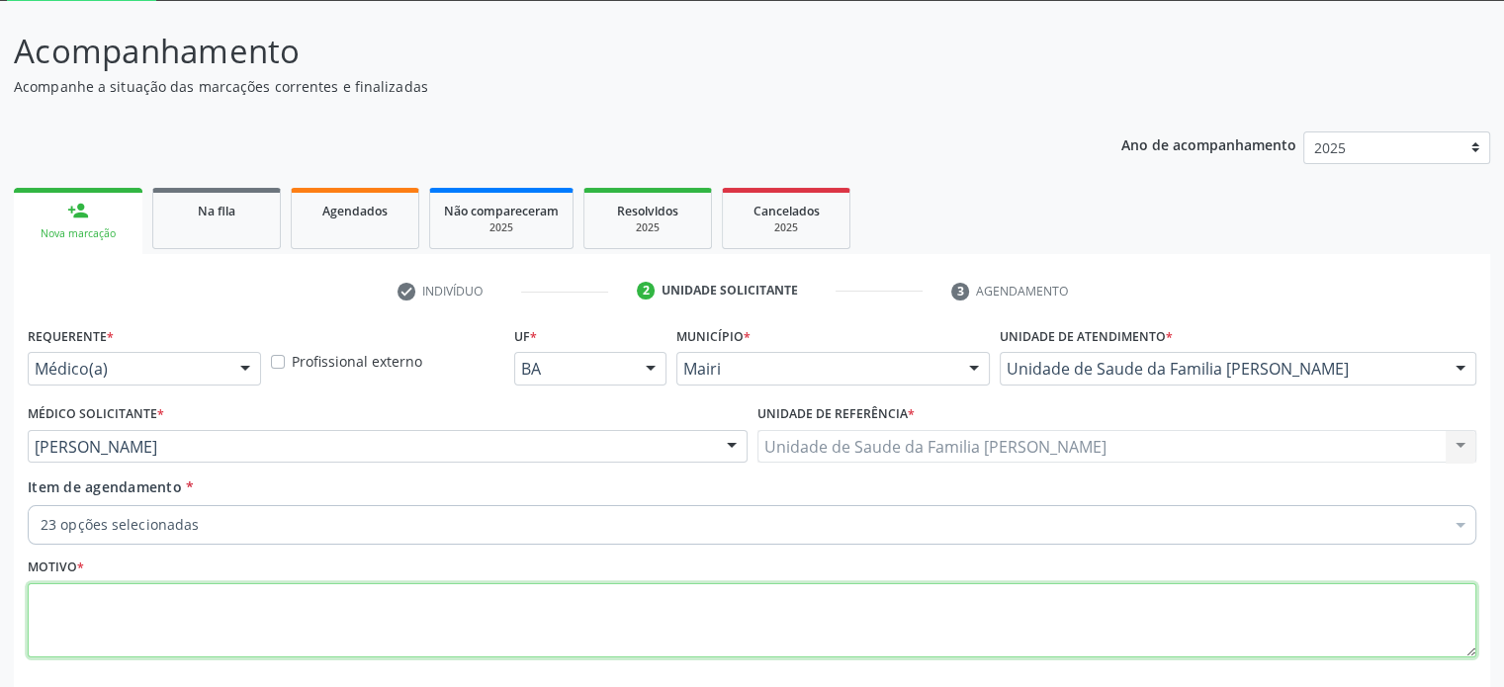
click at [111, 616] on textarea at bounding box center [752, 620] width 1449 height 75
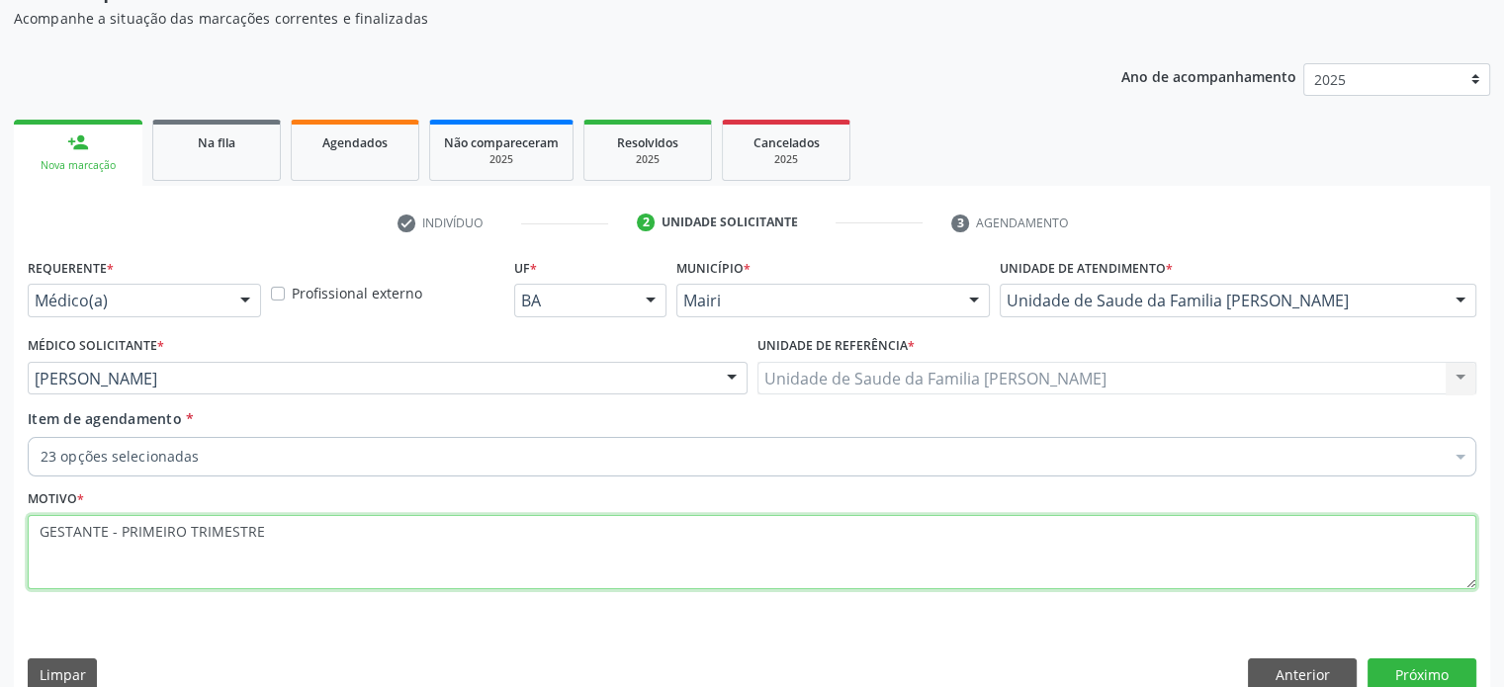
scroll to position [207, 0]
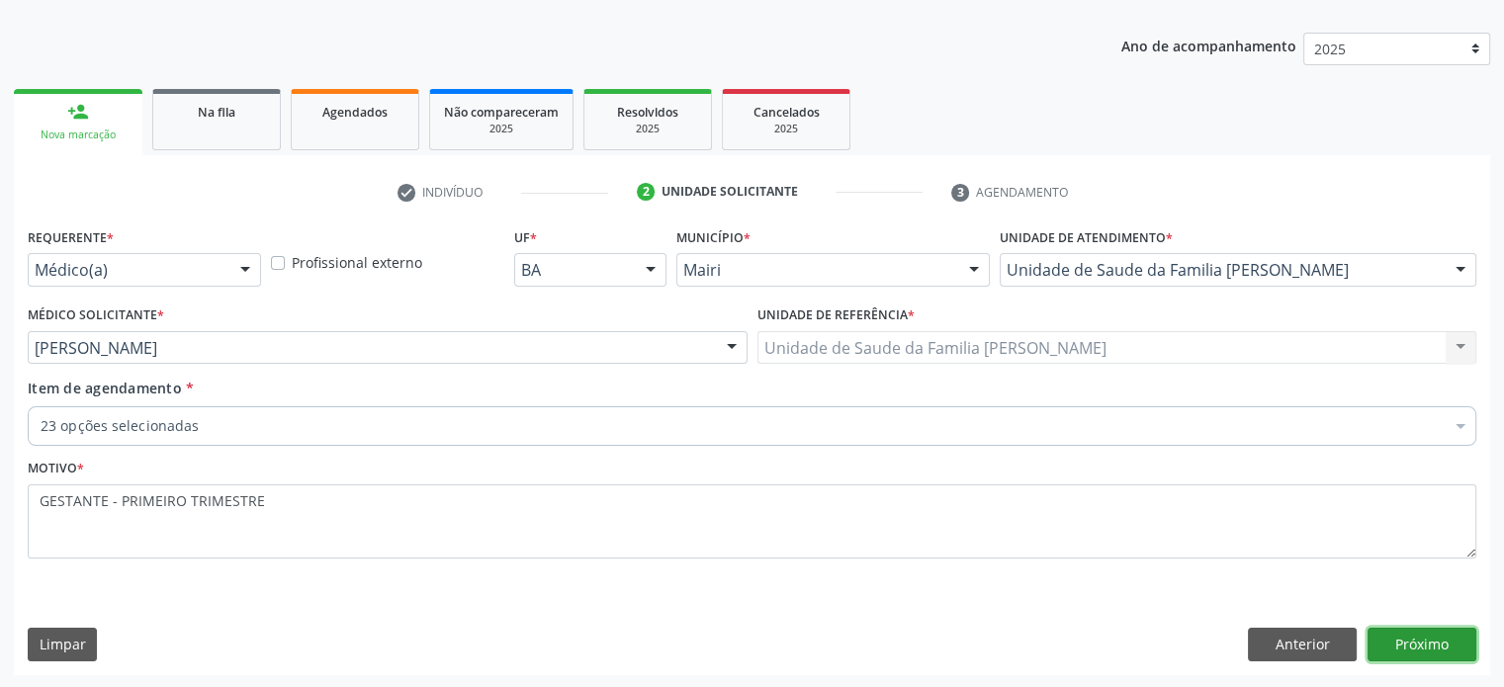
click at [1412, 640] on button "Próximo" at bounding box center [1421, 645] width 109 height 34
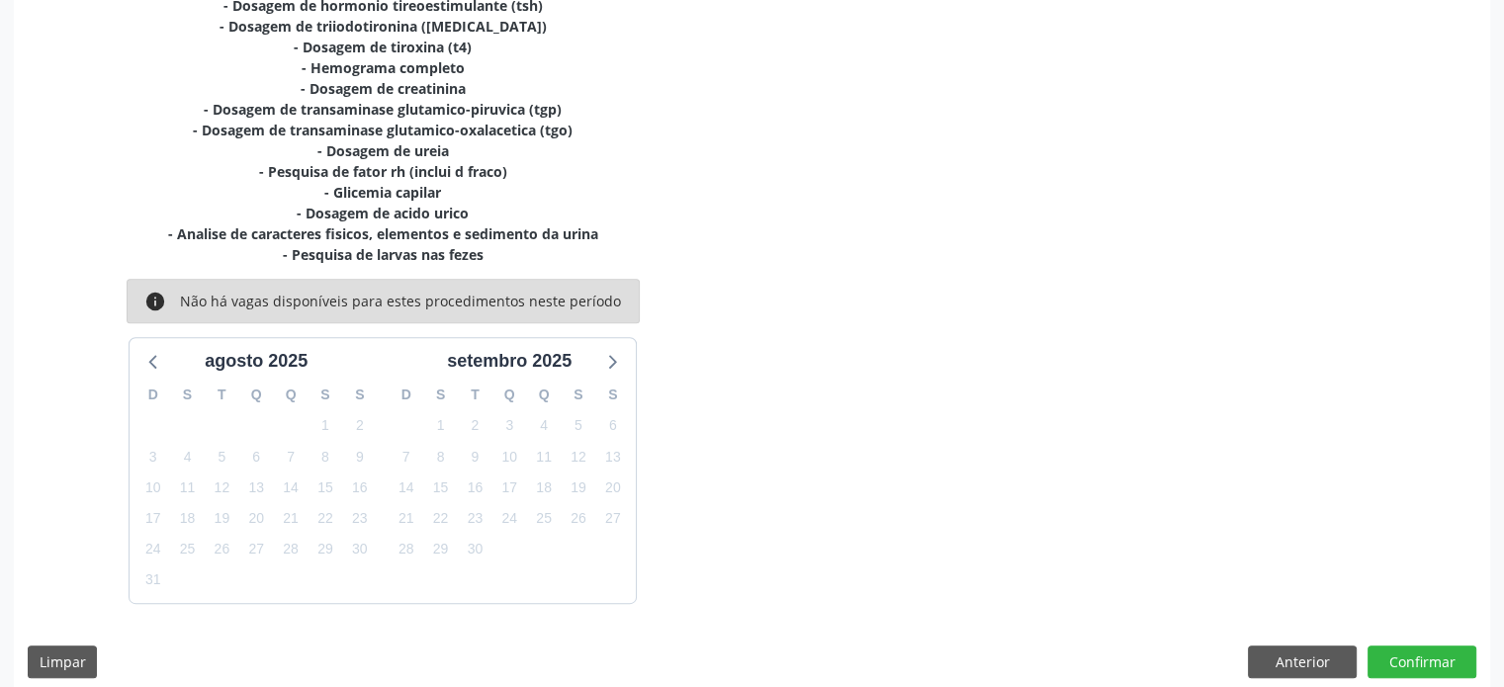
scroll to position [708, 0]
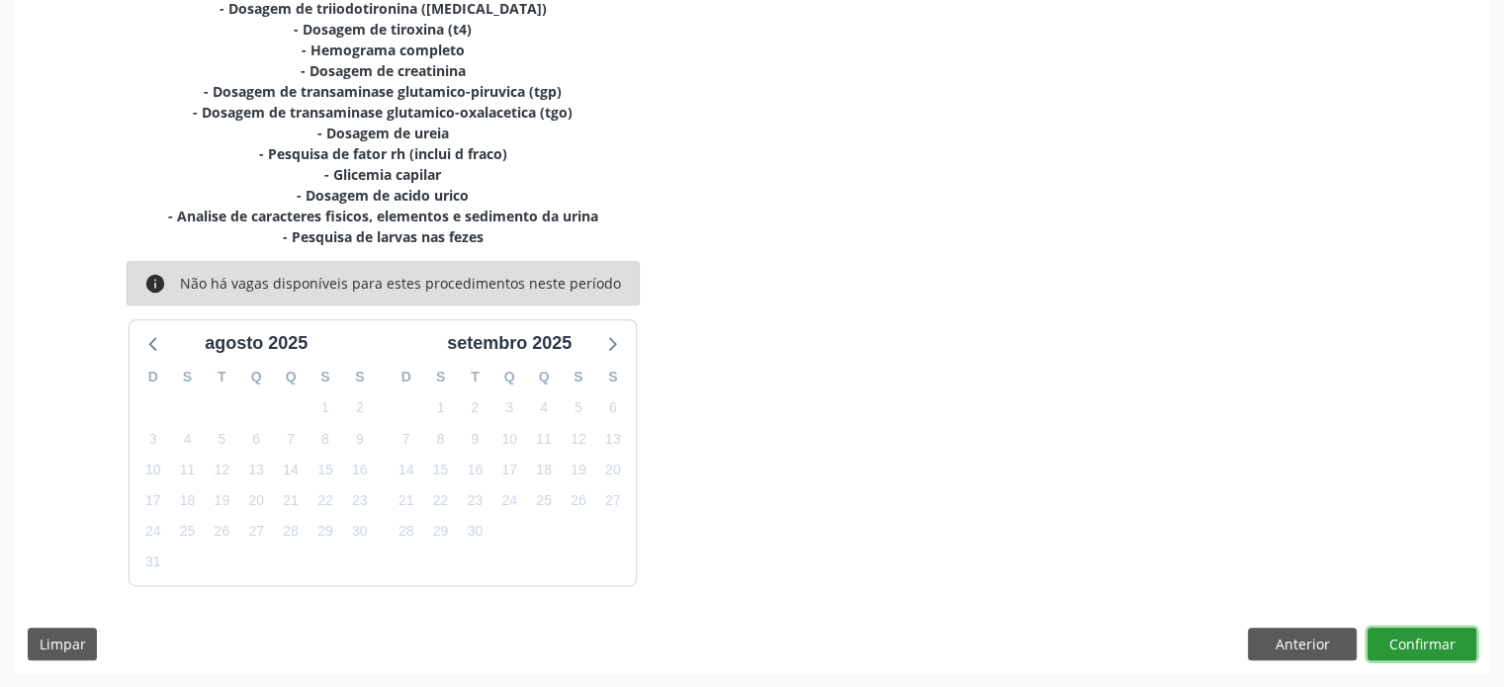
click at [1443, 648] on button "Confirmar" at bounding box center [1421, 645] width 109 height 34
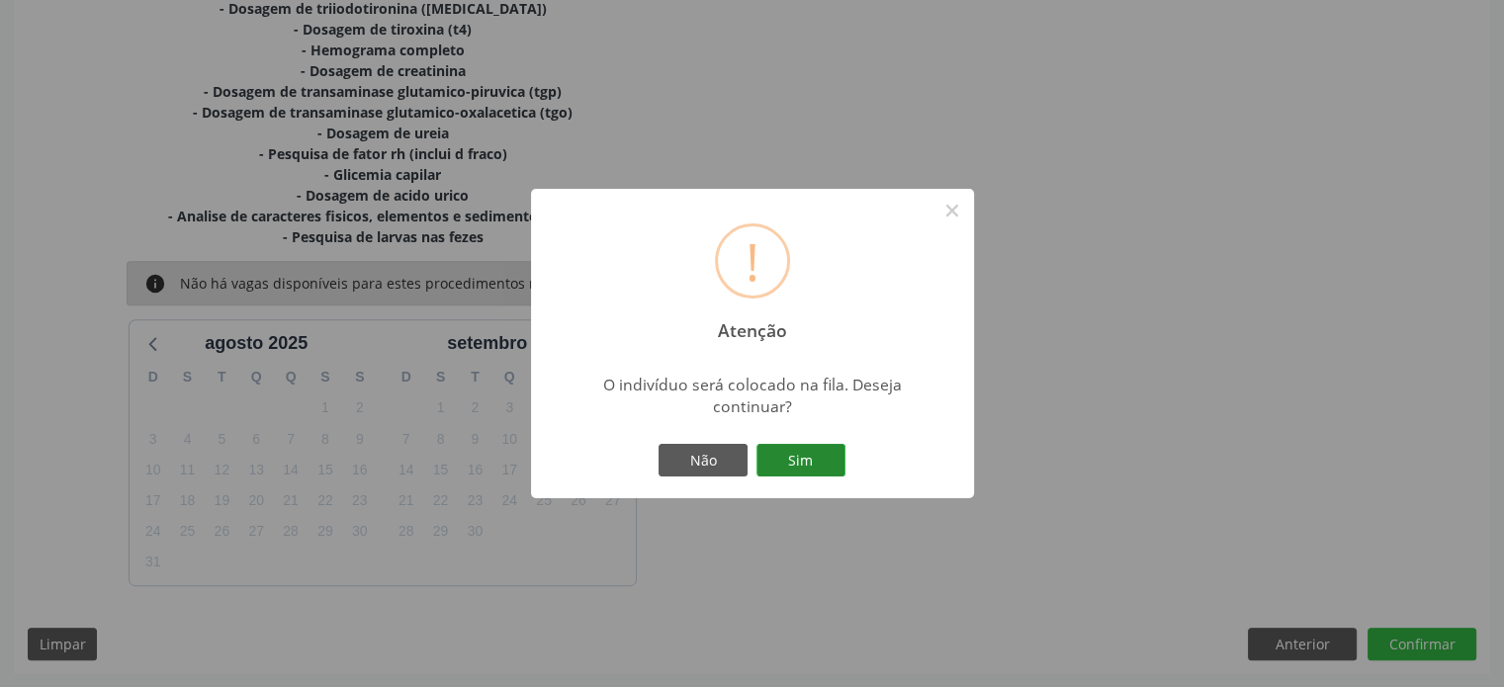
click at [785, 458] on button "Sim" at bounding box center [800, 461] width 89 height 34
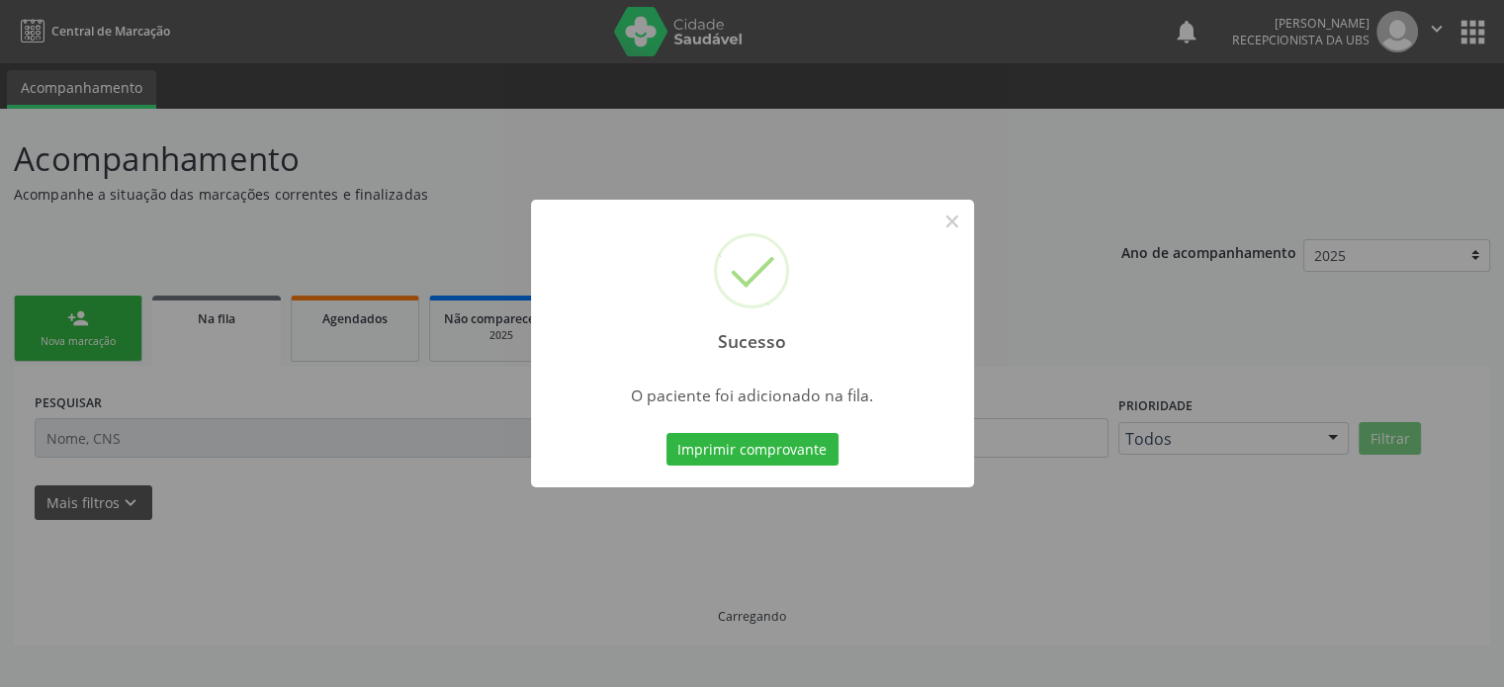
scroll to position [0, 0]
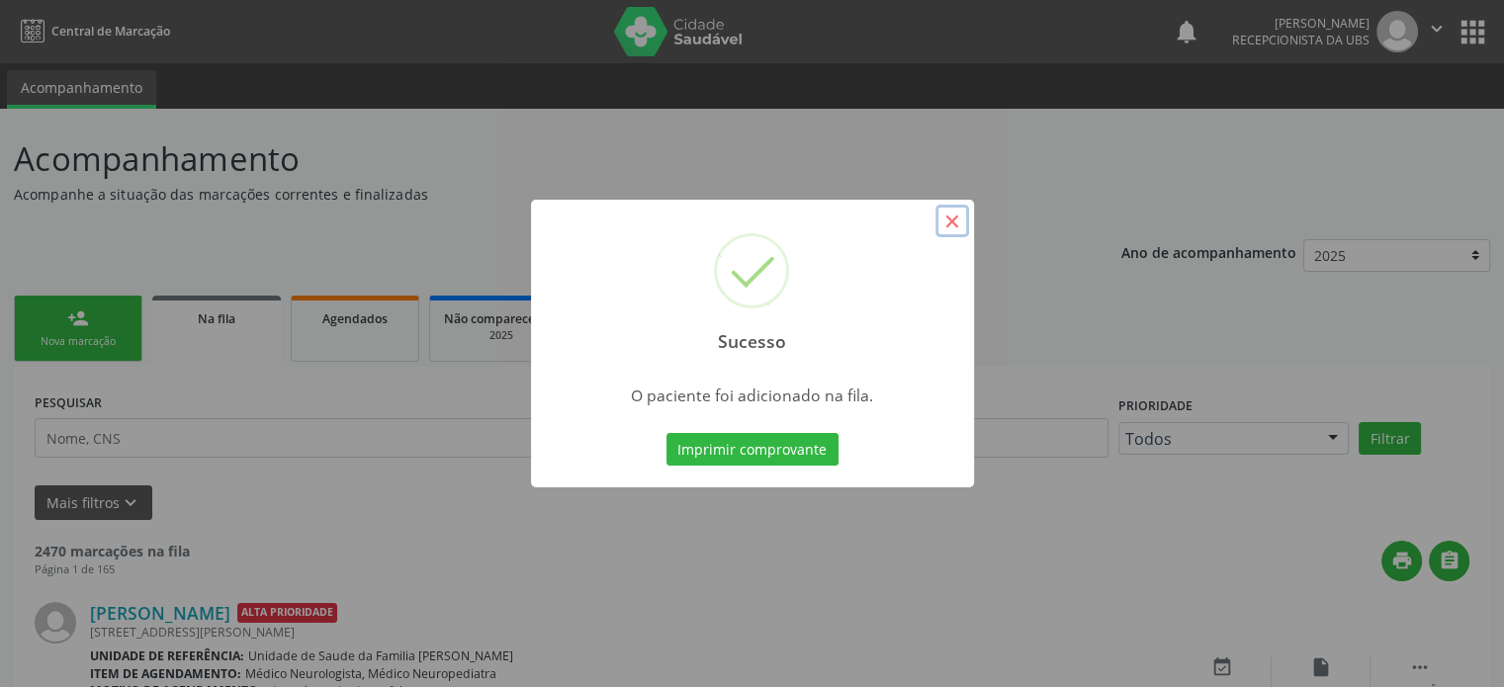
click at [951, 220] on button "×" at bounding box center [952, 222] width 34 height 34
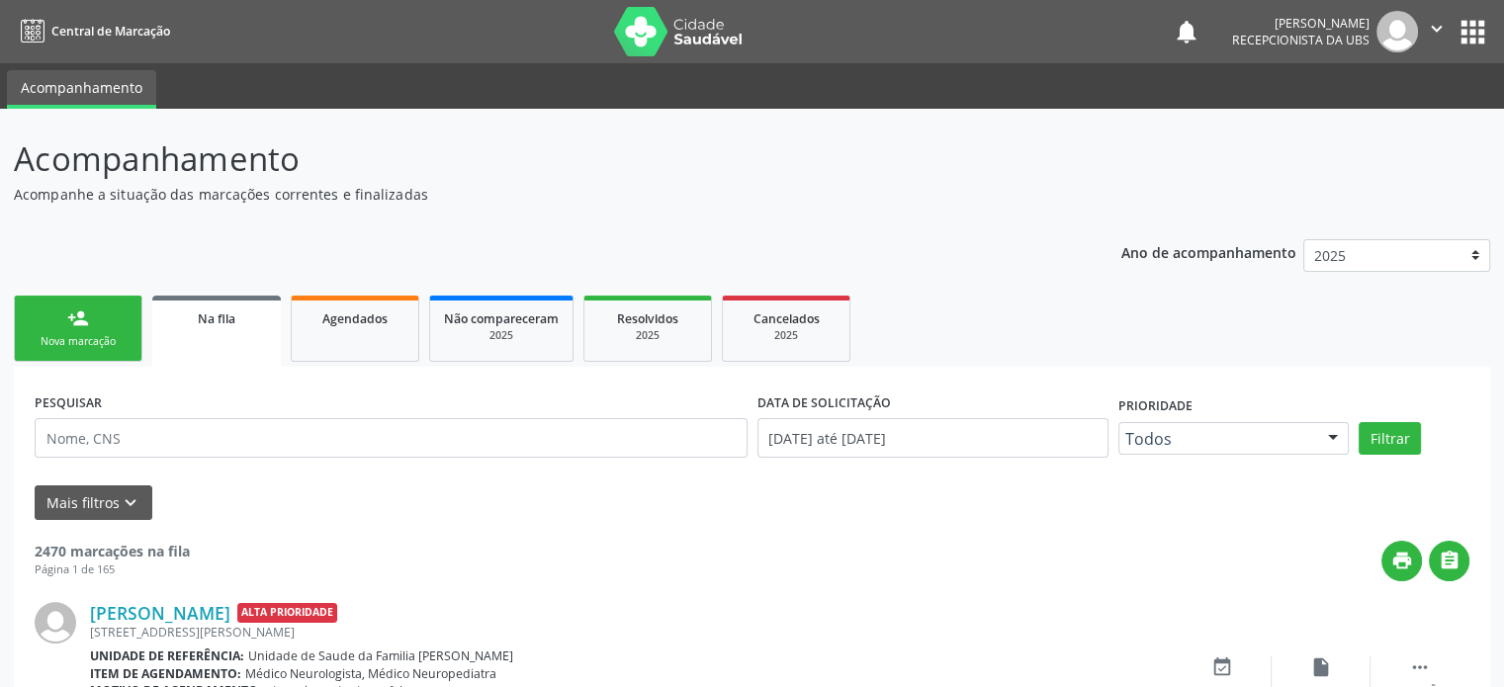
click at [87, 340] on div "Nova marcação" at bounding box center [78, 341] width 99 height 15
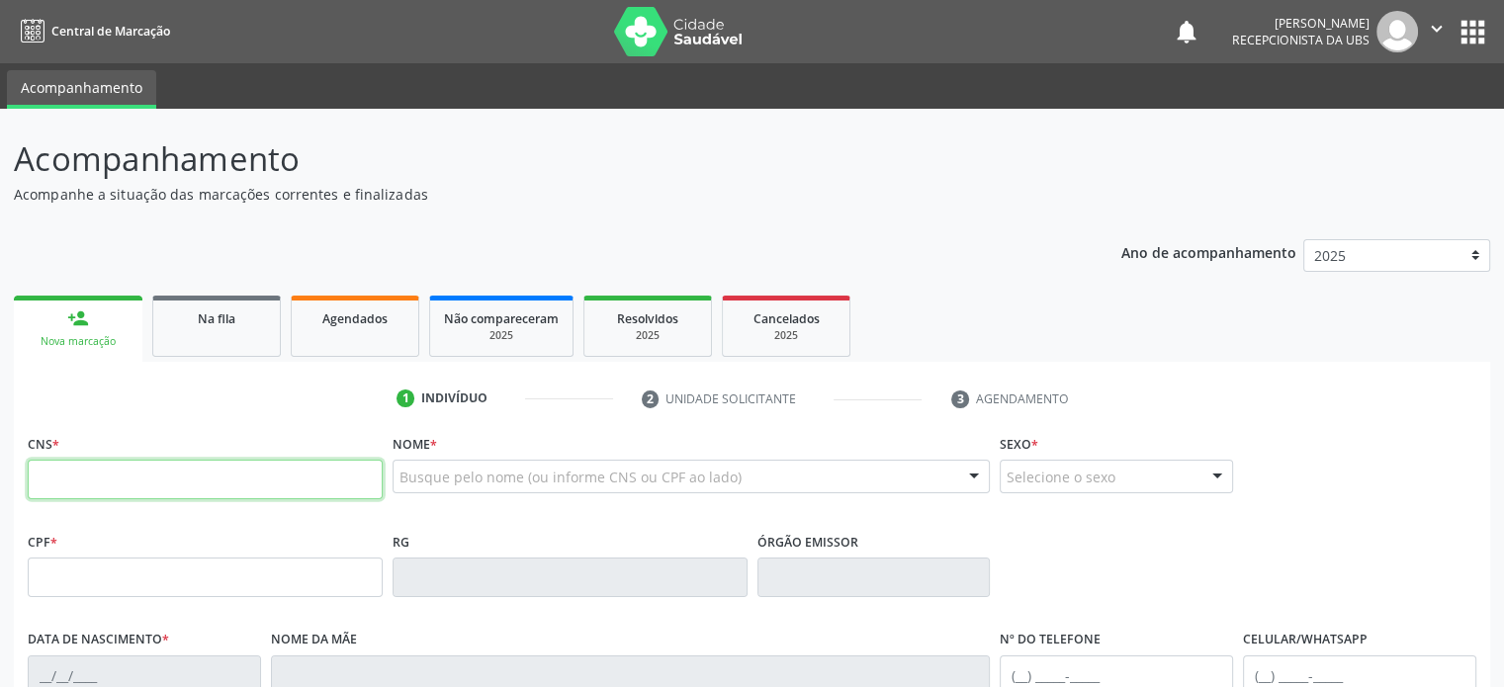
click at [73, 467] on input "text" at bounding box center [205, 480] width 355 height 40
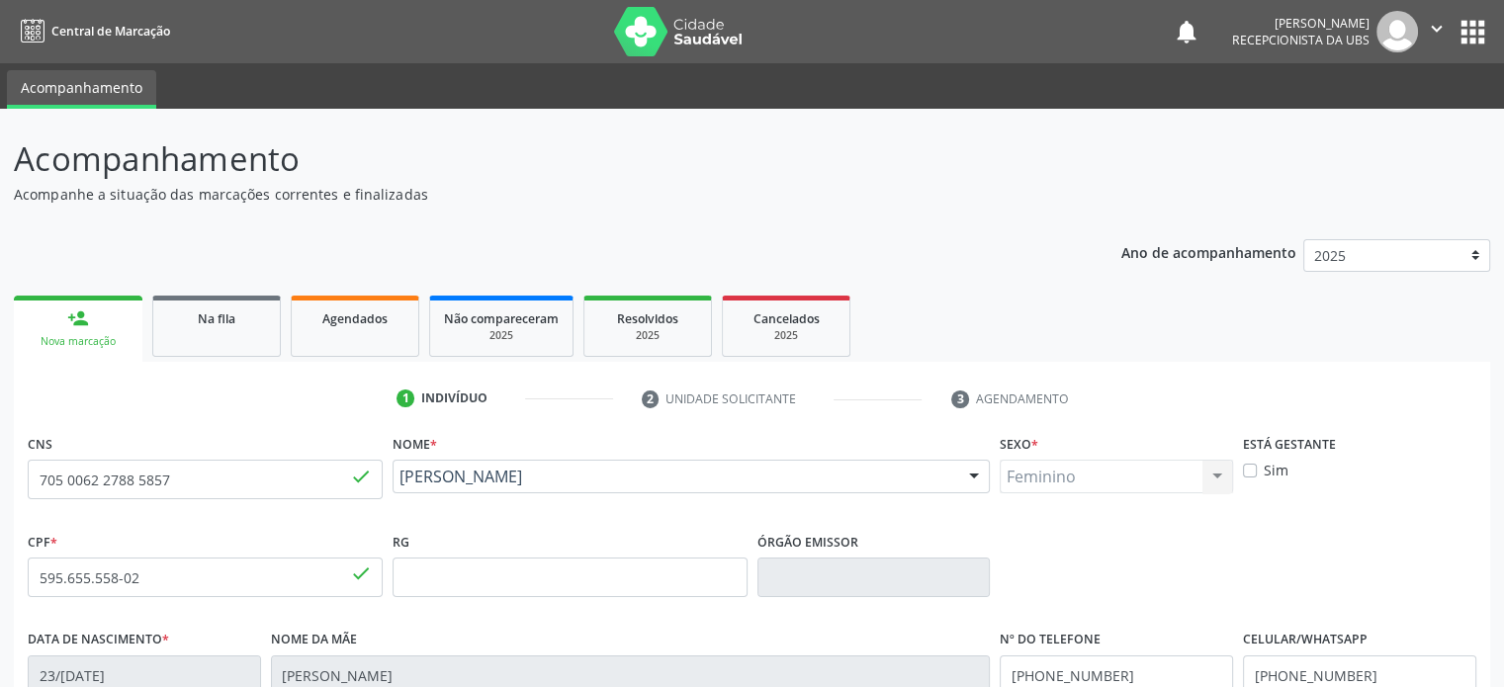
scroll to position [384, 0]
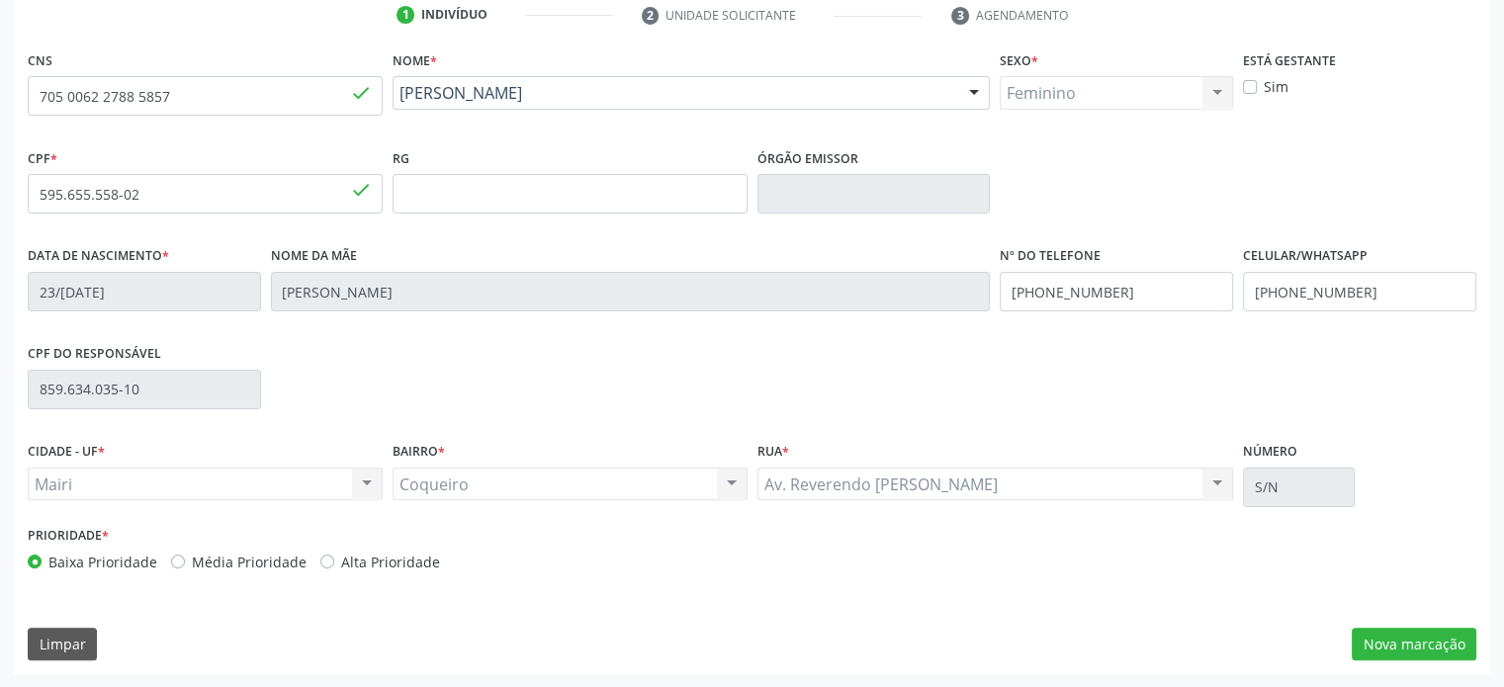
click at [380, 562] on label "Alta Prioridade" at bounding box center [390, 562] width 99 height 21
click at [334, 562] on input "Alta Prioridade" at bounding box center [327, 561] width 14 height 18
click at [1435, 647] on button "Nova marcação" at bounding box center [1414, 645] width 125 height 34
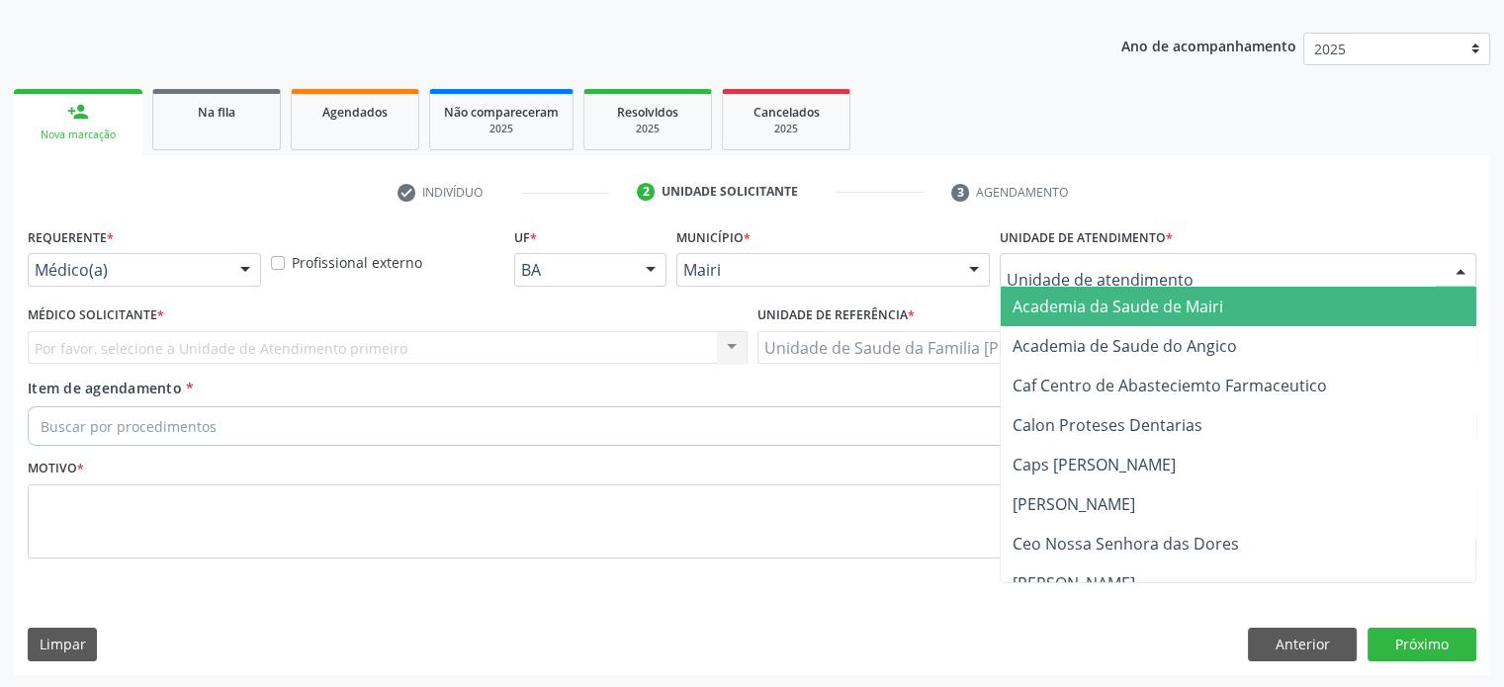
click at [1215, 269] on div at bounding box center [1238, 270] width 477 height 34
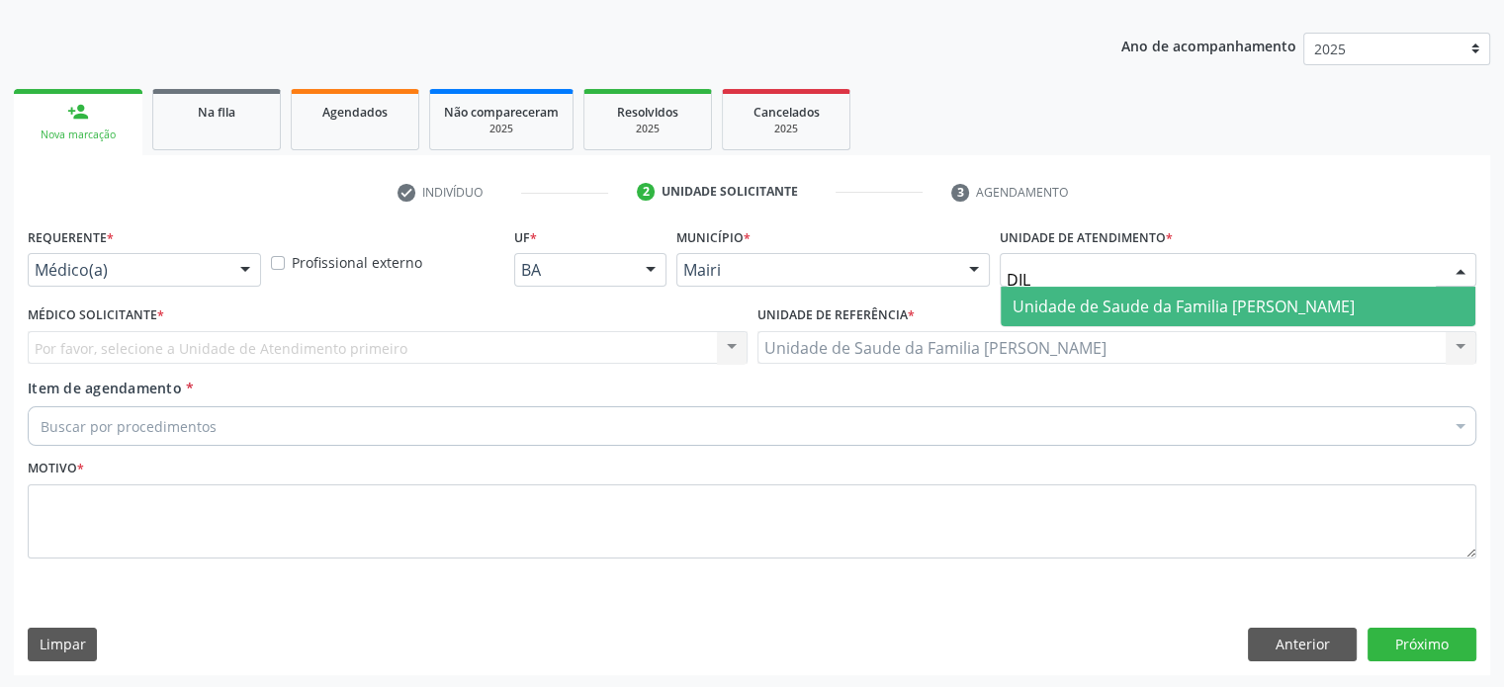
click at [1233, 303] on span "Unidade de Saude da Familia [PERSON_NAME]" at bounding box center [1184, 307] width 342 height 22
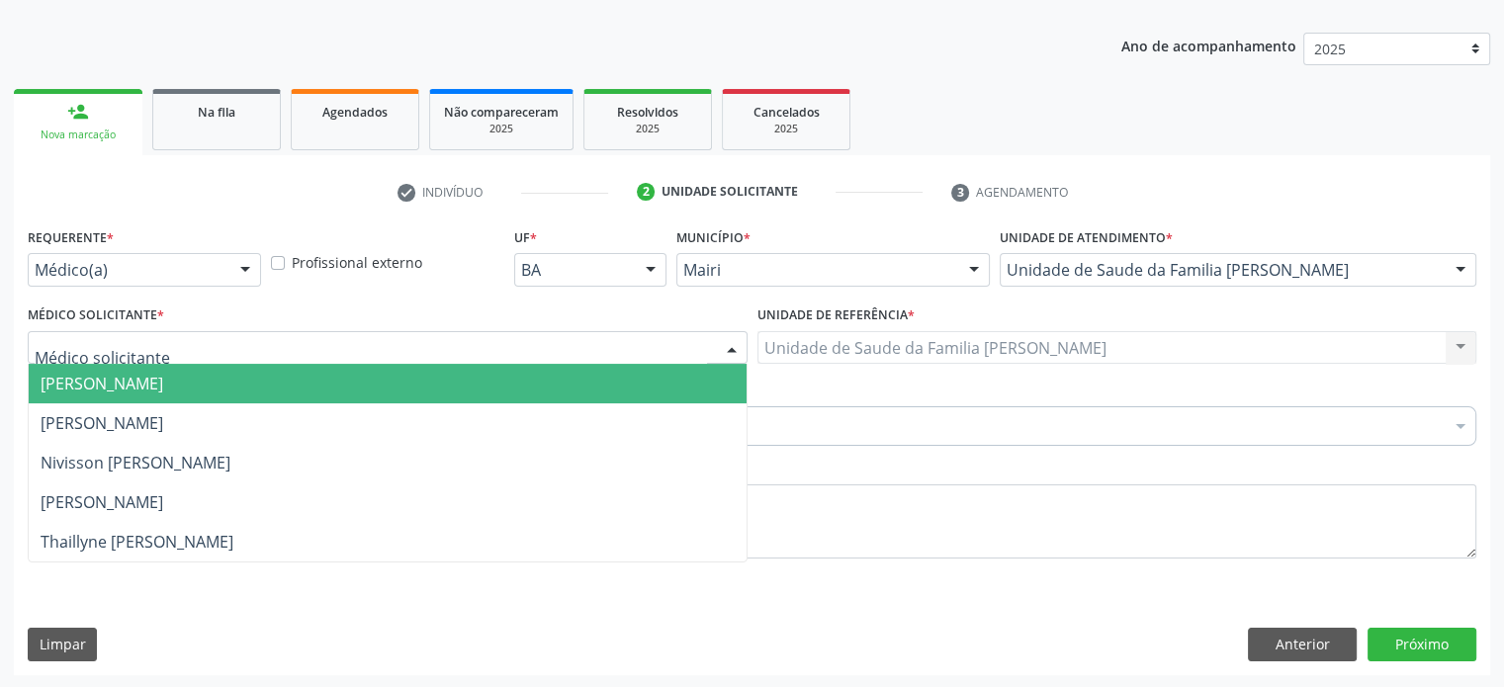
click at [274, 350] on div at bounding box center [388, 348] width 720 height 34
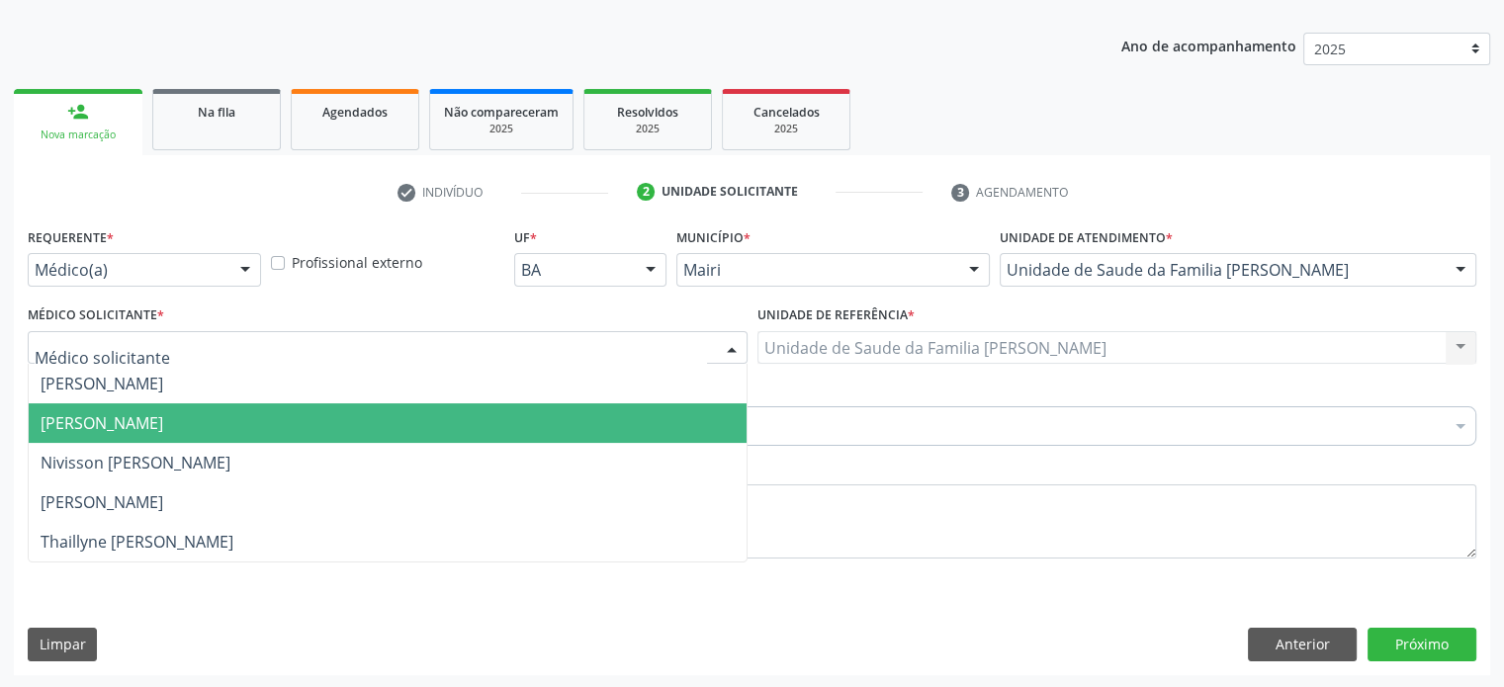
click at [270, 418] on span "[PERSON_NAME]" at bounding box center [388, 423] width 718 height 40
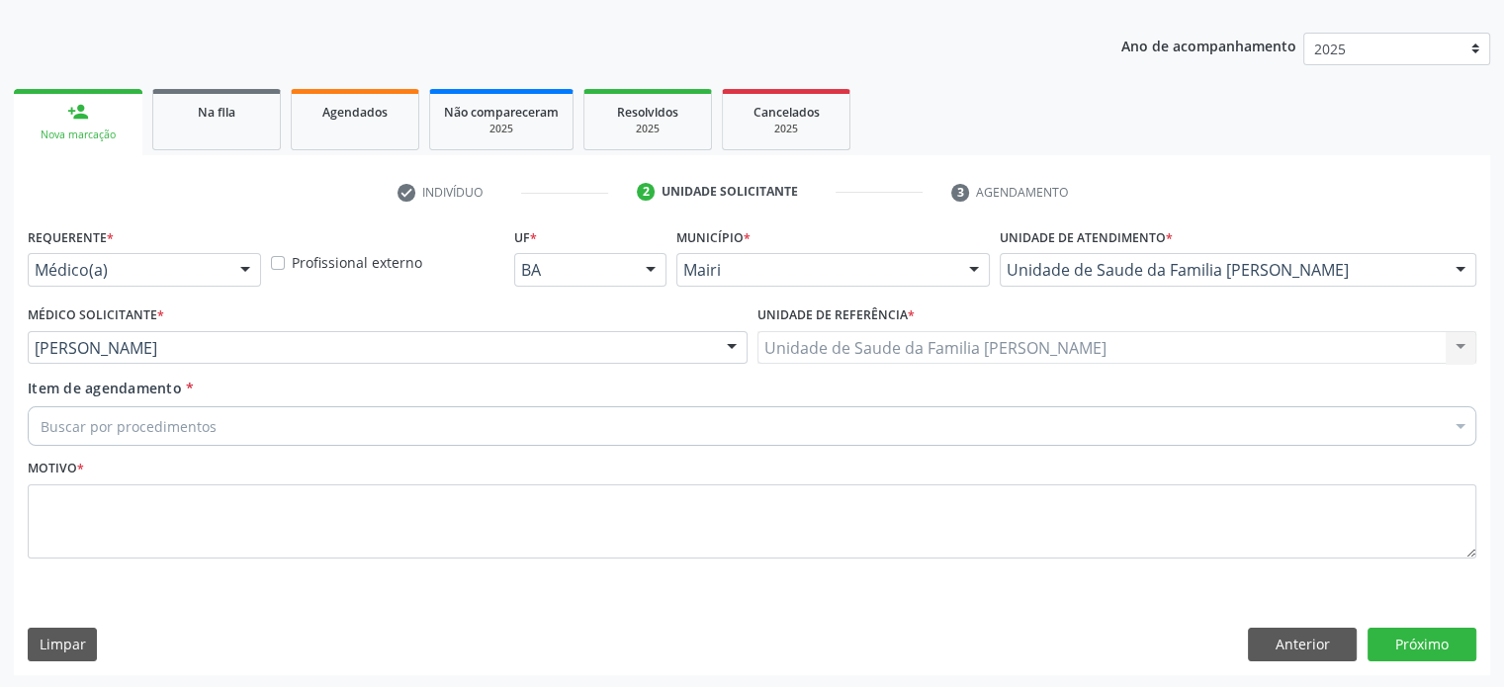
click at [228, 420] on div "Buscar por procedimentos" at bounding box center [752, 426] width 1449 height 40
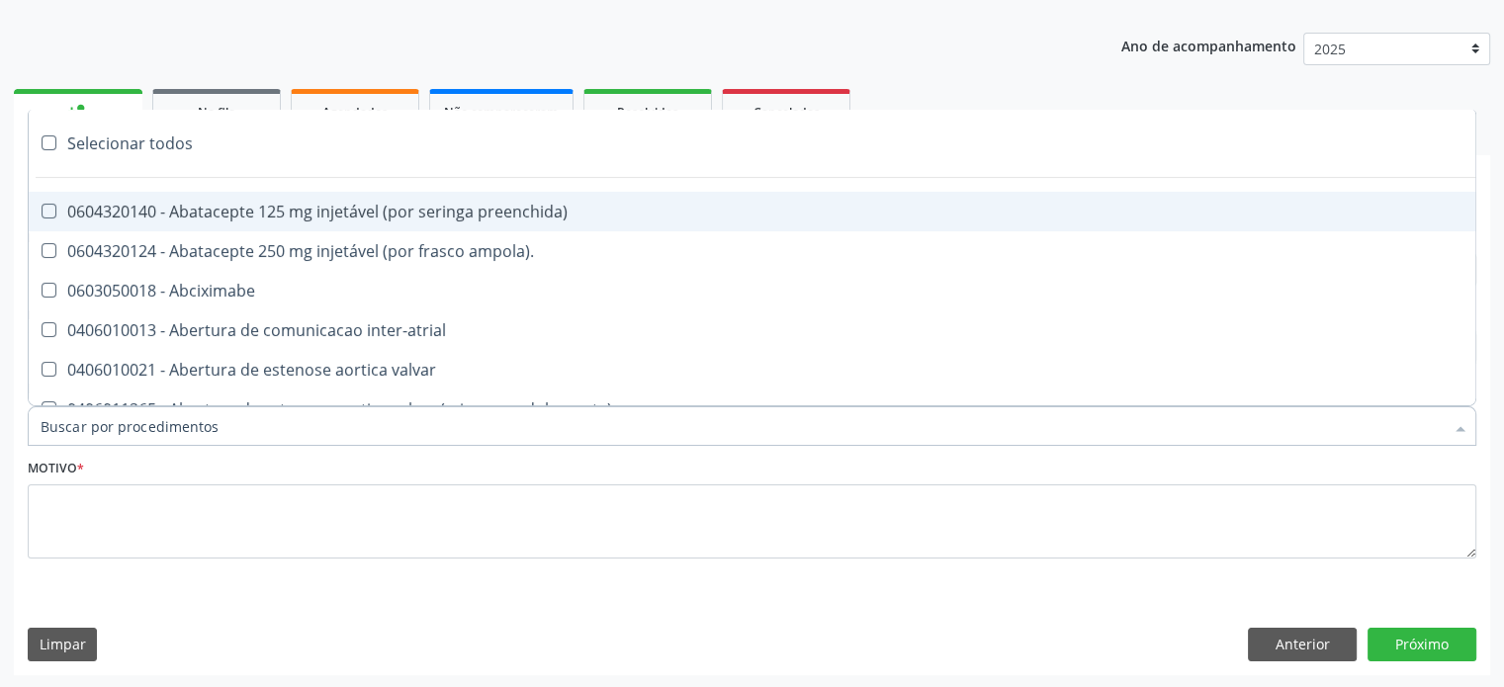
paste input "0205020143"
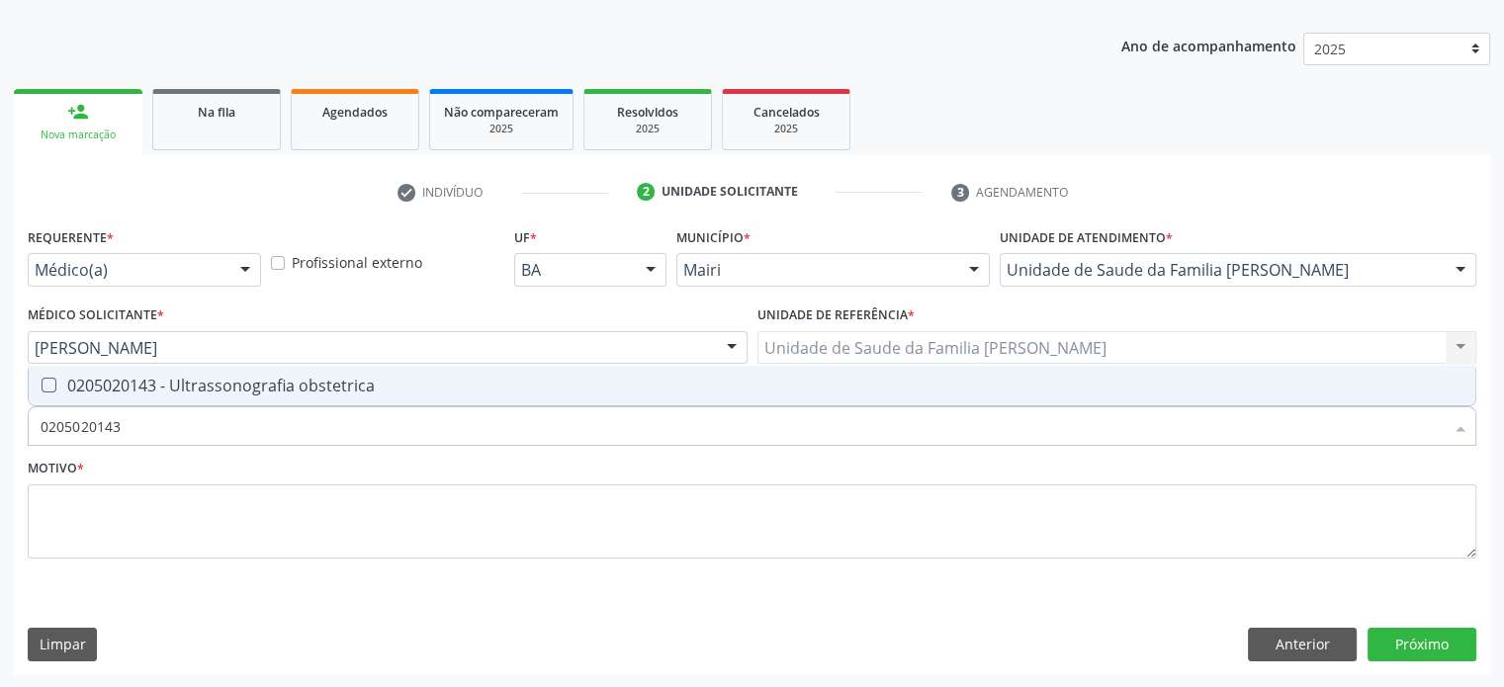
click at [216, 383] on div "0205020143 - Ultrassonografia obstetrica" at bounding box center [752, 386] width 1423 height 16
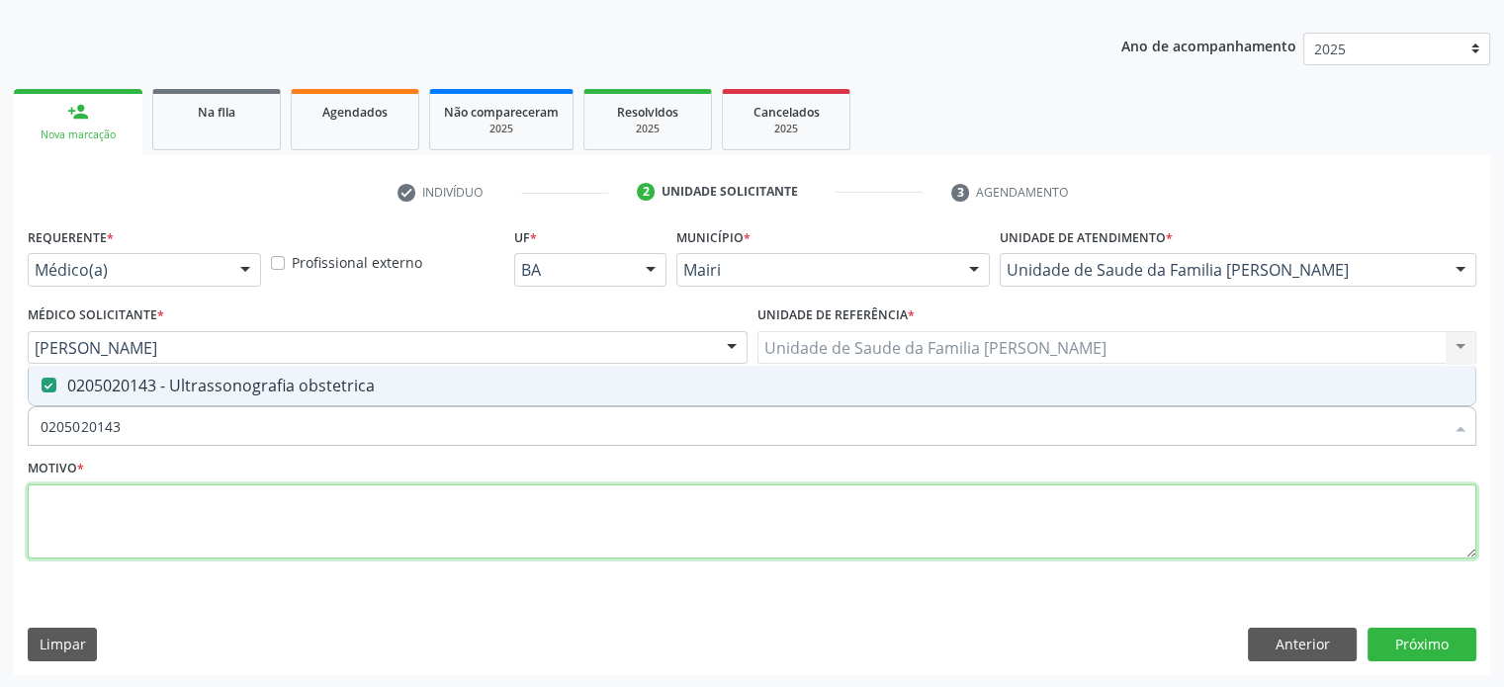
click at [132, 507] on textarea at bounding box center [752, 522] width 1449 height 75
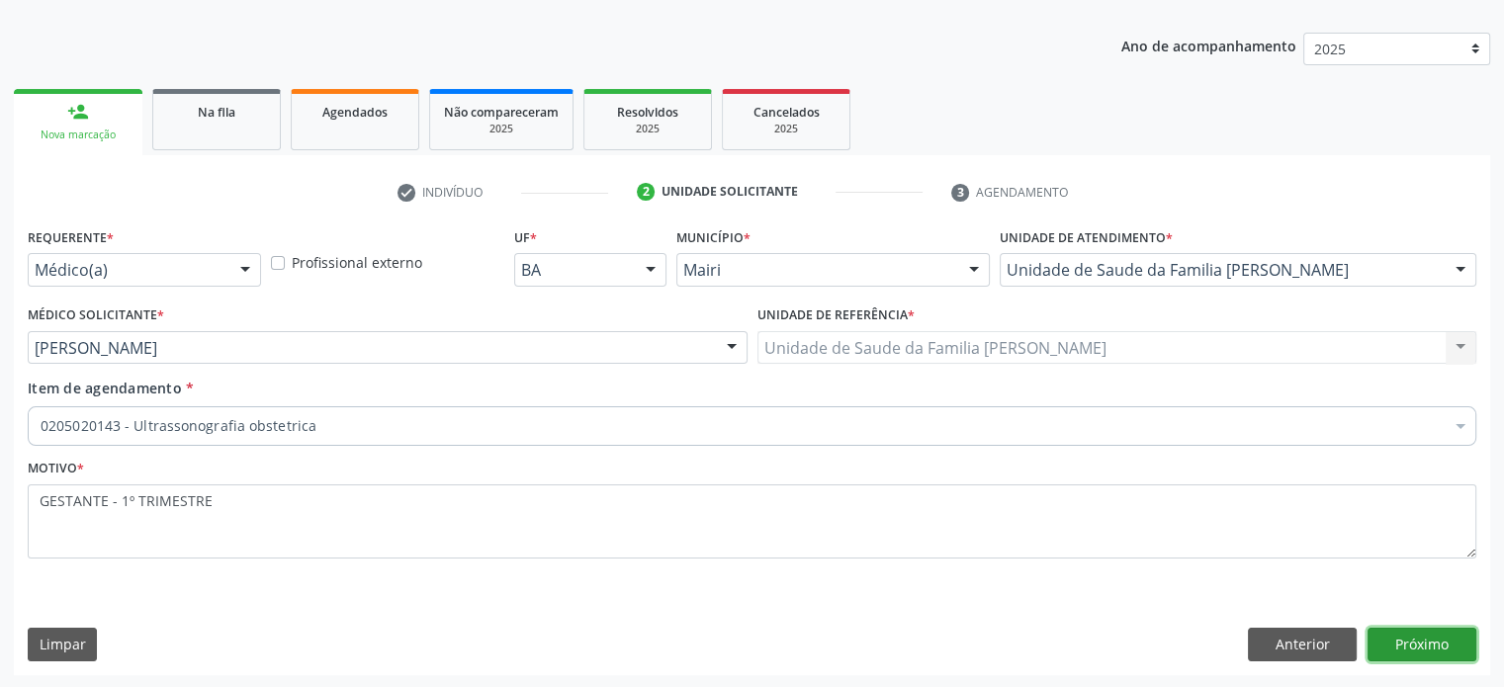
click at [1440, 644] on button "Próximo" at bounding box center [1421, 645] width 109 height 34
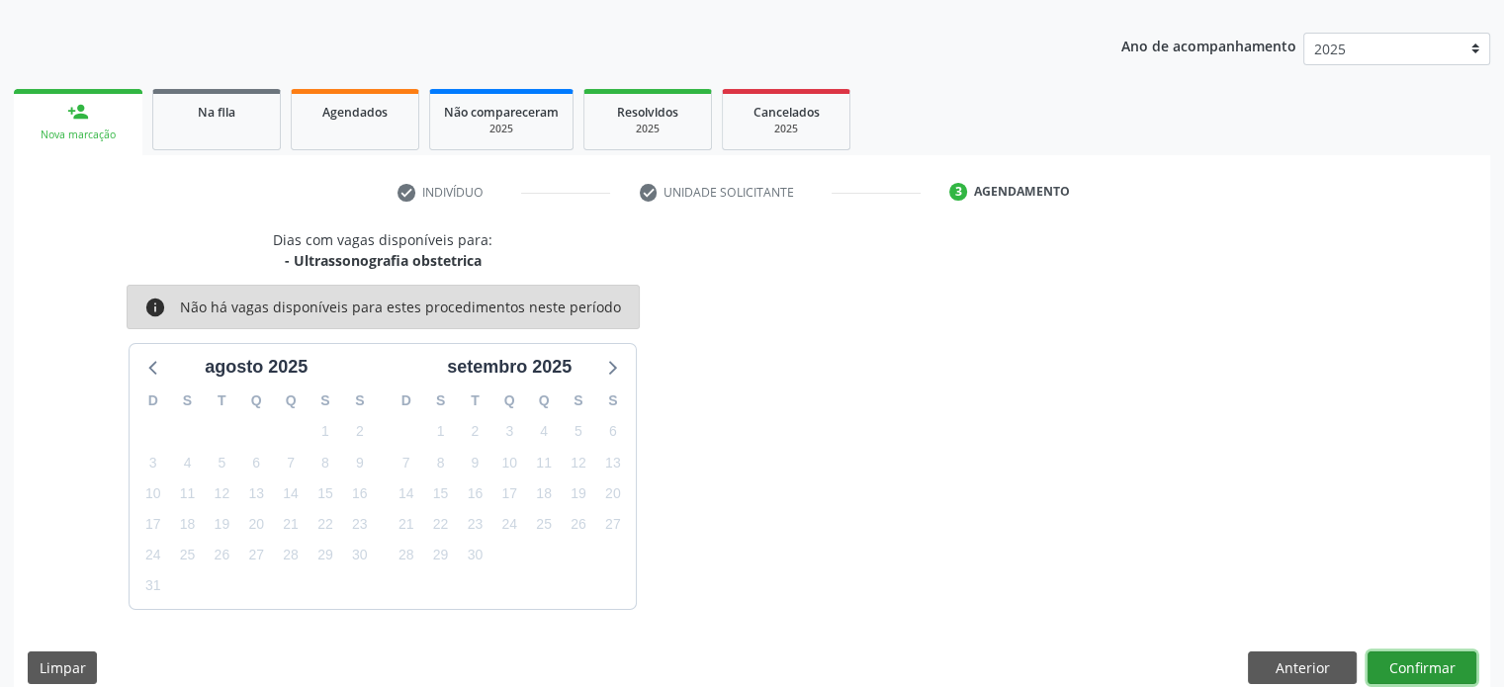
click at [1424, 660] on button "Confirmar" at bounding box center [1421, 669] width 109 height 34
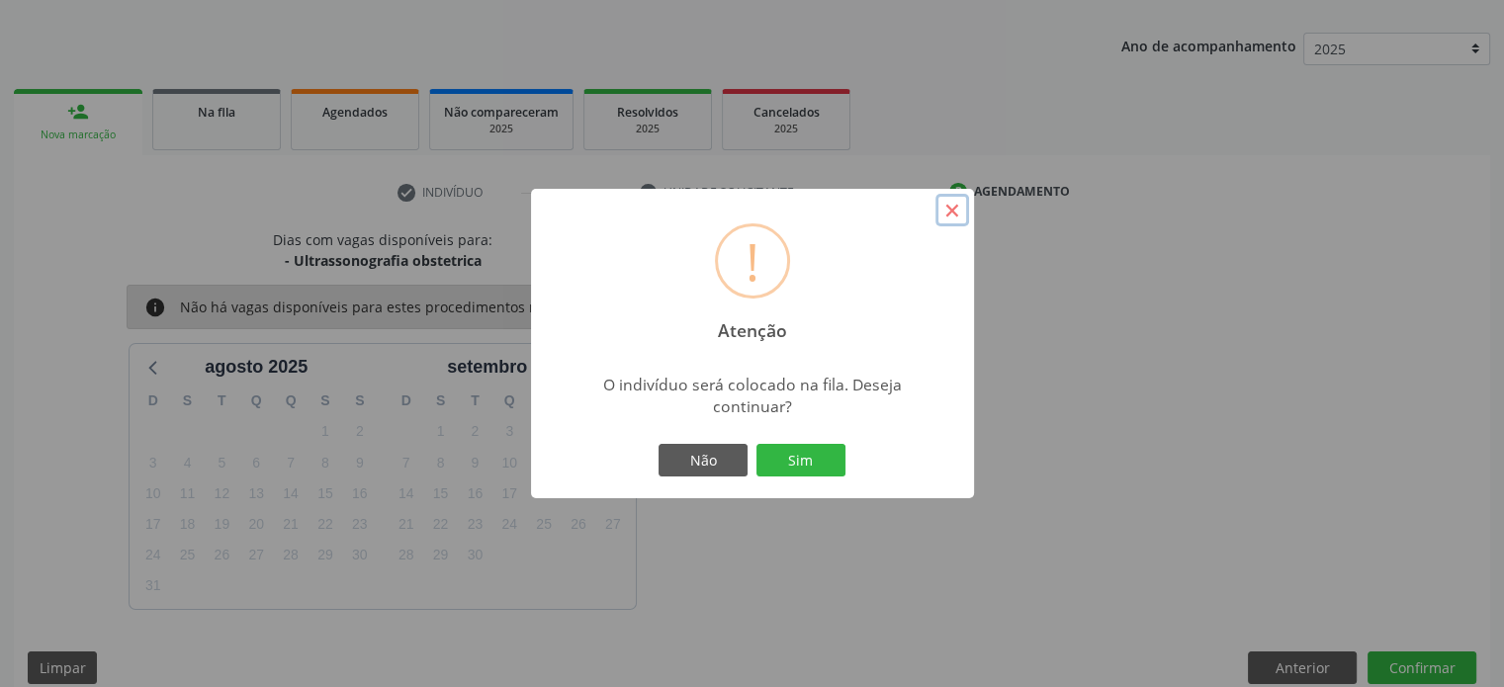
click at [949, 215] on button "×" at bounding box center [952, 211] width 34 height 34
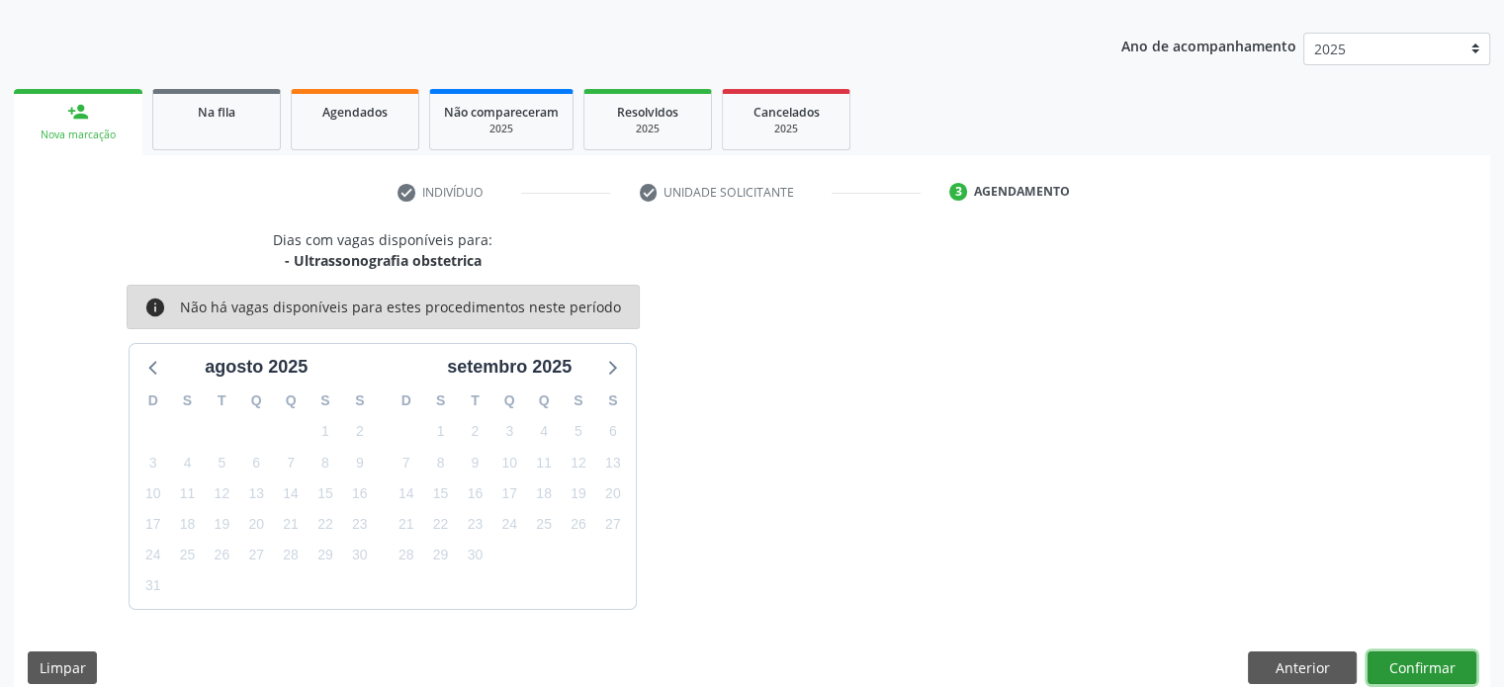
click at [1418, 679] on button "Confirmar" at bounding box center [1421, 669] width 109 height 34
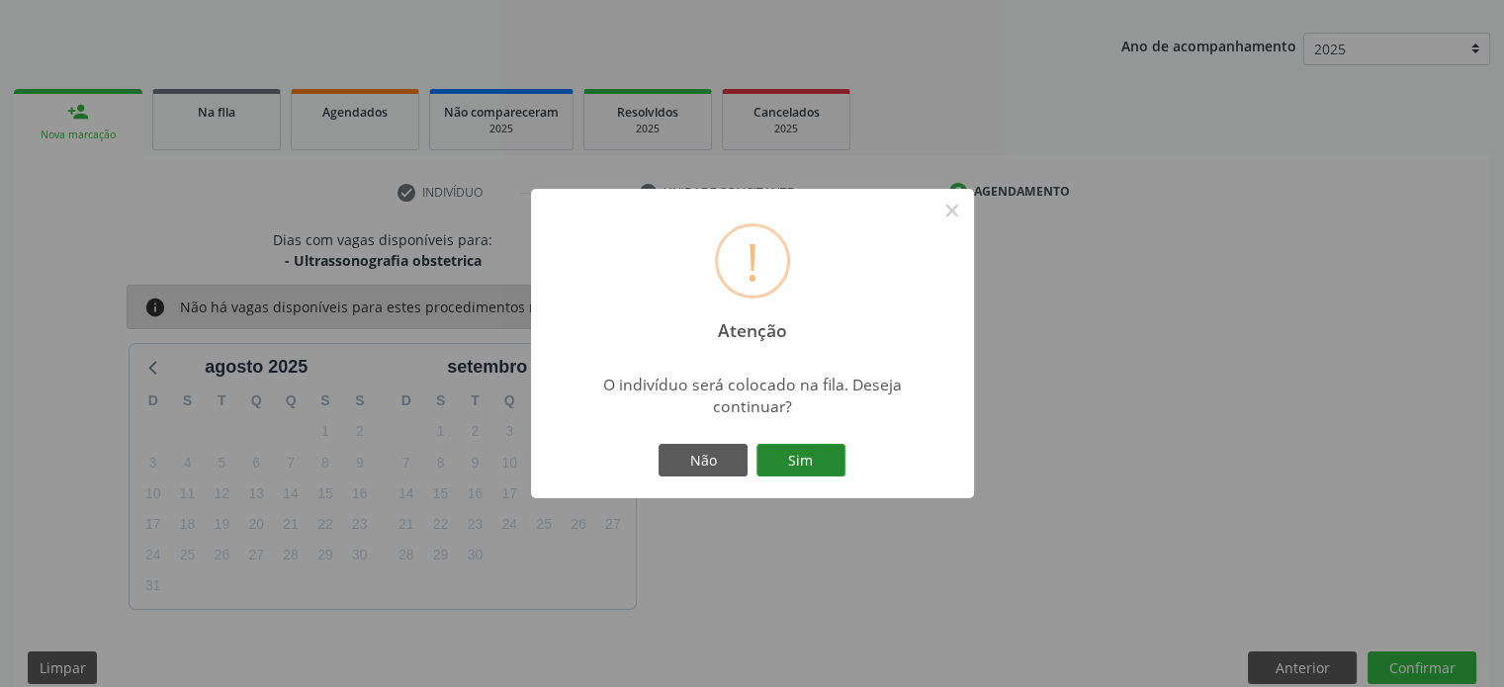
click at [807, 461] on button "Sim" at bounding box center [800, 461] width 89 height 34
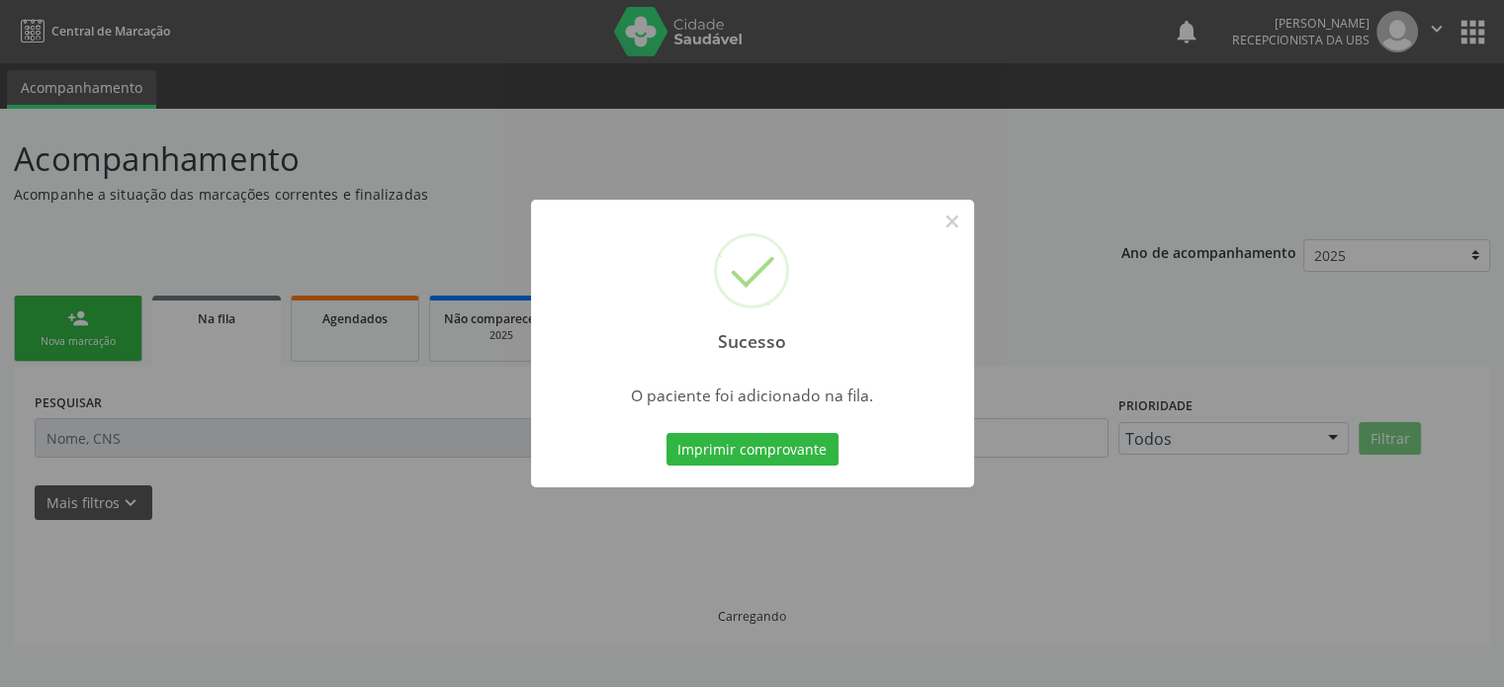
scroll to position [0, 0]
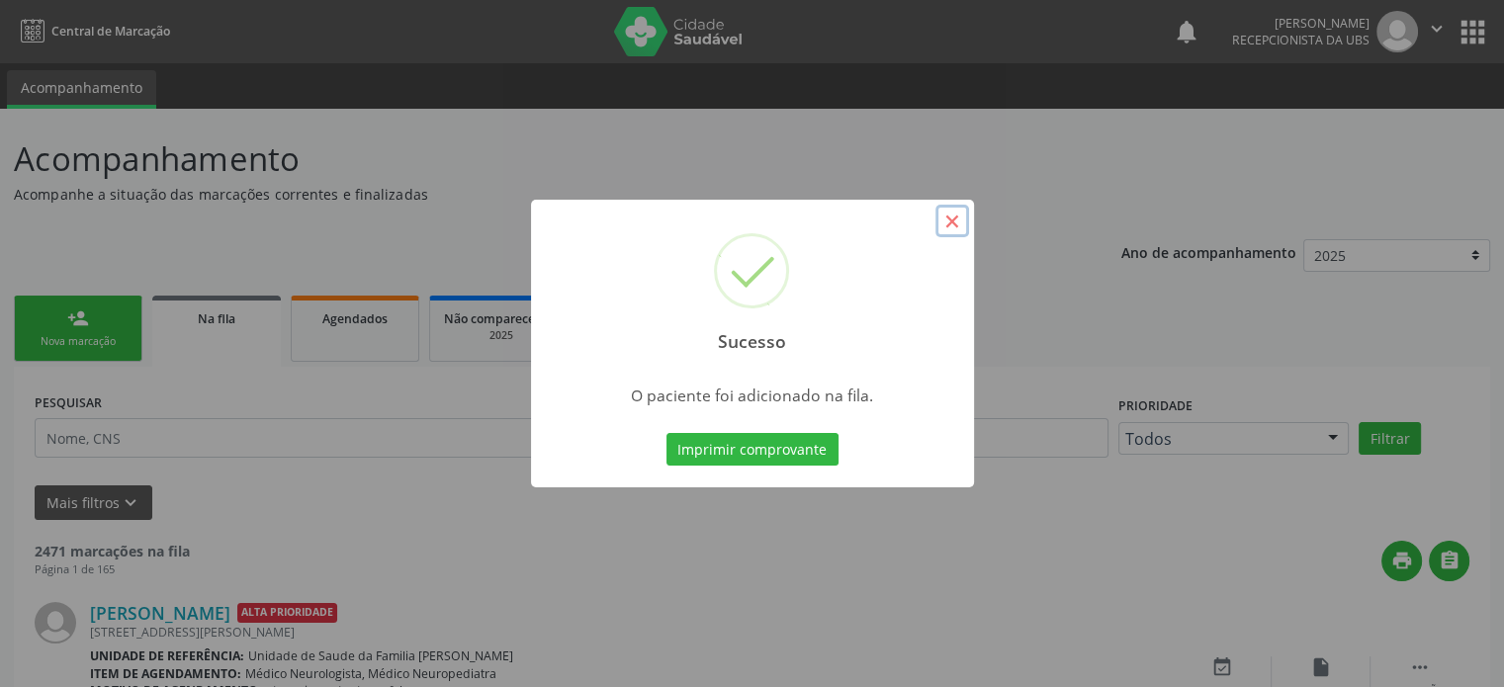
click at [956, 228] on button "×" at bounding box center [952, 222] width 34 height 34
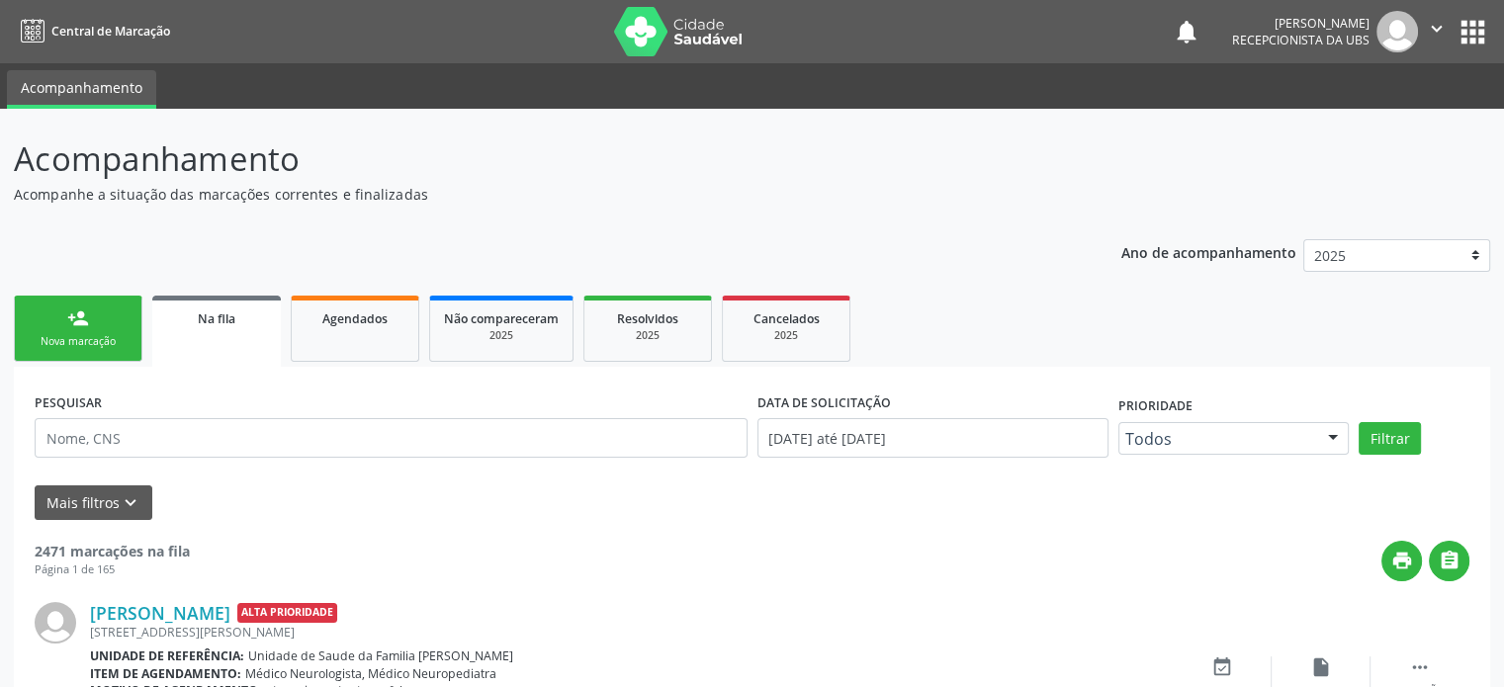
click at [93, 314] on link "person_add Nova marcação" at bounding box center [78, 329] width 129 height 66
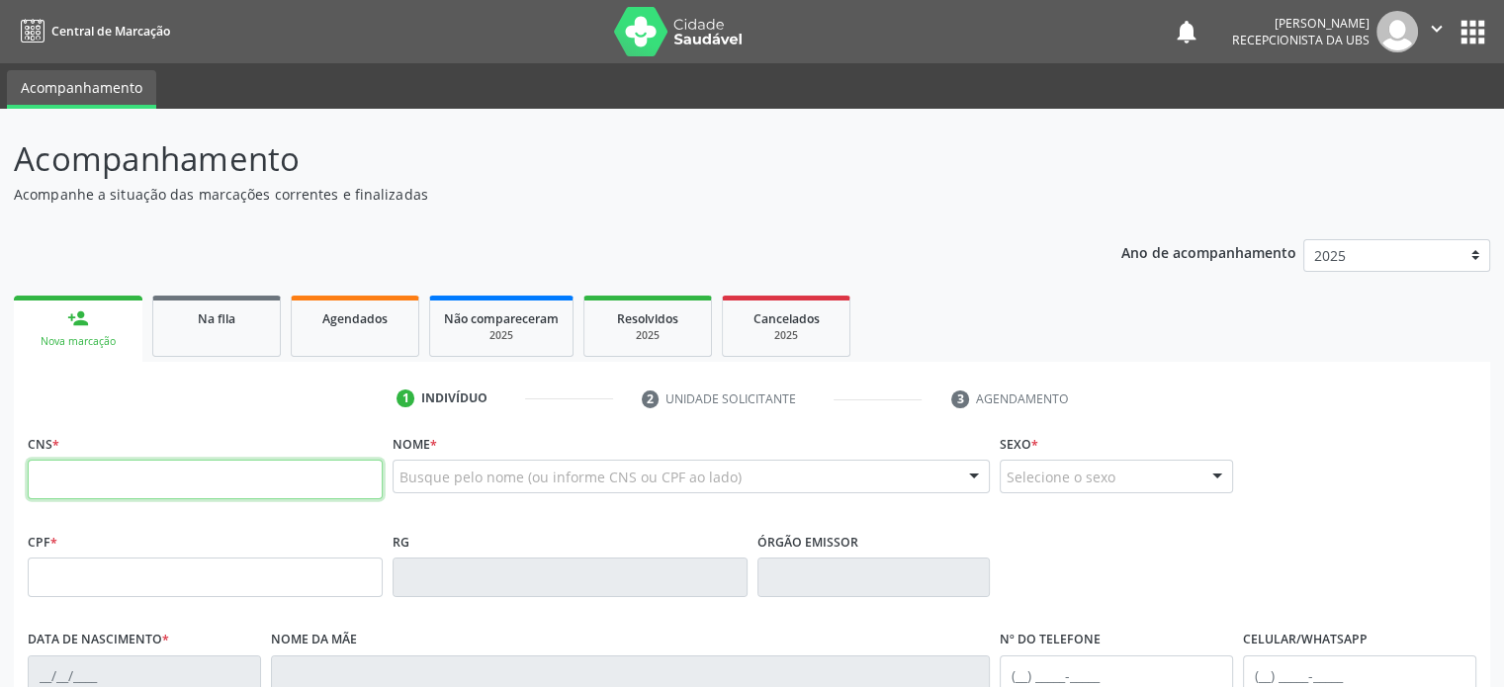
click at [63, 478] on input "text" at bounding box center [205, 480] width 355 height 40
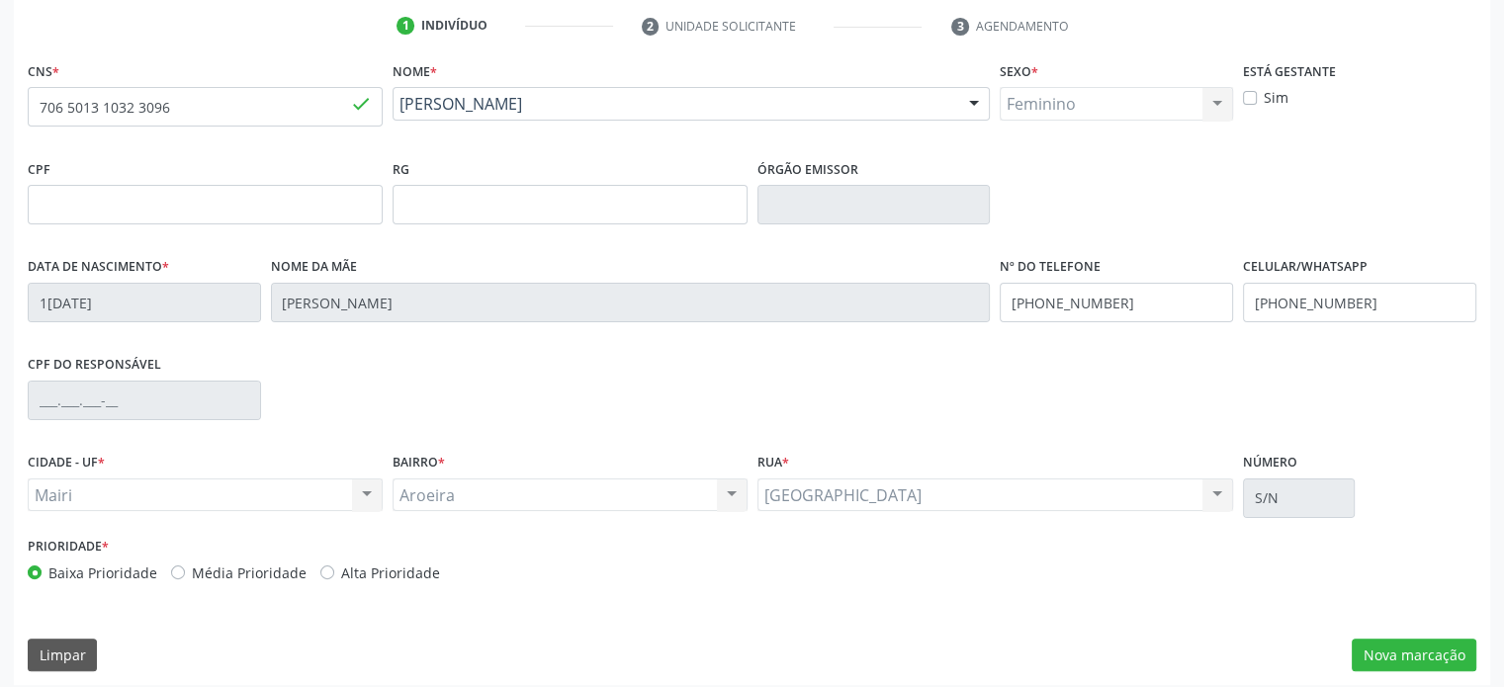
scroll to position [384, 0]
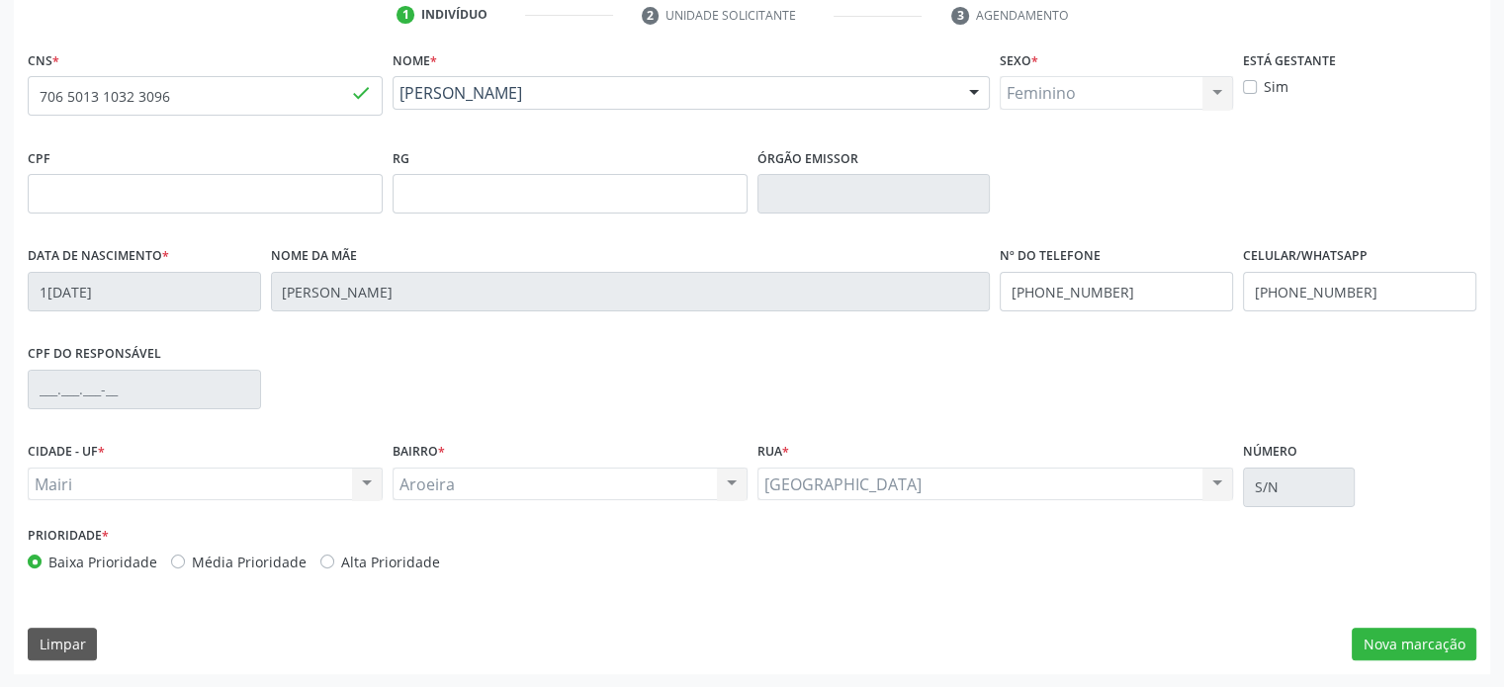
click at [358, 568] on label "Alta Prioridade" at bounding box center [390, 562] width 99 height 21
click at [334, 568] on input "Alta Prioridade" at bounding box center [327, 561] width 14 height 18
click at [1440, 646] on button "Nova marcação" at bounding box center [1414, 645] width 125 height 34
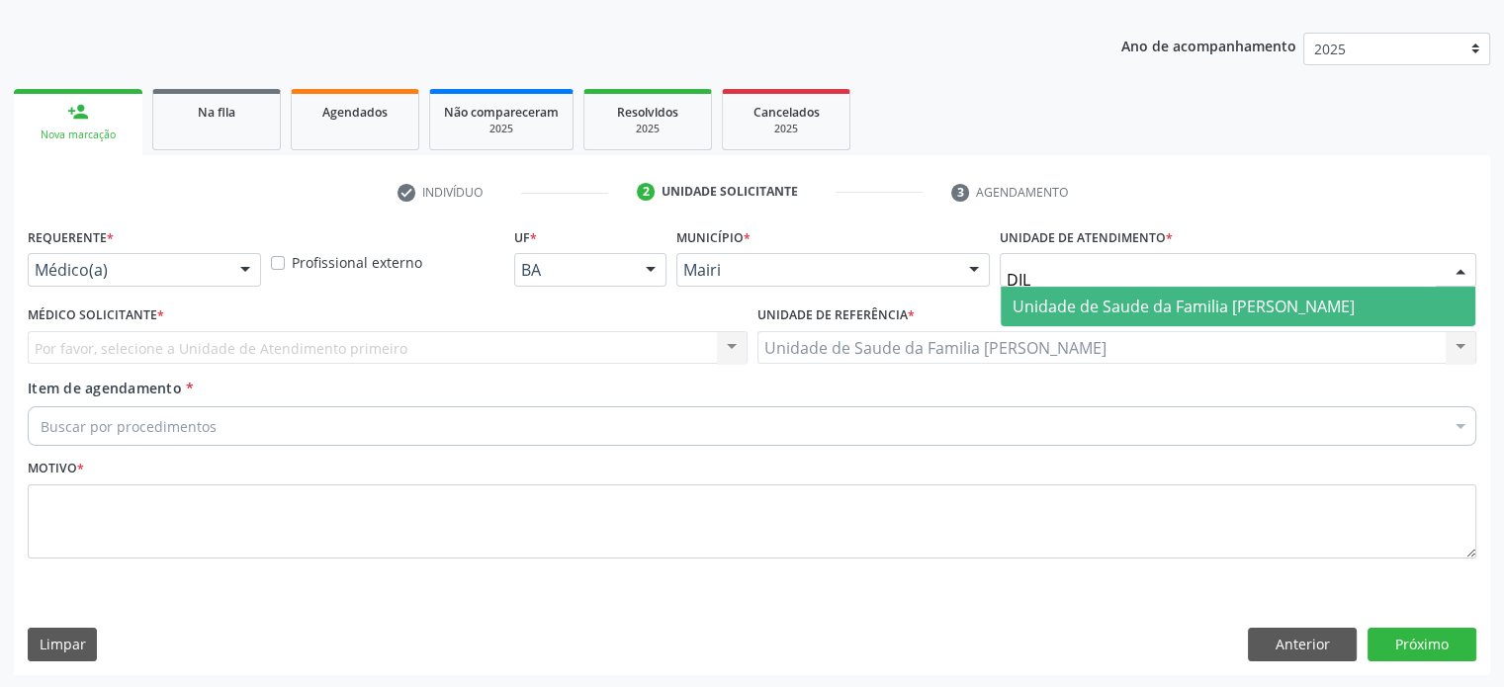
click at [1127, 296] on span "Unidade de Saude da Familia [PERSON_NAME]" at bounding box center [1184, 307] width 342 height 22
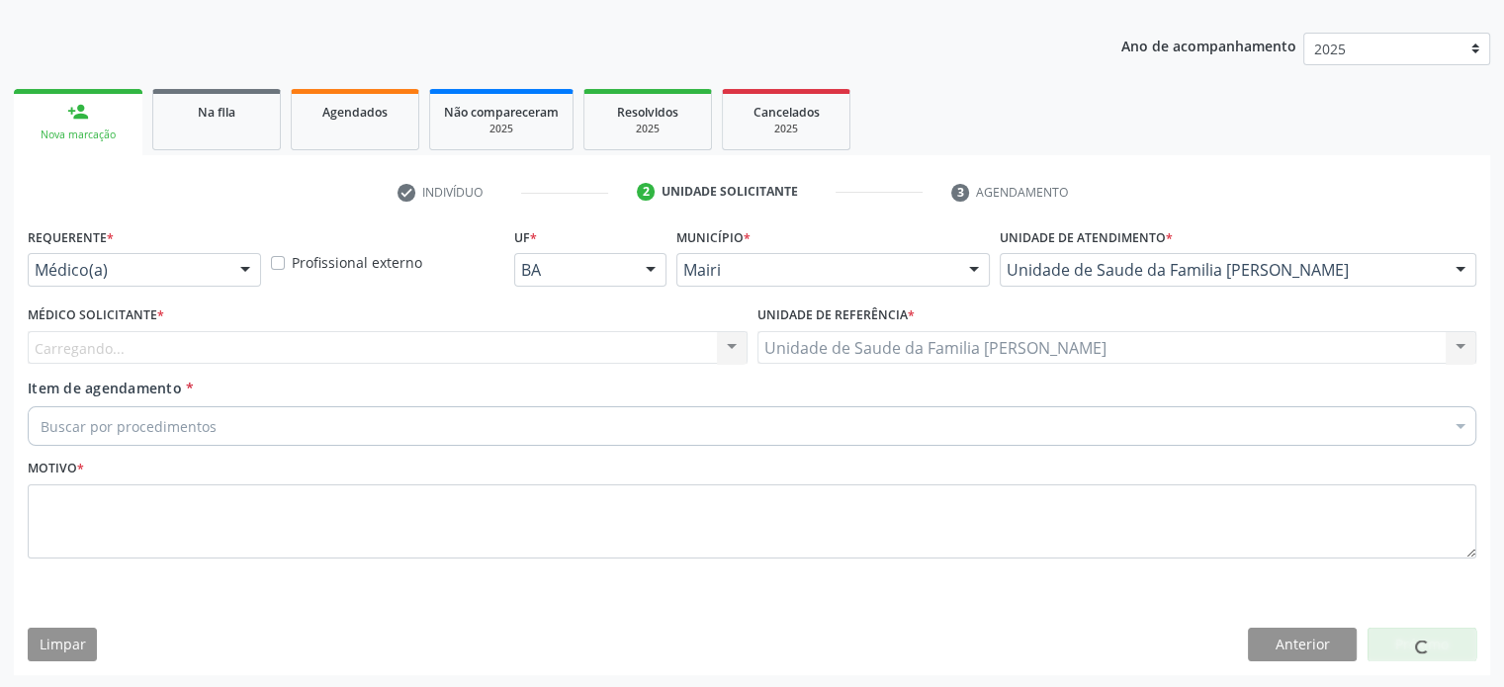
click at [489, 334] on div "Carregando... Nenhum resultado encontrado para: " " Não há nenhuma opção para s…" at bounding box center [388, 348] width 720 height 34
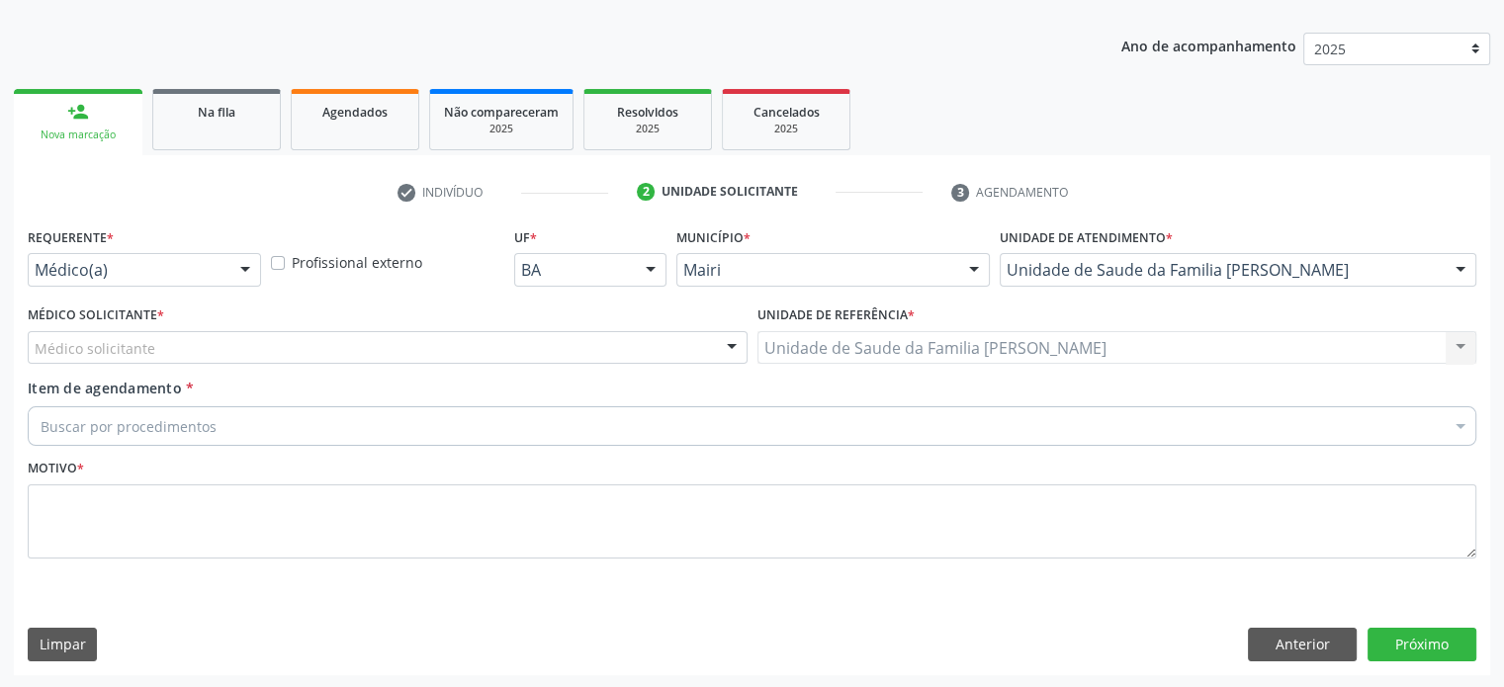
click at [241, 264] on div at bounding box center [245, 271] width 30 height 34
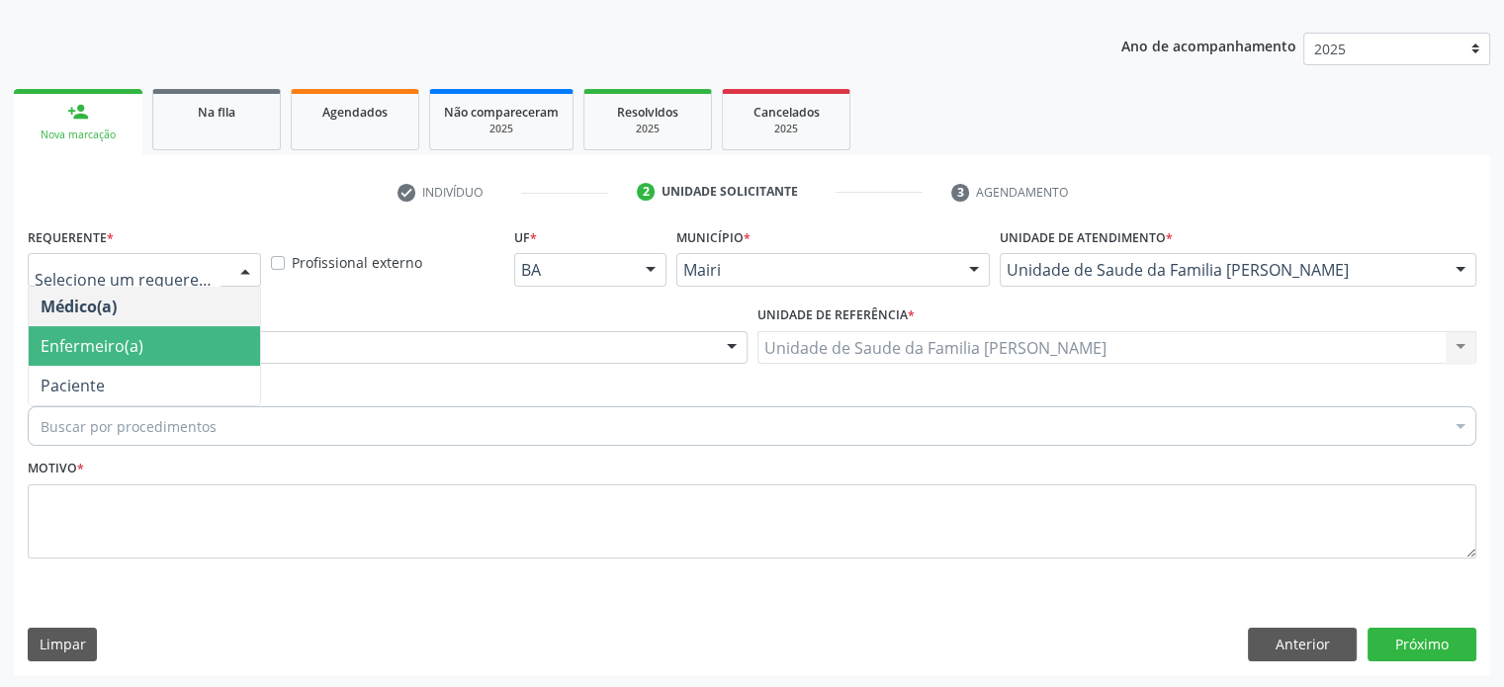
click at [185, 351] on span "Enfermeiro(a)" at bounding box center [144, 346] width 231 height 40
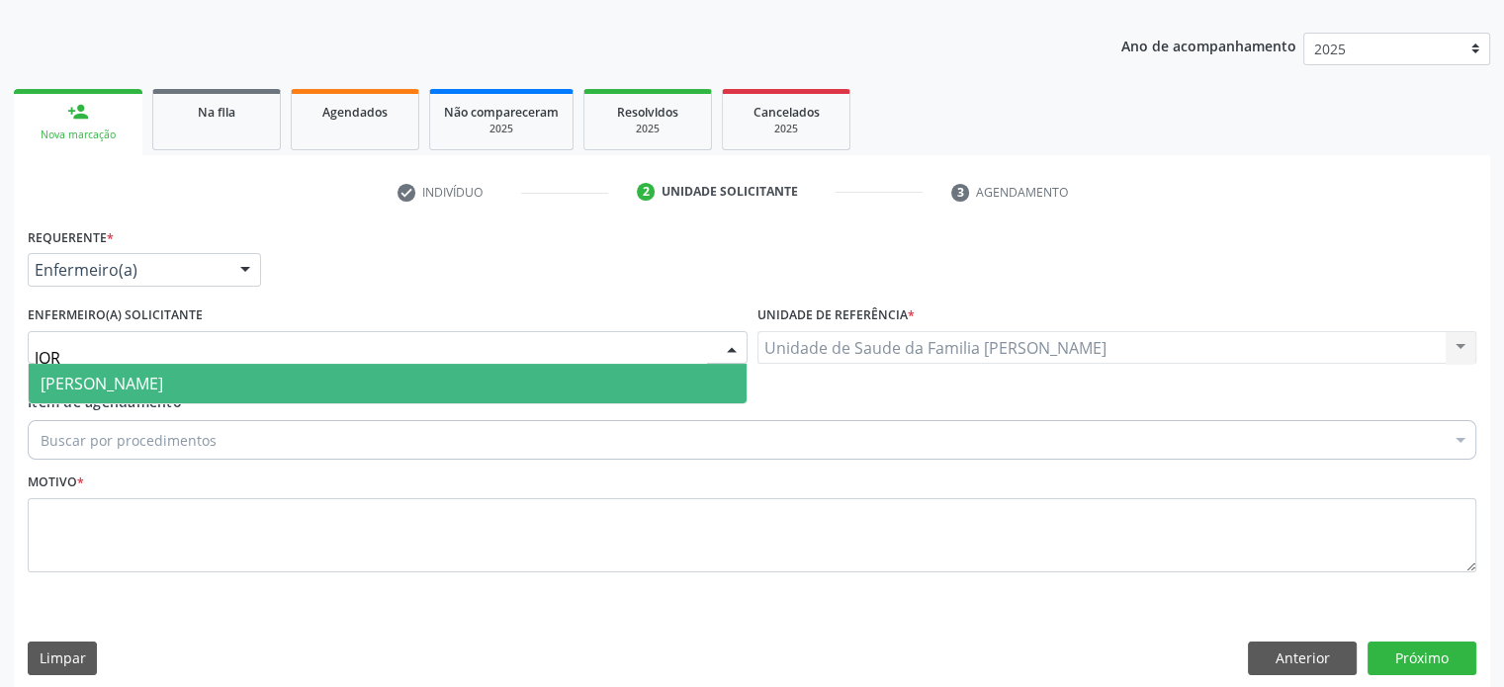
click at [153, 396] on span "[PERSON_NAME]" at bounding box center [388, 384] width 718 height 40
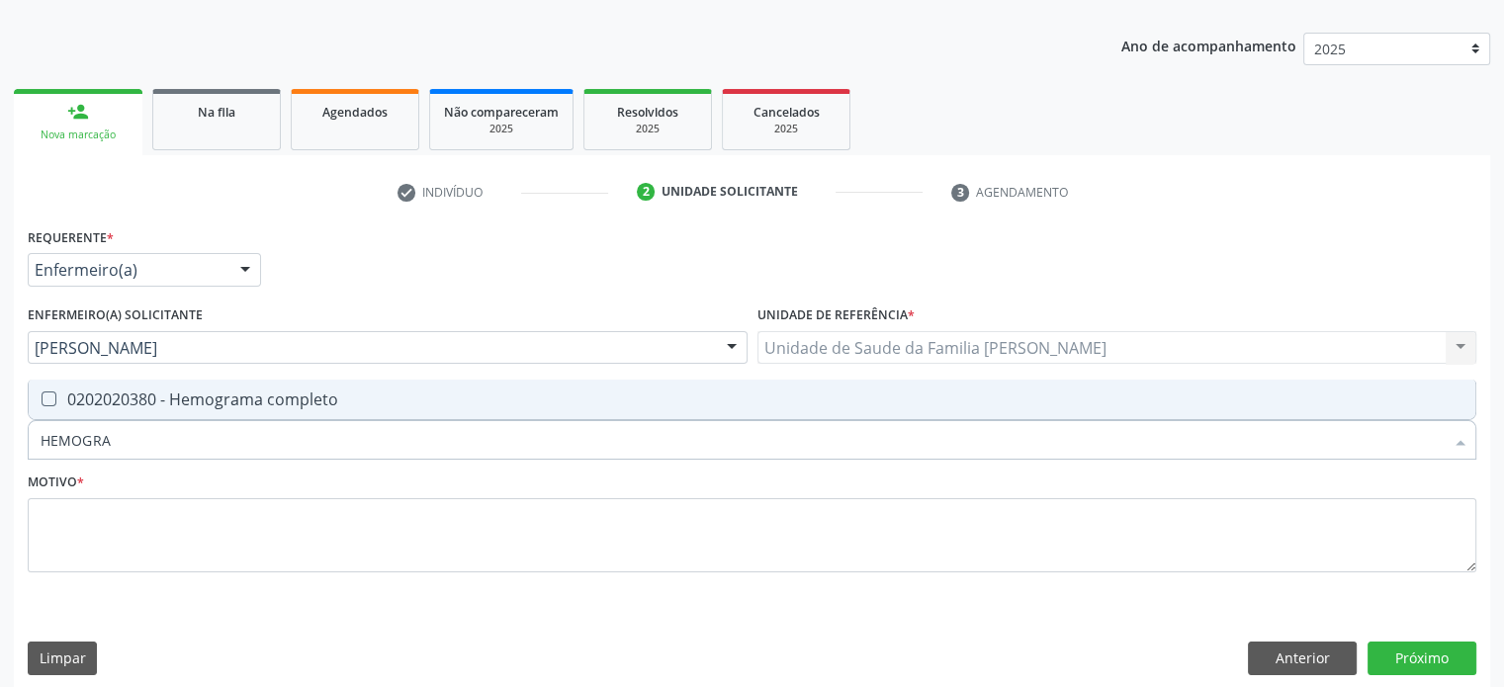
click at [159, 404] on div "0202020380 - Hemograma completo" at bounding box center [752, 400] width 1423 height 16
drag, startPoint x: 139, startPoint y: 454, endPoint x: 0, endPoint y: 432, distance: 141.1
click at [0, 432] on div "Acompanhamento Acompanhe a situação das marcações correntes e finalizadas Relat…" at bounding box center [752, 302] width 1504 height 801
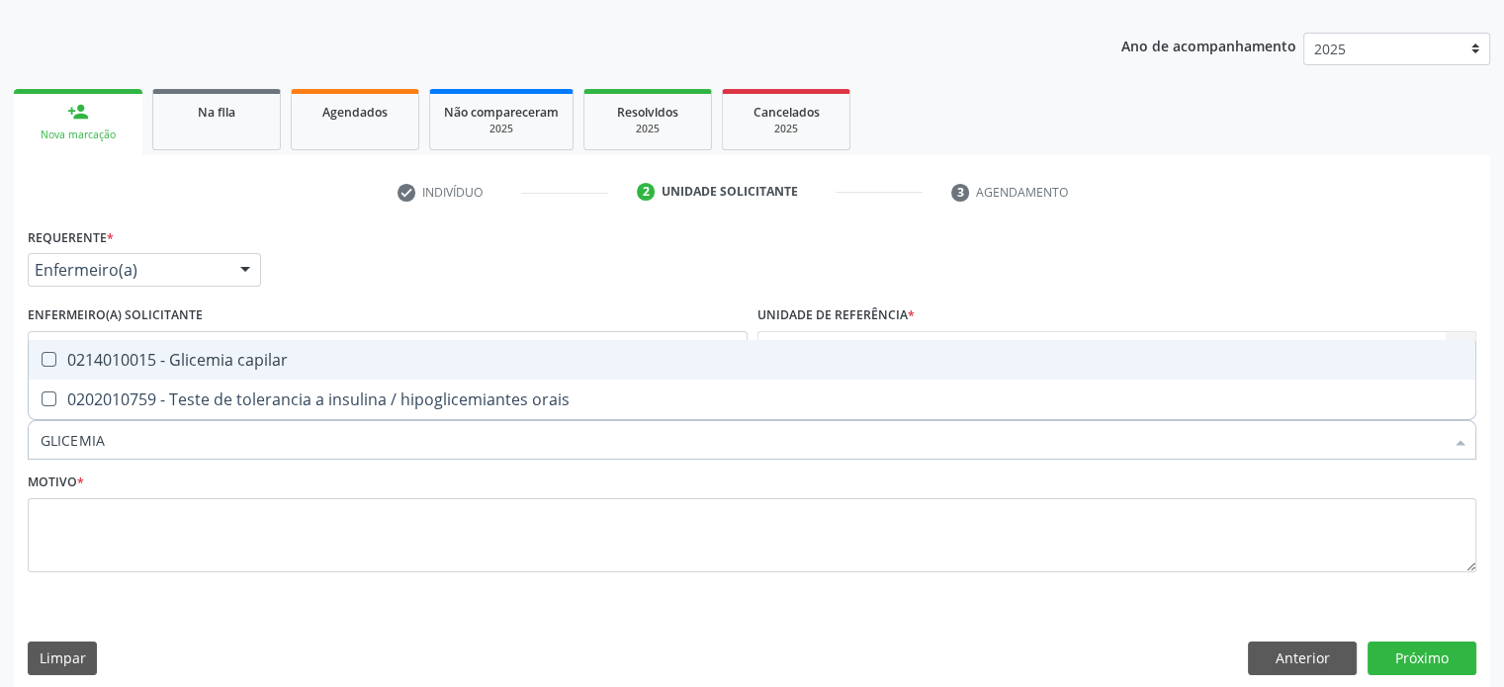
click at [96, 354] on div "0214010015 - Glicemia capilar" at bounding box center [752, 360] width 1423 height 16
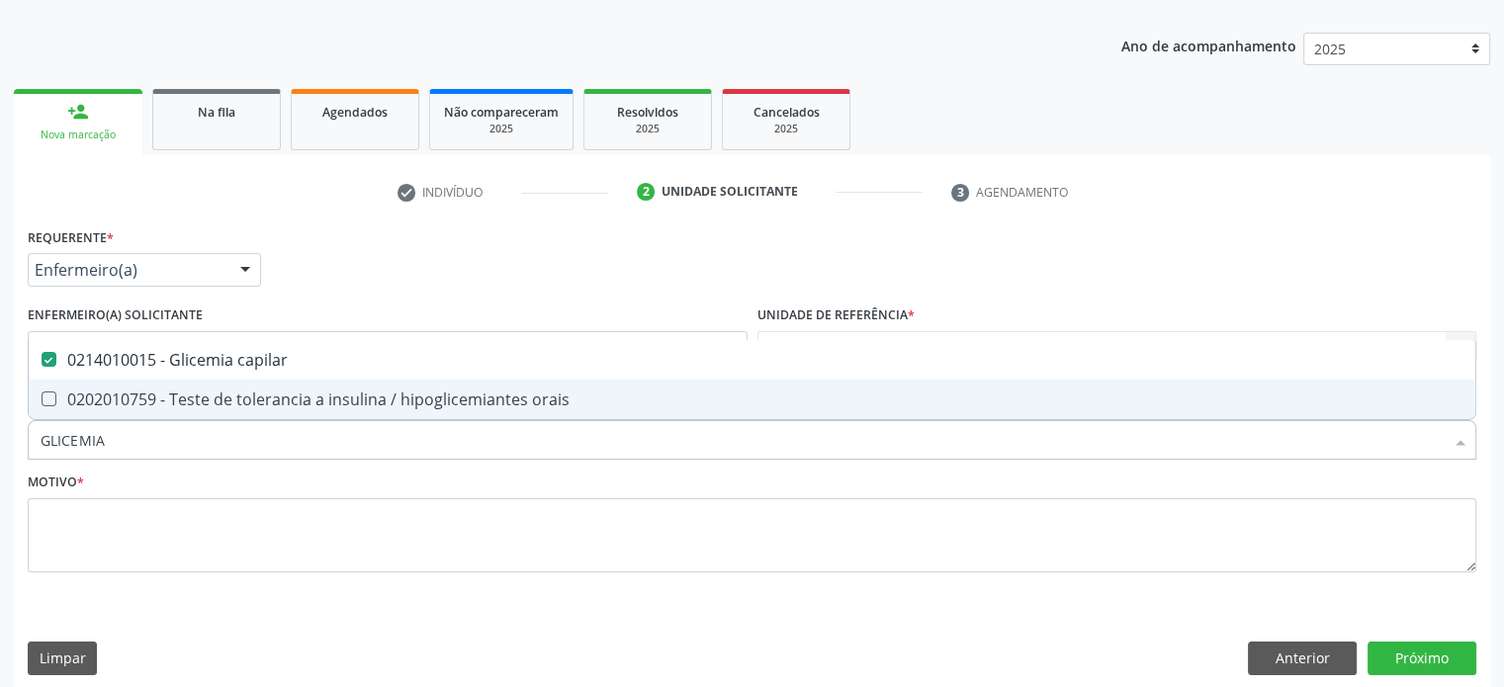
drag, startPoint x: 124, startPoint y: 442, endPoint x: 0, endPoint y: 437, distance: 123.7
click at [0, 437] on div "Acompanhamento Acompanhe a situação das marcações correntes e finalizadas Relat…" at bounding box center [752, 302] width 1504 height 801
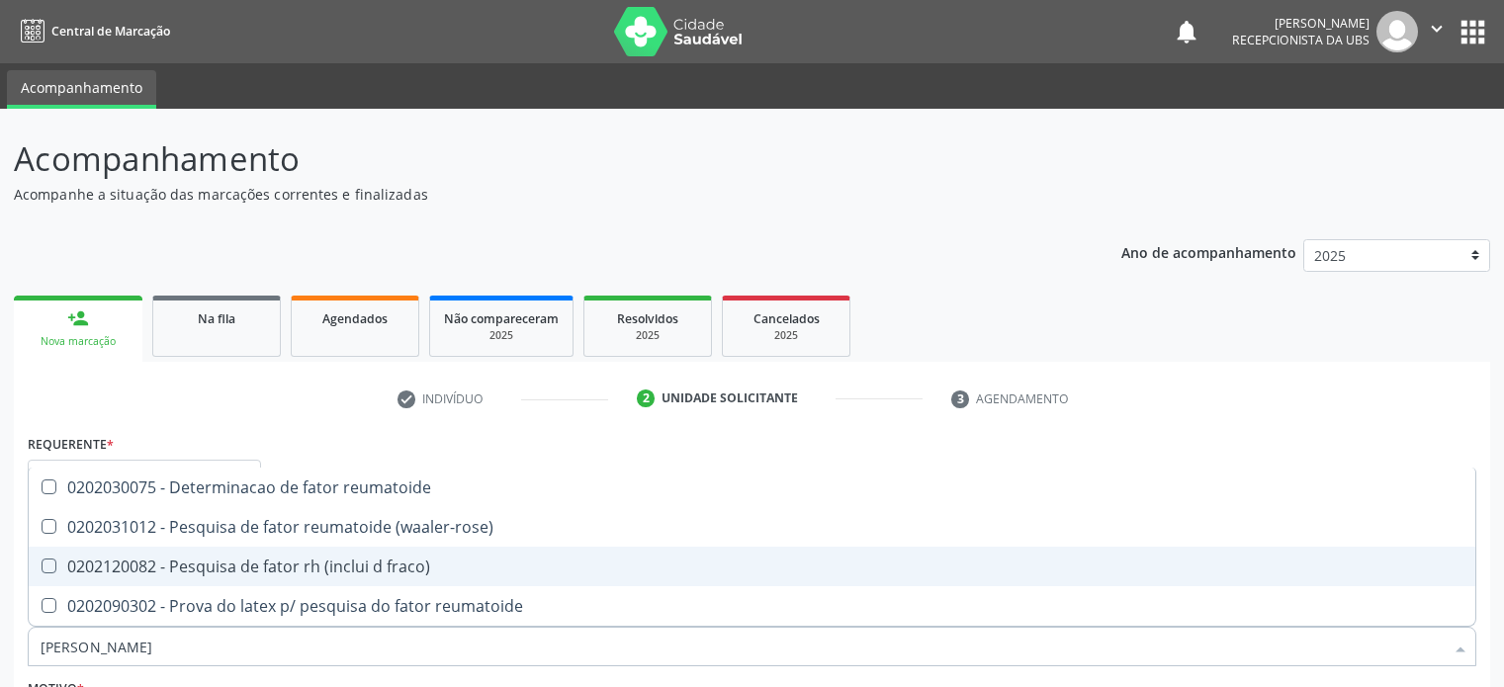
scroll to position [207, 0]
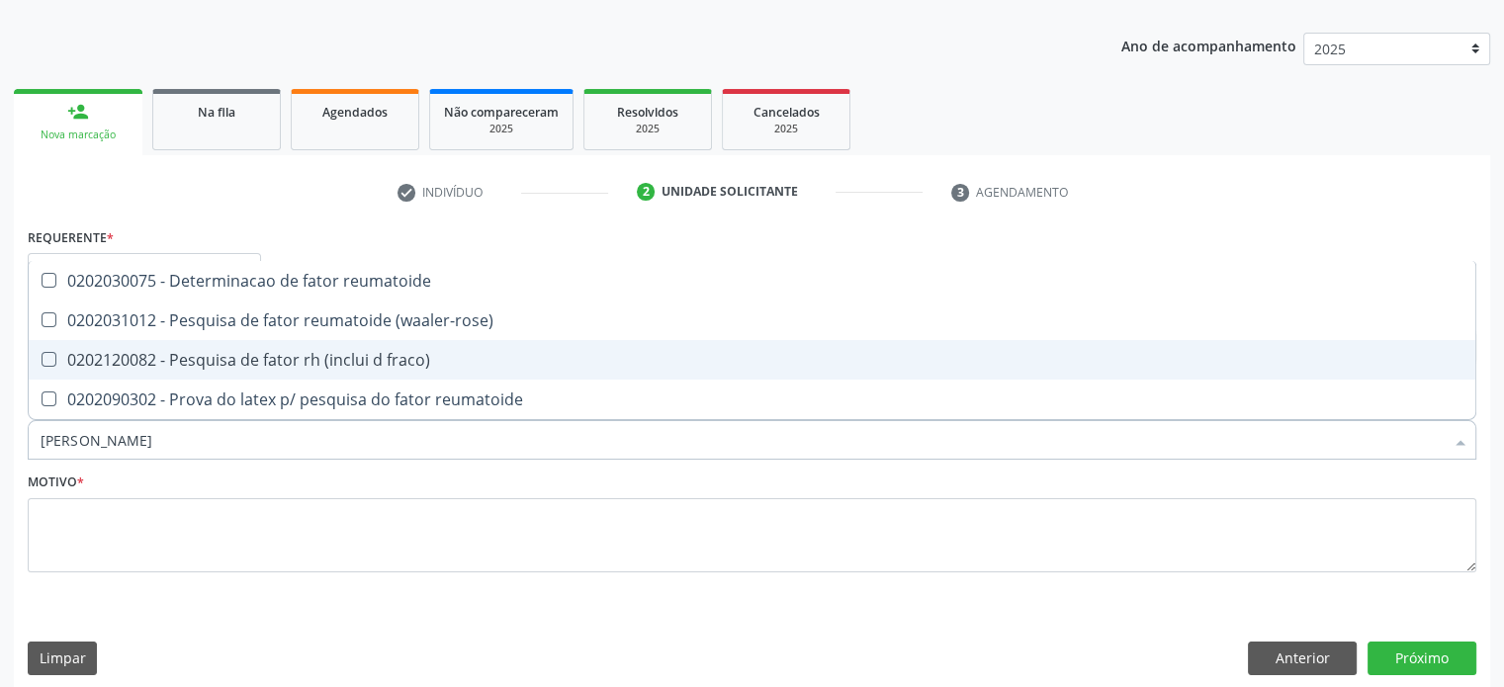
click at [240, 355] on div "0202120082 - Pesquisa de fator rh (inclui d fraco)" at bounding box center [752, 360] width 1423 height 16
checkbox fraco\) "true"
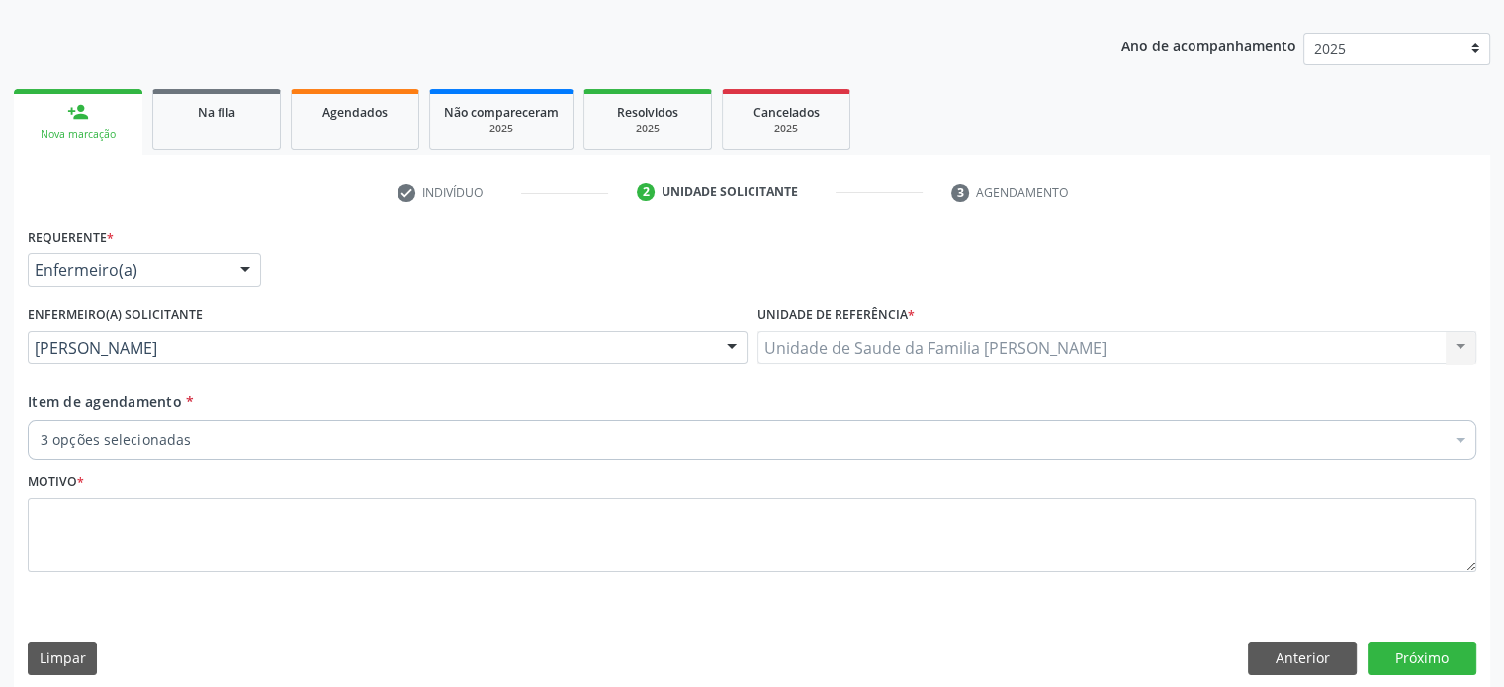
checkbox completo "true"
checkbox fraco\) "true"
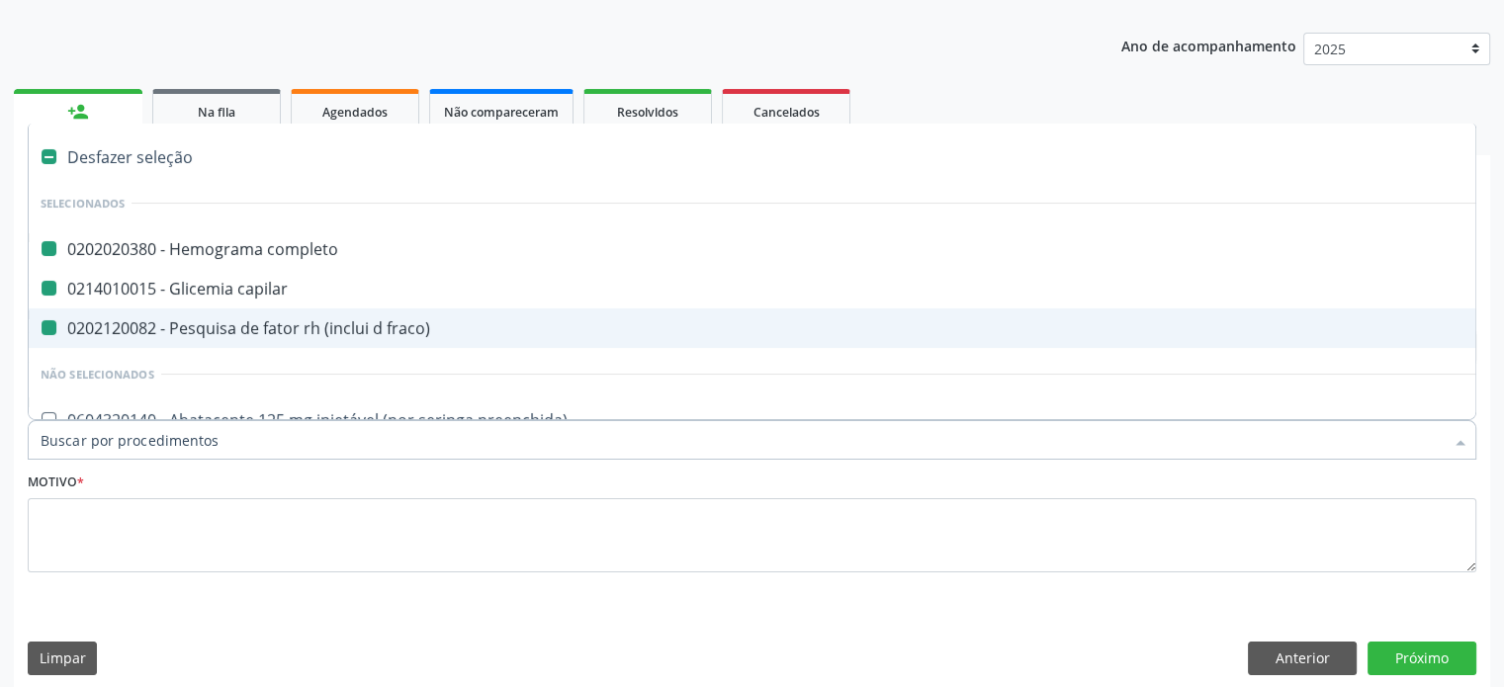
type input "V"
checkbox completo "false"
checkbox capilar "false"
checkbox fraco\) "false"
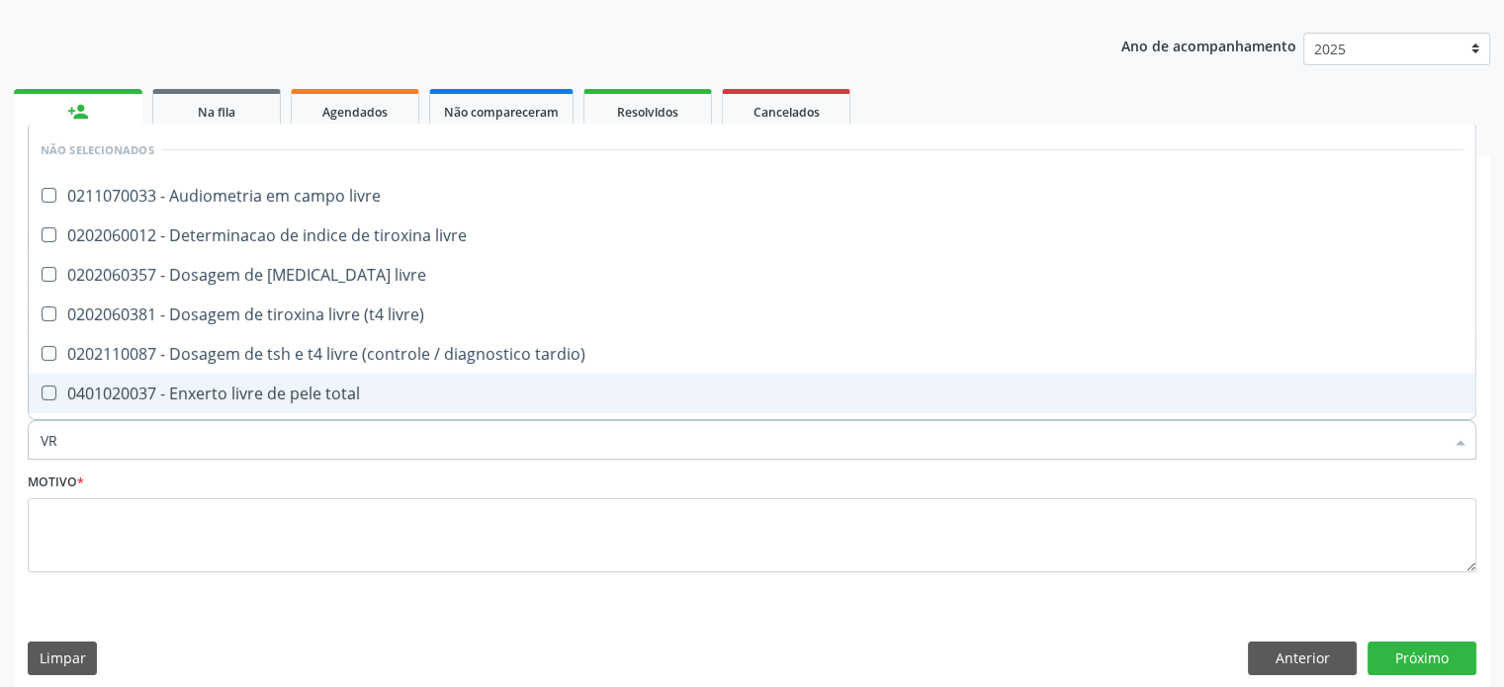
type input "V"
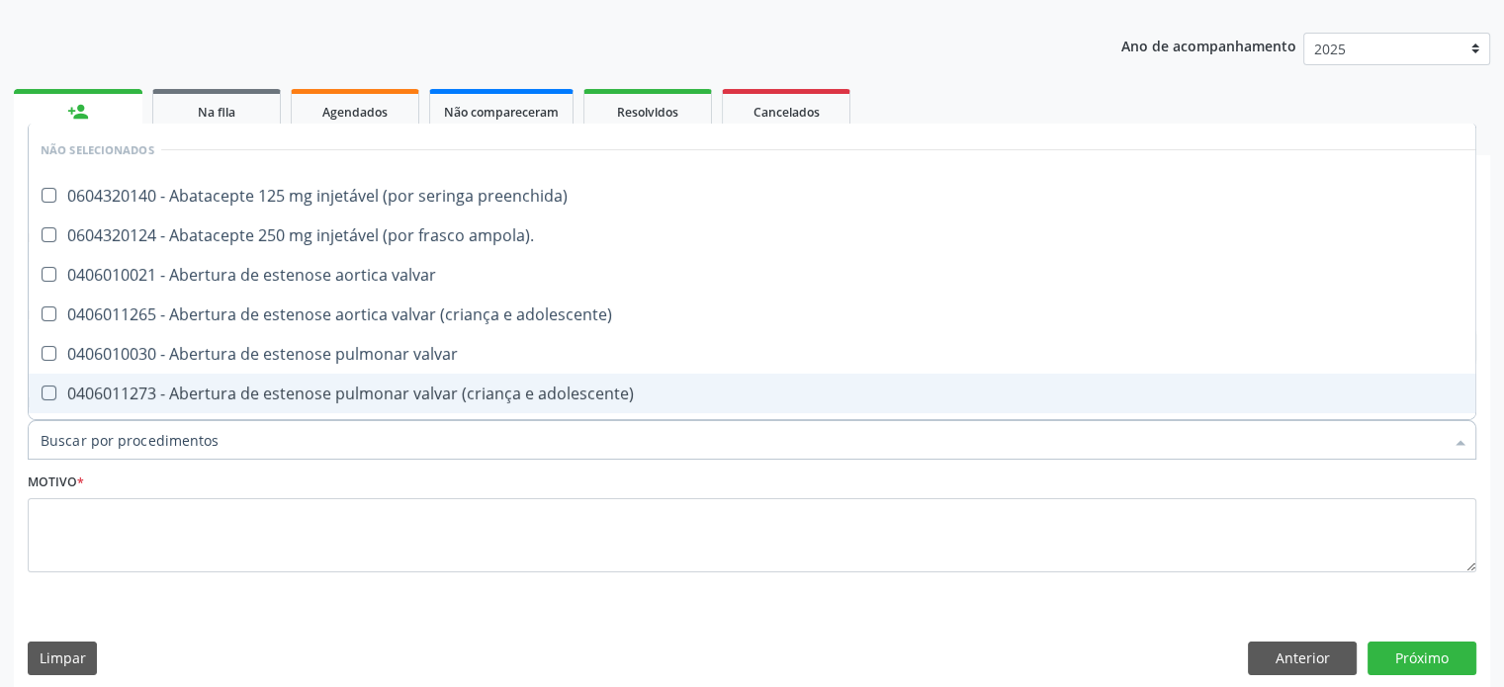
checkbox preenchida\) "true"
checkbox ampola\)\ "true"
checkbox valvar "true"
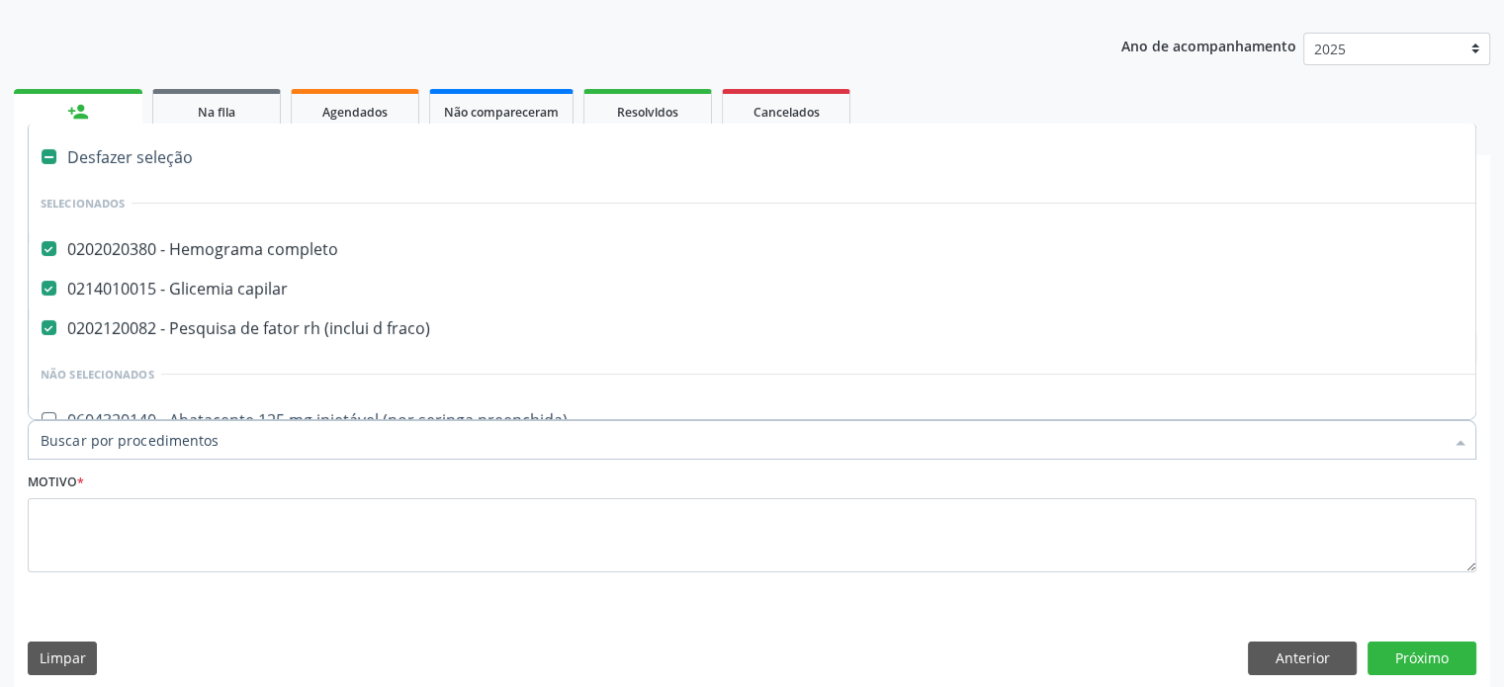
type input "U"
checkbox fraco\) "false"
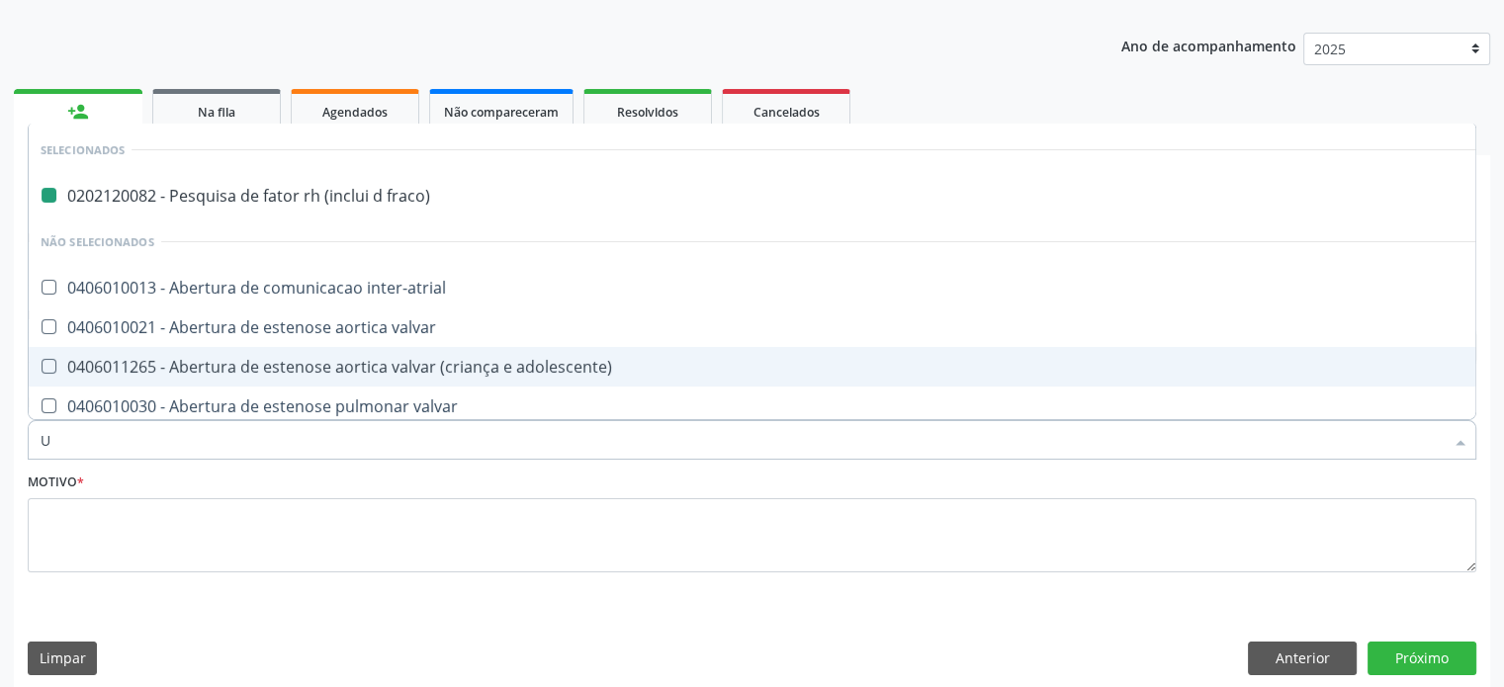
type input "UR"
checkbox fraco\) "false"
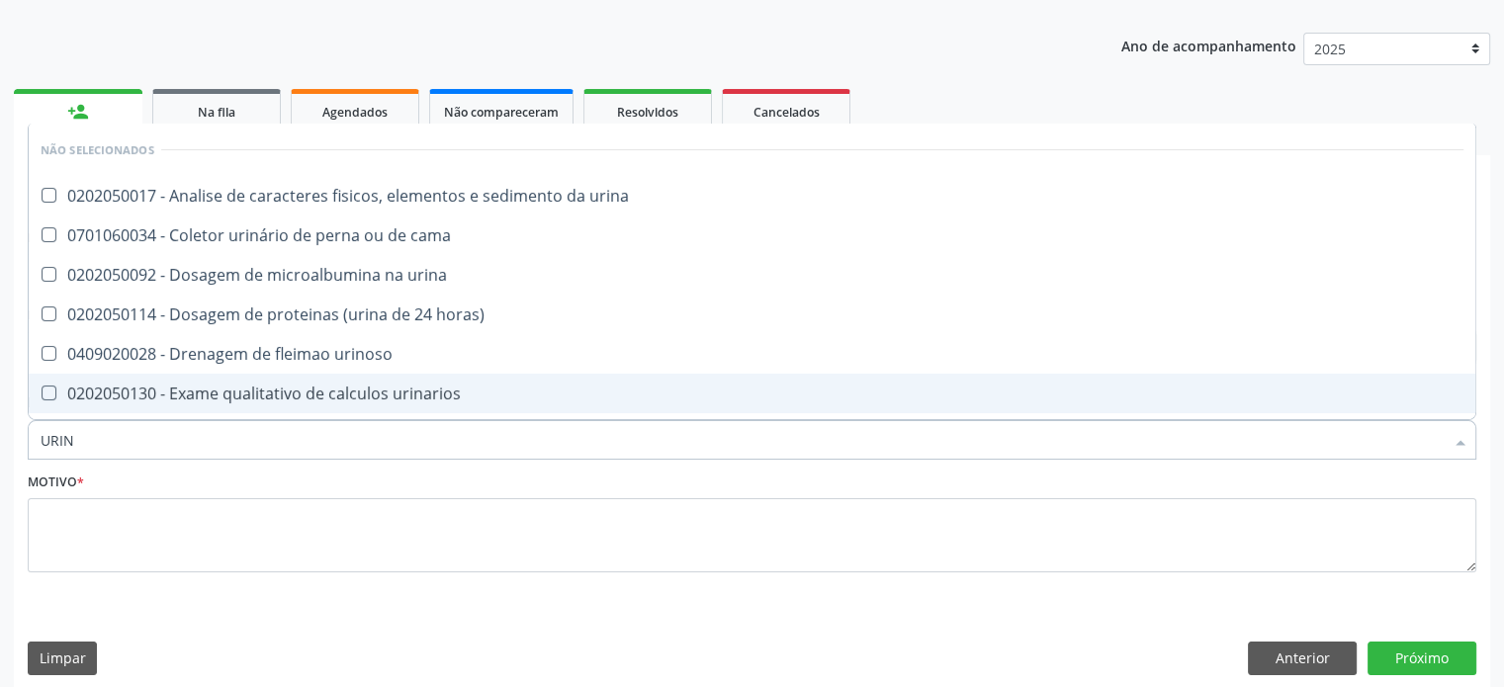
type input "URINA"
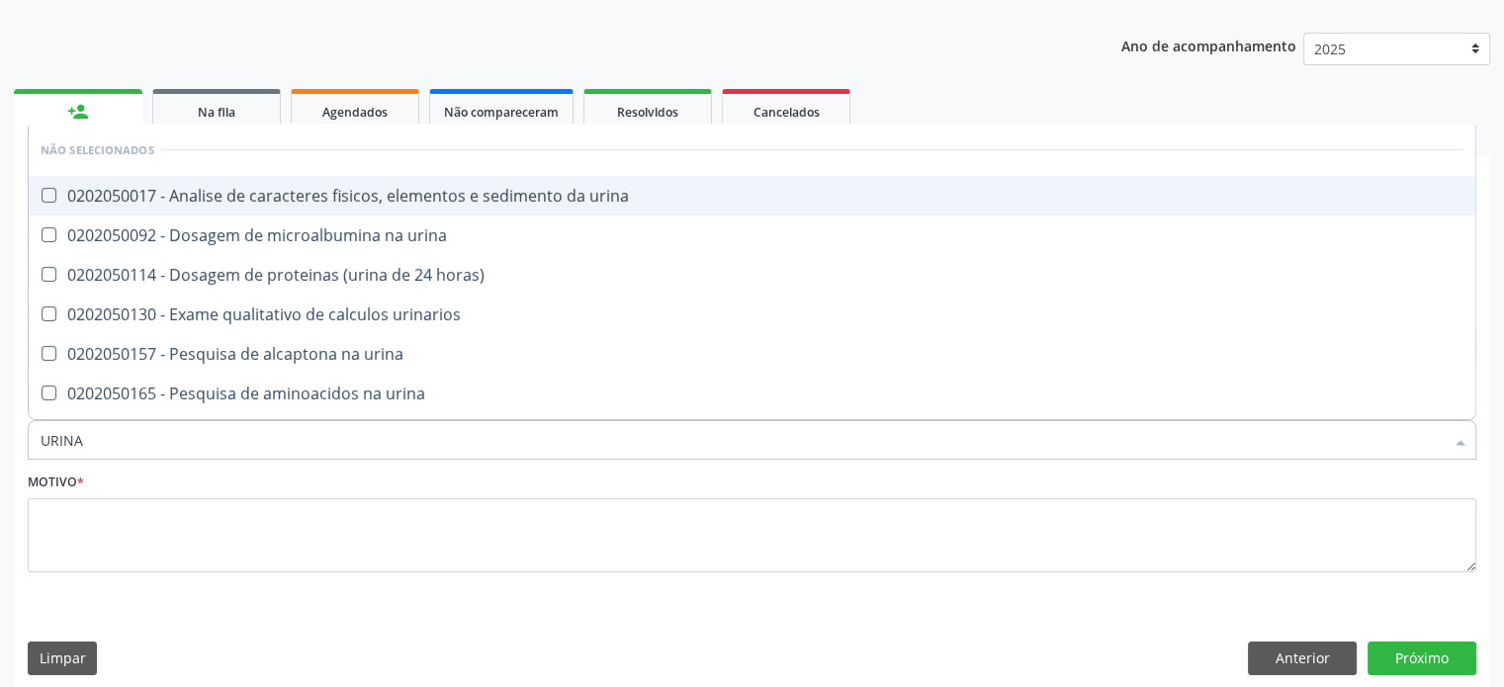
click at [264, 197] on div "0202050017 - Analise de caracteres fisicos, elementos e sedimento da urina" at bounding box center [752, 196] width 1423 height 16
checkbox urina "true"
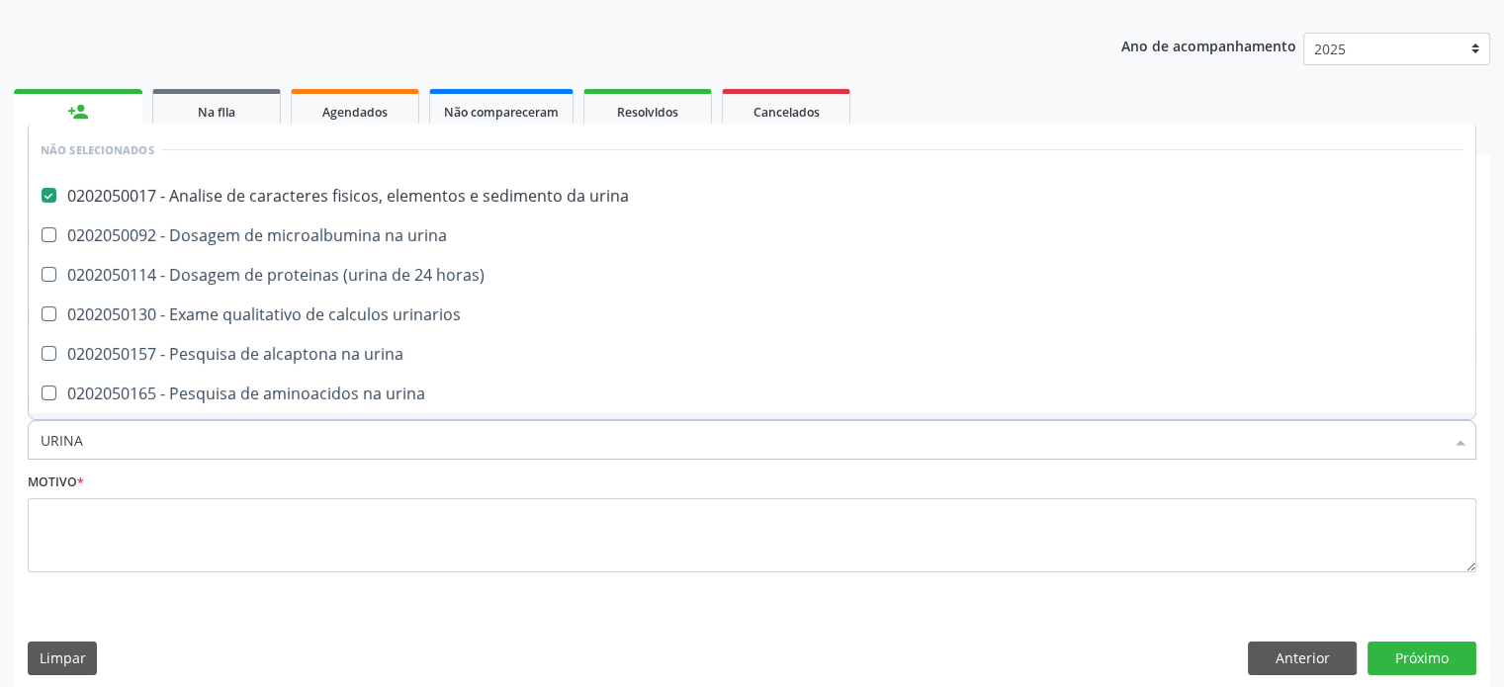
drag, startPoint x: 125, startPoint y: 445, endPoint x: 0, endPoint y: 436, distance: 124.9
click at [0, 436] on div "Acompanhamento Acompanhe a situação das marcações correntes e finalizadas Relat…" at bounding box center [752, 302] width 1504 height 801
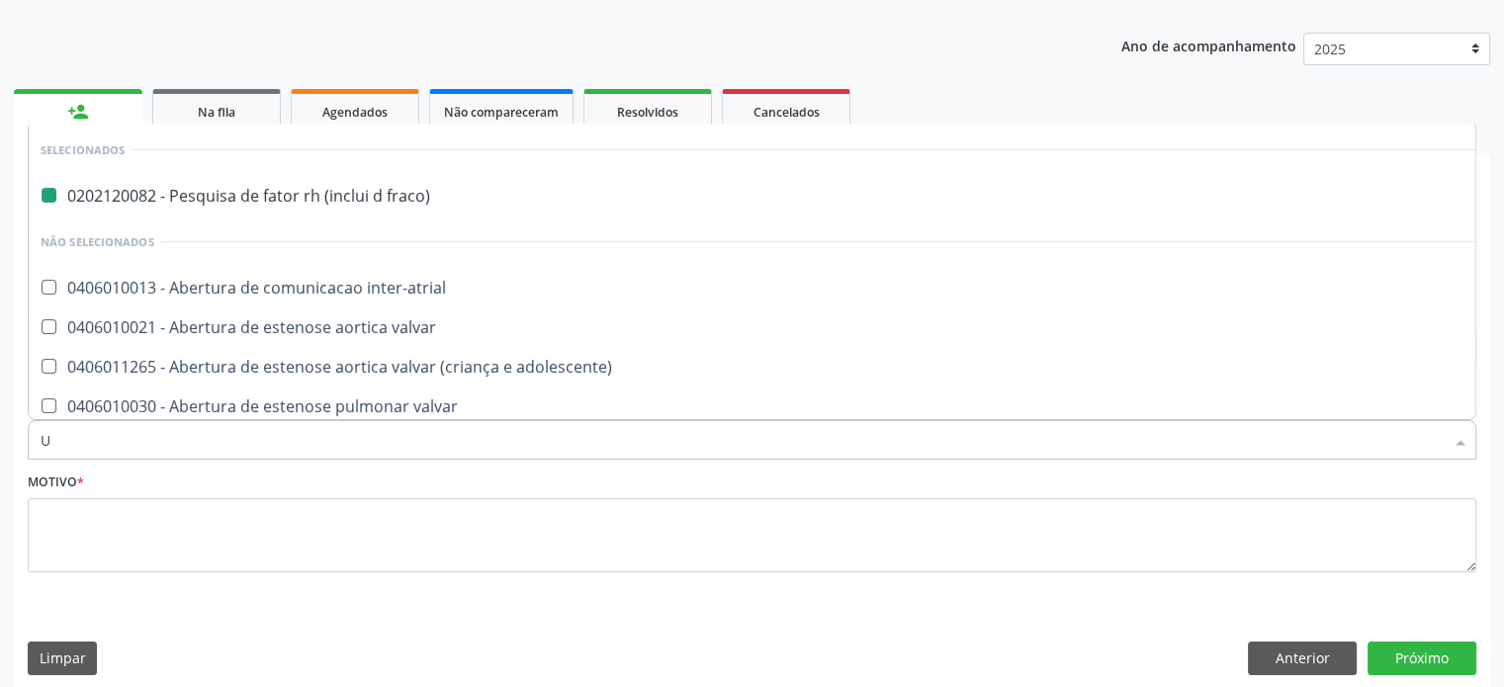
type input "UR"
checkbox fraco\) "false"
checkbox \(uai\)\ "true"
checkbox urina "false"
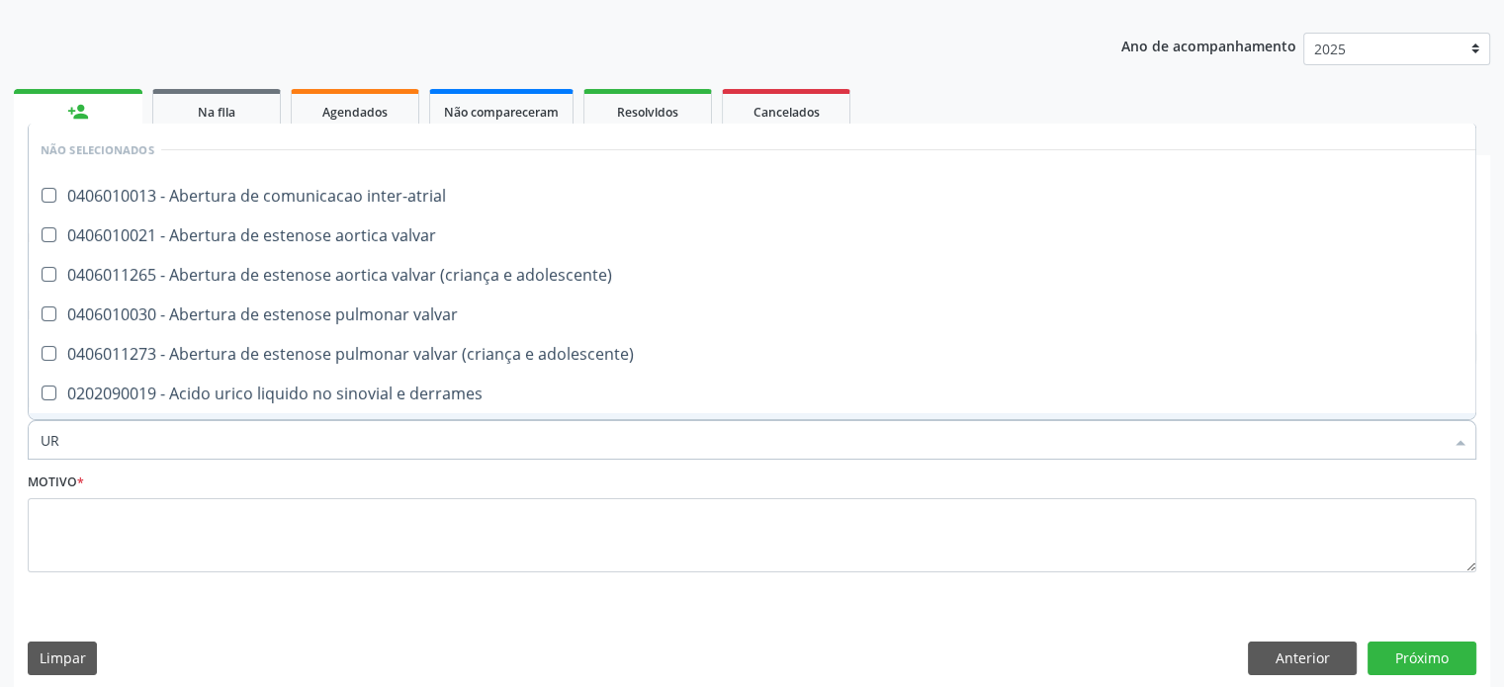
type input "URO"
checkbox urina "false"
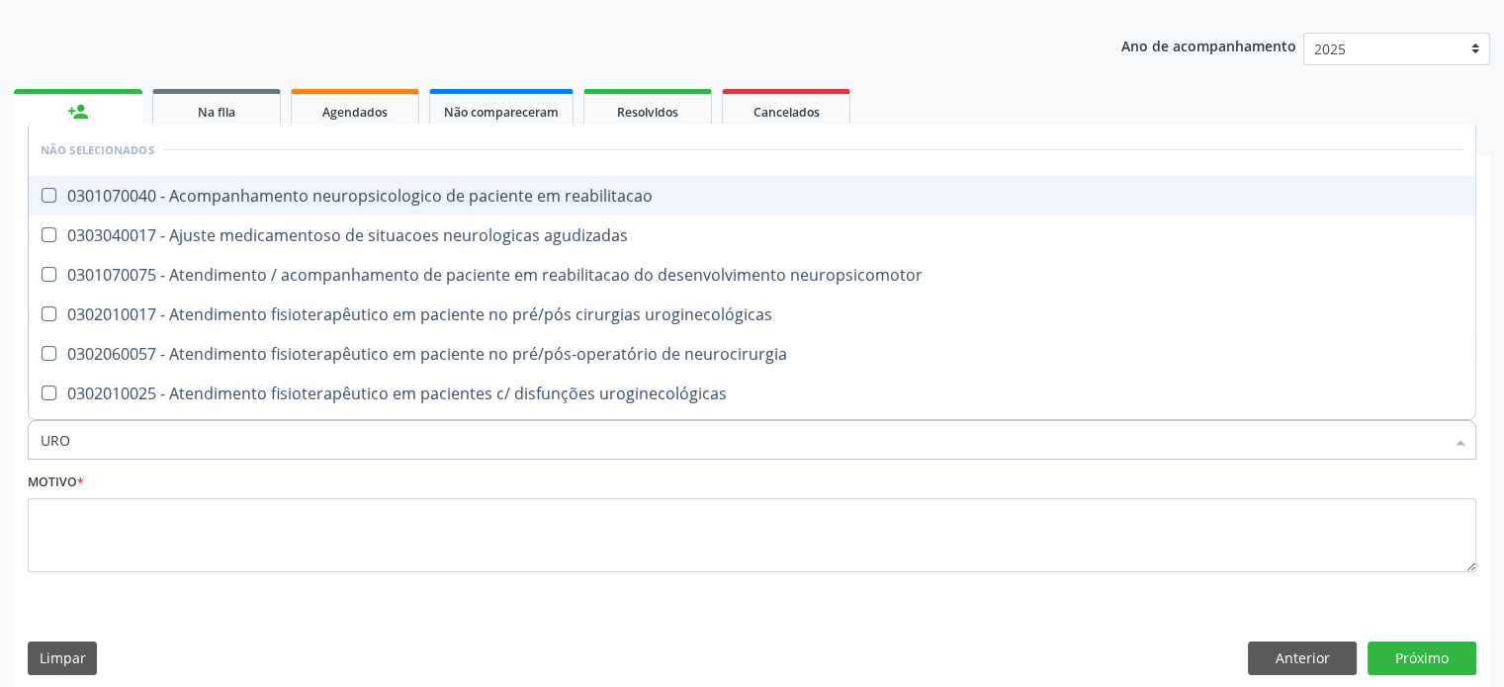
type input "UR"
checkbox urostomizados "true"
type input "U"
checkbox reabilitacao "true"
checkbox urostomizados "false"
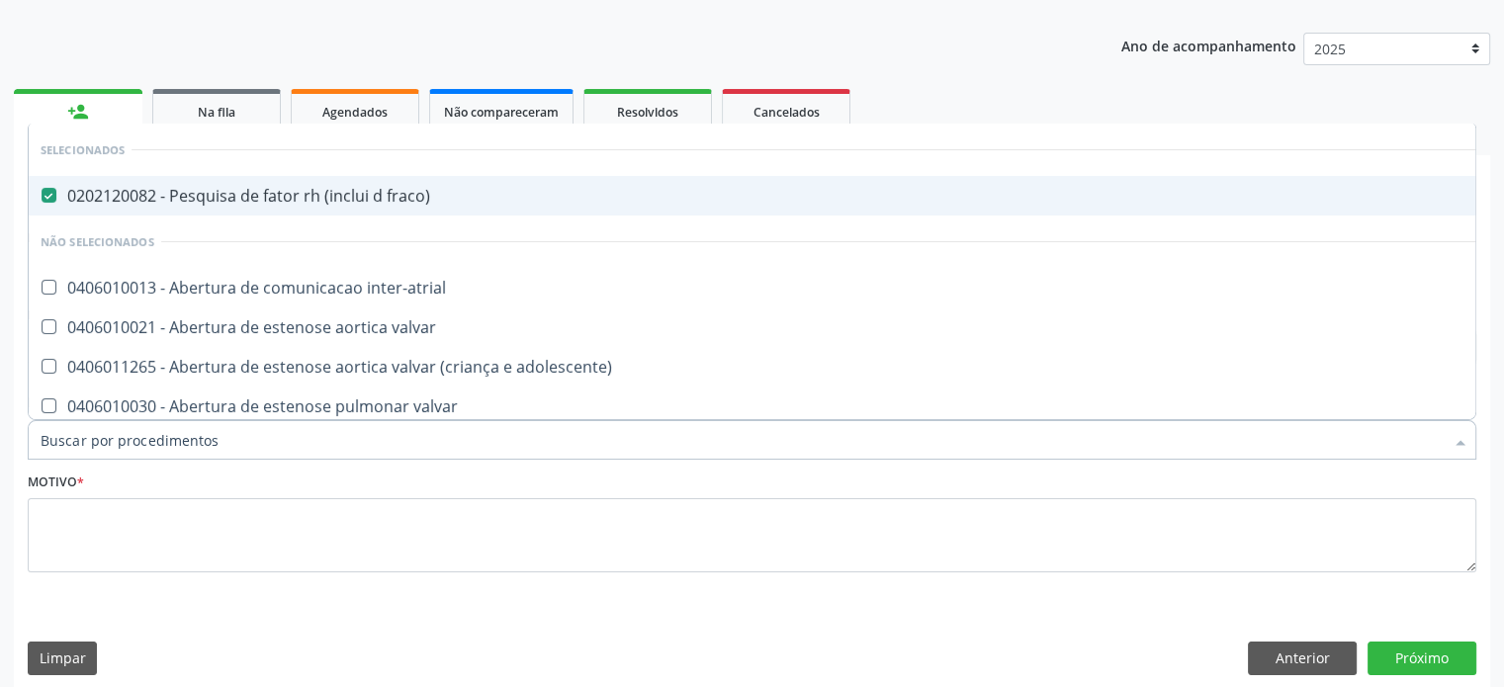
checkbox inter-atrial "true"
checkbox urina "false"
checkbox arquitetura "true"
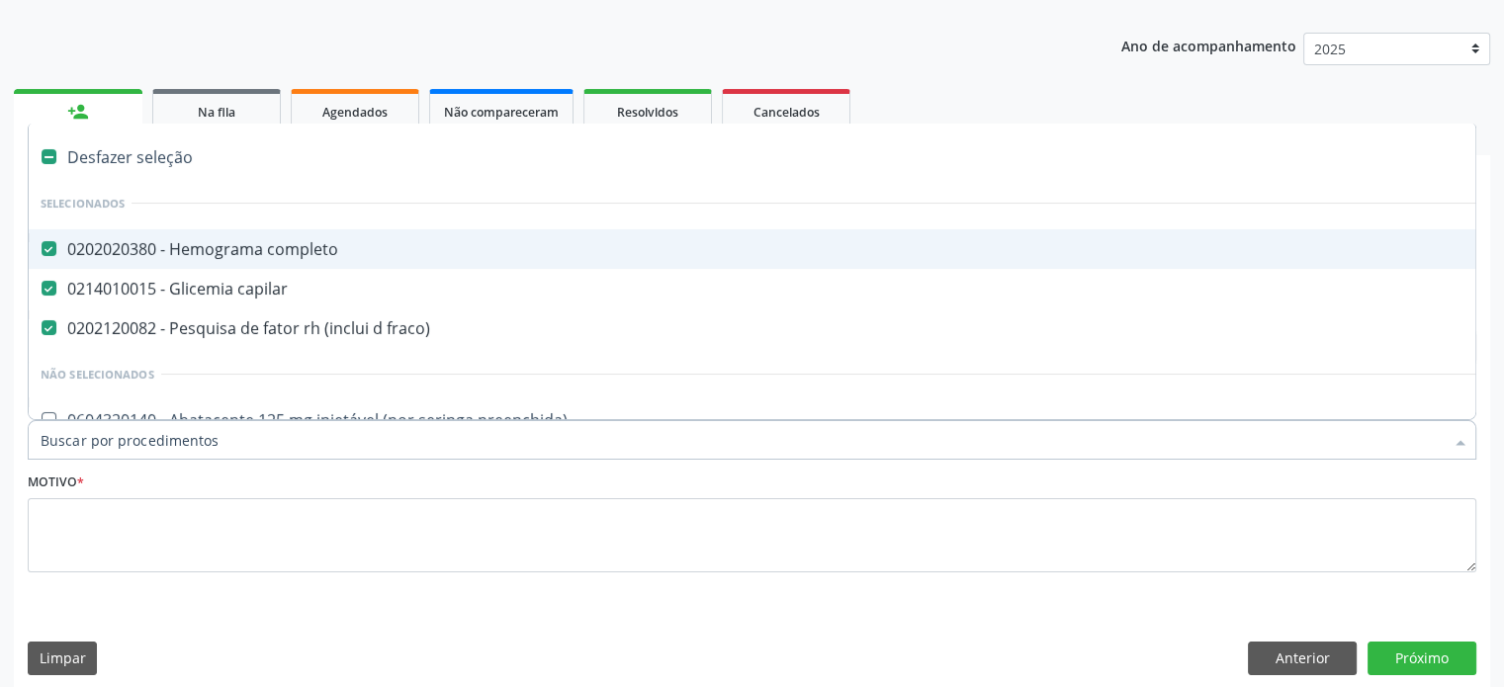
type input "H"
checkbox urina "false"
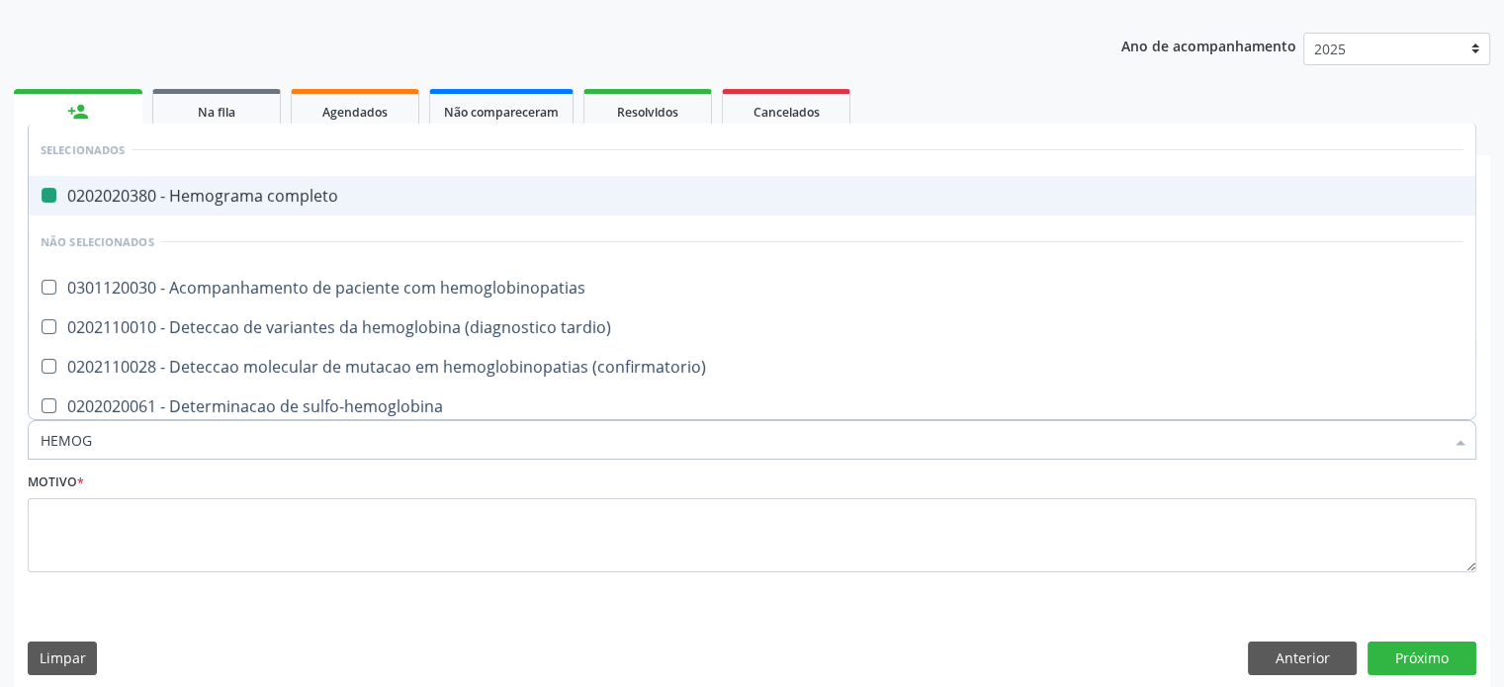
type input "HEMOGL"
checkbox completo "false"
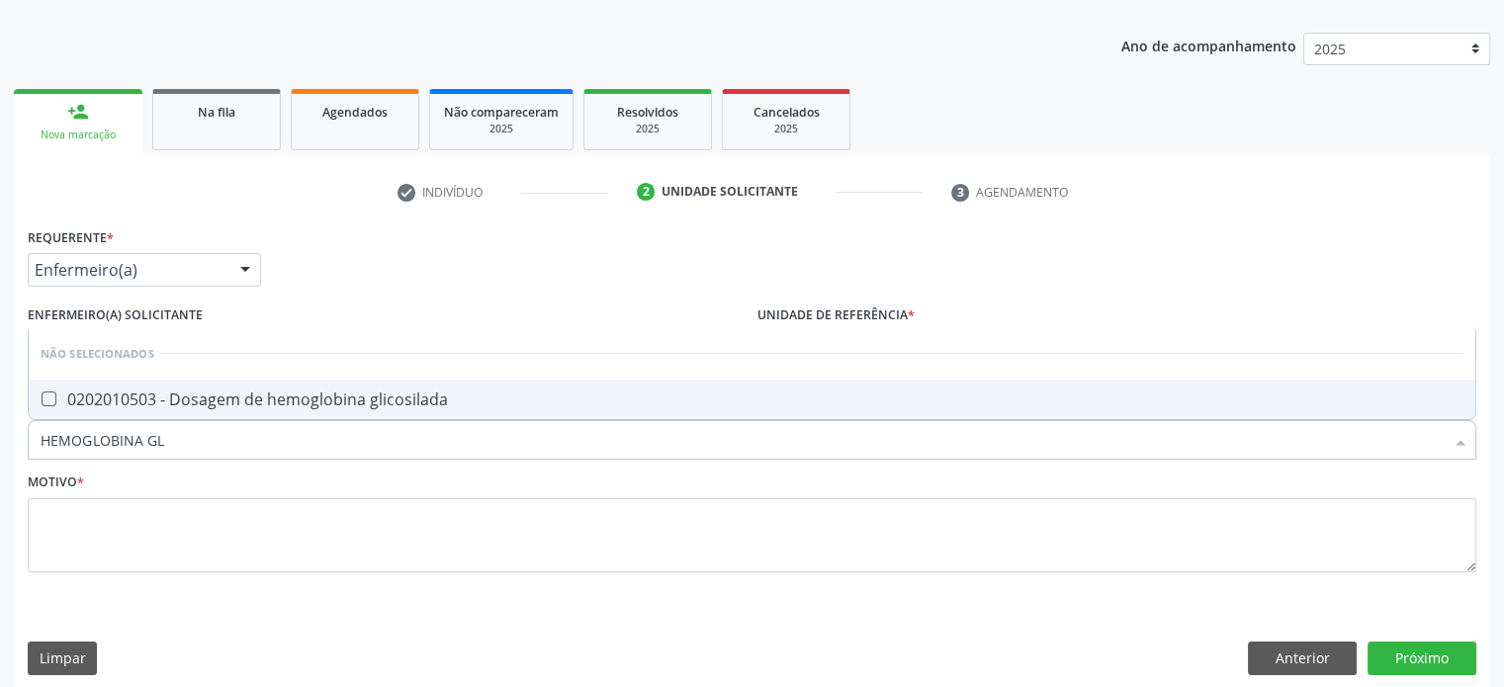
type input "HEMOGLOBINA GLI"
click at [350, 399] on div "0202010503 - Dosagem de hemoglobina glicosilada" at bounding box center [752, 400] width 1423 height 16
checkbox glicosilada "true"
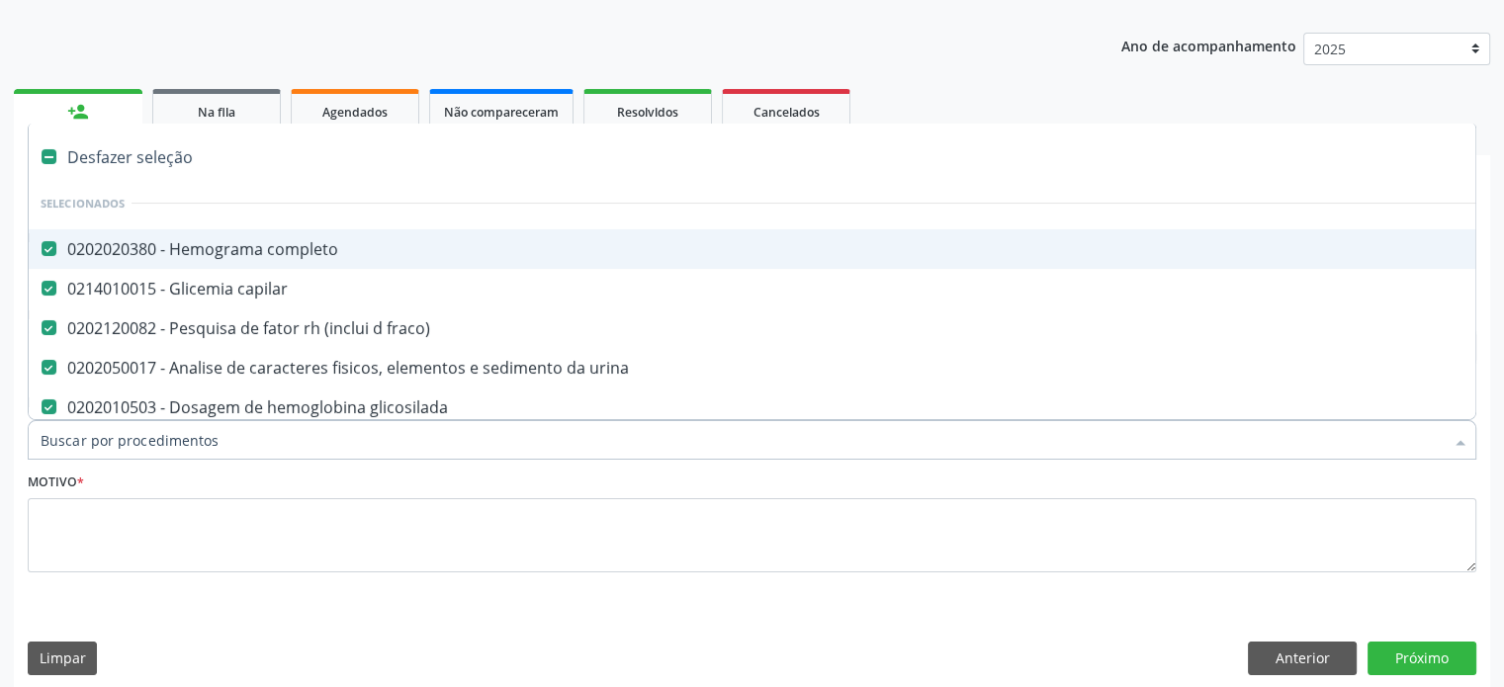
paste input "0202031110"
type input "0202031110"
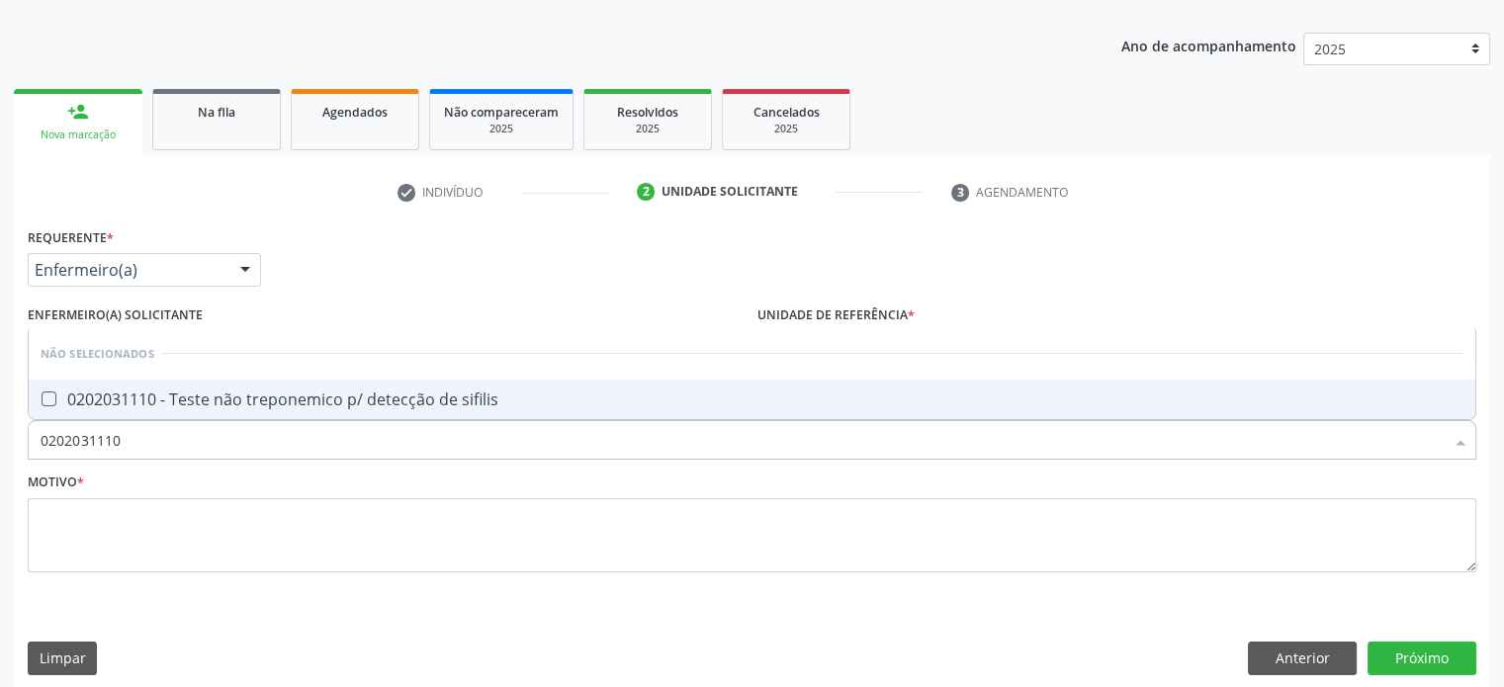
click at [132, 394] on div "0202031110 - Teste não treponemico p/ detecção de sifilis" at bounding box center [752, 400] width 1423 height 16
checkbox sifilis "true"
drag, startPoint x: 140, startPoint y: 436, endPoint x: 12, endPoint y: 435, distance: 128.5
click at [12, 435] on div "Acompanhamento Acompanhe a situação das marcações correntes e finalizadas Relat…" at bounding box center [752, 302] width 1504 height 801
click at [1432, 660] on button "Próximo" at bounding box center [1421, 659] width 109 height 34
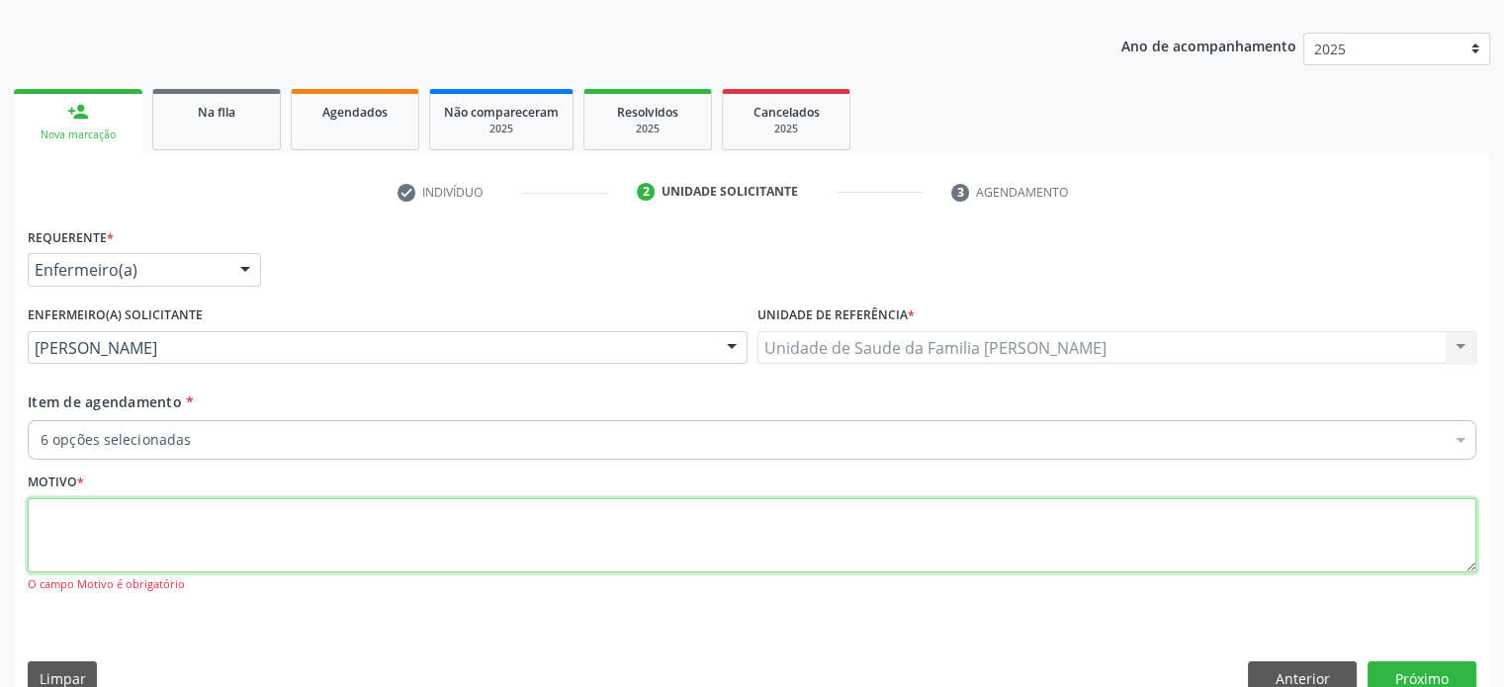
click at [83, 531] on textarea at bounding box center [752, 535] width 1449 height 75
type textarea "GESTANTE"
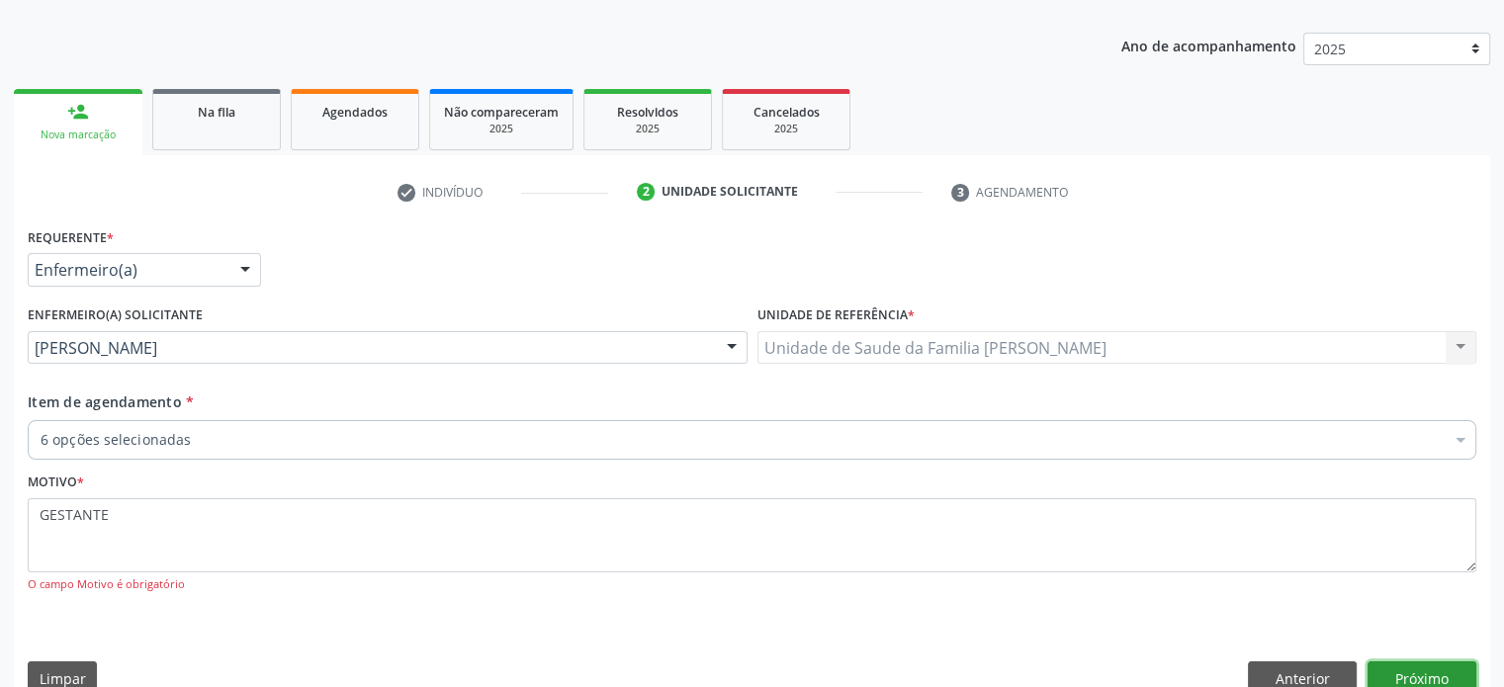
click at [1441, 669] on button "Próximo" at bounding box center [1421, 678] width 109 height 34
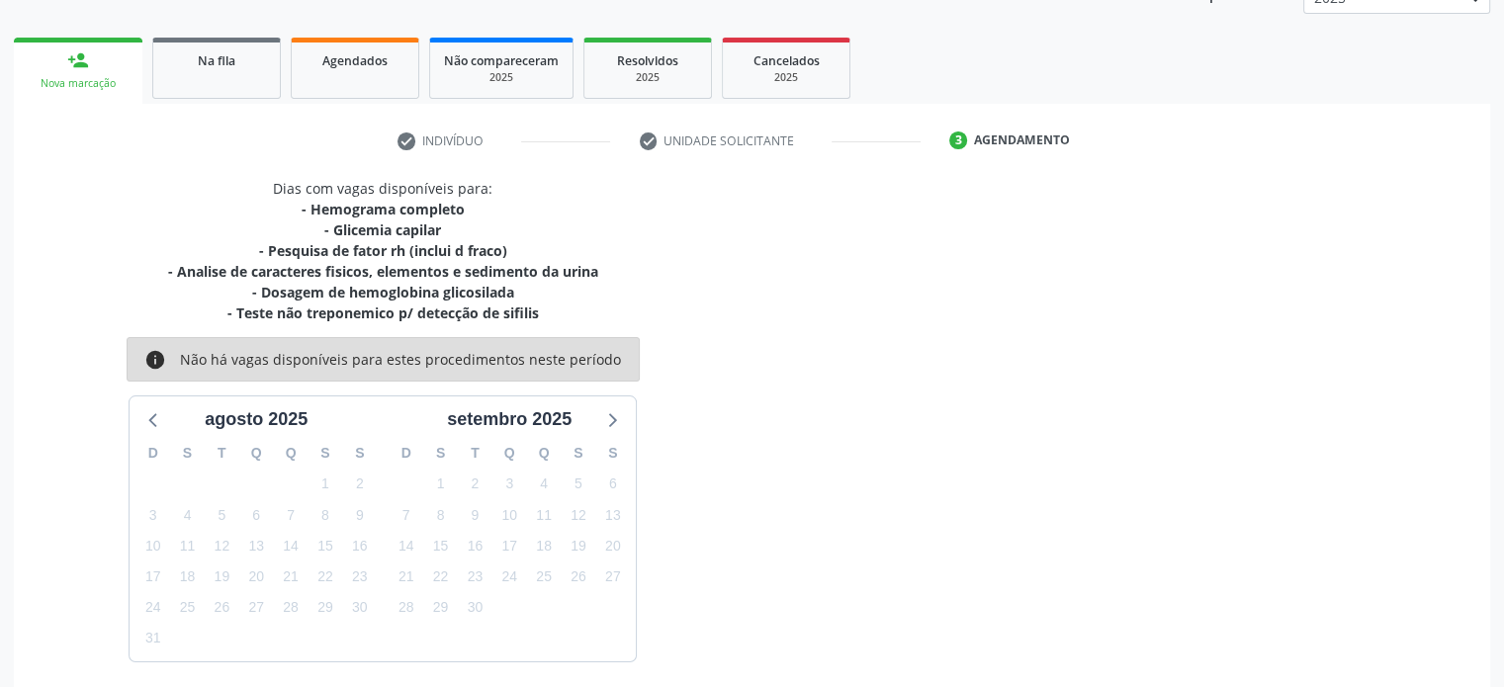
scroll to position [333, 0]
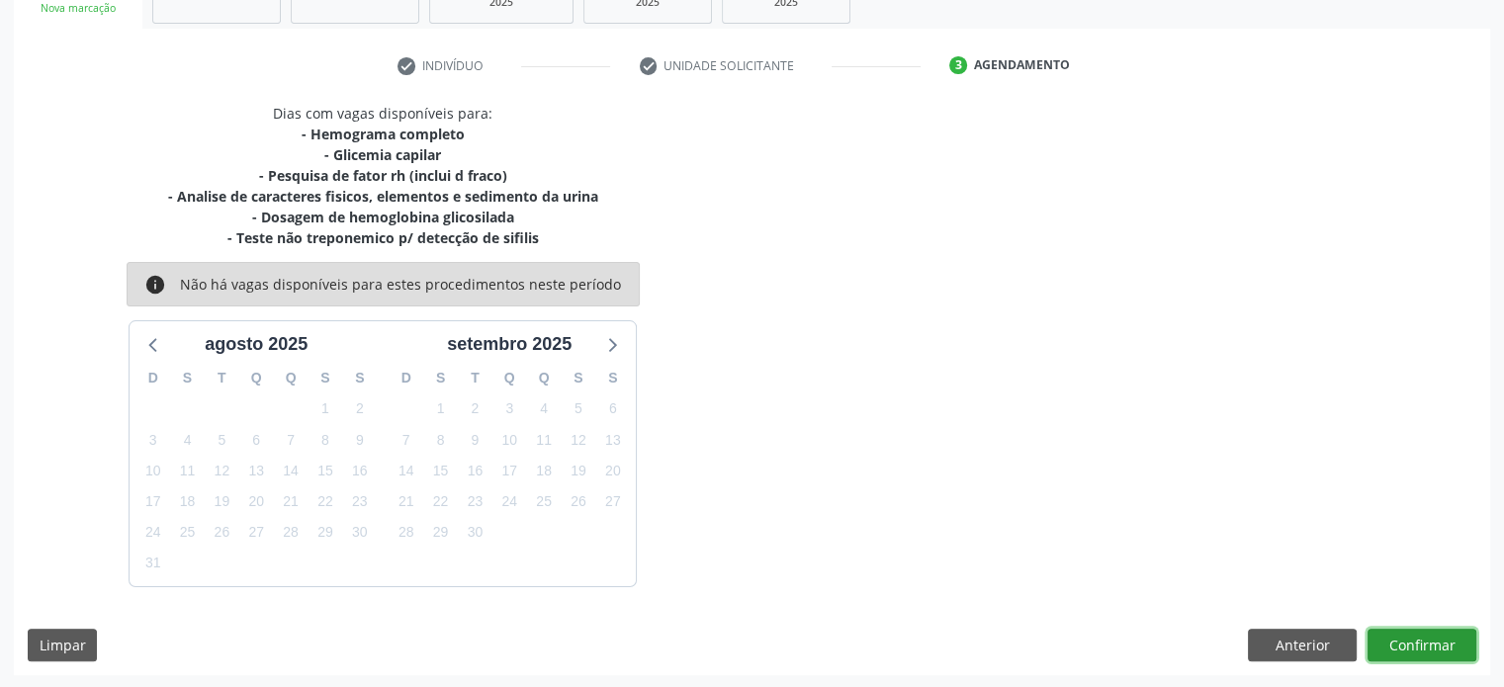
click at [1424, 640] on button "Confirmar" at bounding box center [1421, 646] width 109 height 34
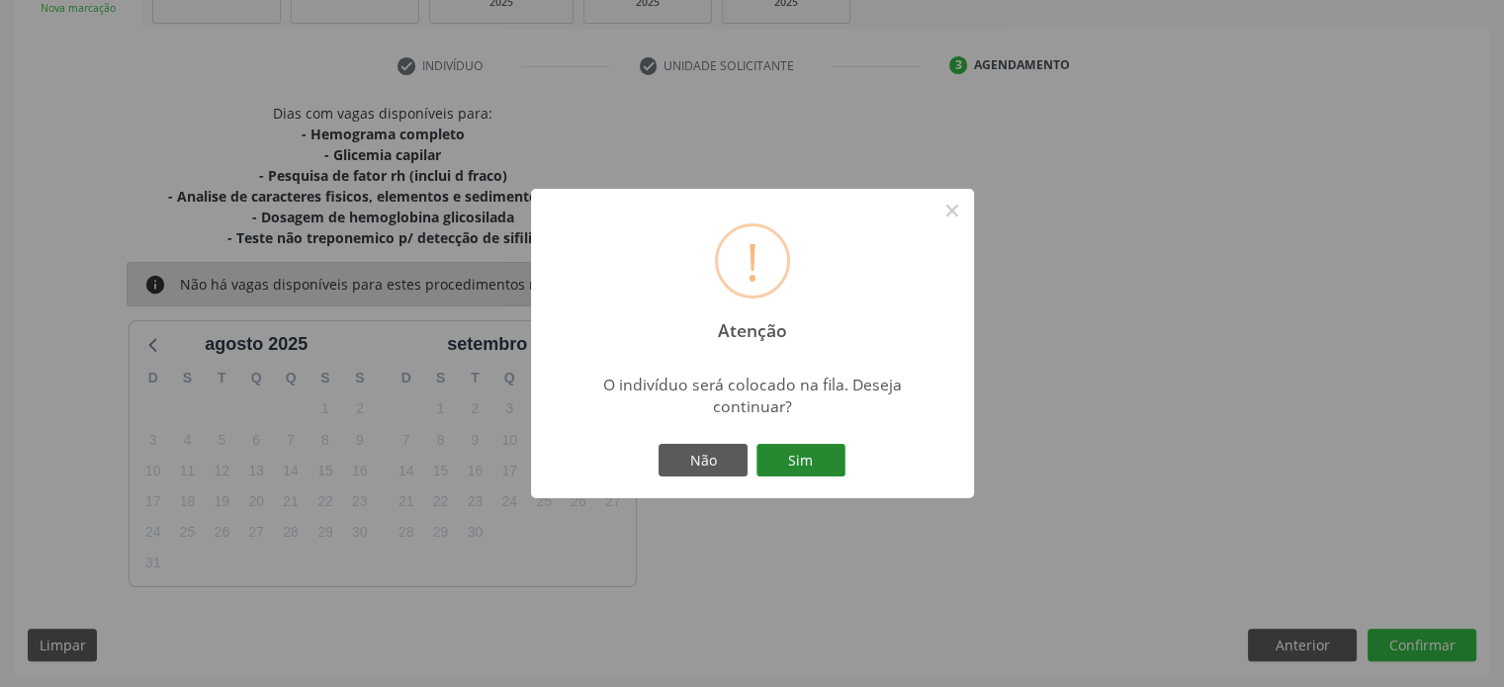
click at [815, 461] on button "Sim" at bounding box center [800, 461] width 89 height 34
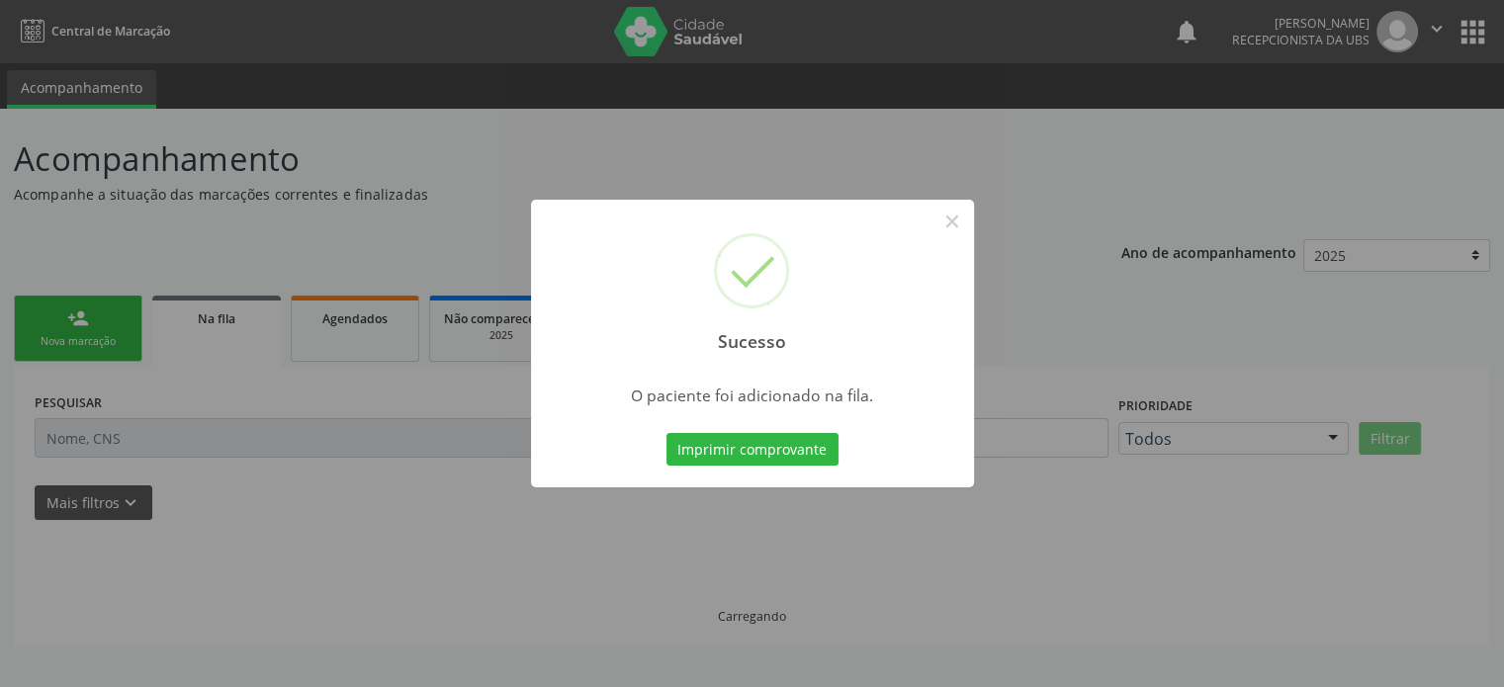
scroll to position [0, 0]
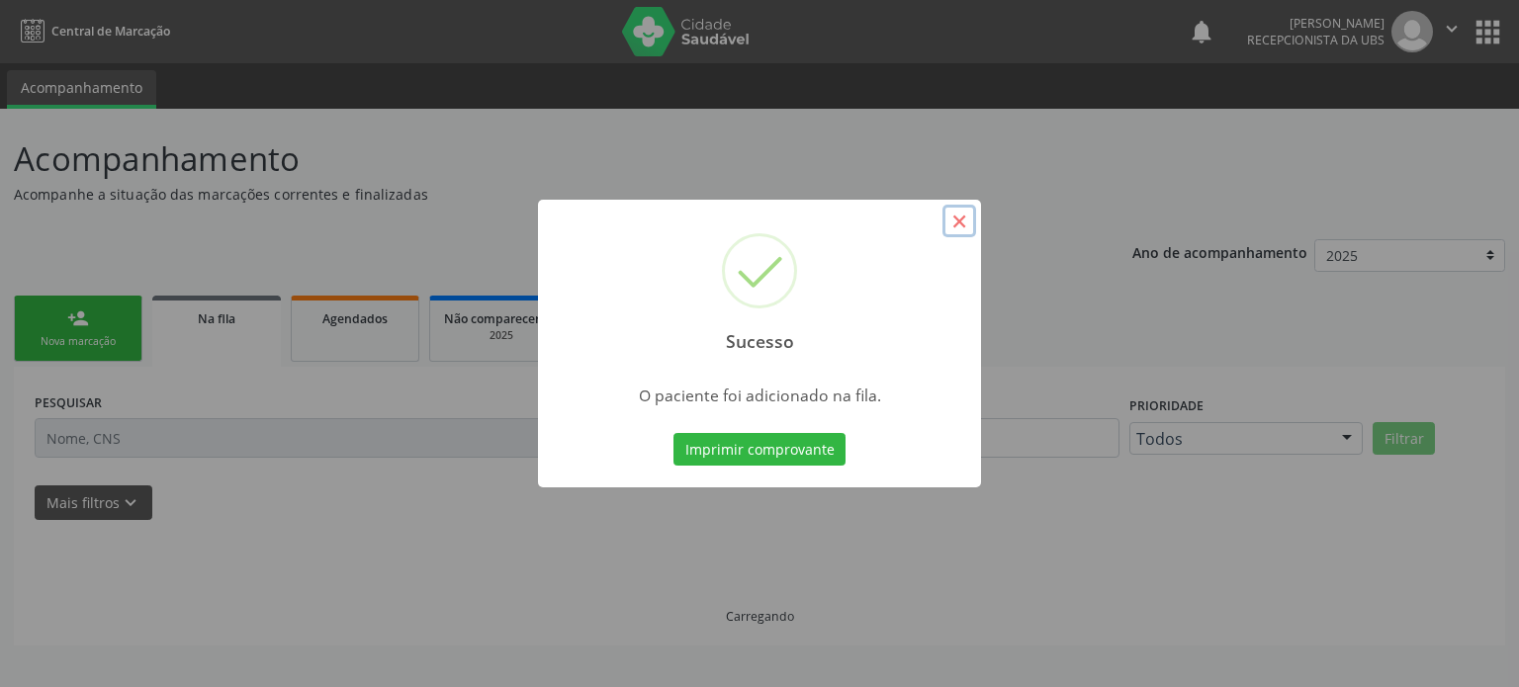
click at [960, 216] on button "×" at bounding box center [959, 222] width 34 height 34
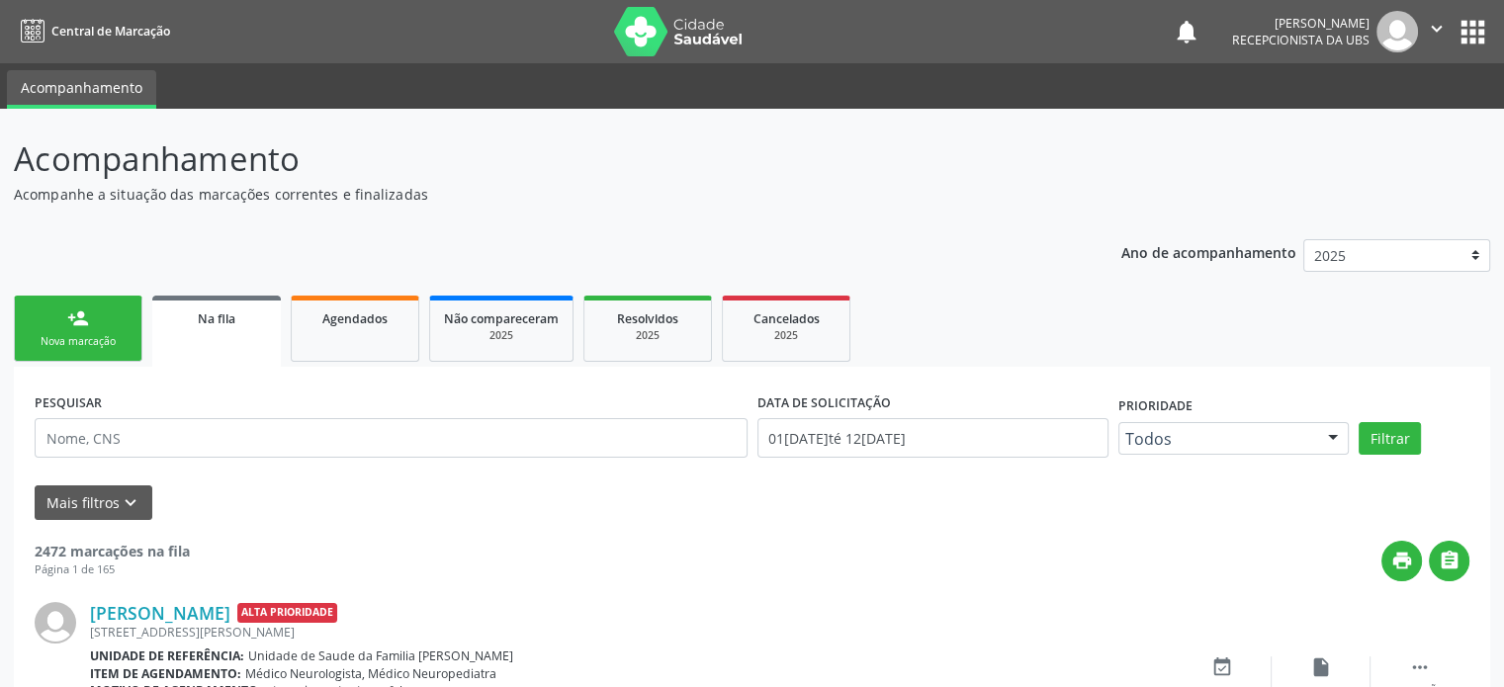
click at [95, 332] on link "person_add Nova marcação" at bounding box center [78, 329] width 129 height 66
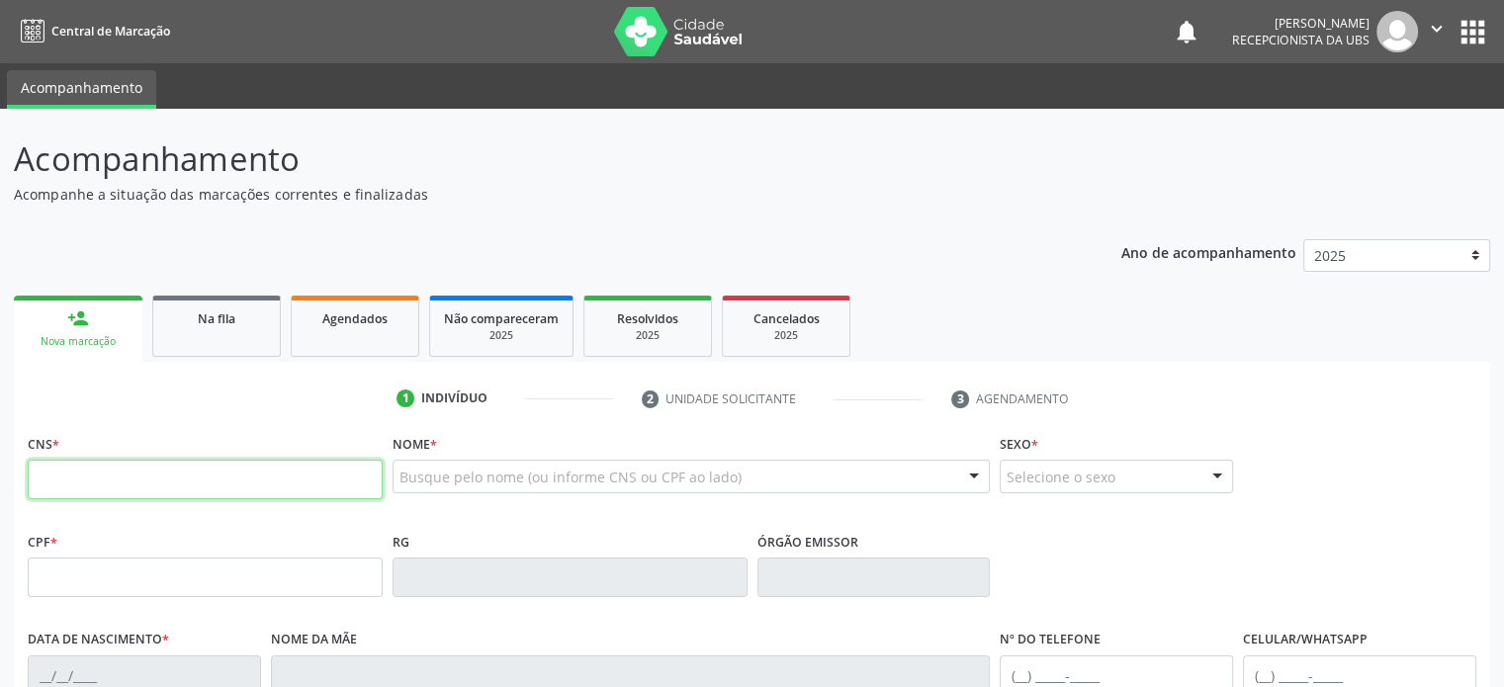
click at [67, 482] on input "text" at bounding box center [205, 480] width 355 height 40
click at [243, 482] on input "text" at bounding box center [205, 480] width 355 height 40
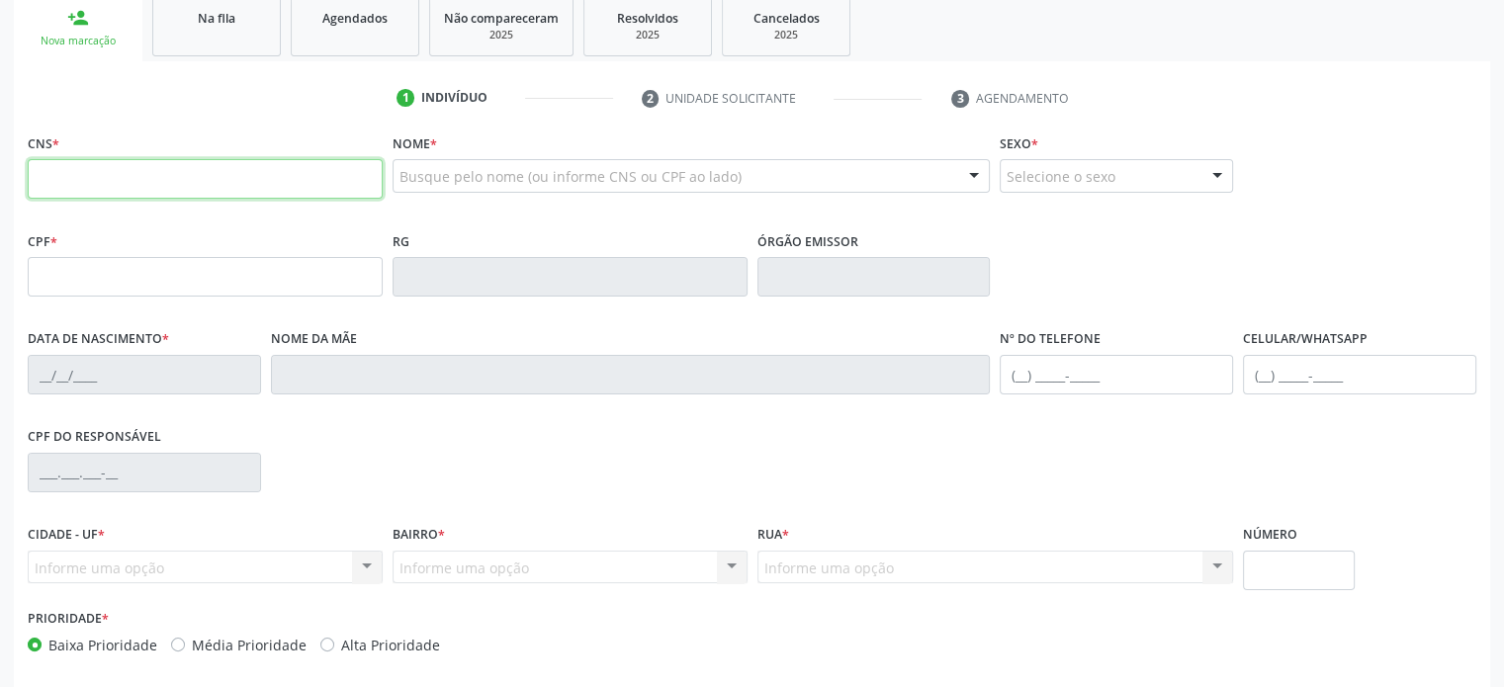
scroll to position [384, 0]
